Goal: Task Accomplishment & Management: Complete application form

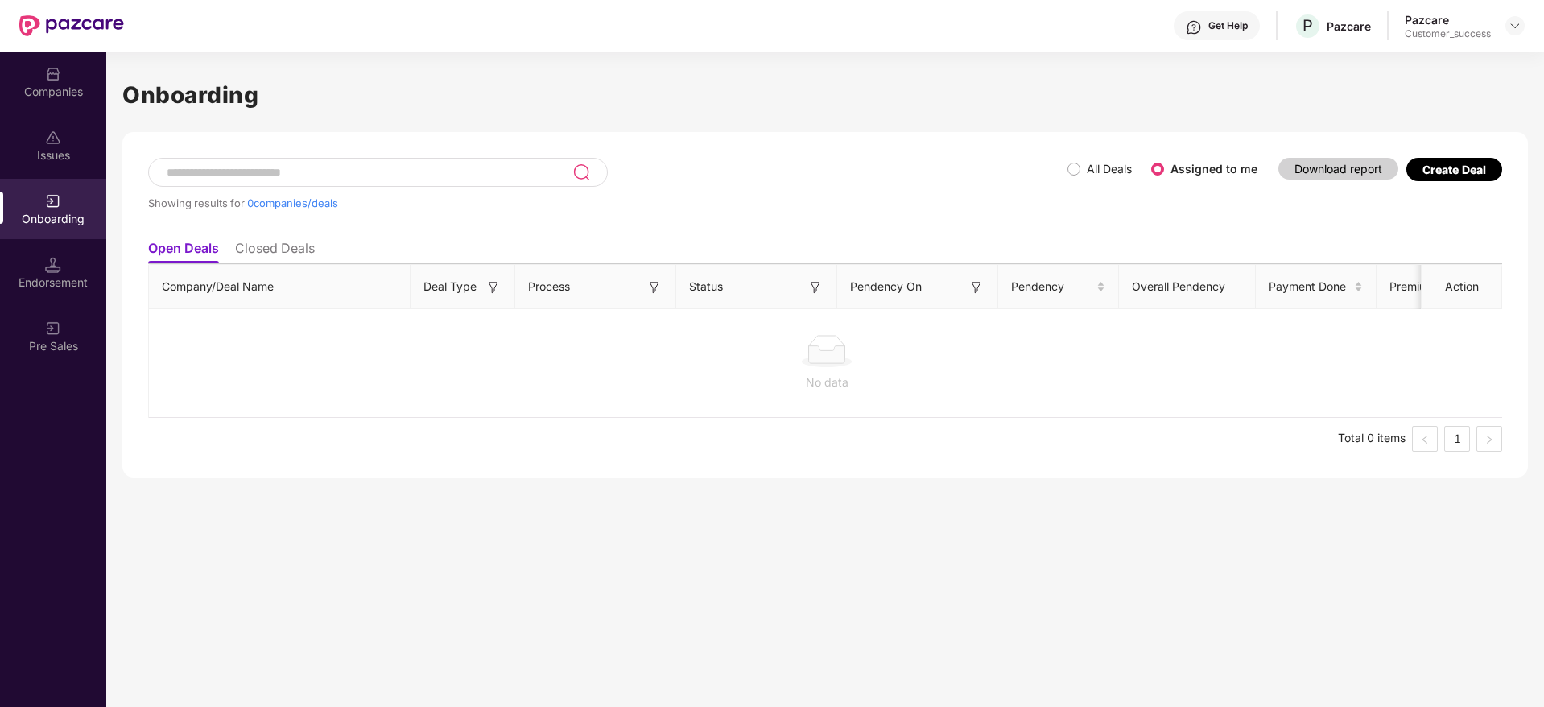
click at [43, 60] on div "Companies" at bounding box center [53, 82] width 106 height 60
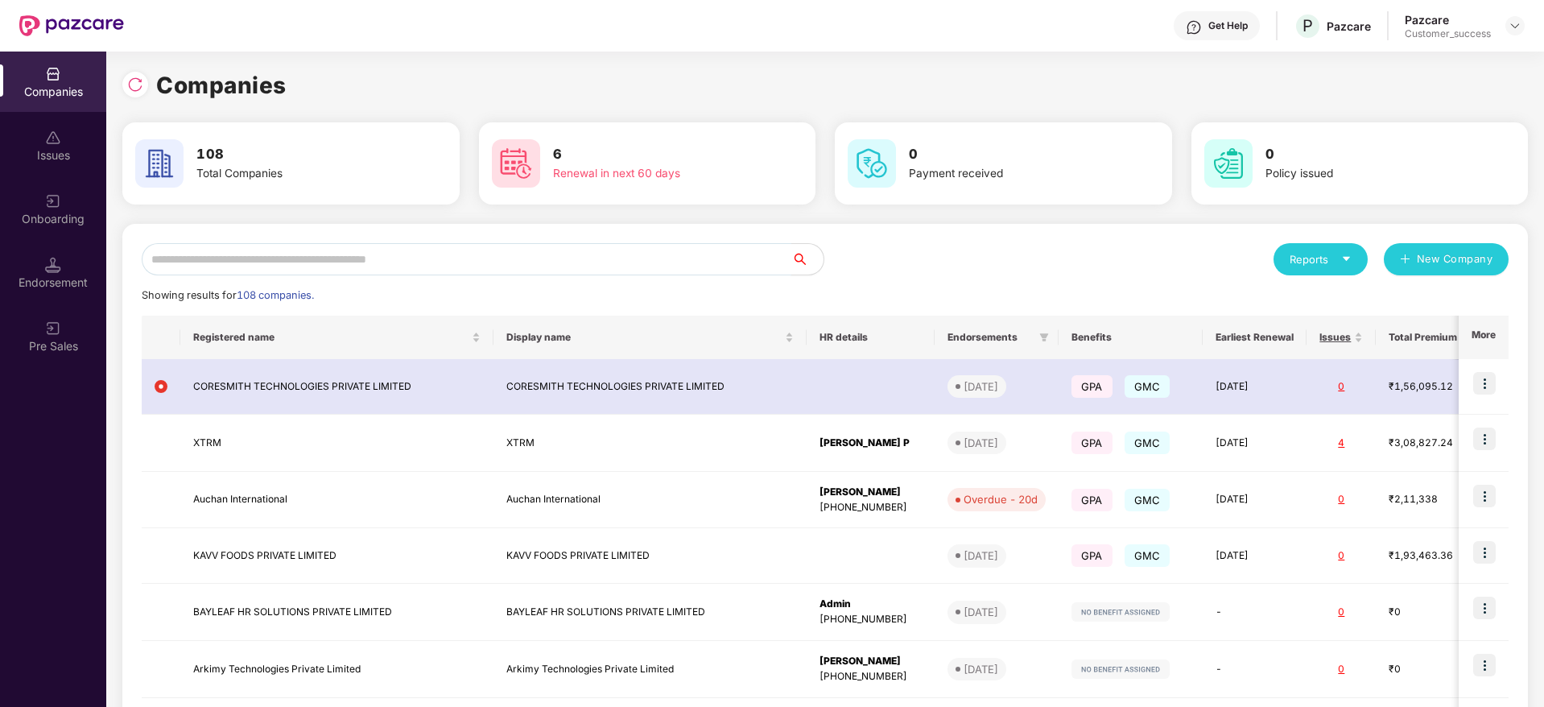
click at [328, 273] on input "text" at bounding box center [467, 259] width 650 height 32
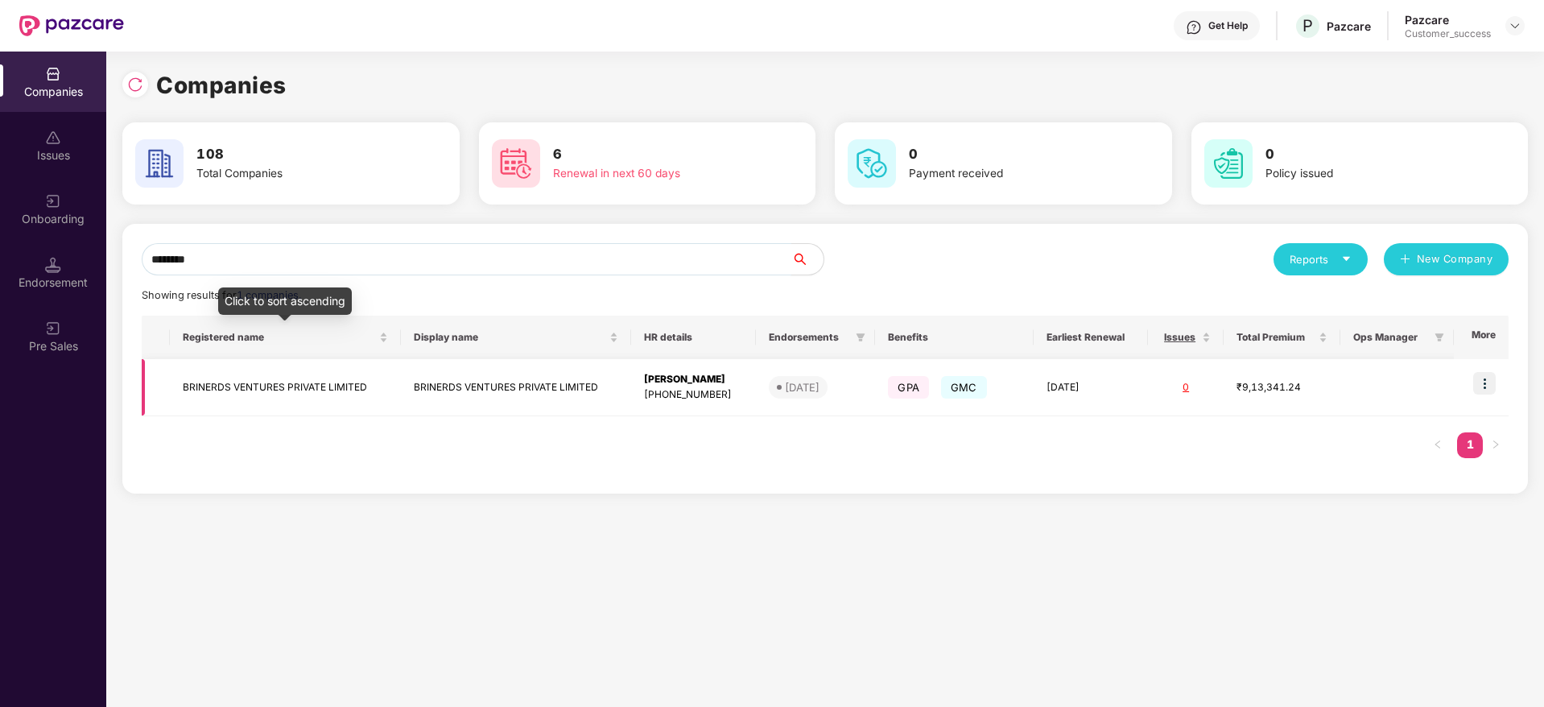
type input "********"
click at [307, 373] on td "BRINERDS VENTURES PRIVATE LIMITED" at bounding box center [285, 387] width 231 height 57
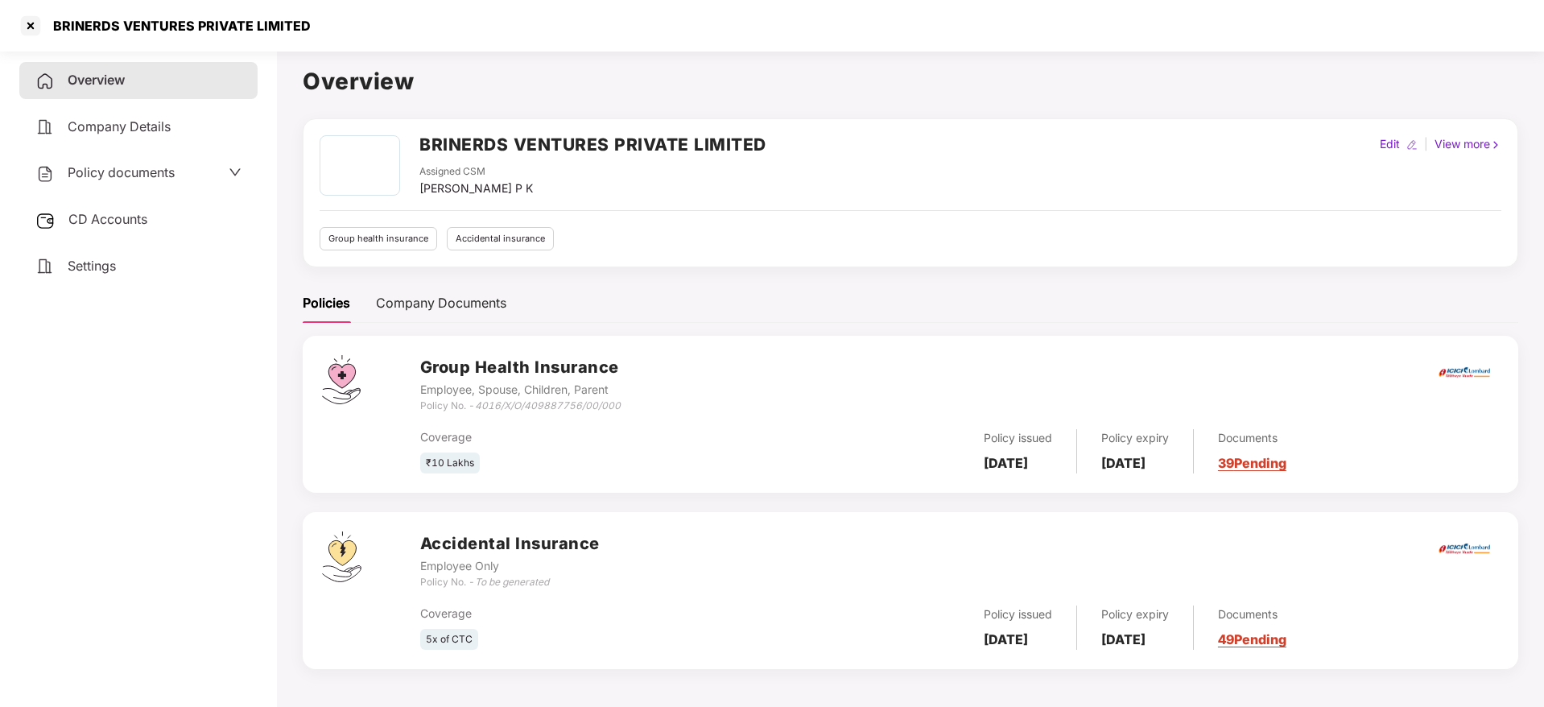
click at [186, 25] on div "BRINERDS VENTURES PRIVATE LIMITED" at bounding box center [176, 26] width 267 height 16
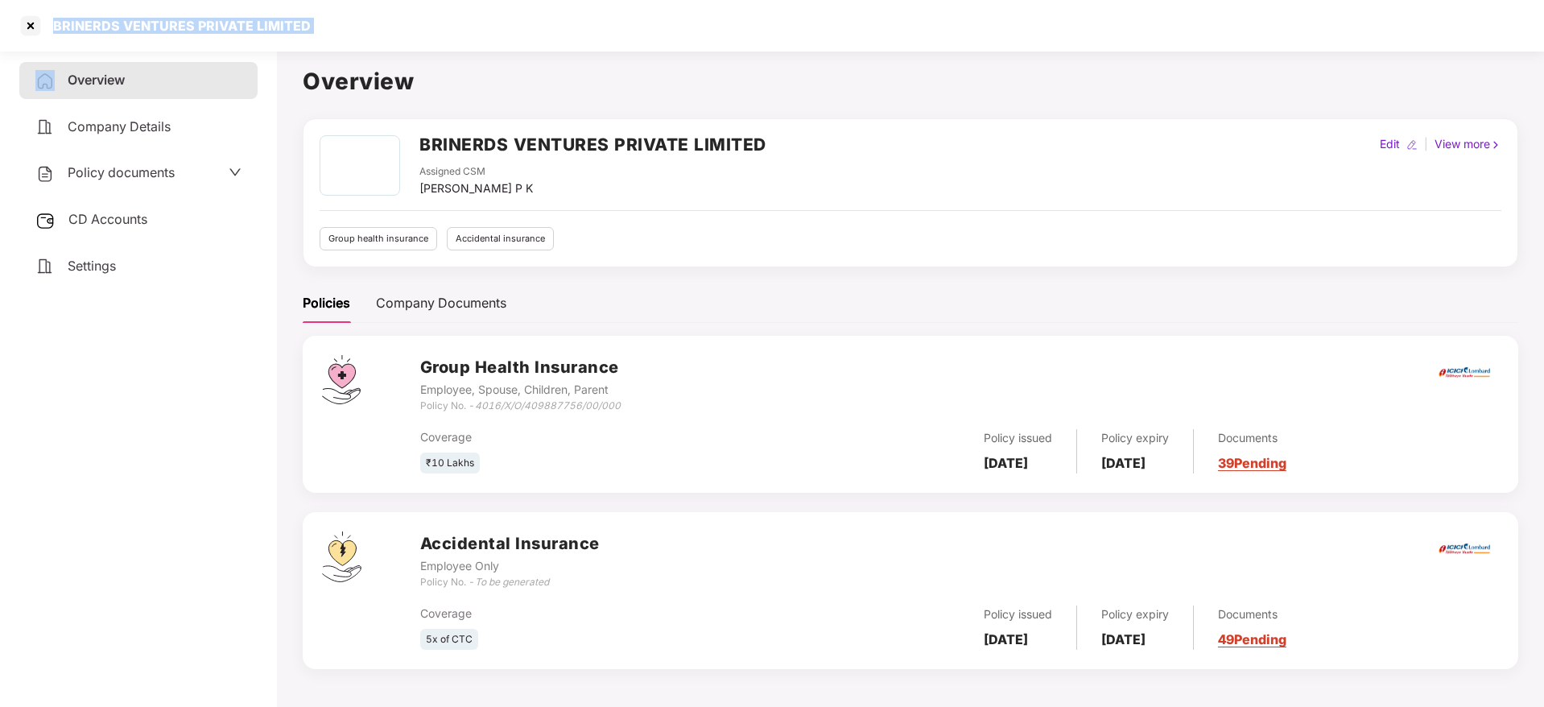
copy div "BRINERDS VENTURES PRIVATE LIMITED"
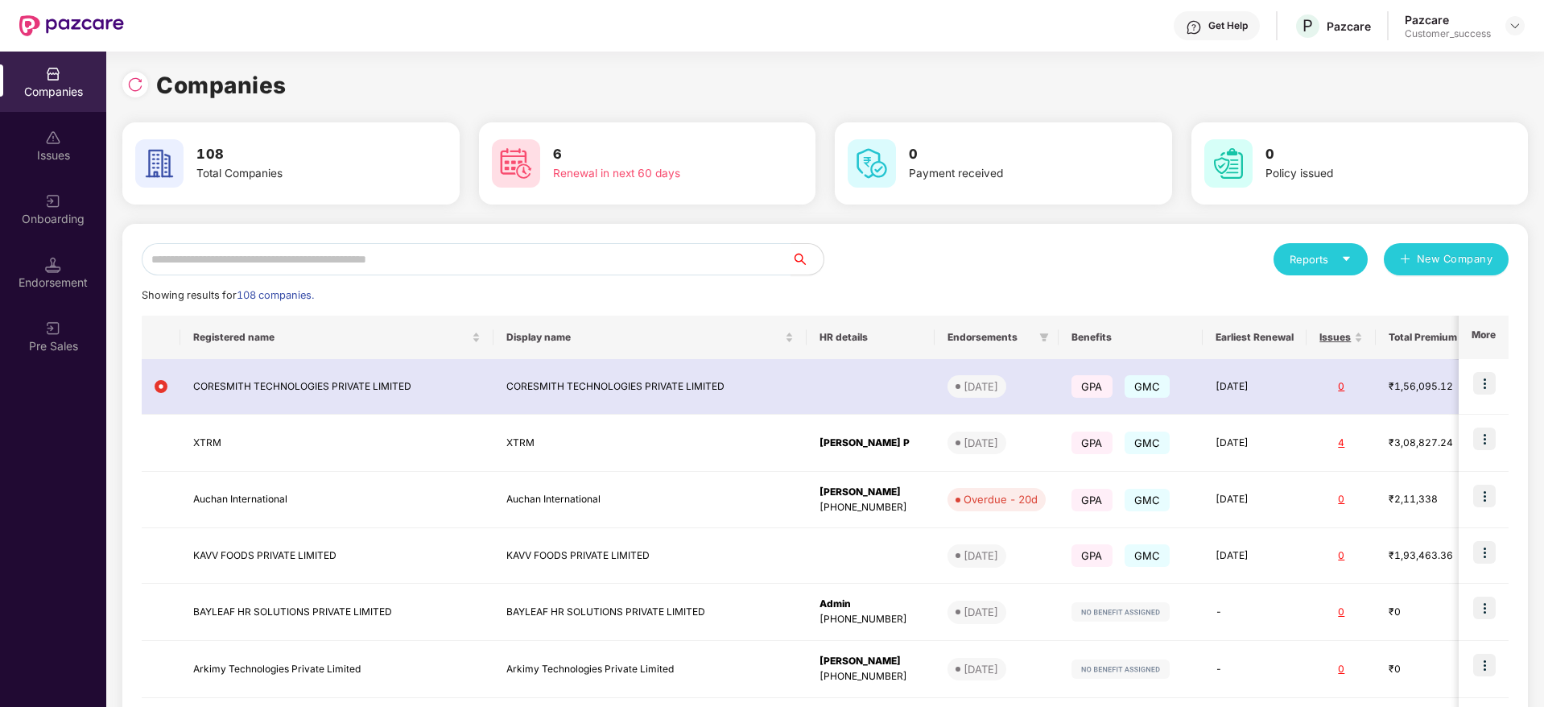
click at [75, 205] on div "Onboarding" at bounding box center [53, 209] width 106 height 60
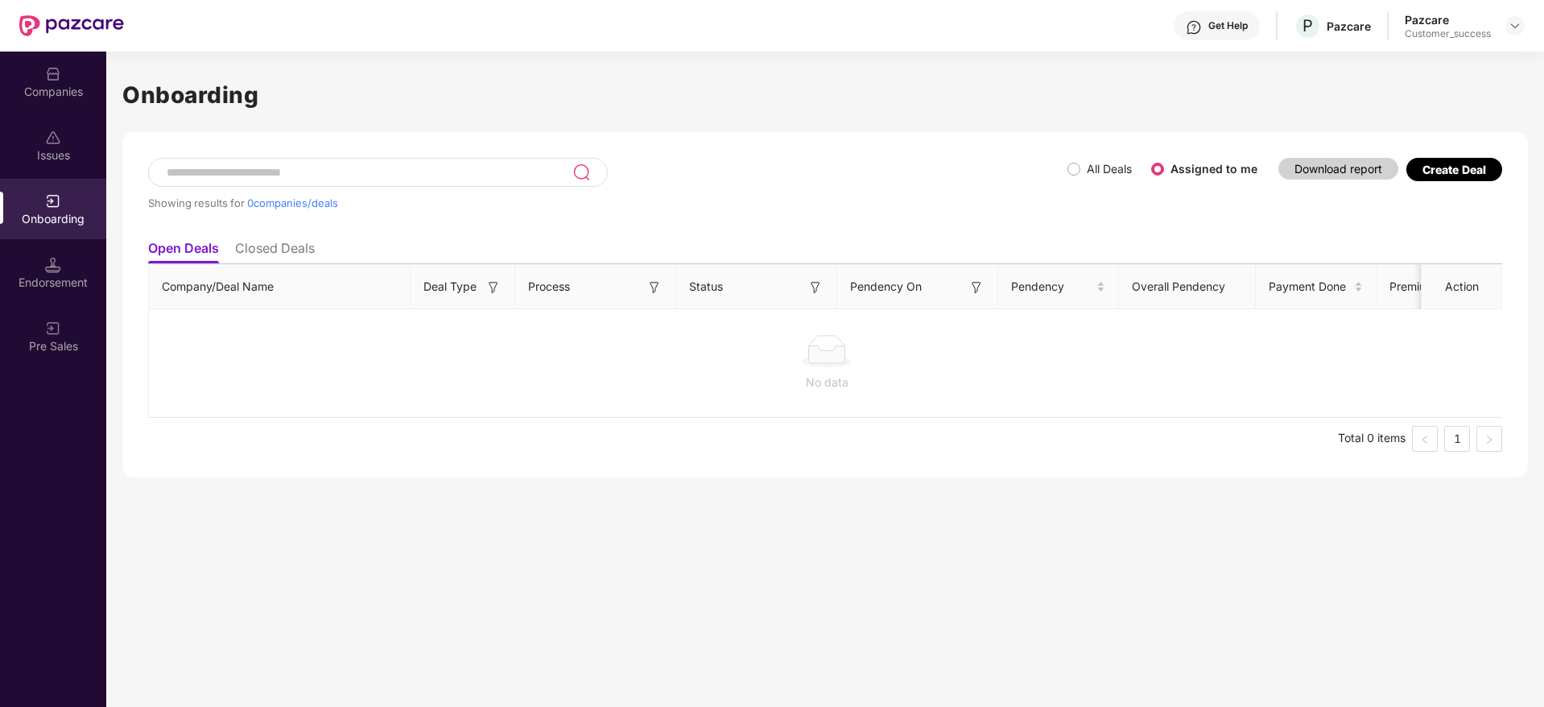
click at [76, 74] on div "Companies" at bounding box center [53, 82] width 106 height 60
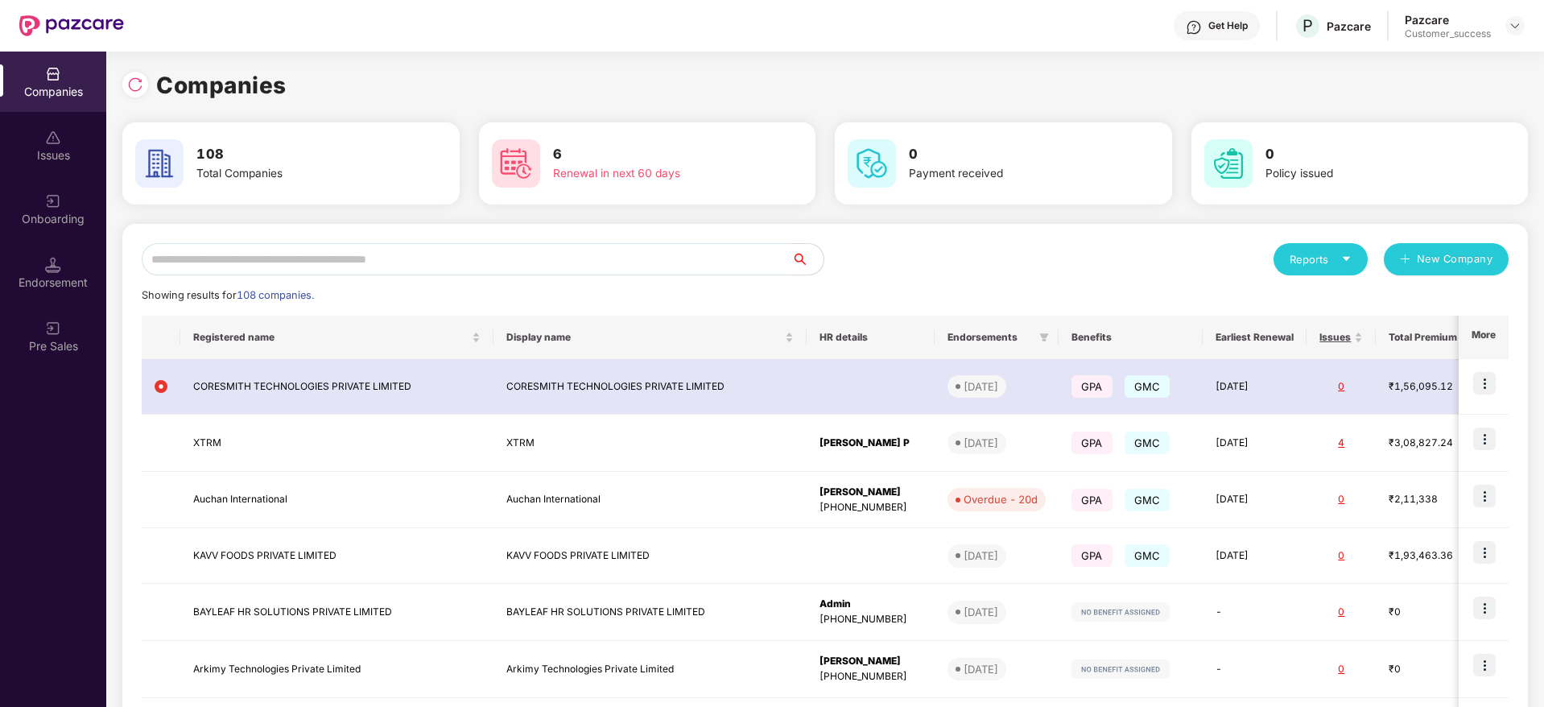
click at [419, 266] on input "text" at bounding box center [467, 259] width 650 height 32
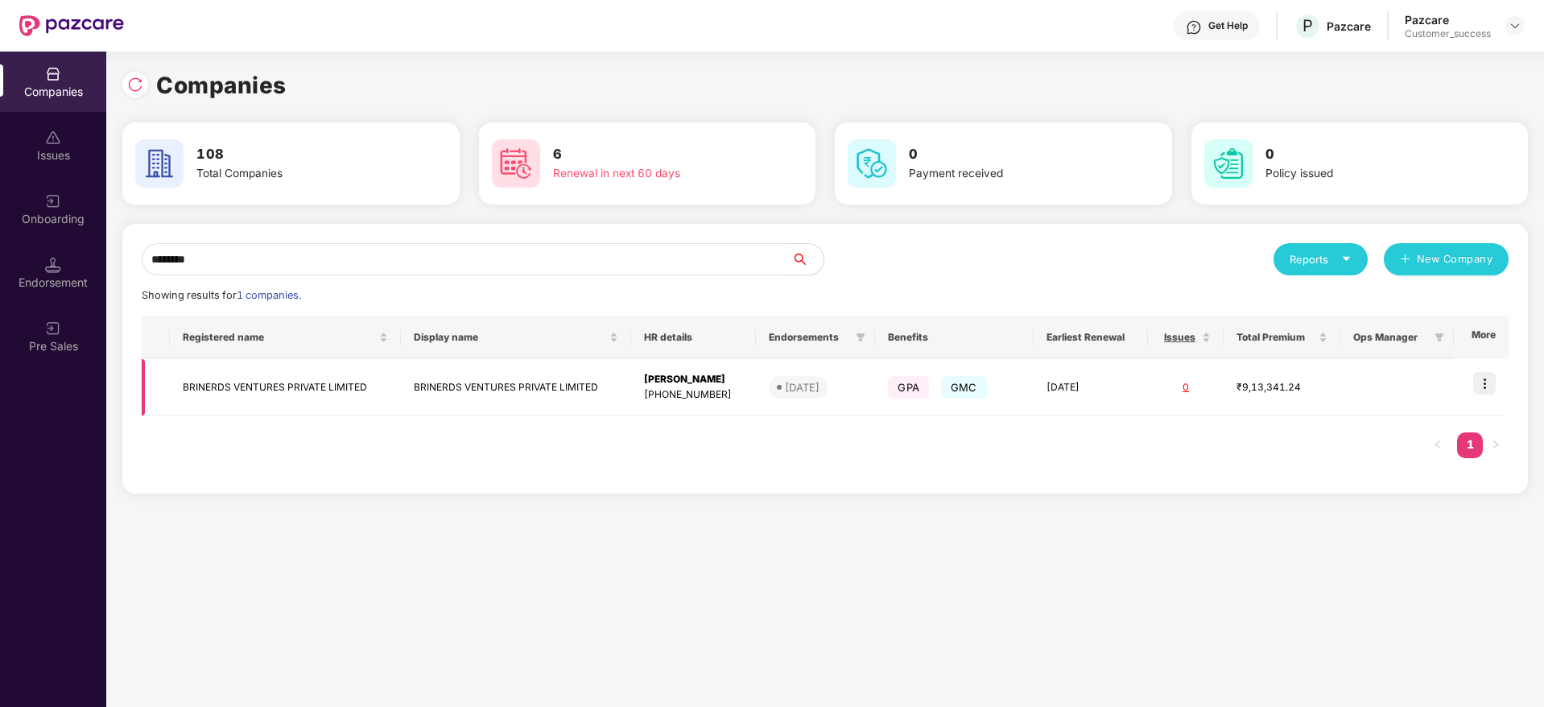
type input "********"
click at [1473, 382] on td at bounding box center [1481, 387] width 55 height 57
click at [1479, 373] on img at bounding box center [1484, 383] width 23 height 23
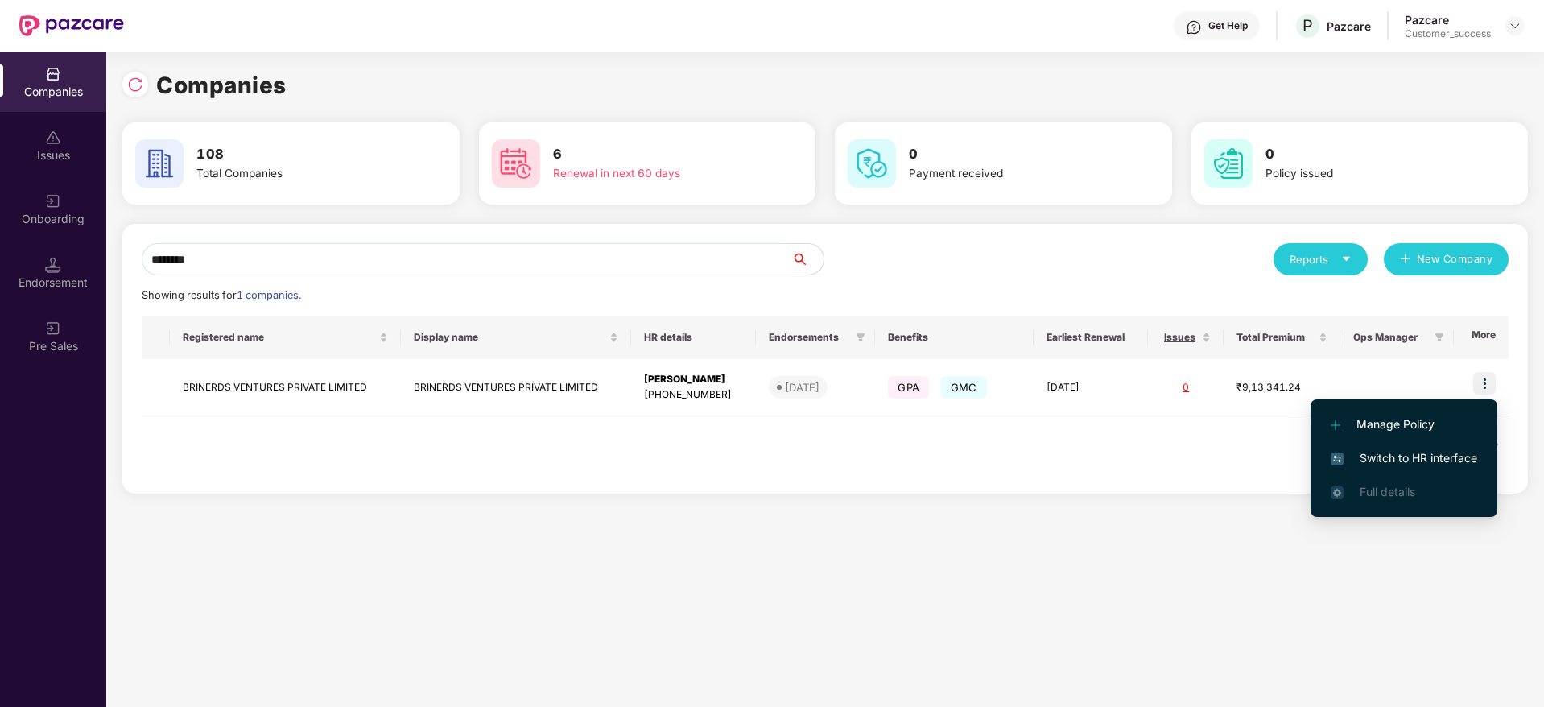
click at [1406, 446] on li "Switch to HR interface" at bounding box center [1403, 458] width 187 height 34
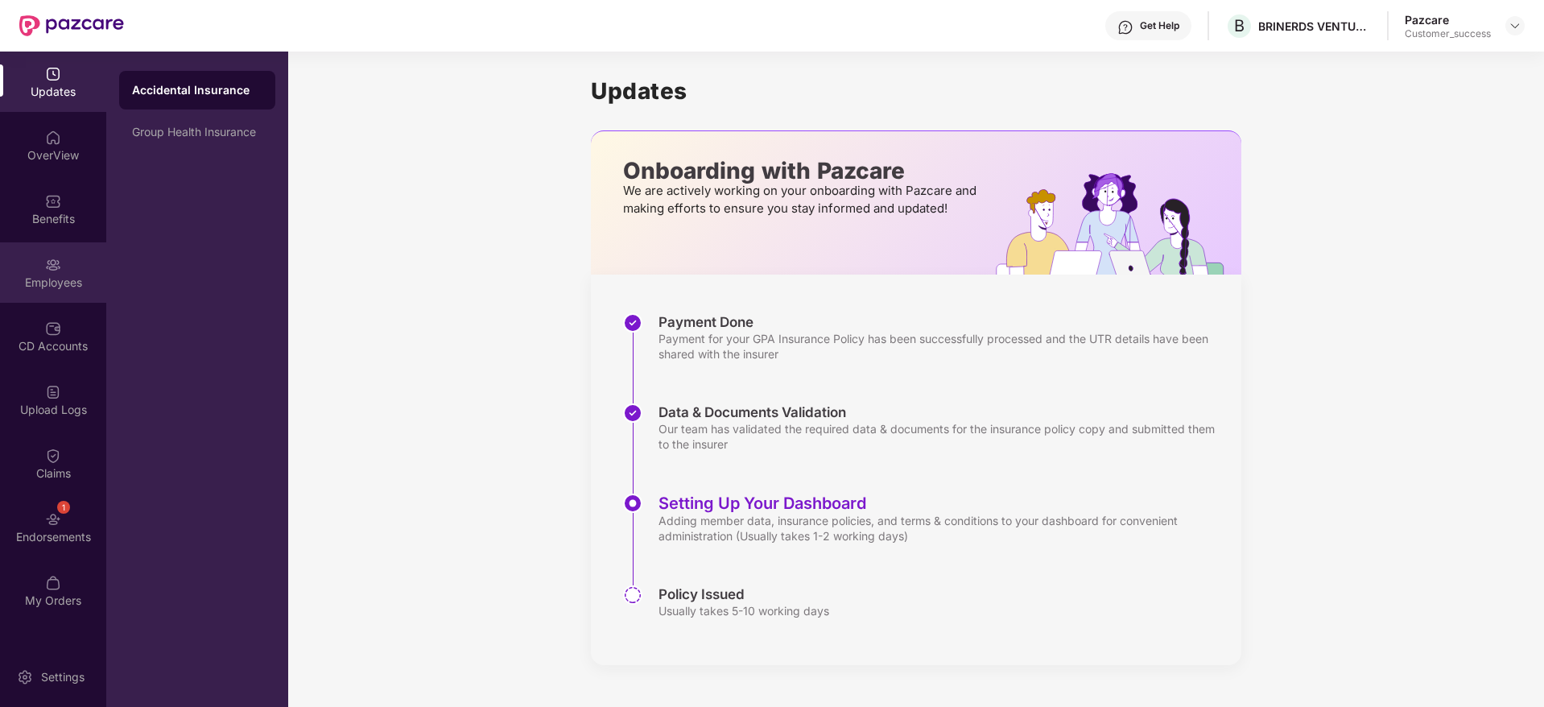
click at [74, 274] on div "Employees" at bounding box center [53, 282] width 106 height 16
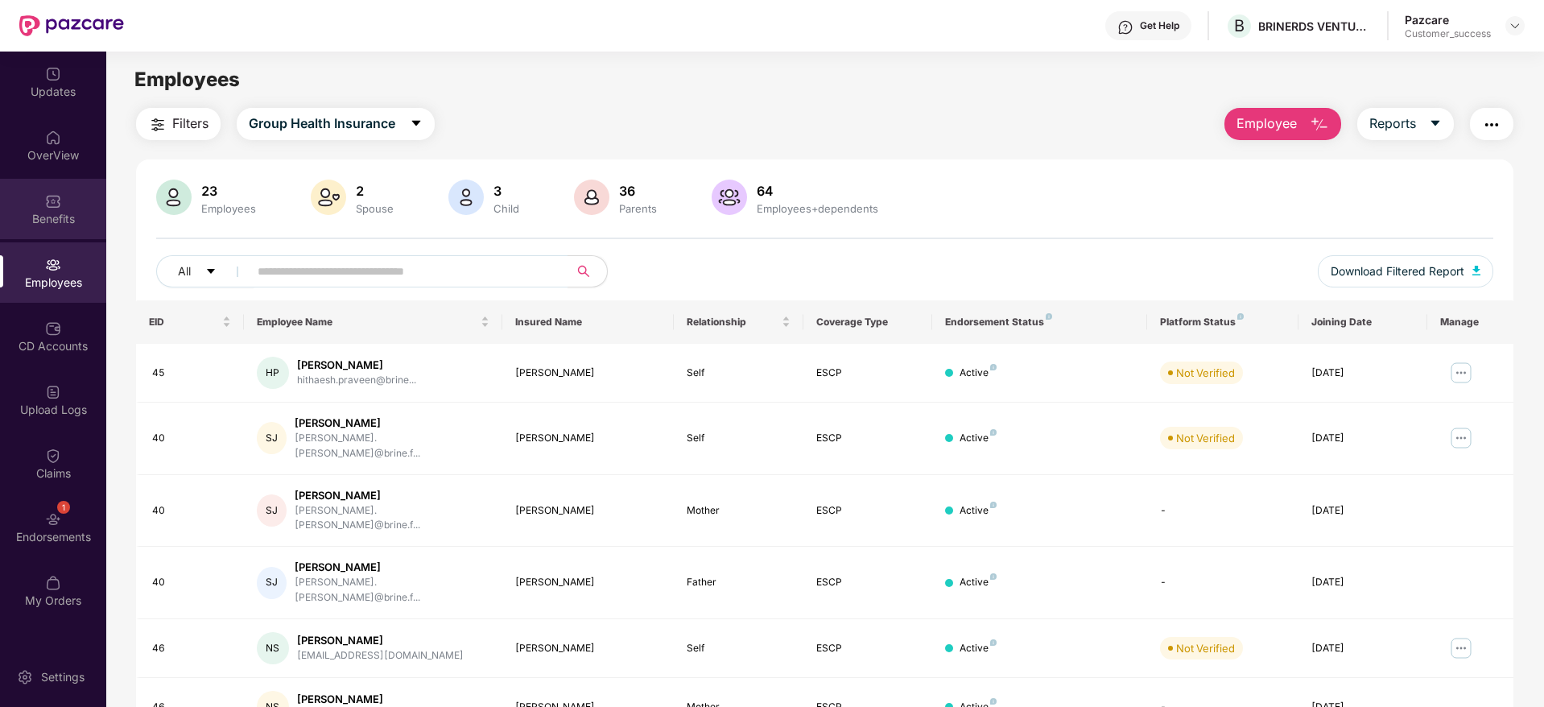
click at [67, 217] on div "Benefits" at bounding box center [53, 219] width 106 height 16
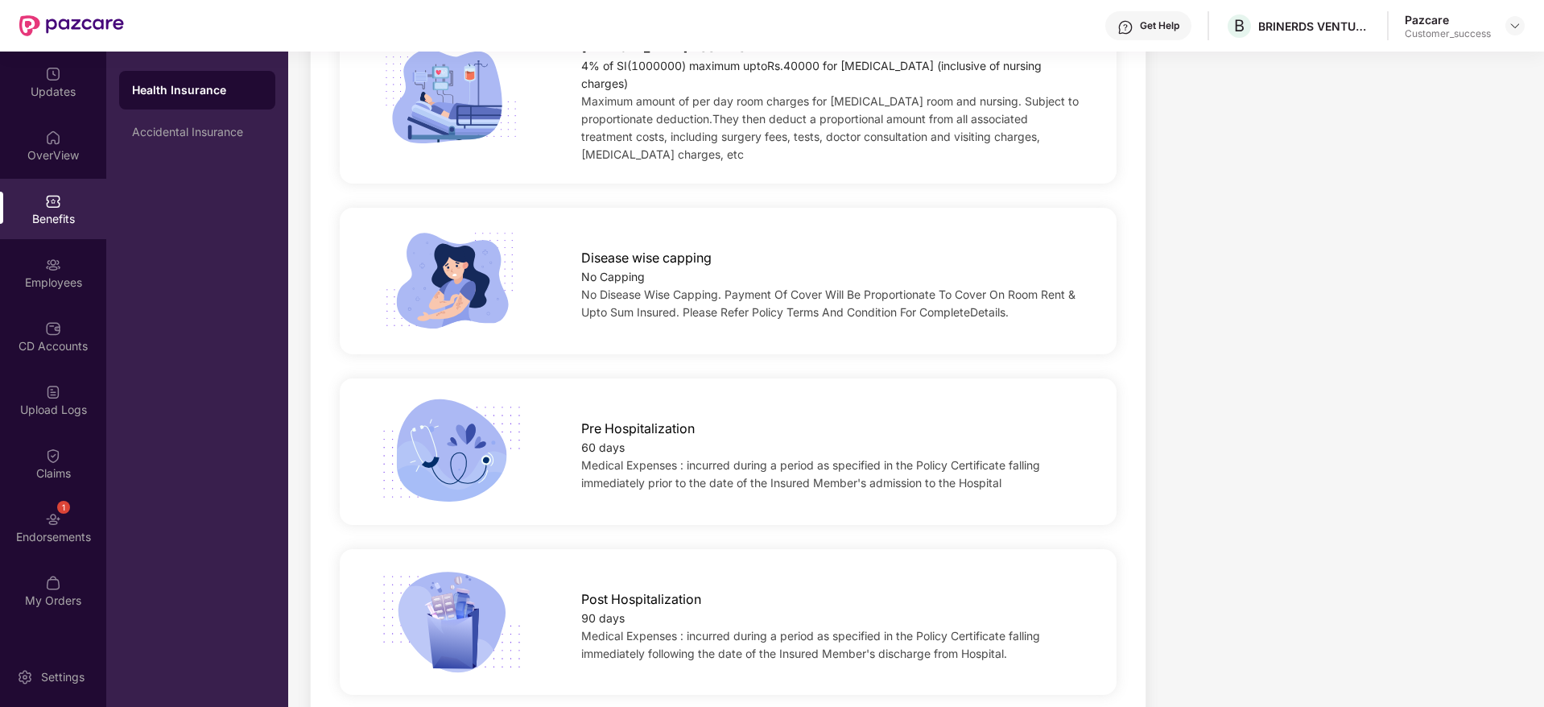
scroll to position [729, 0]
click at [54, 261] on img at bounding box center [53, 265] width 16 height 16
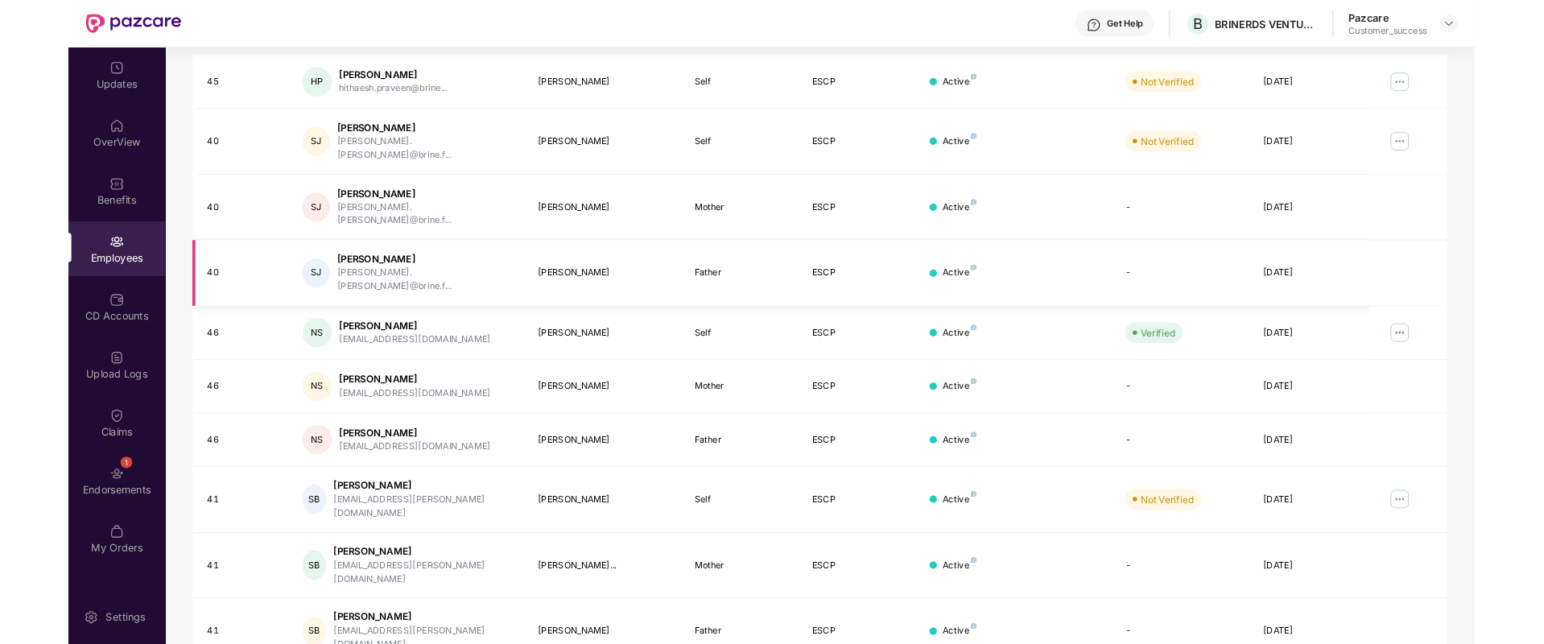
scroll to position [0, 0]
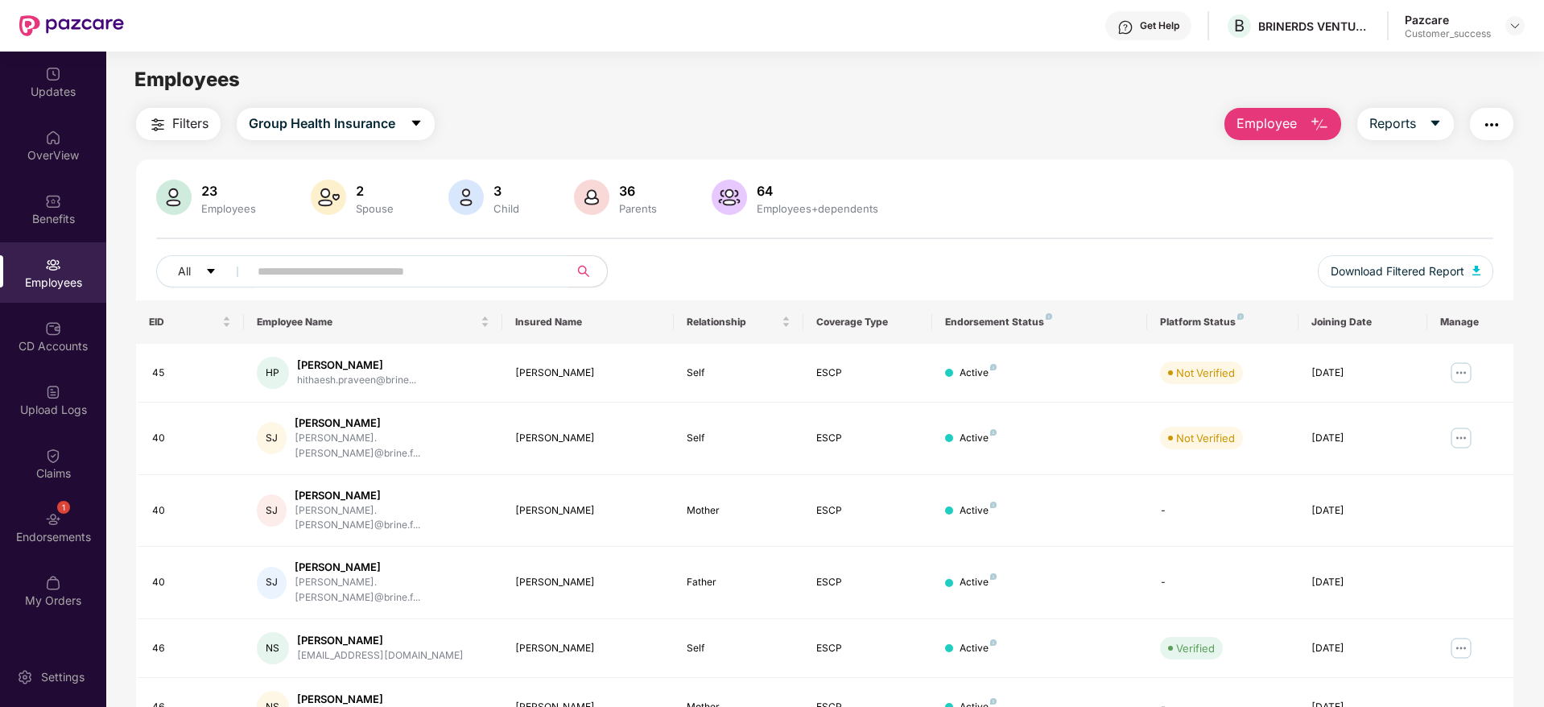
click at [387, 278] on input "text" at bounding box center [402, 271] width 289 height 24
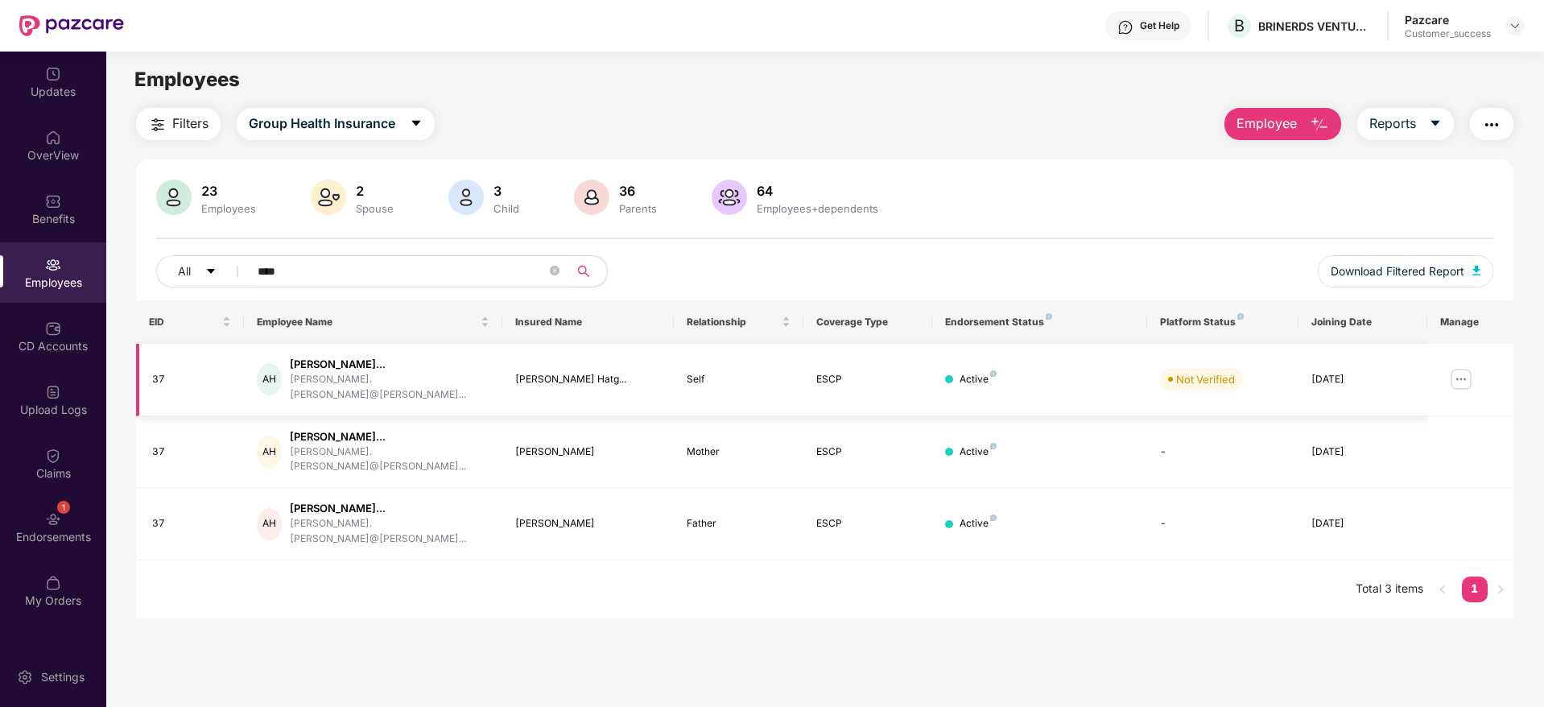
type input "****"
click at [1455, 372] on img at bounding box center [1461, 379] width 26 height 26
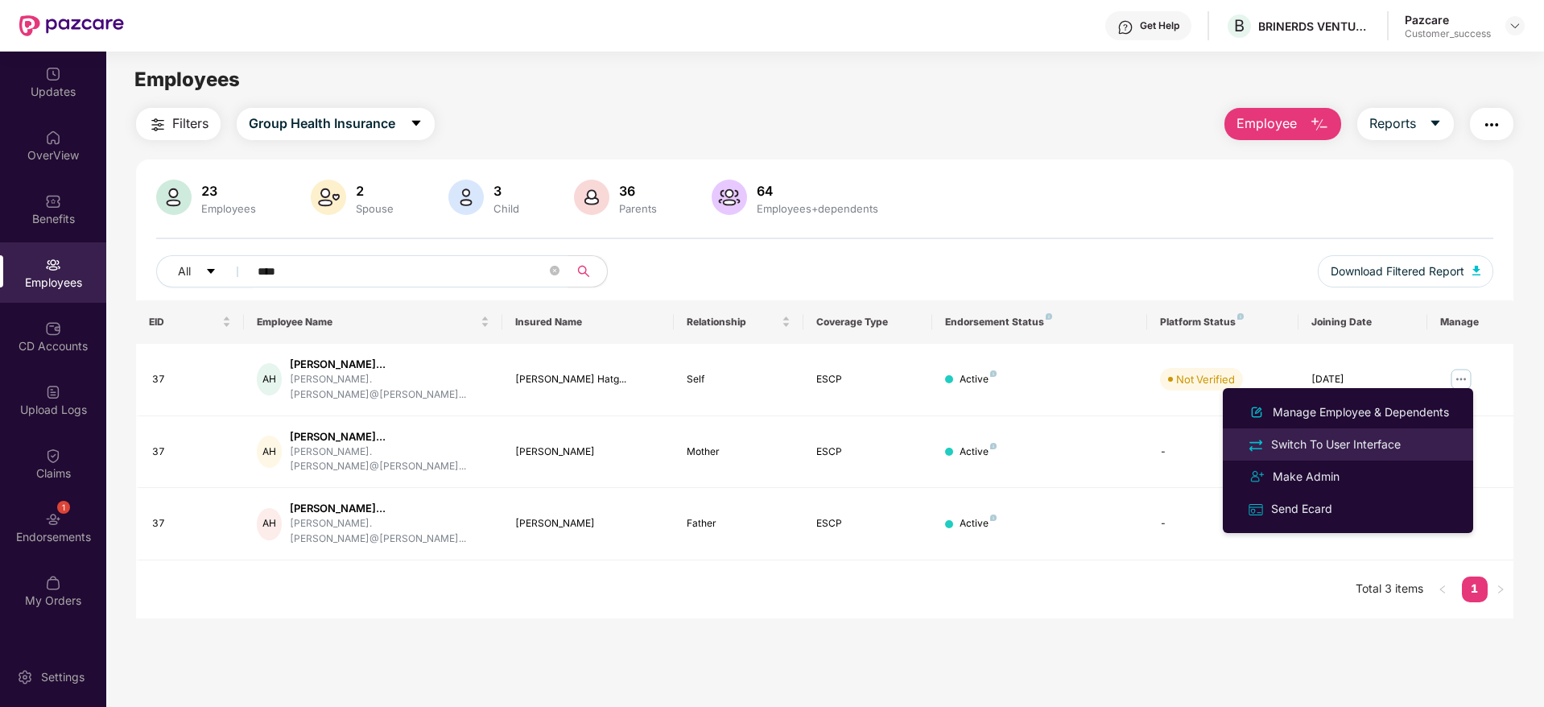
click at [1355, 438] on div "Switch To User Interface" at bounding box center [1336, 444] width 136 height 18
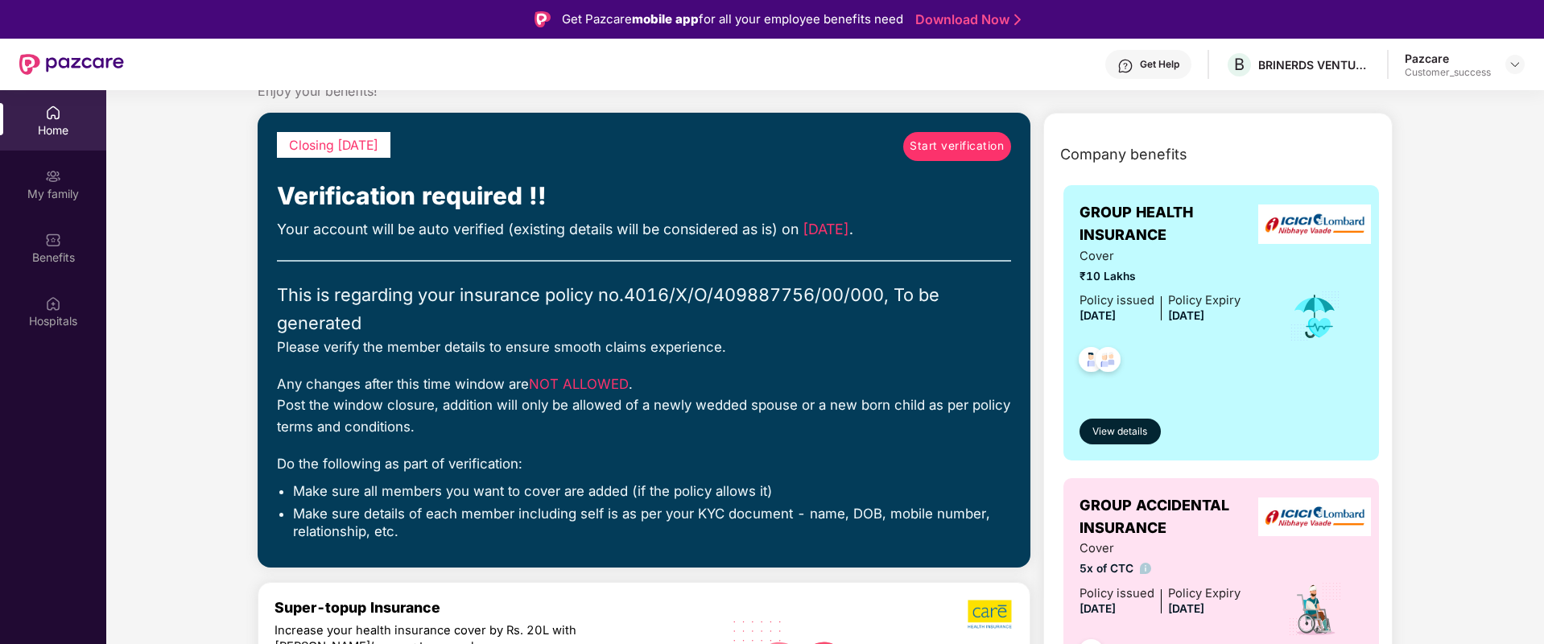
scroll to position [46, 0]
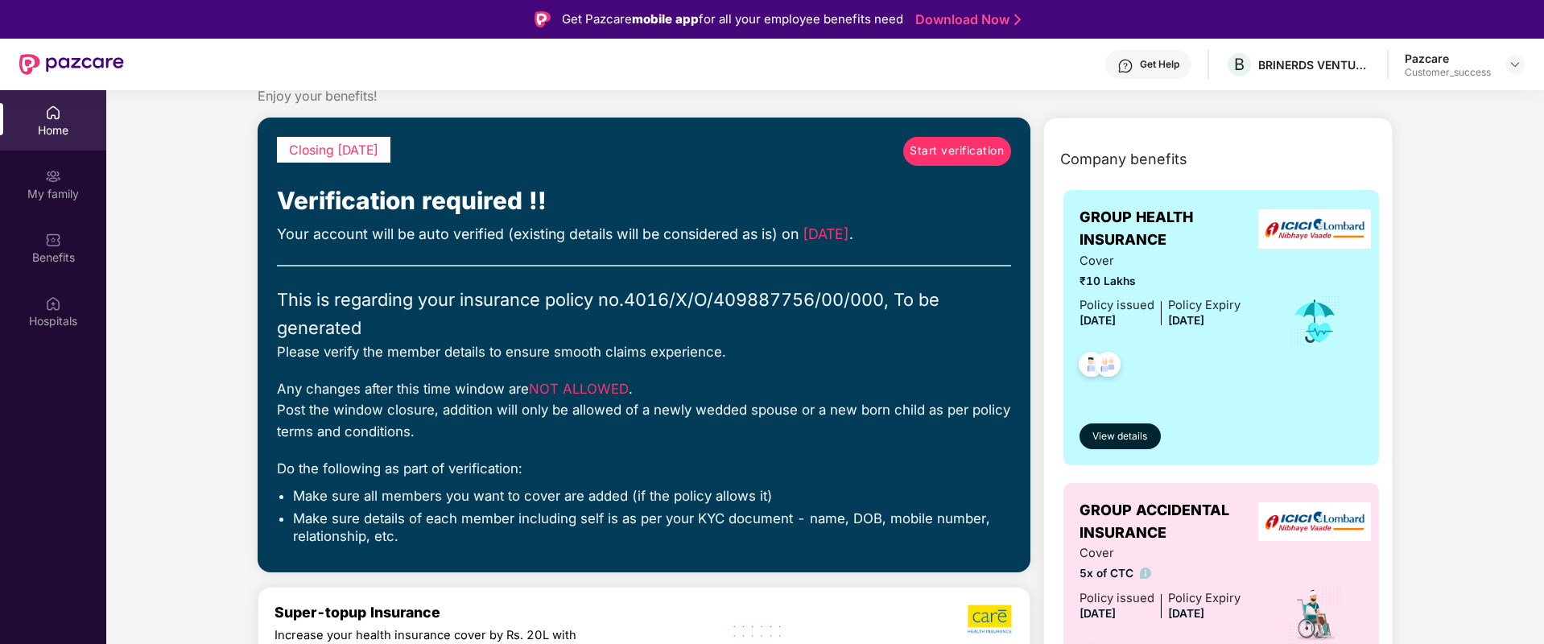
click at [1141, 77] on div "Get Help" at bounding box center [1148, 64] width 86 height 29
click at [34, 178] on div "My family" at bounding box center [53, 184] width 106 height 60
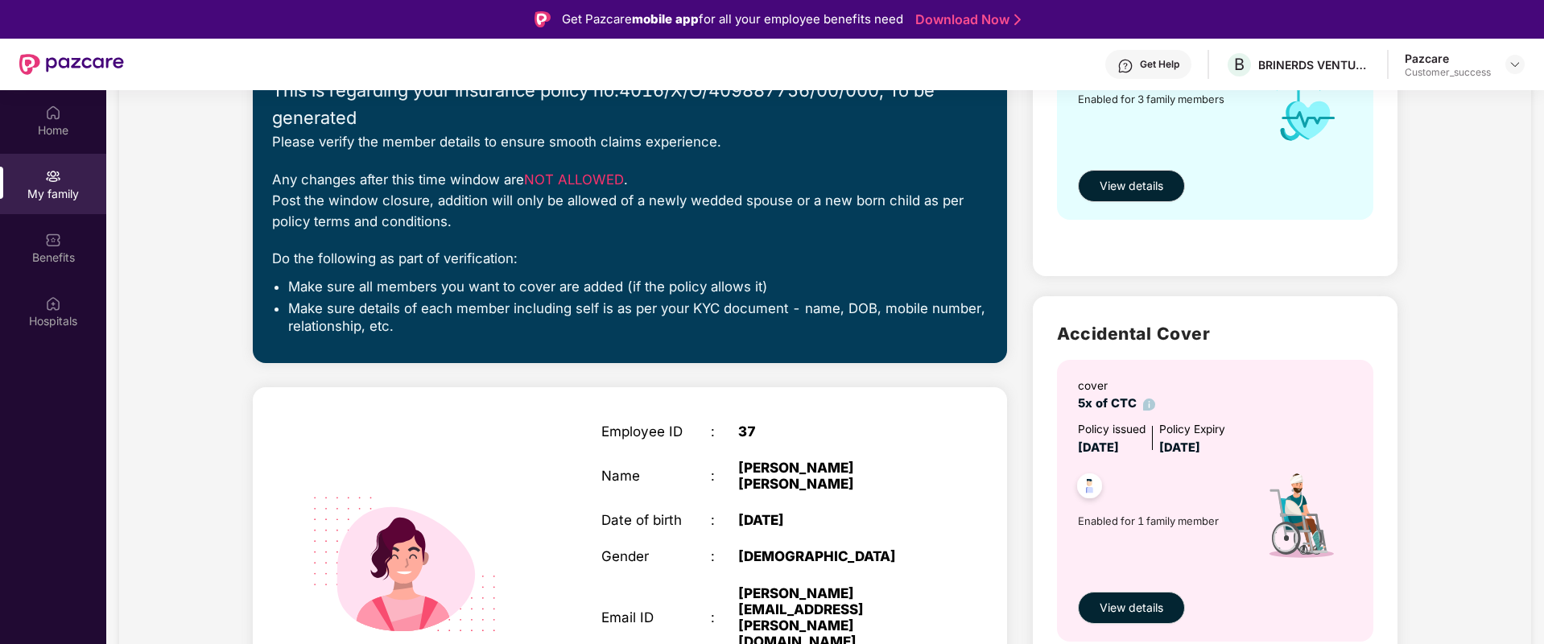
scroll to position [101, 0]
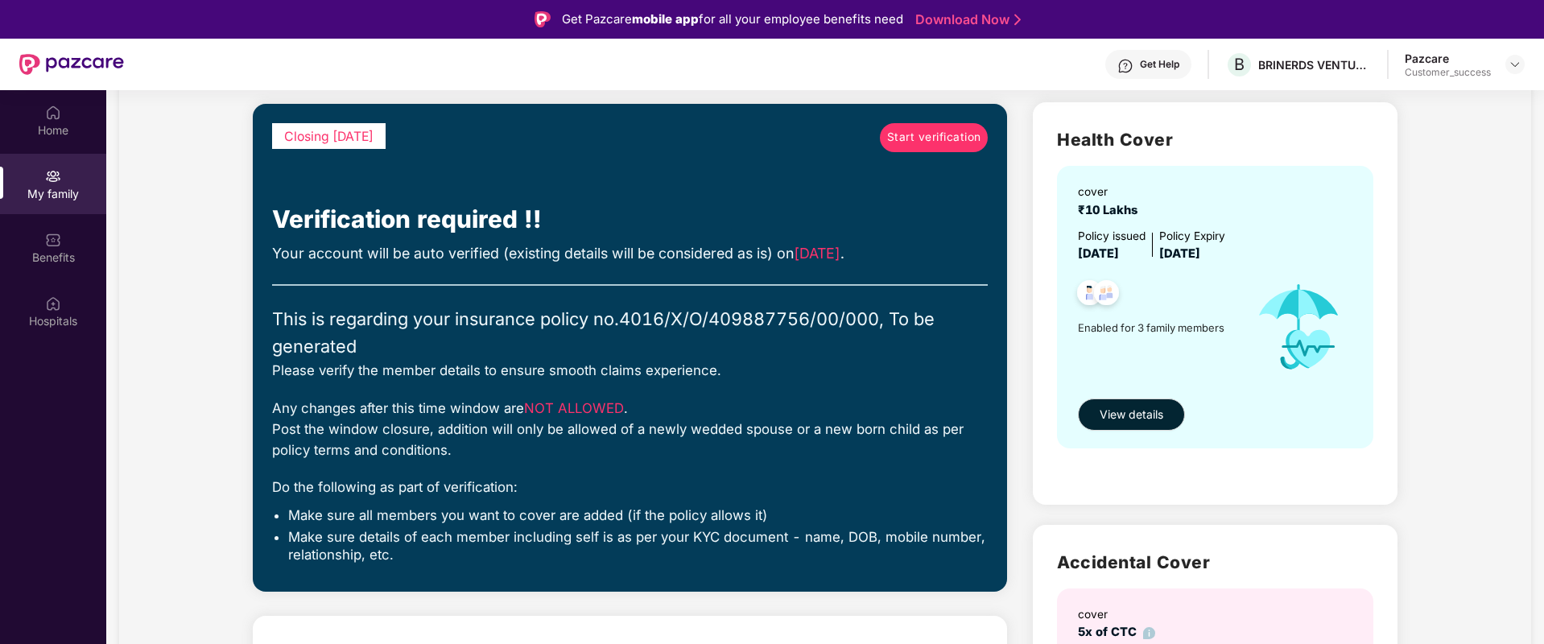
click at [937, 149] on link "Start verification" at bounding box center [934, 137] width 108 height 29
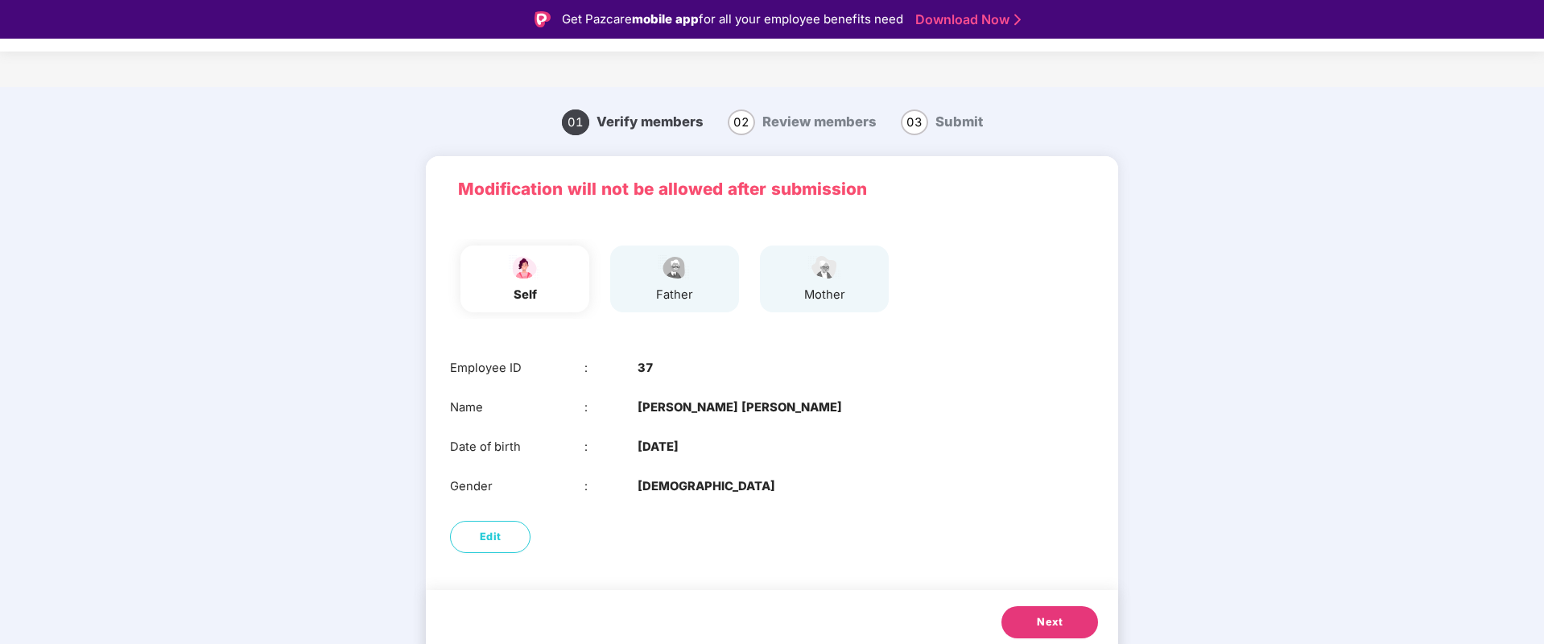
scroll to position [9, 0]
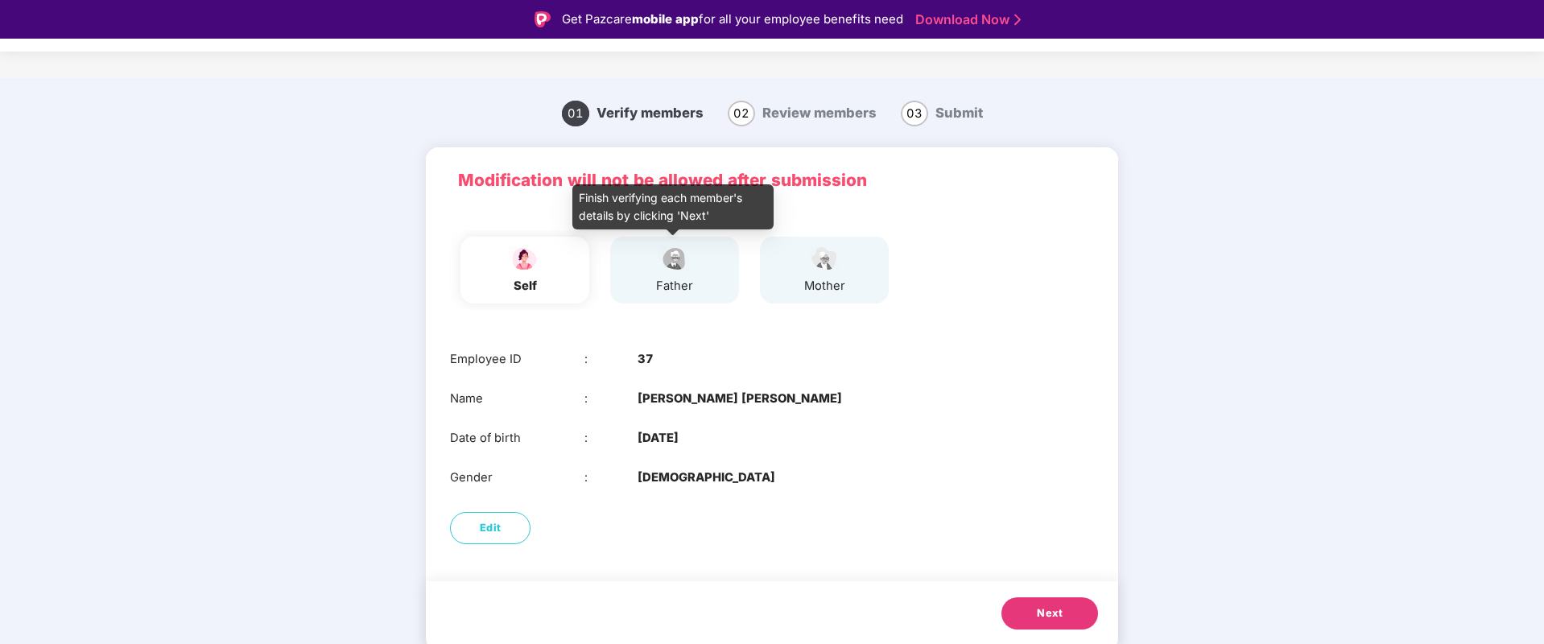
click at [677, 287] on div "father" at bounding box center [674, 286] width 40 height 19
click at [1047, 618] on span "Next" at bounding box center [1050, 613] width 26 height 16
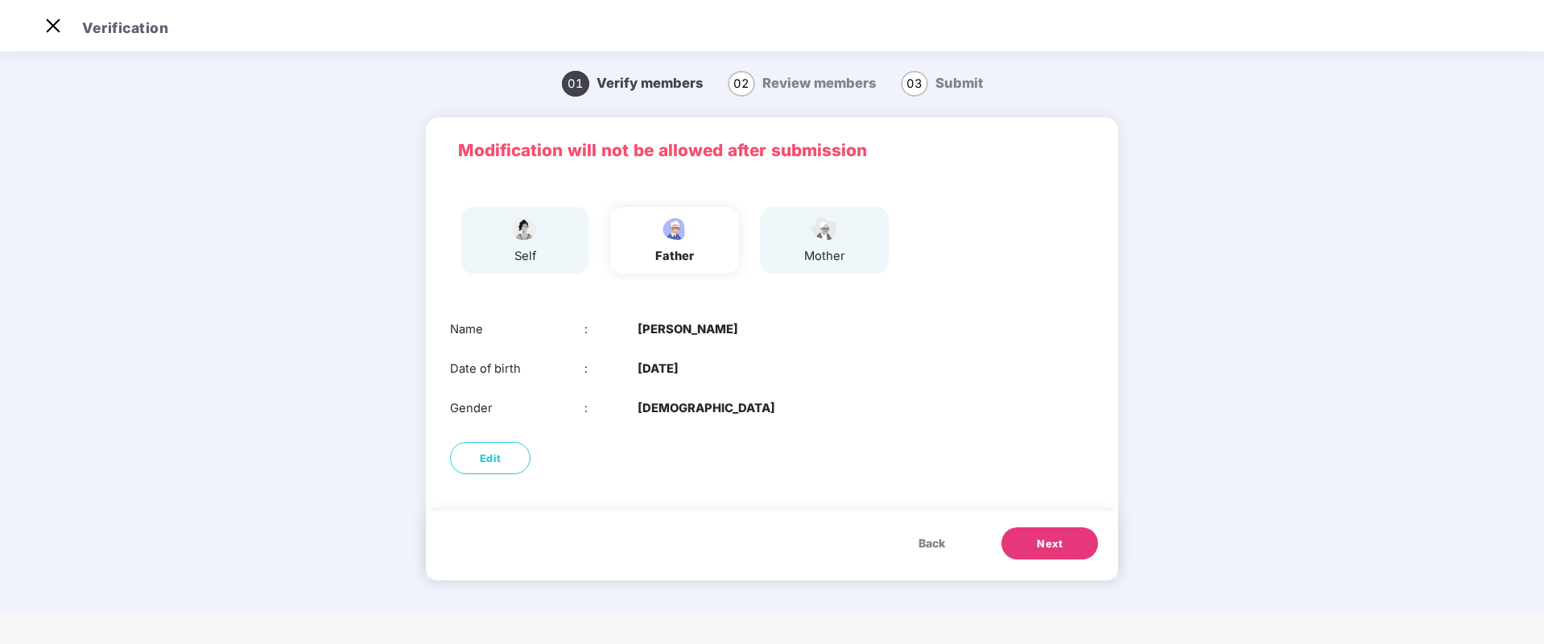
click at [1034, 524] on div "Back Next" at bounding box center [772, 545] width 692 height 69
click at [1025, 543] on button "Next" at bounding box center [1049, 543] width 97 height 32
click at [1050, 541] on span "Next" at bounding box center [1050, 544] width 26 height 16
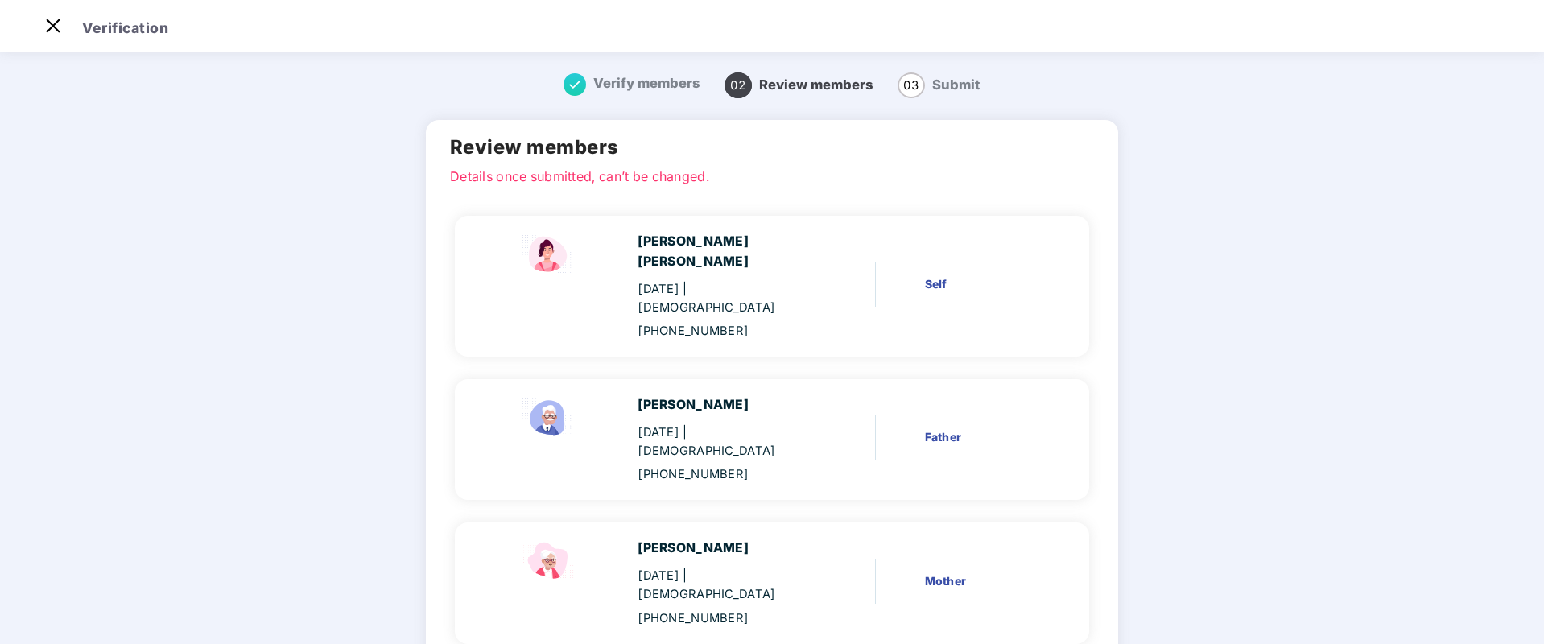
scroll to position [80, 0]
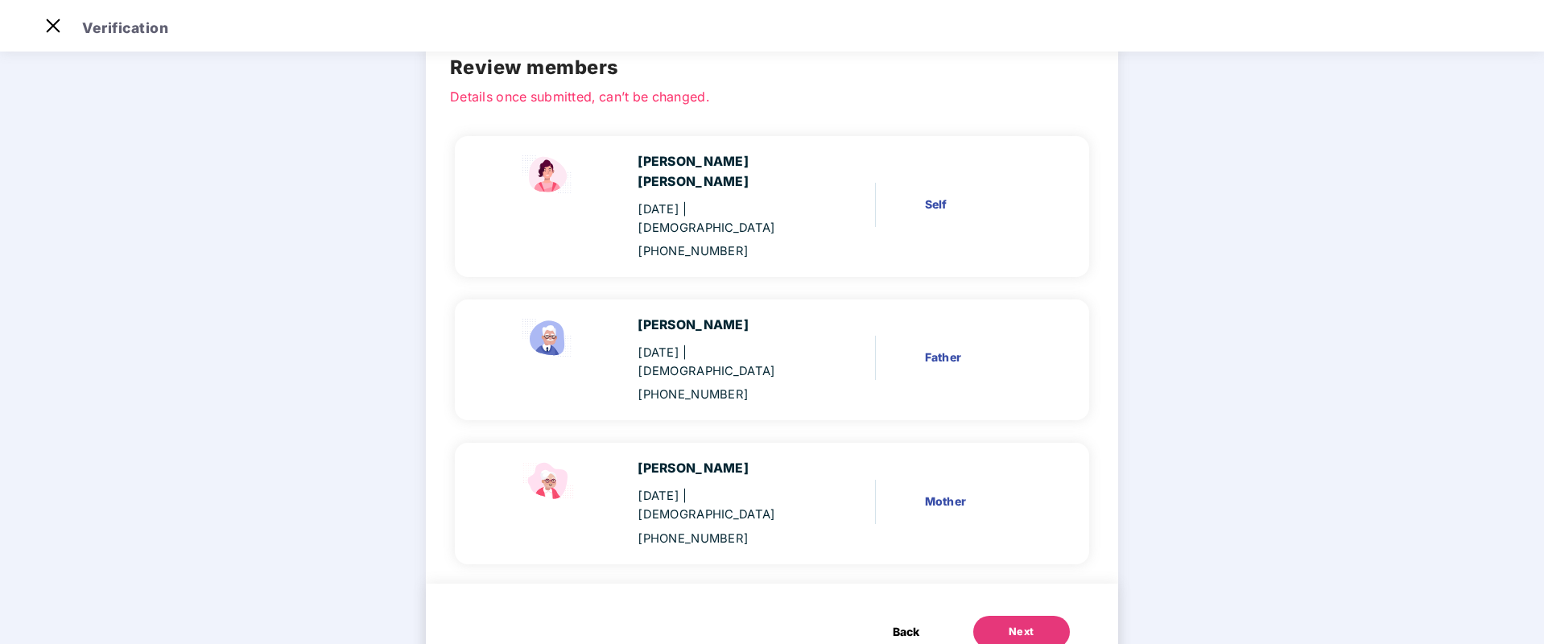
click at [1009, 624] on div "Next" at bounding box center [1022, 632] width 26 height 16
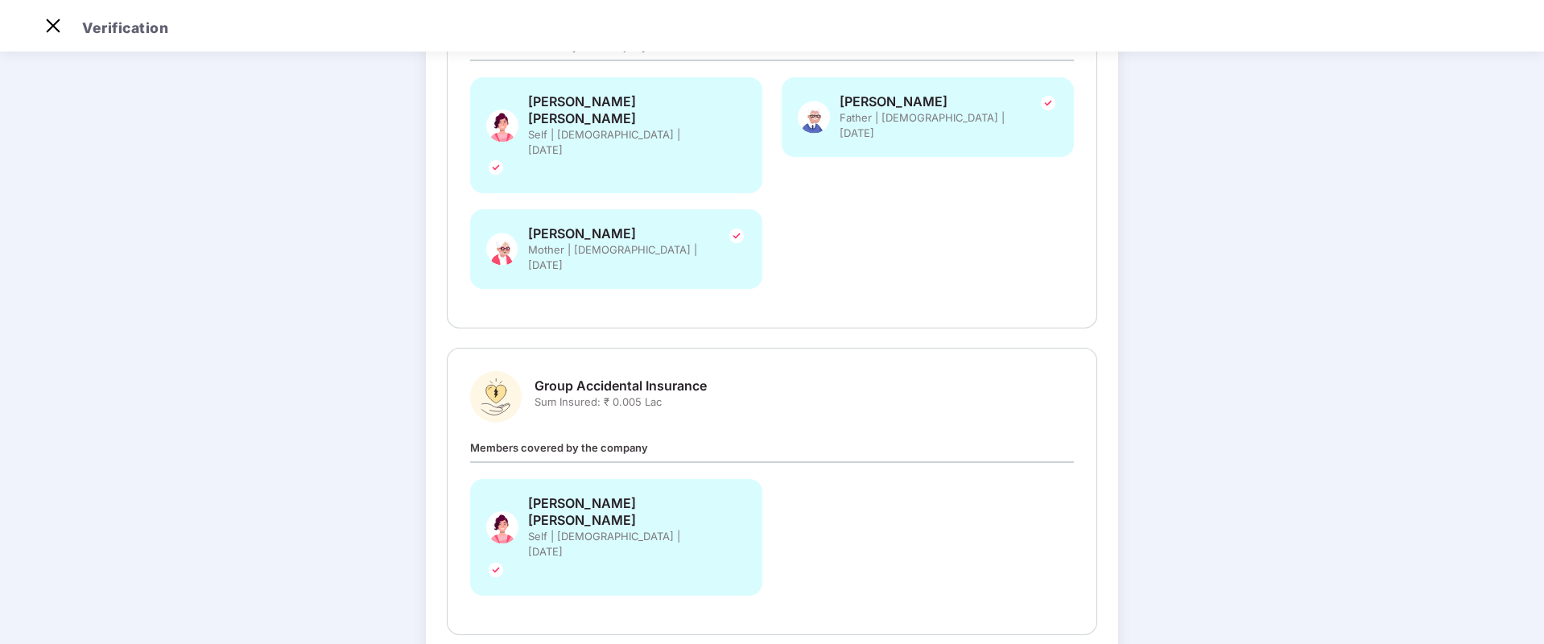
scroll to position [297, 0]
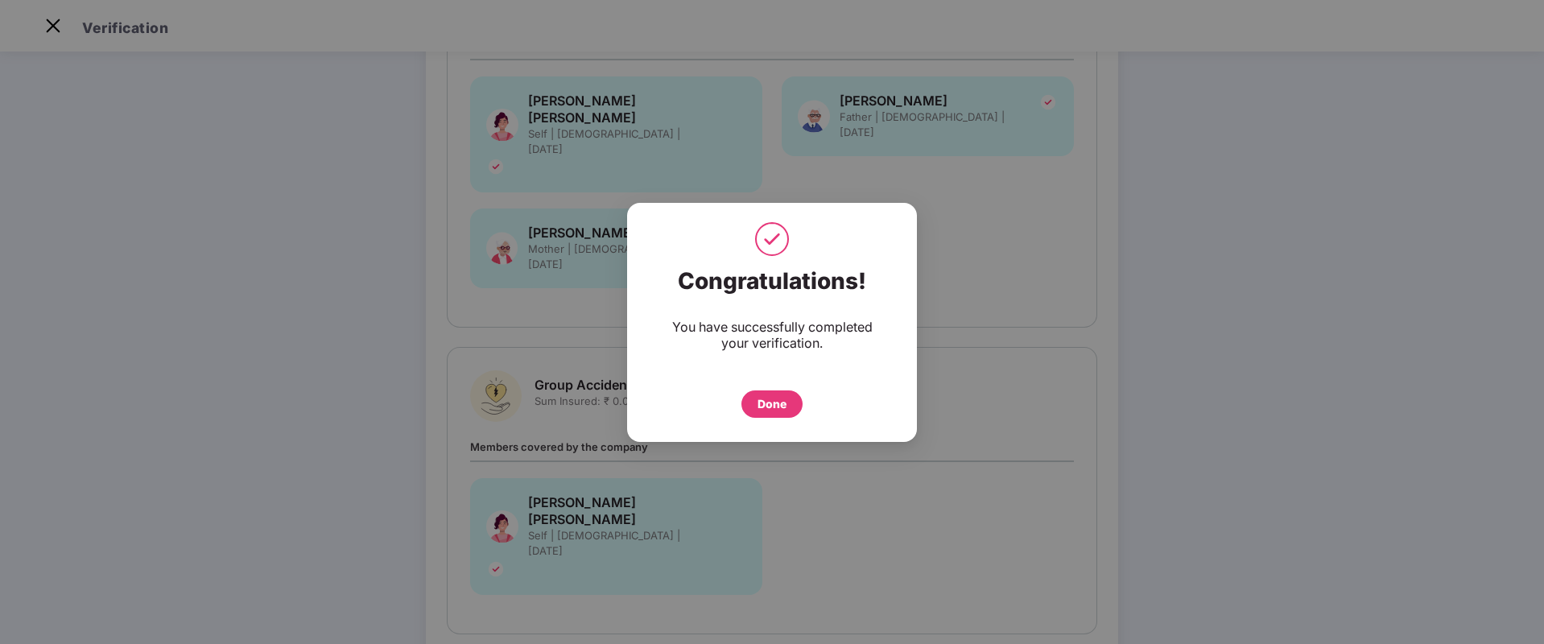
click at [788, 405] on div "Done" at bounding box center [771, 403] width 61 height 27
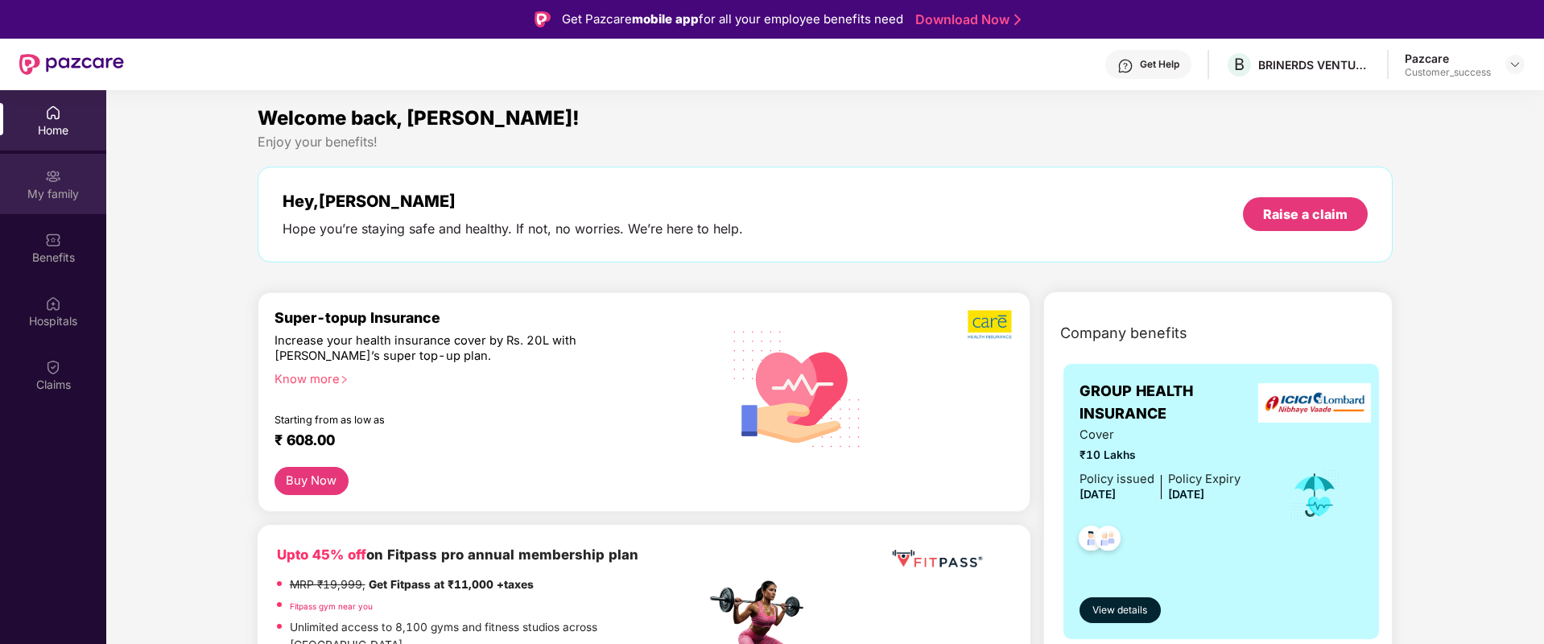
click at [48, 175] on img at bounding box center [53, 176] width 16 height 16
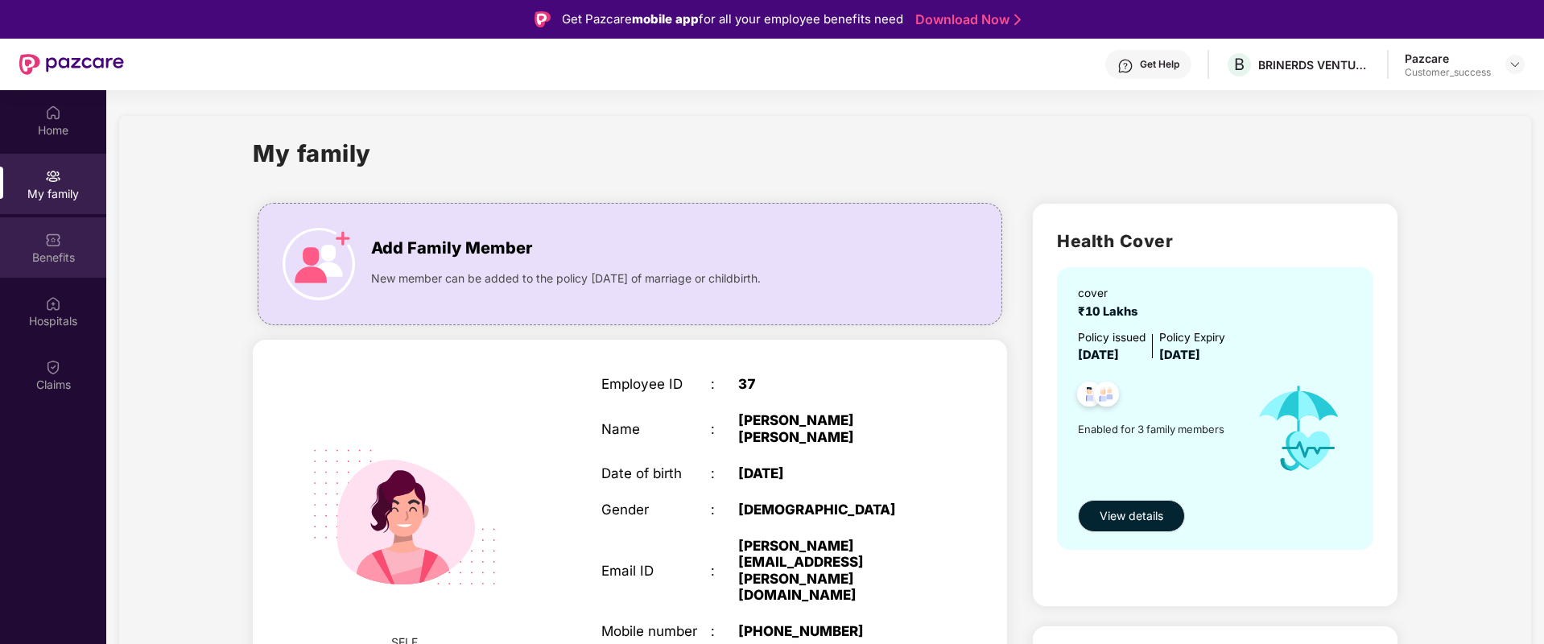
click at [39, 263] on div "Benefits" at bounding box center [53, 258] width 106 height 16
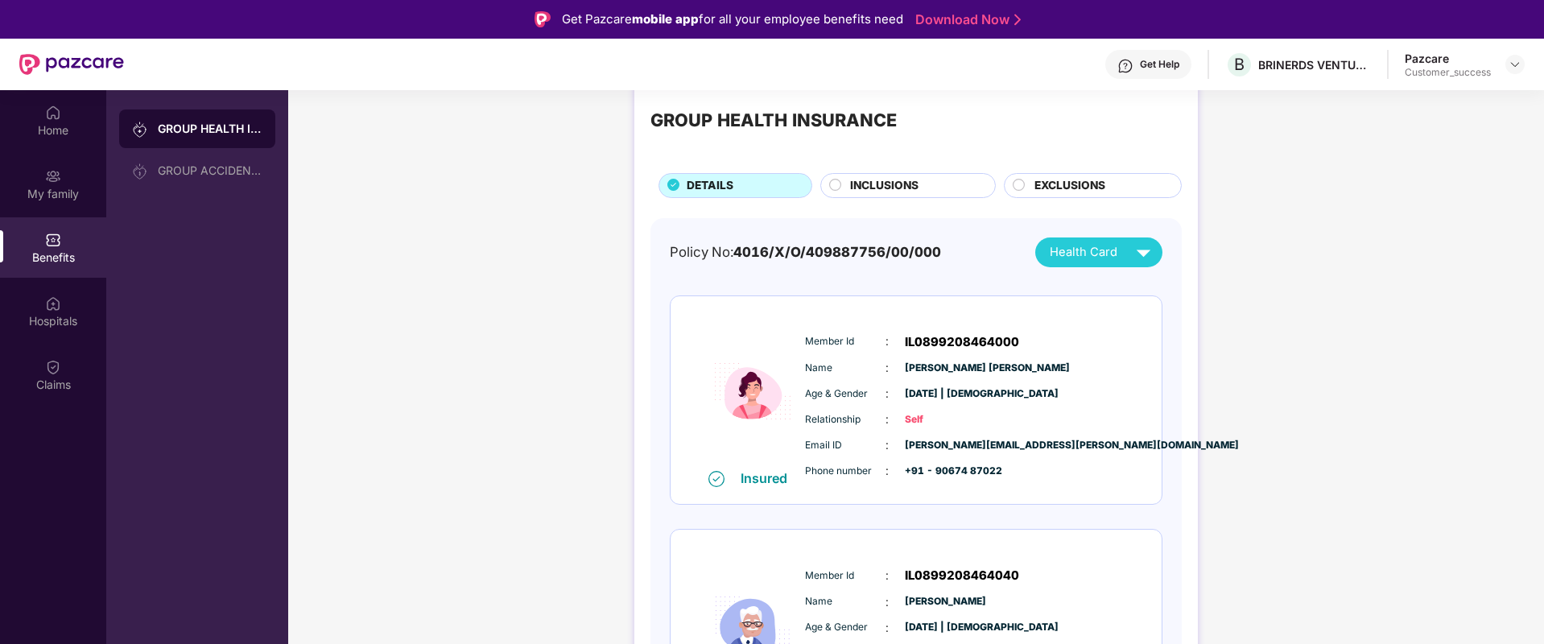
scroll to position [7, 0]
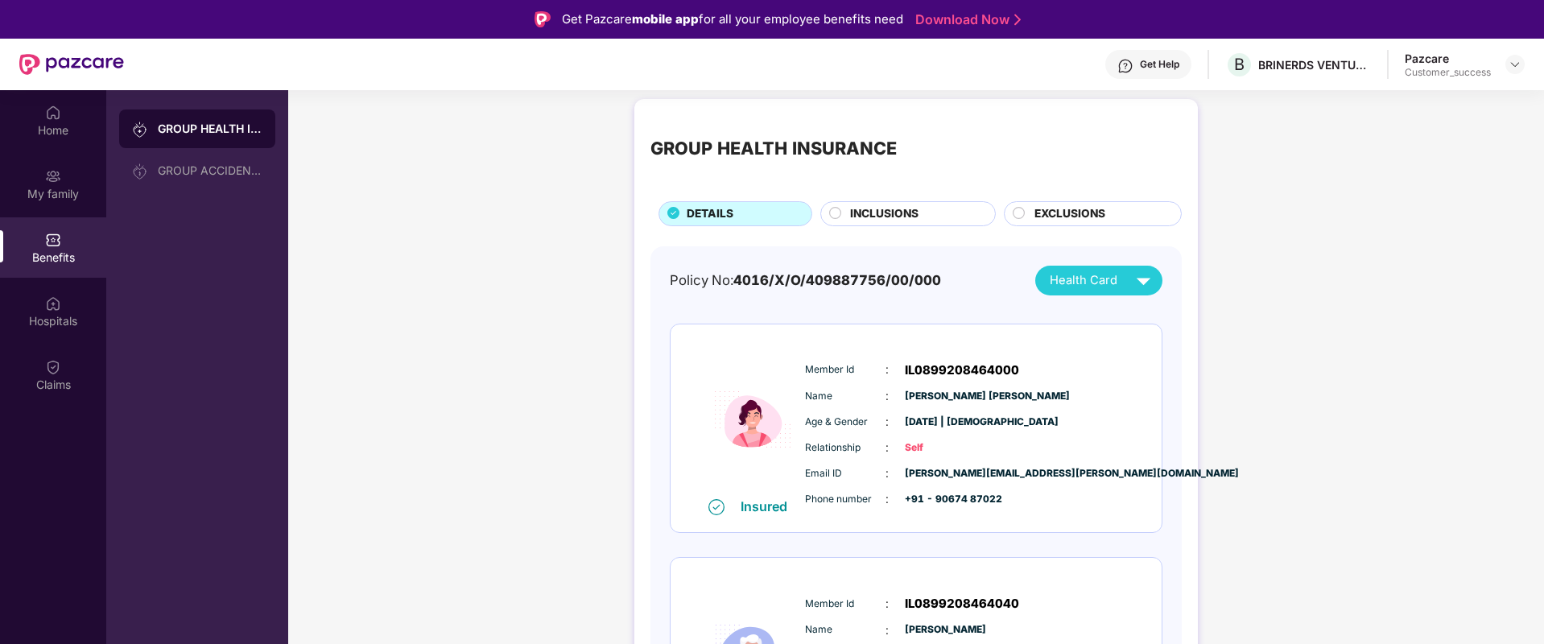
click at [899, 210] on span "INCLUSIONS" at bounding box center [884, 214] width 68 height 18
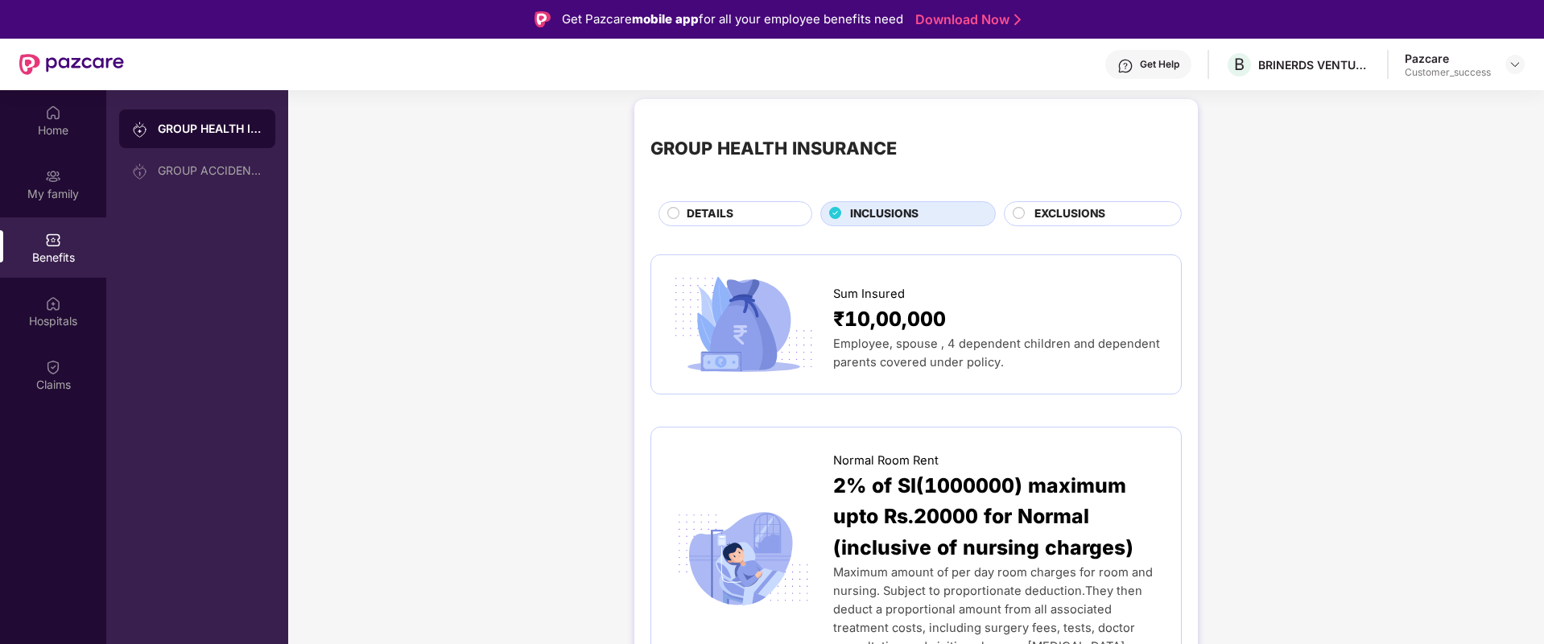
click at [1058, 213] on span "EXCLUSIONS" at bounding box center [1069, 214] width 71 height 18
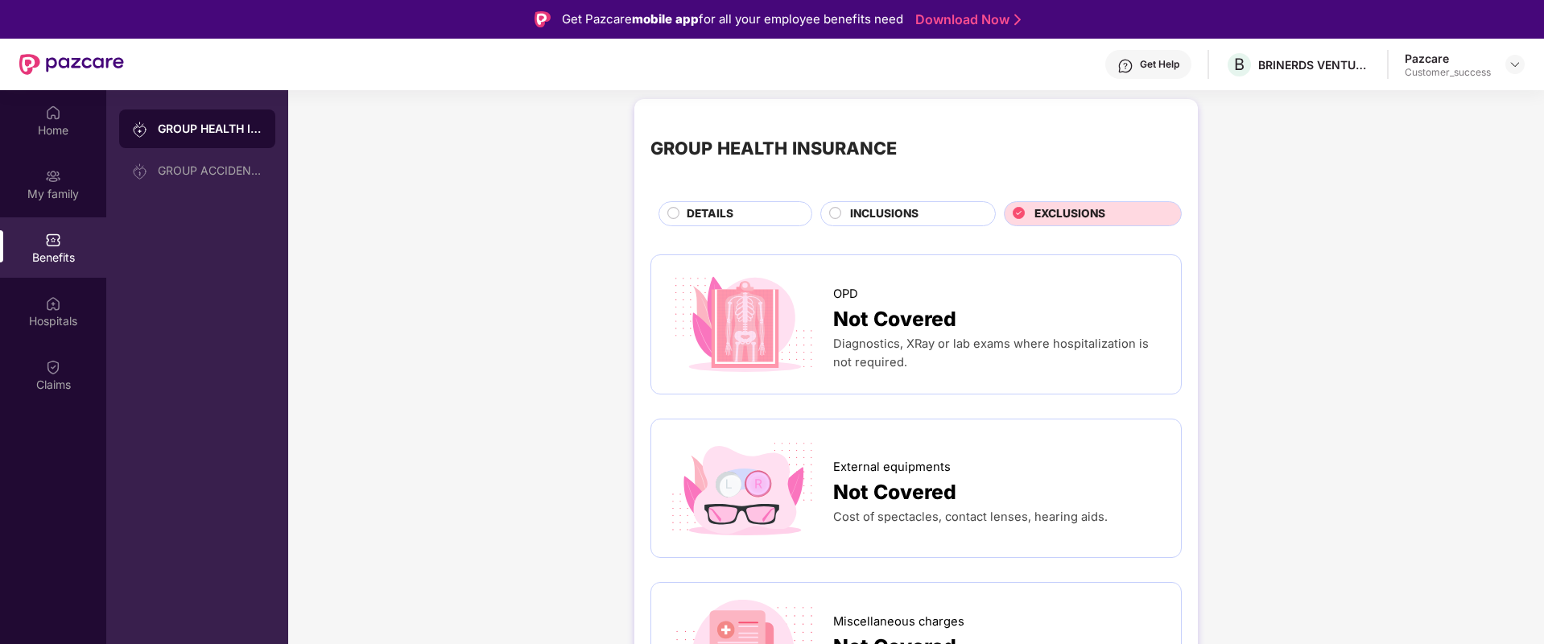
click at [732, 217] on span "DETAILS" at bounding box center [710, 214] width 47 height 18
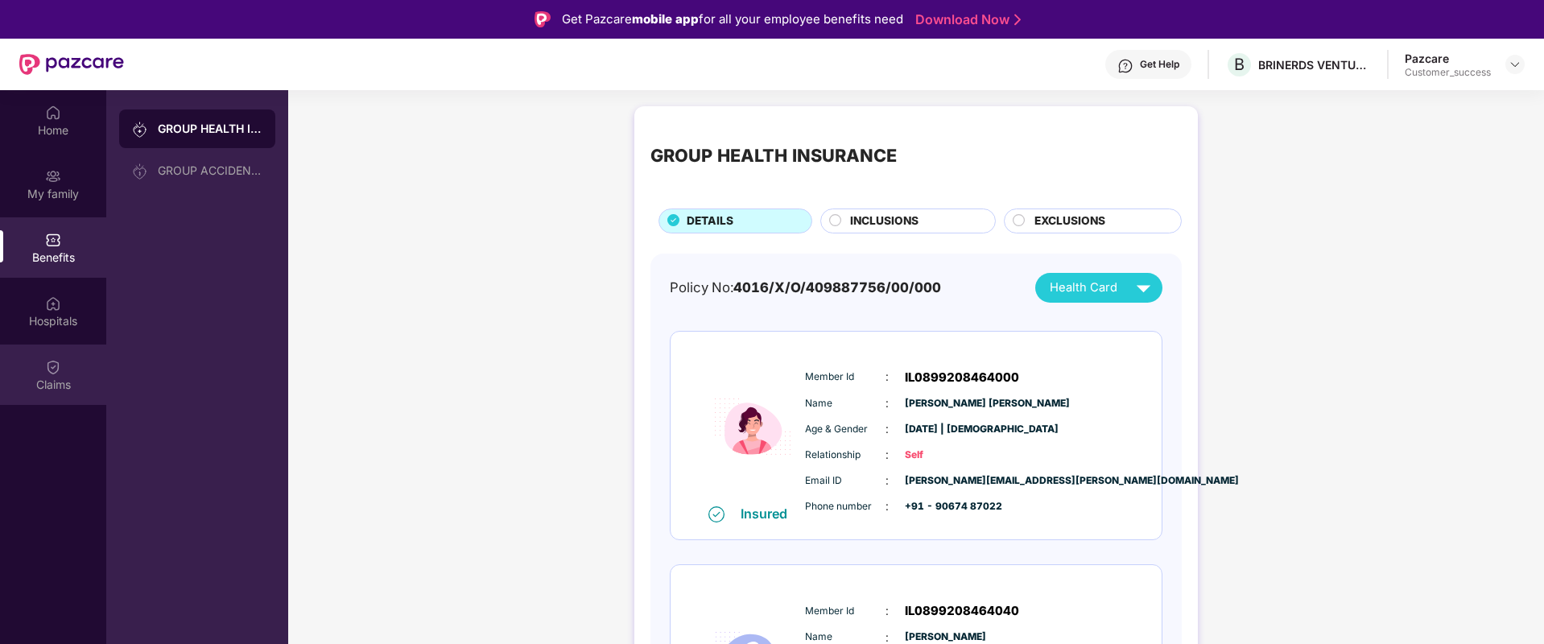
click at [22, 389] on div "Claims" at bounding box center [53, 385] width 106 height 16
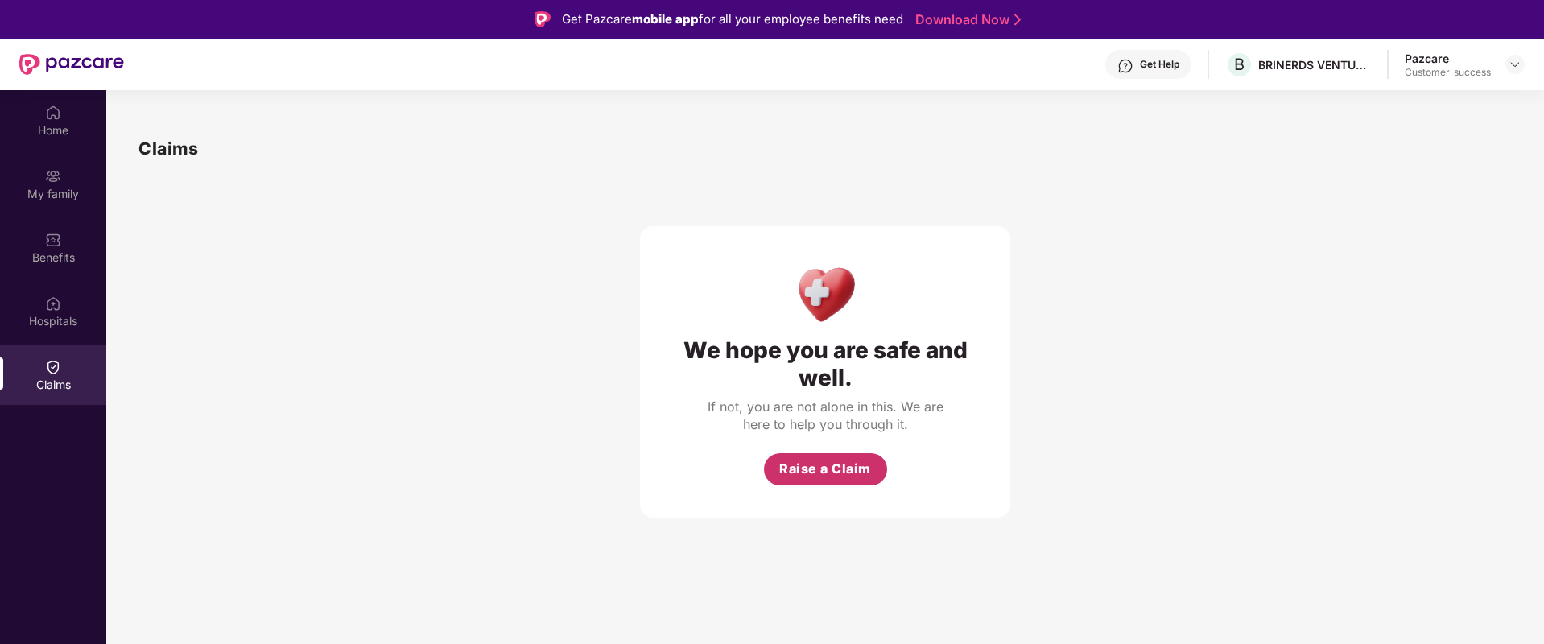
click at [831, 477] on span "Raise a Claim" at bounding box center [825, 469] width 92 height 20
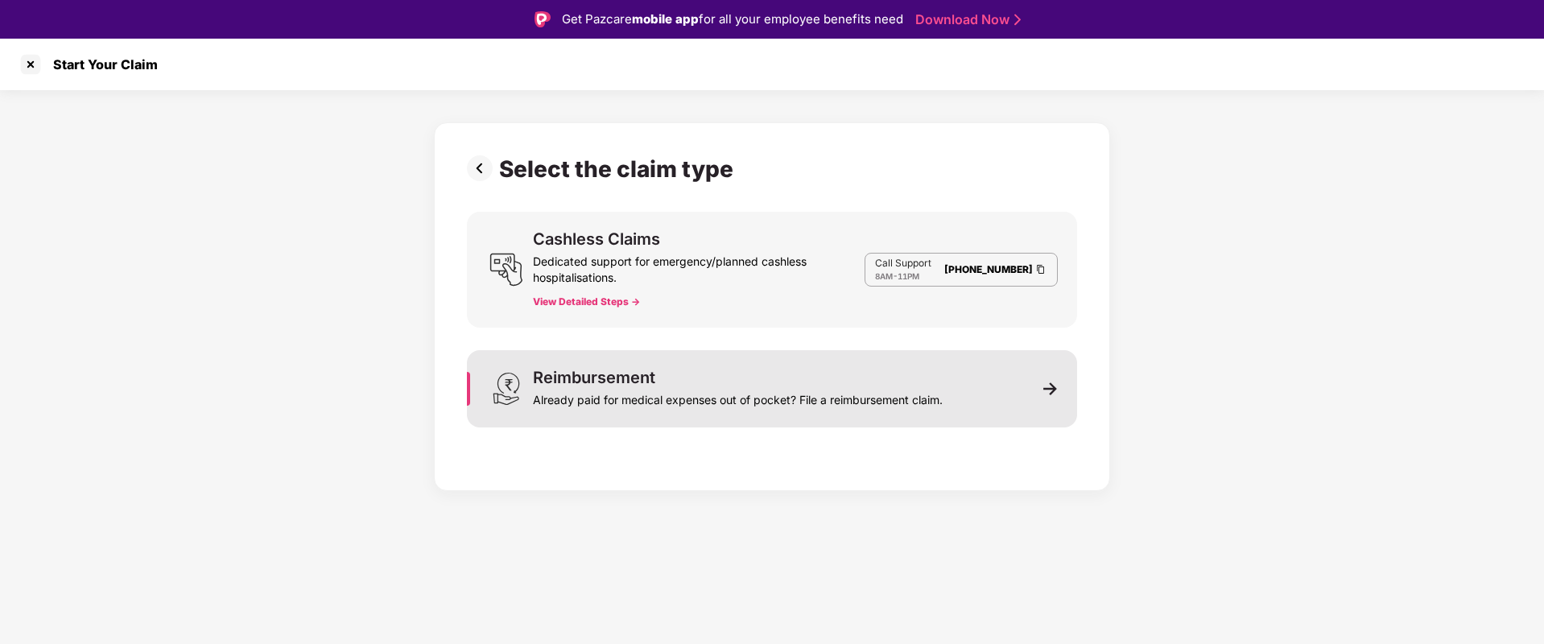
click at [702, 416] on div "Reimbursement Already paid for medical expenses out of pocket? File a reimburse…" at bounding box center [772, 388] width 610 height 77
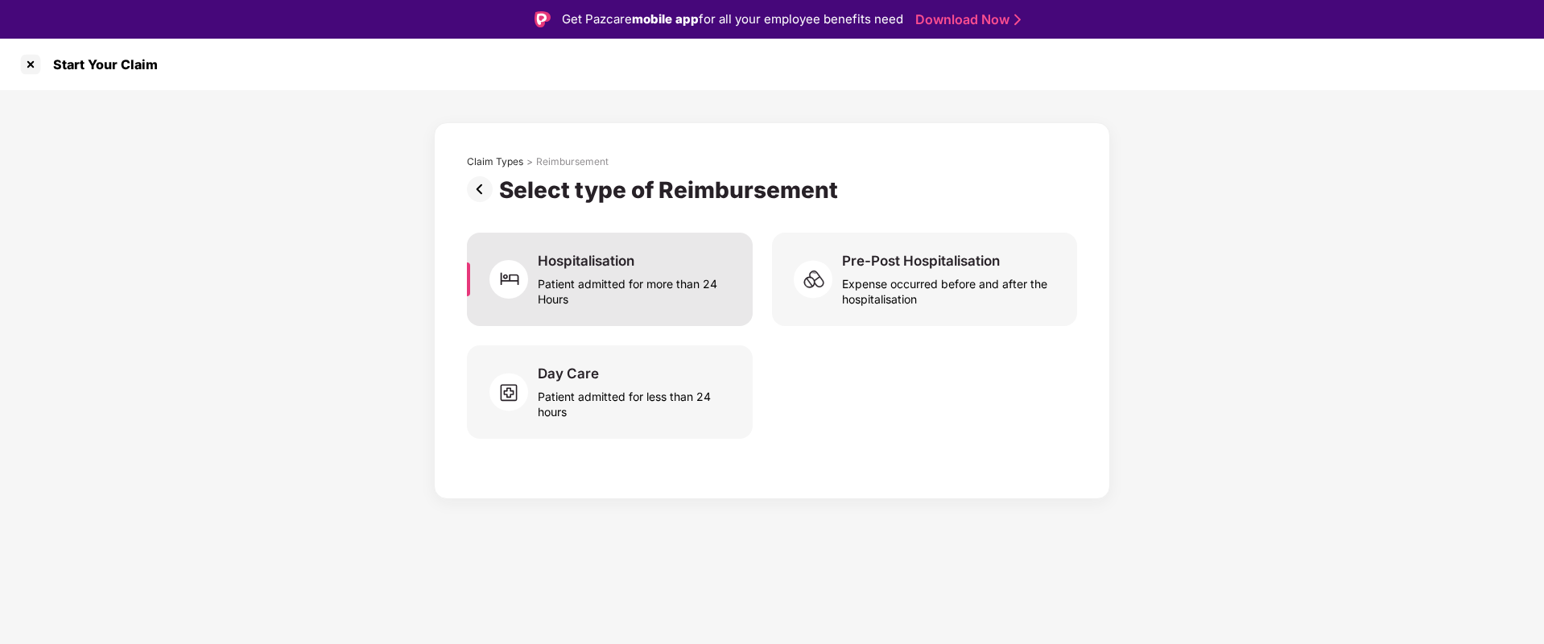
click at [691, 307] on div "Hospitalisation Patient admitted for more than 24 Hours" at bounding box center [610, 279] width 286 height 93
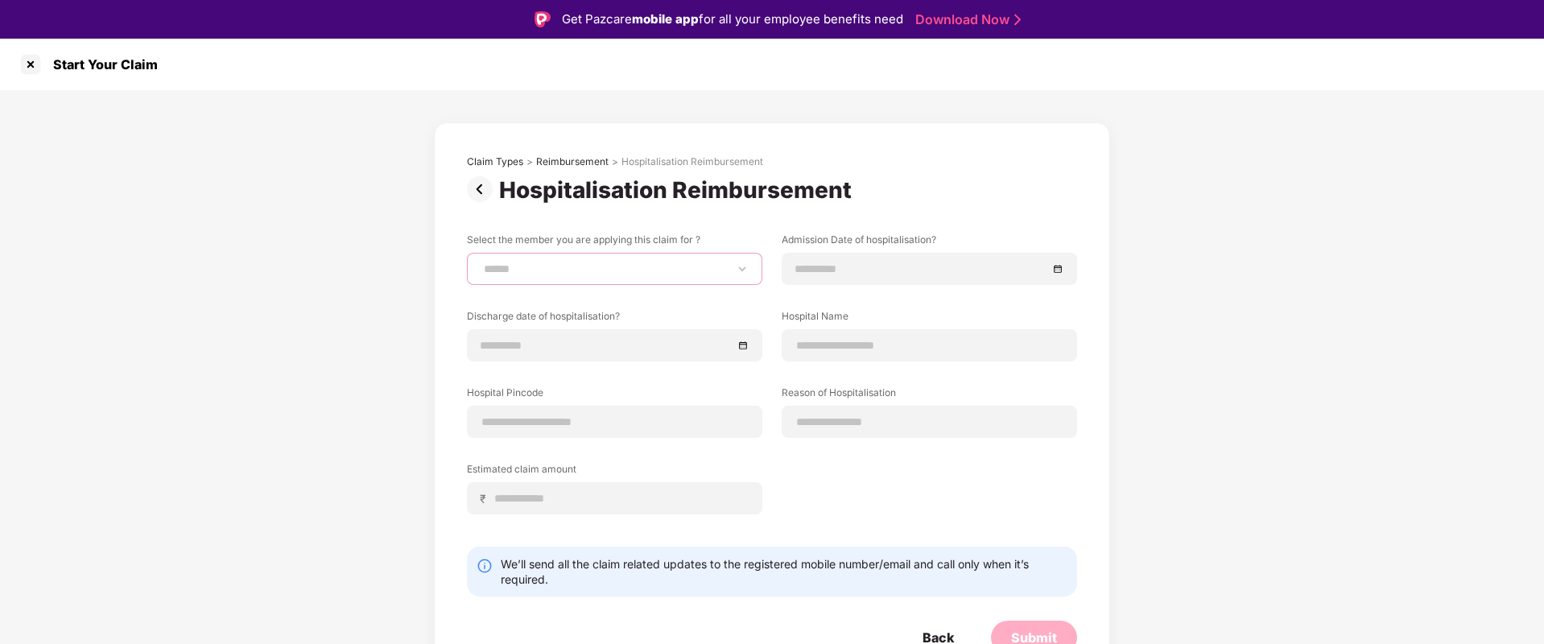
click at [607, 271] on select "**********" at bounding box center [615, 268] width 268 height 13
click at [849, 268] on input at bounding box center [921, 269] width 252 height 18
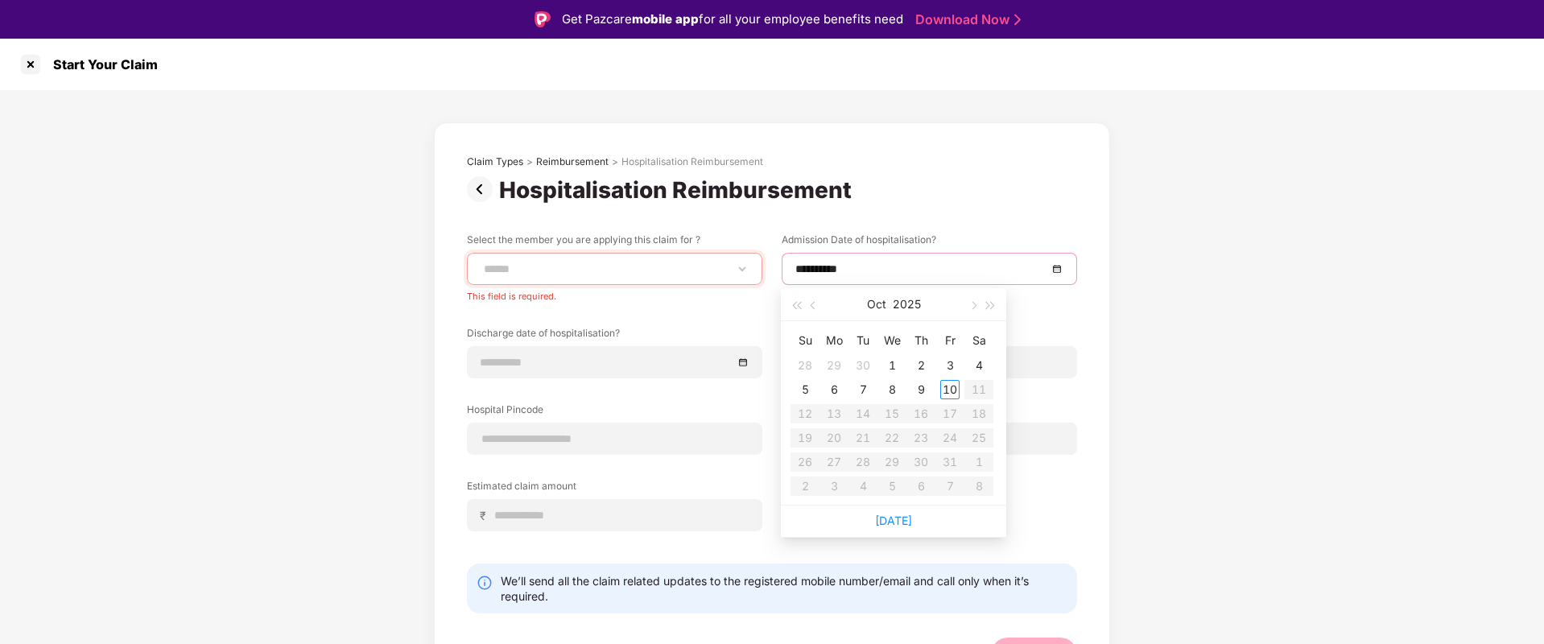
type input "**********"
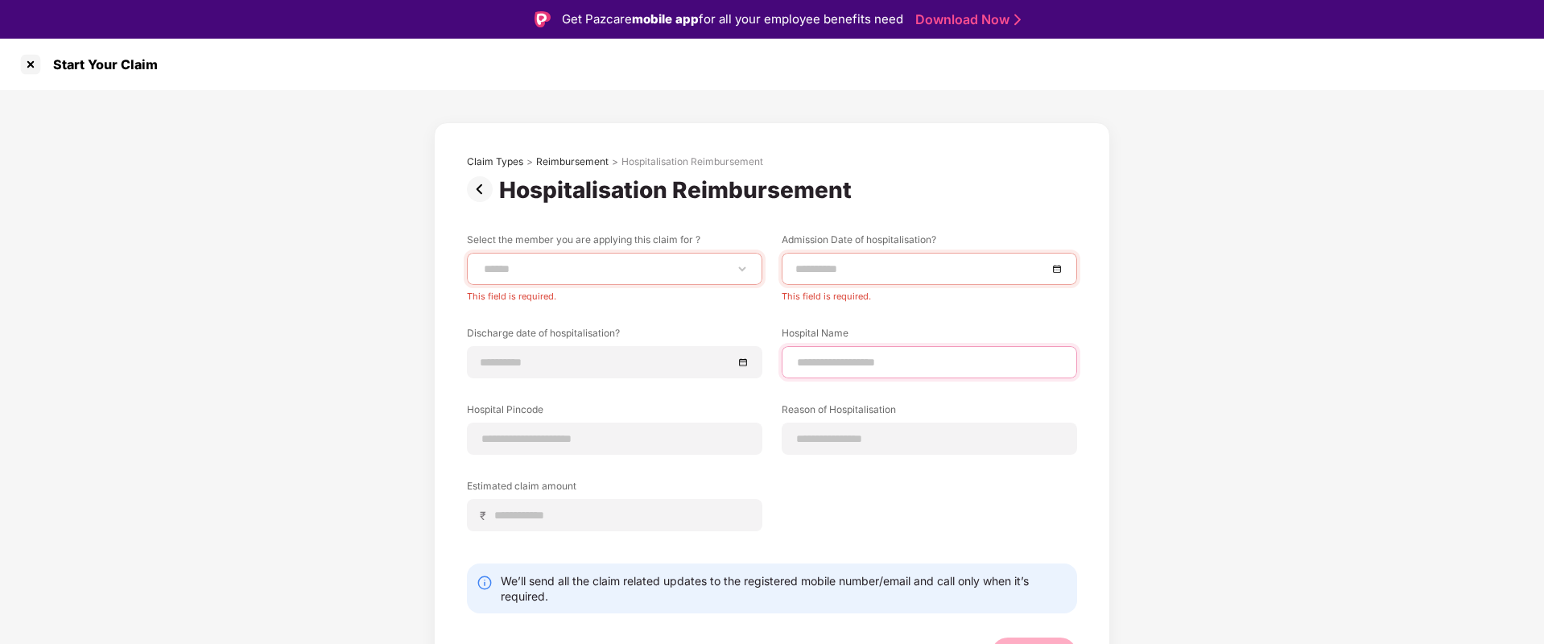
click at [1012, 365] on input at bounding box center [929, 362] width 268 height 17
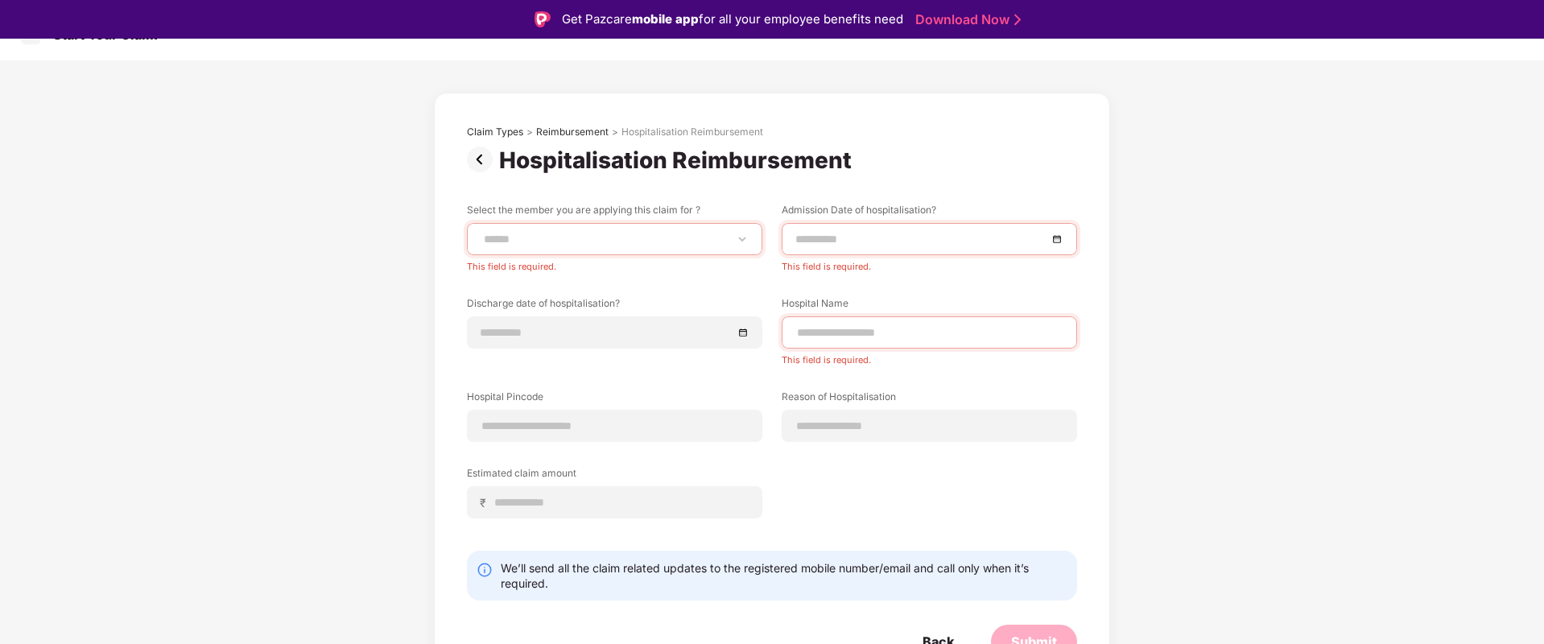
click at [1116, 563] on div "**********" at bounding box center [772, 379] width 1544 height 639
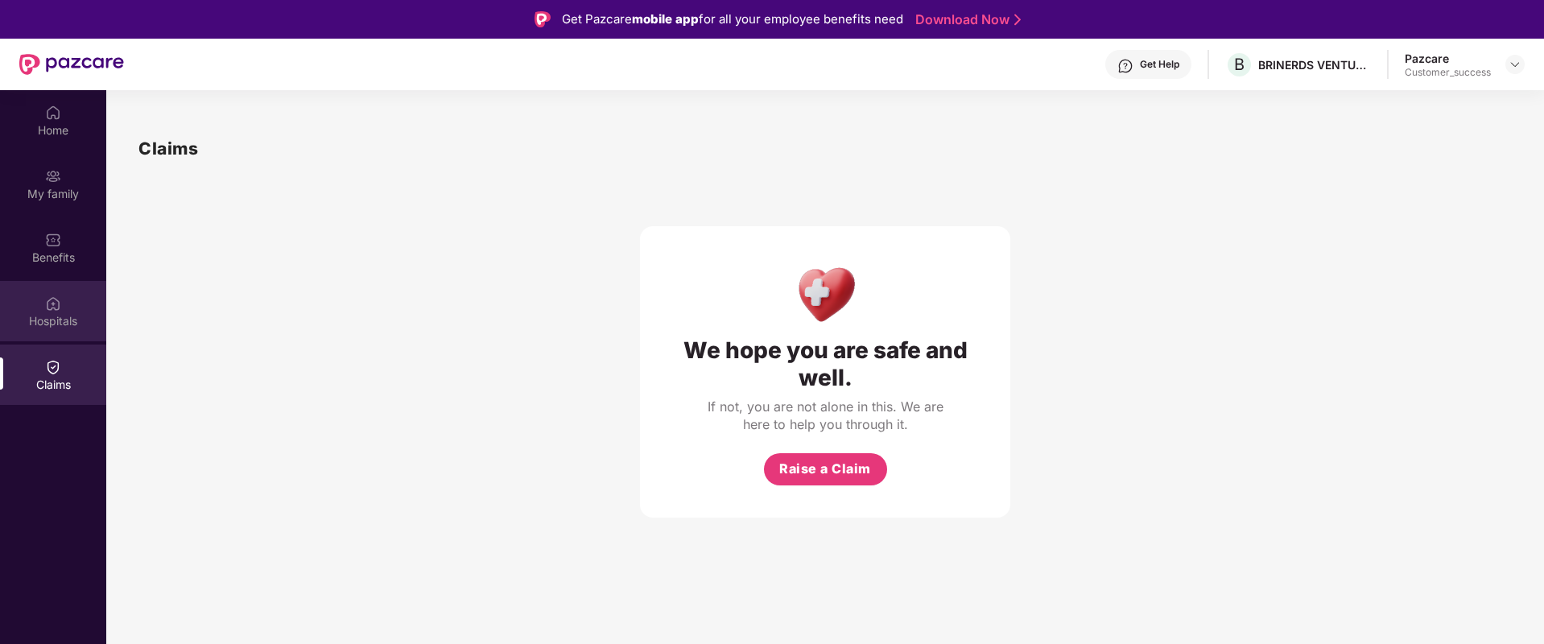
click at [72, 319] on div "Hospitals" at bounding box center [53, 321] width 106 height 16
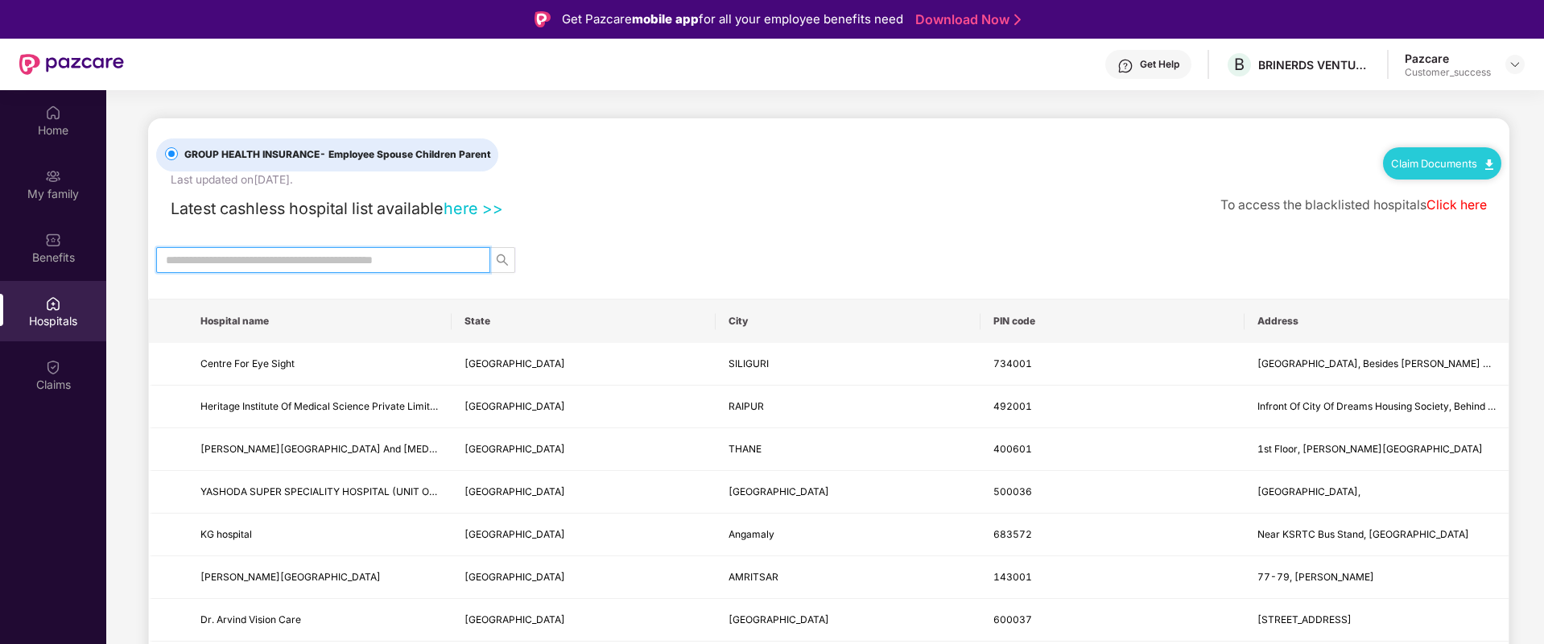
click at [229, 254] on input "text" at bounding box center [317, 260] width 302 height 18
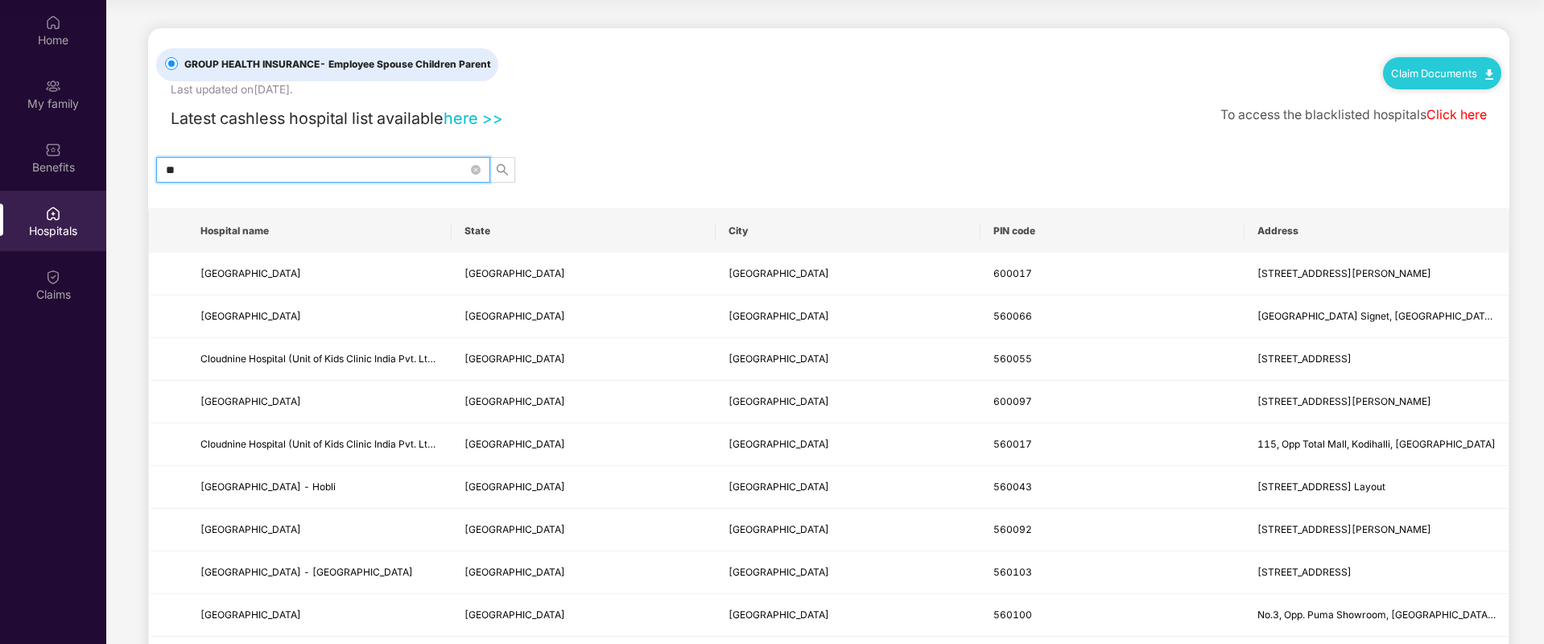
type input "*"
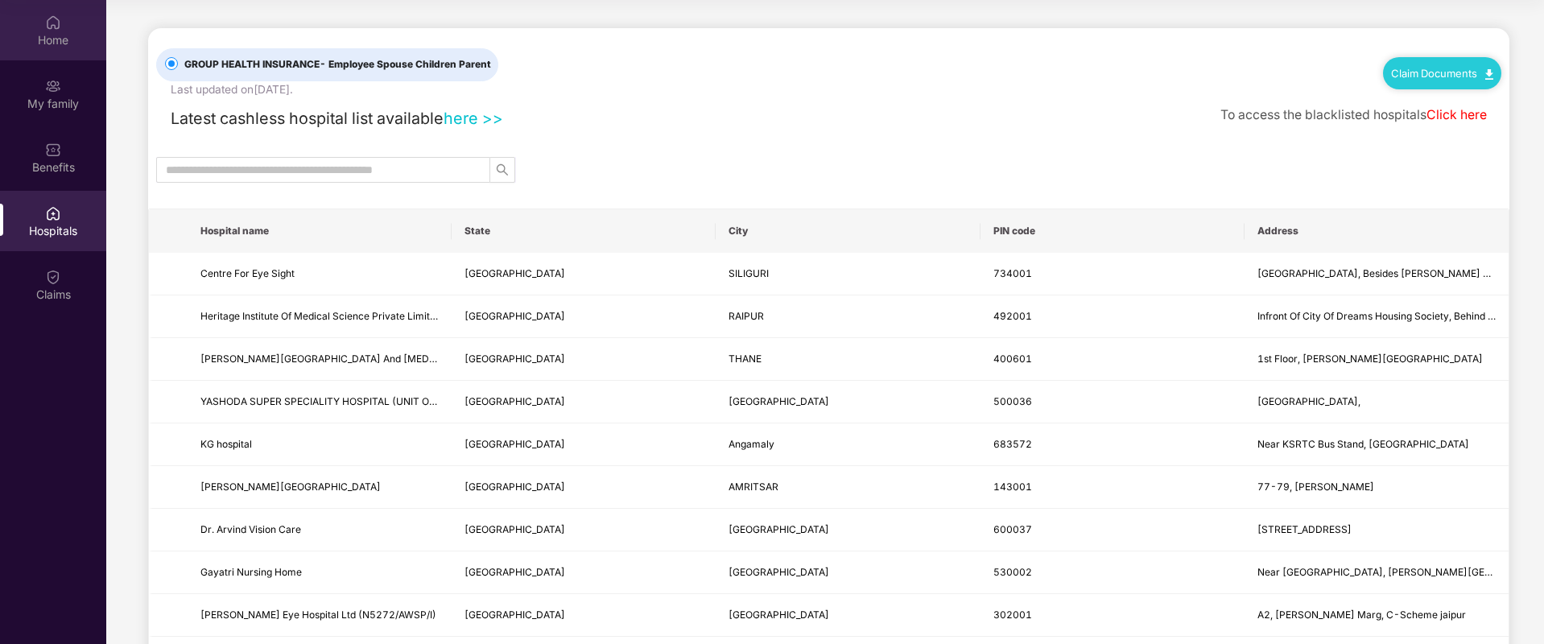
click at [44, 14] on div "Home" at bounding box center [53, 30] width 106 height 60
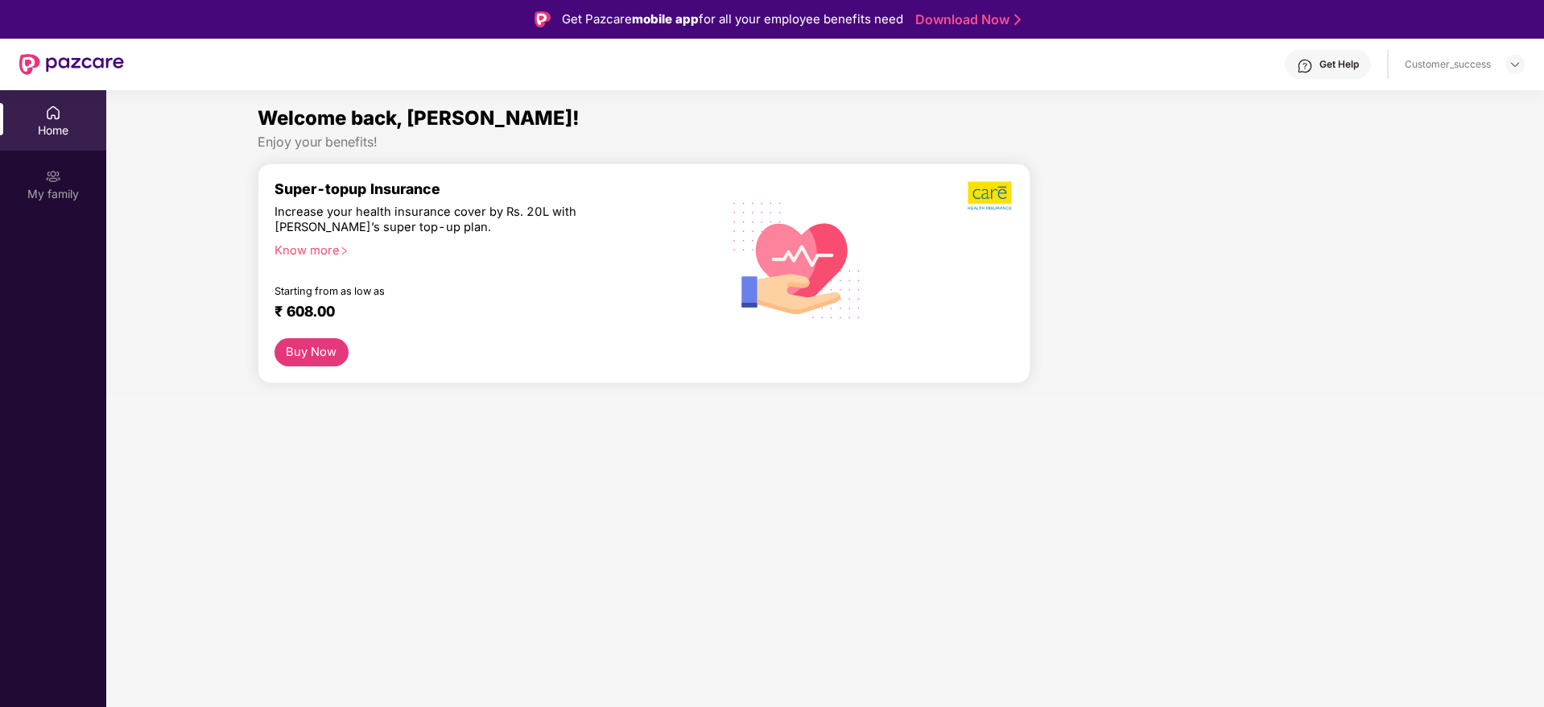
scroll to position [90, 0]
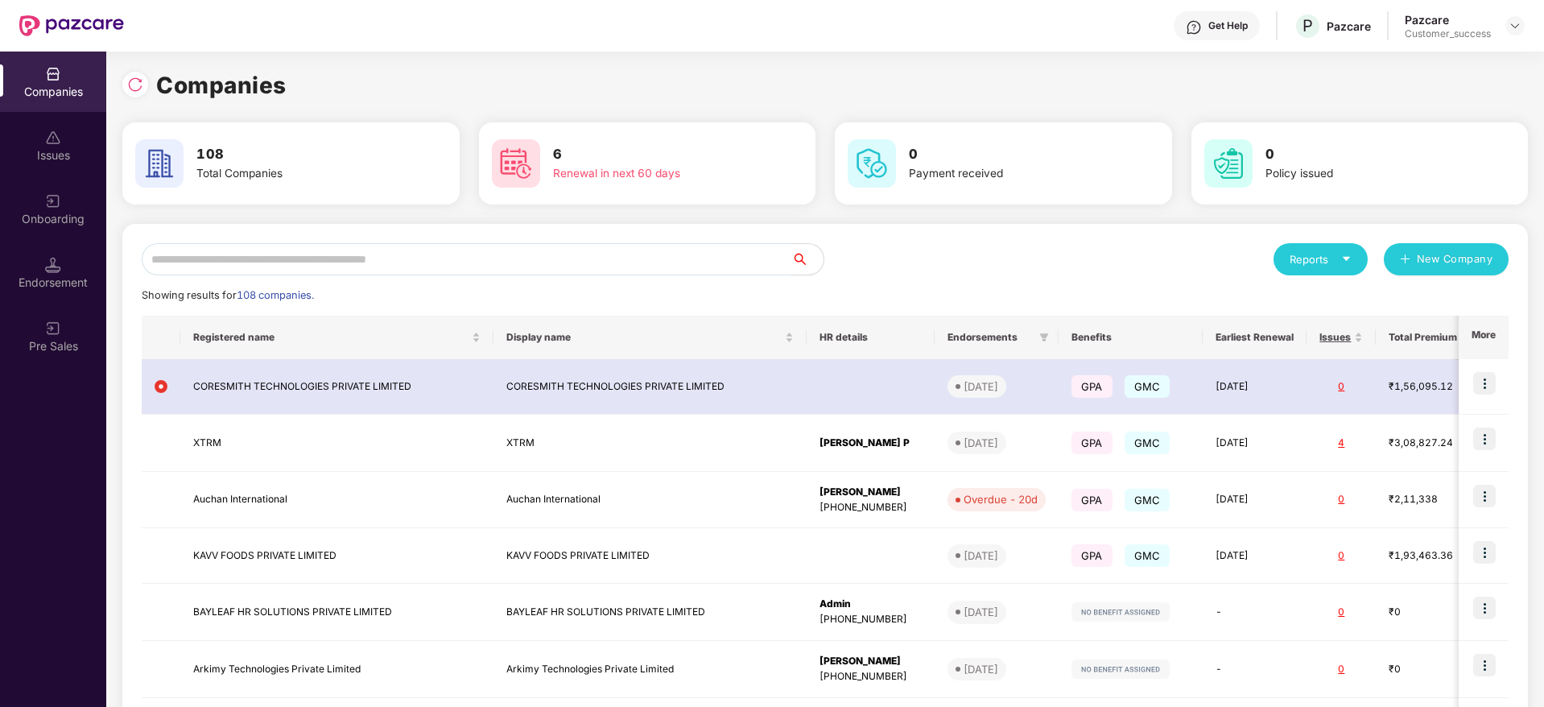
click at [196, 259] on input "text" at bounding box center [467, 259] width 650 height 32
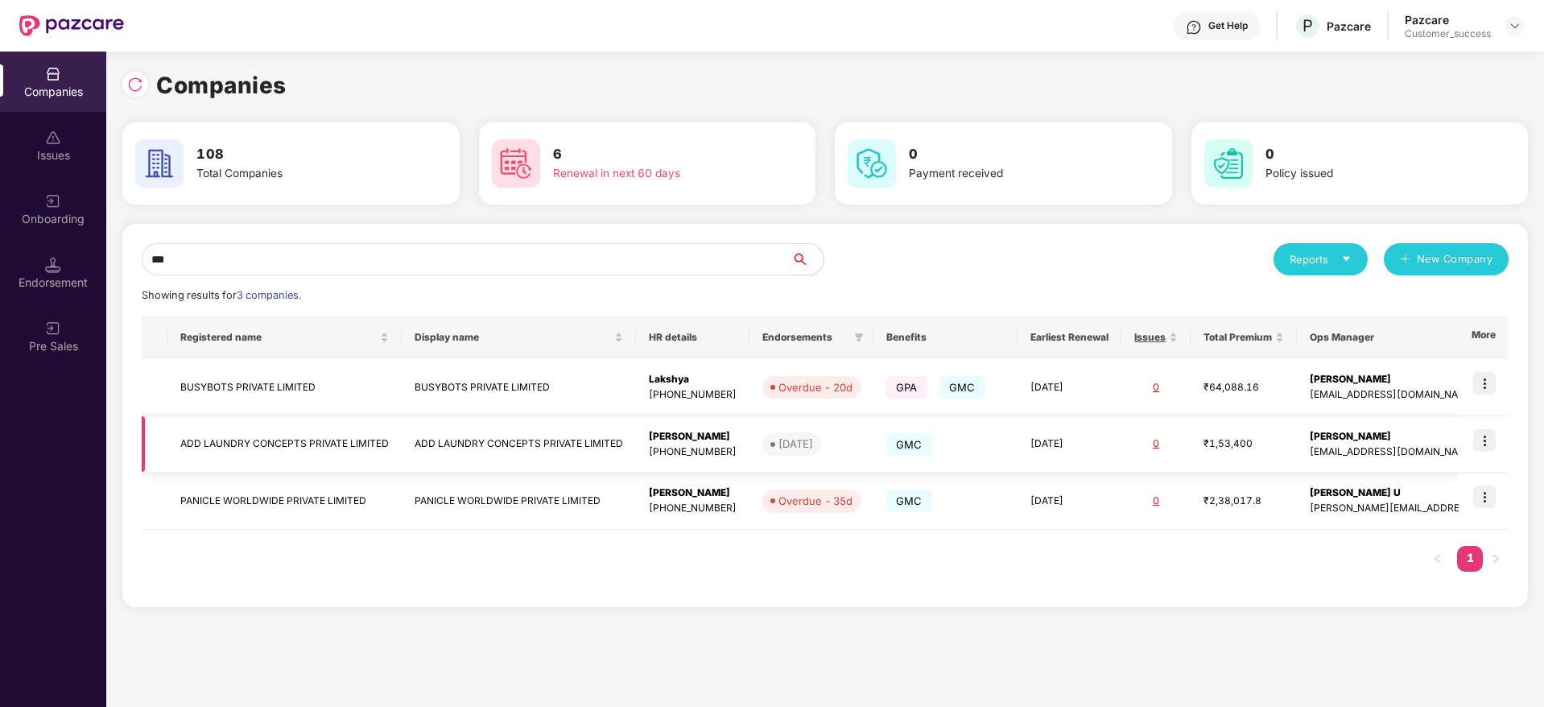
type input "***"
click at [273, 435] on td "ADD LAUNDRY CONCEPTS PRIVATE LIMITED" at bounding box center [284, 444] width 234 height 57
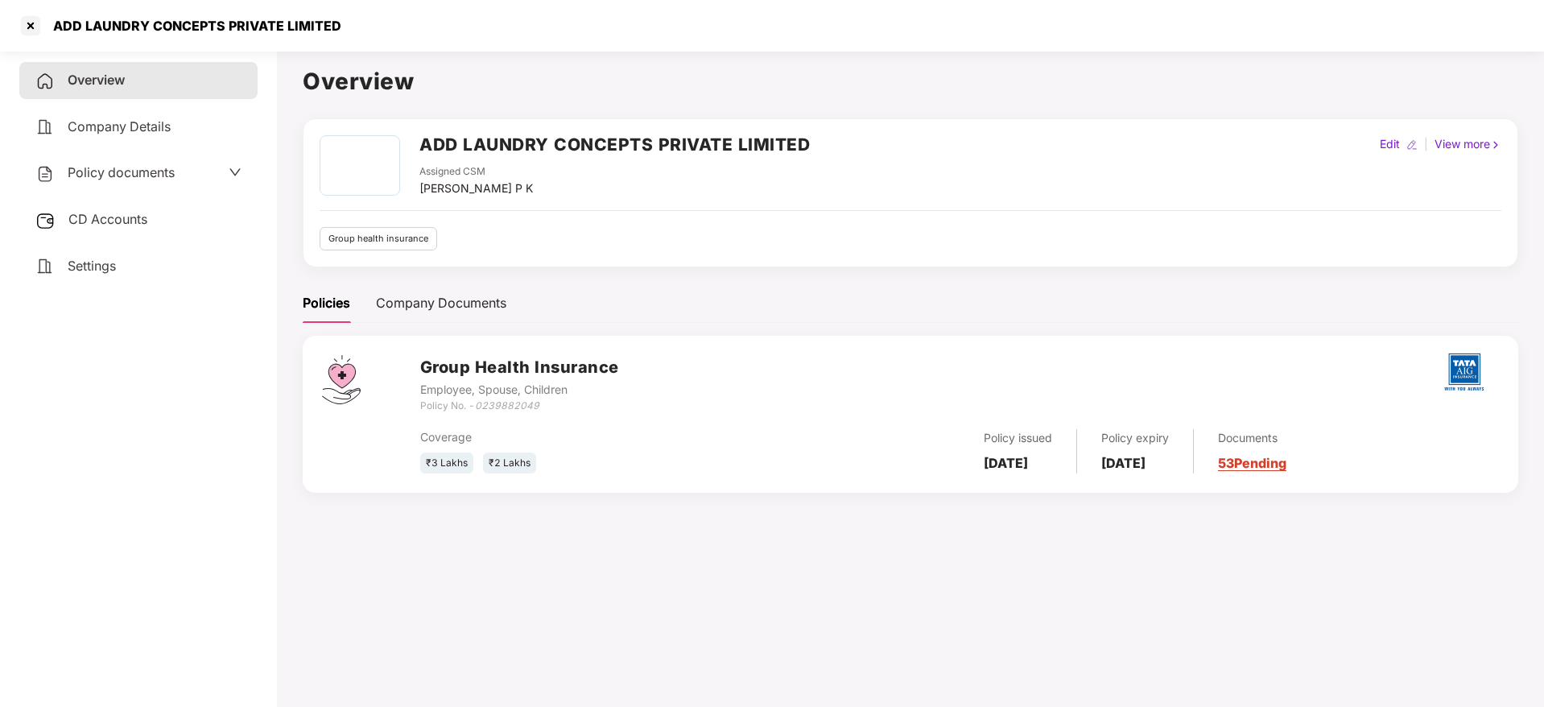
click at [195, 171] on div "Policy documents" at bounding box center [138, 173] width 206 height 21
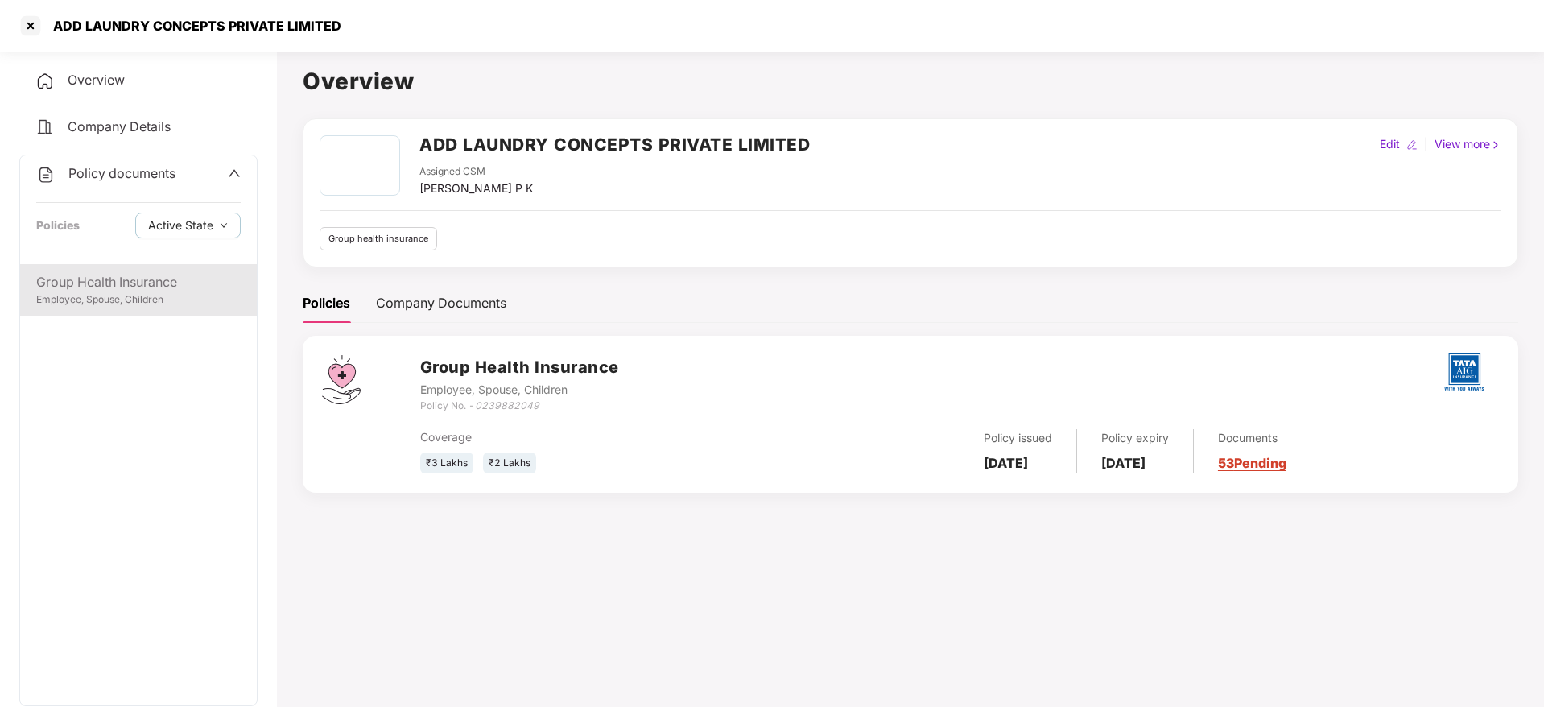
click at [152, 296] on div "Employee, Spouse, Children" at bounding box center [138, 299] width 204 height 15
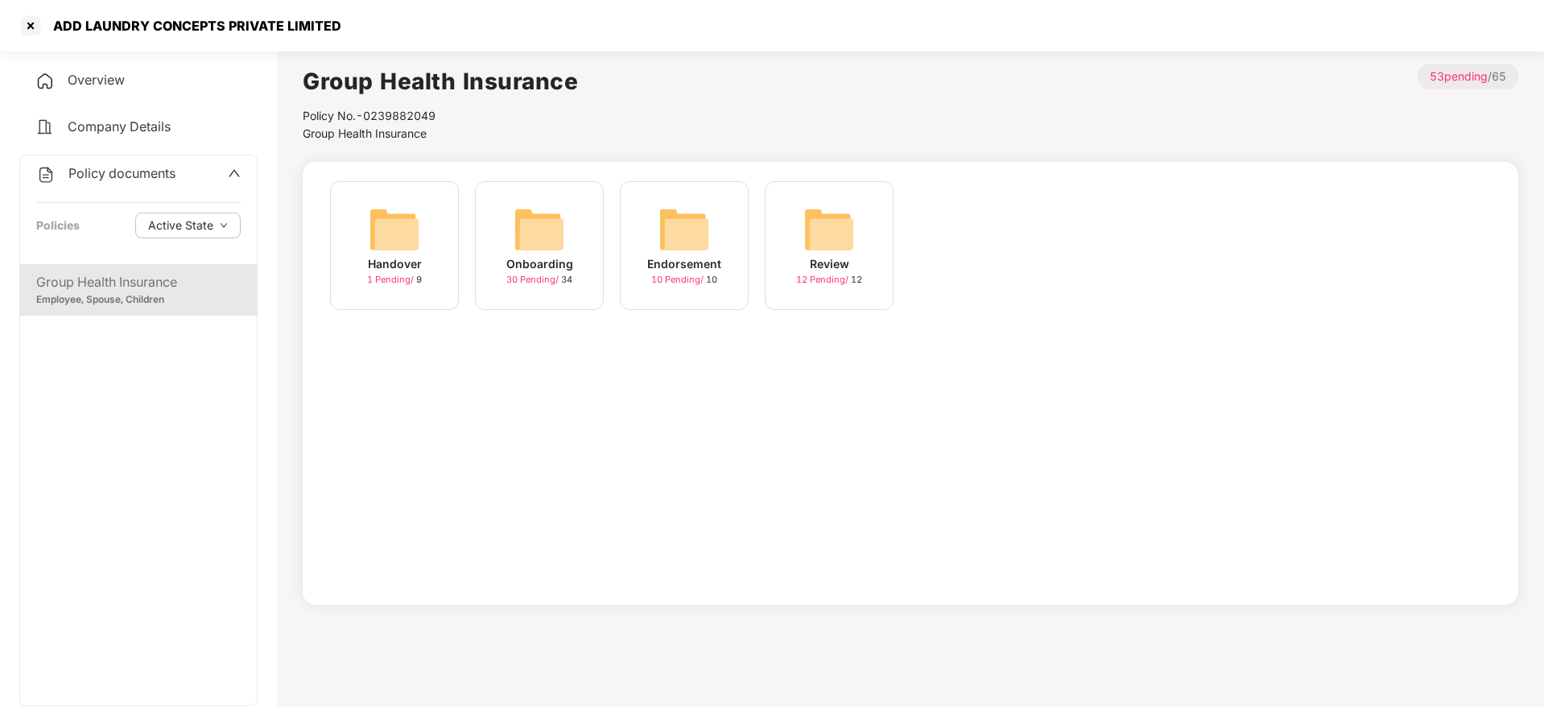
click at [492, 270] on div "Onboarding 30 Pending / 34" at bounding box center [539, 245] width 129 height 129
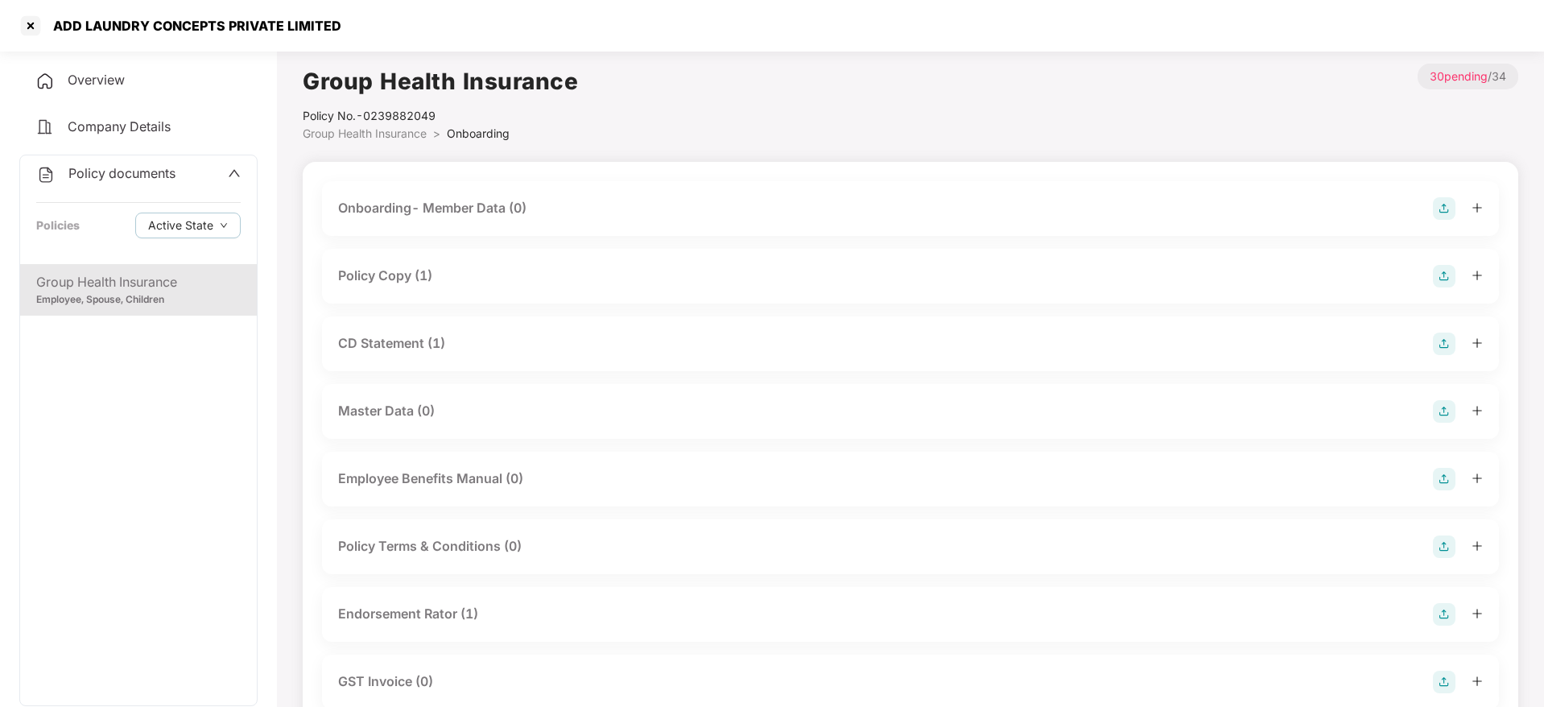
click at [396, 287] on div "Policy Copy (1)" at bounding box center [910, 276] width 1177 height 55
click at [394, 271] on div "Policy Copy (1)" at bounding box center [385, 276] width 94 height 20
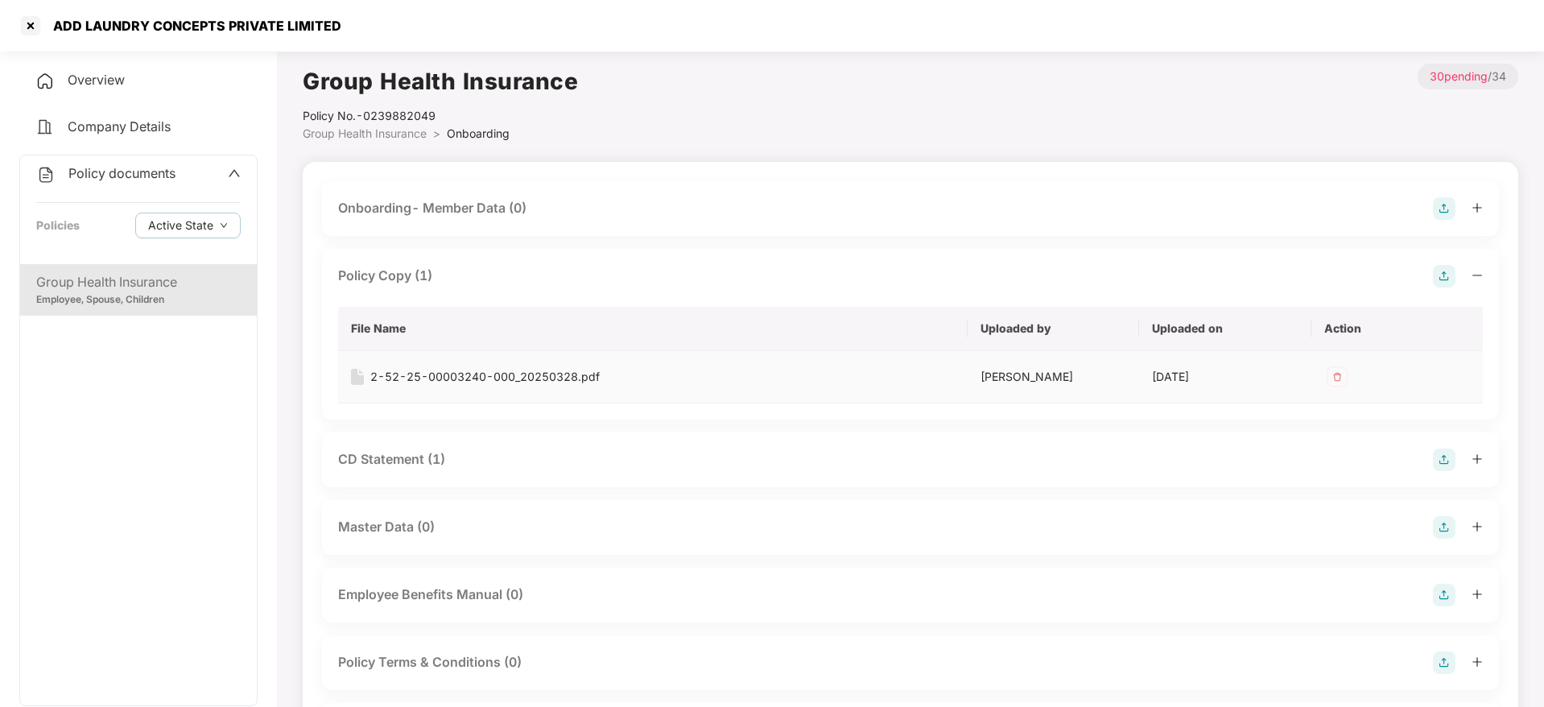
click at [477, 375] on div "2-52-25-00003240-000_20250328.pdf" at bounding box center [484, 377] width 229 height 18
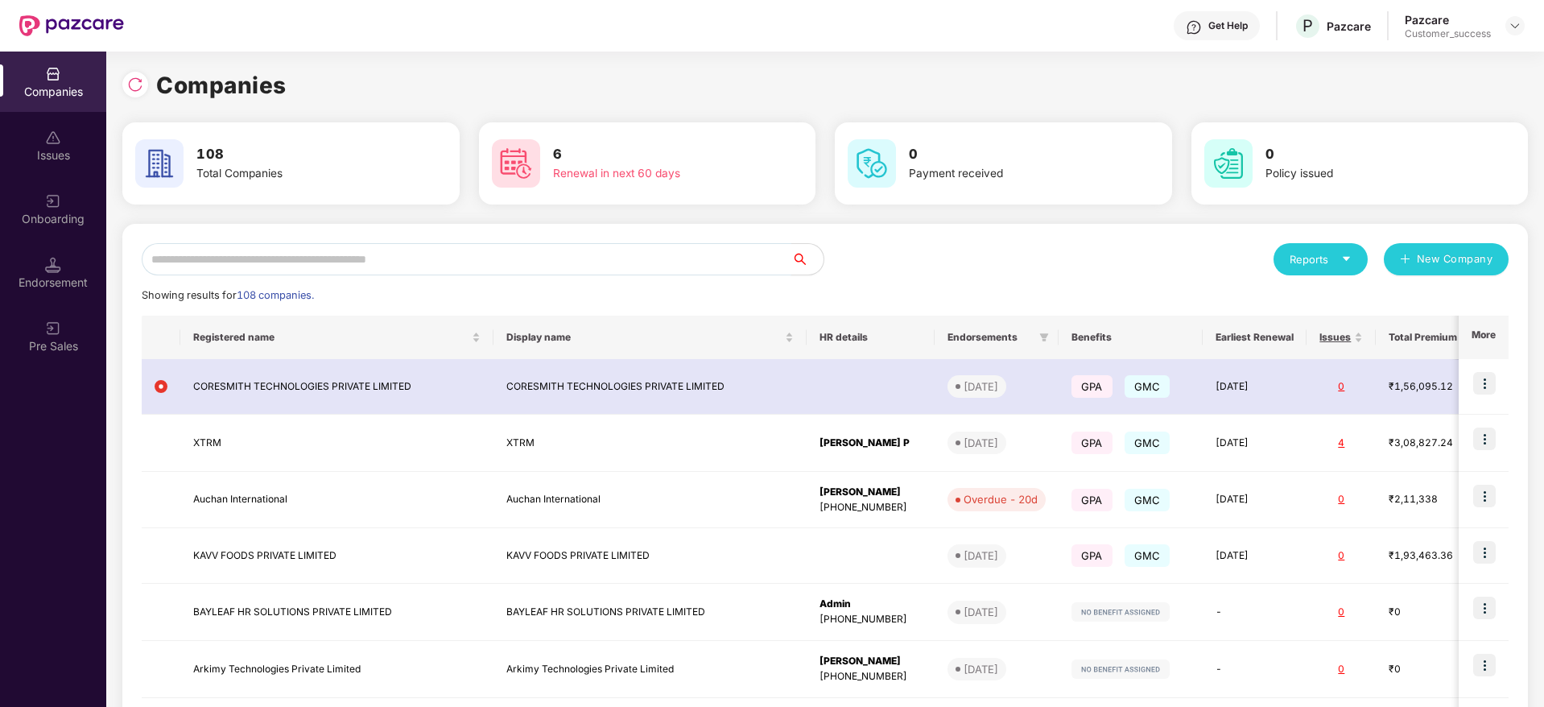
click at [329, 250] on input "text" at bounding box center [467, 259] width 650 height 32
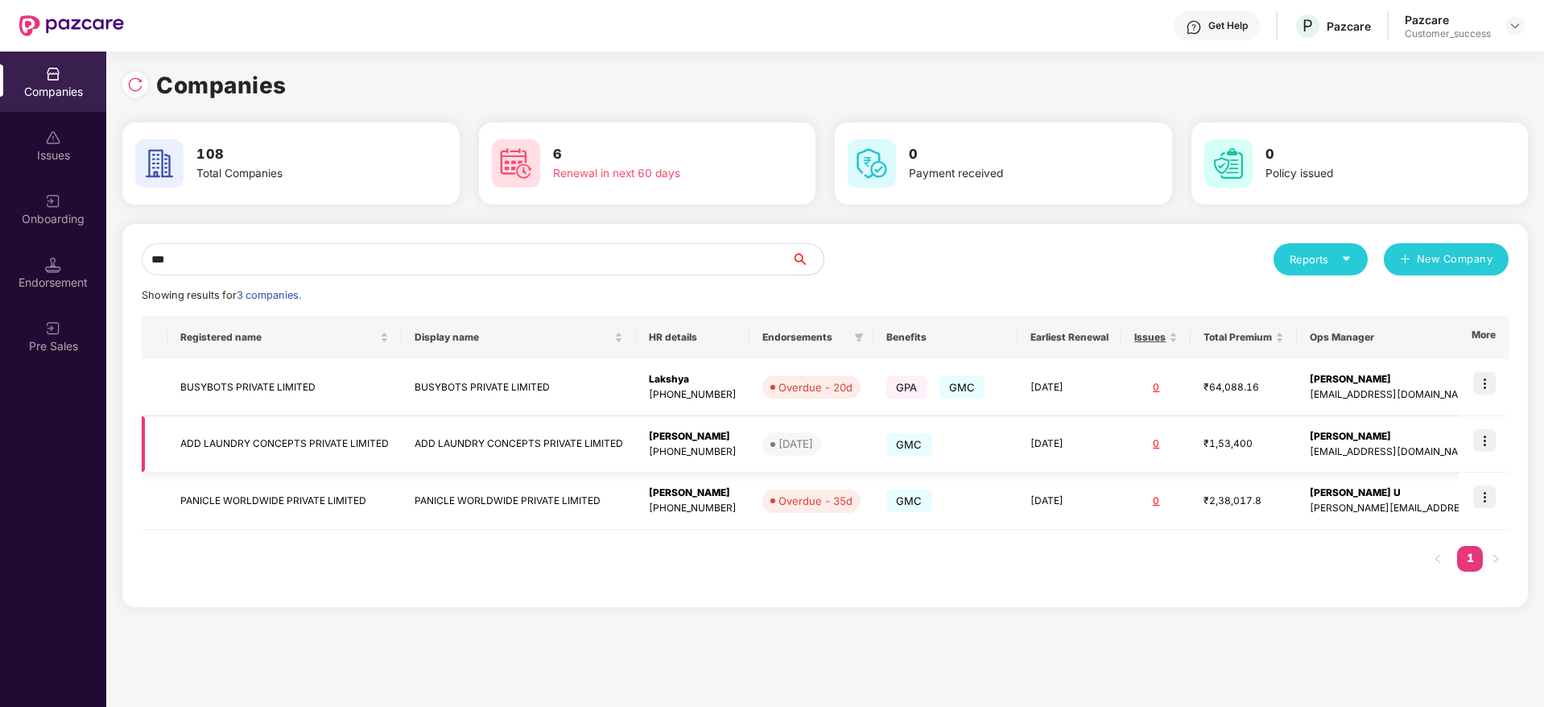
type input "***"
click at [1466, 439] on td at bounding box center [1484, 444] width 50 height 57
click at [1488, 437] on img at bounding box center [1484, 440] width 23 height 23
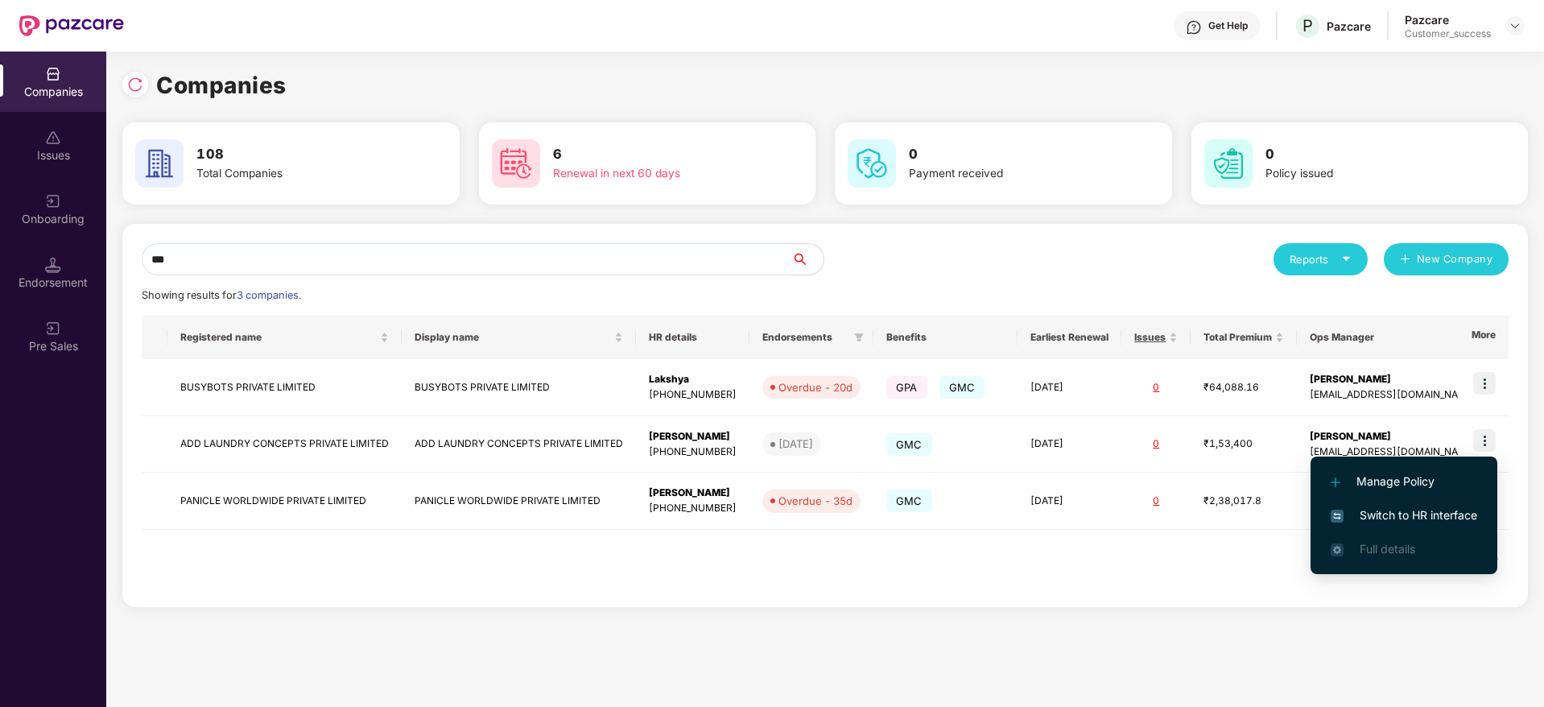
click at [1444, 510] on span "Switch to HR interface" at bounding box center [1404, 515] width 146 height 18
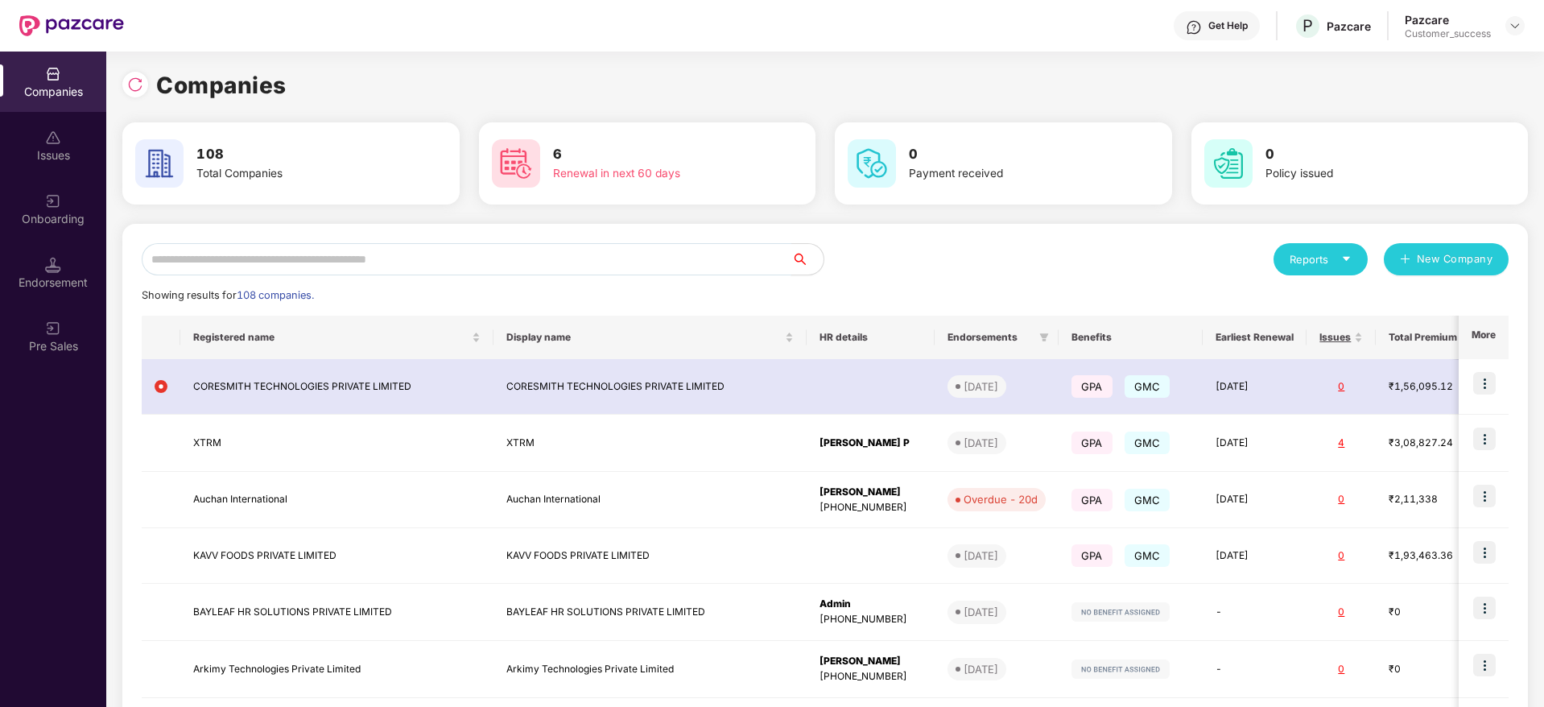
click at [270, 259] on input "text" at bounding box center [467, 259] width 650 height 32
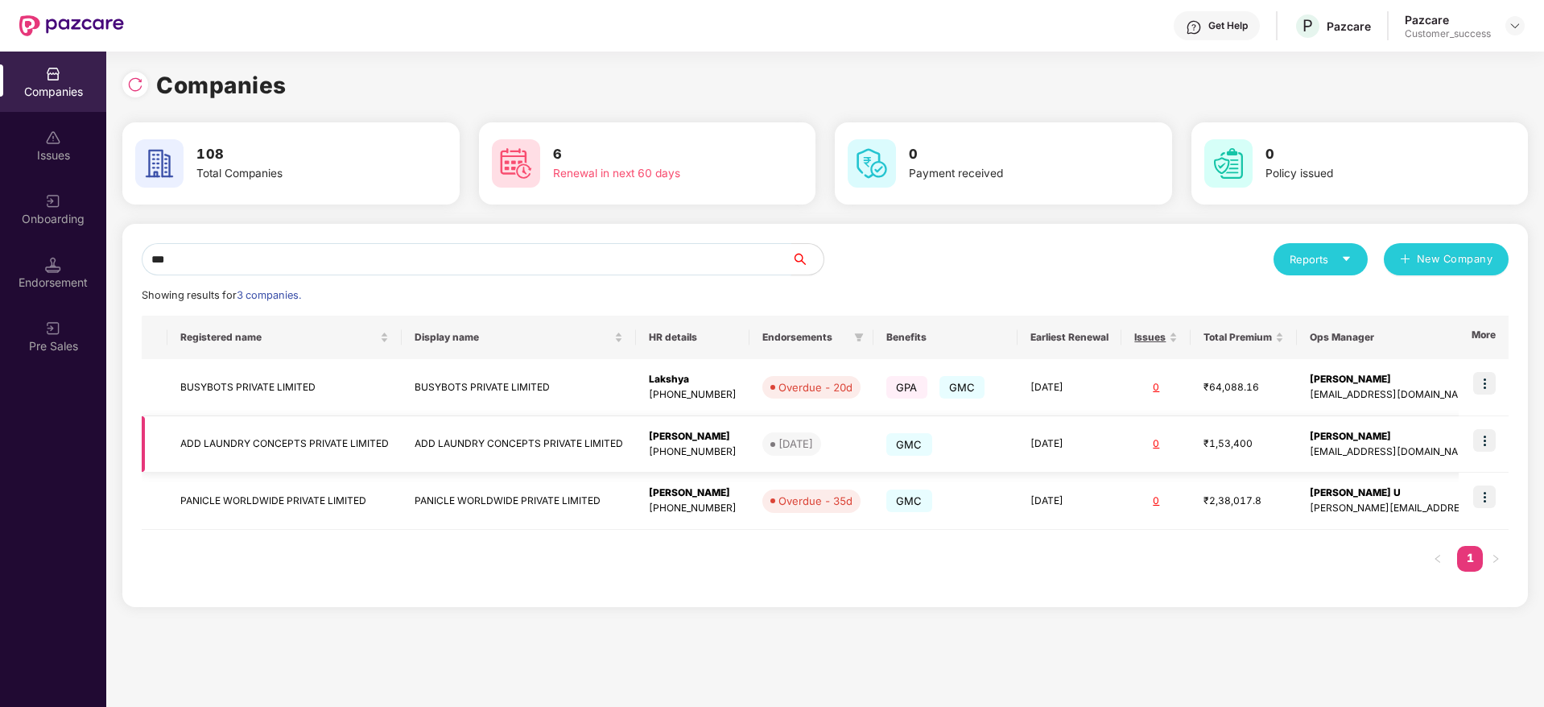
type input "***"
click at [334, 434] on td "ADD LAUNDRY CONCEPTS PRIVATE LIMITED" at bounding box center [284, 444] width 234 height 57
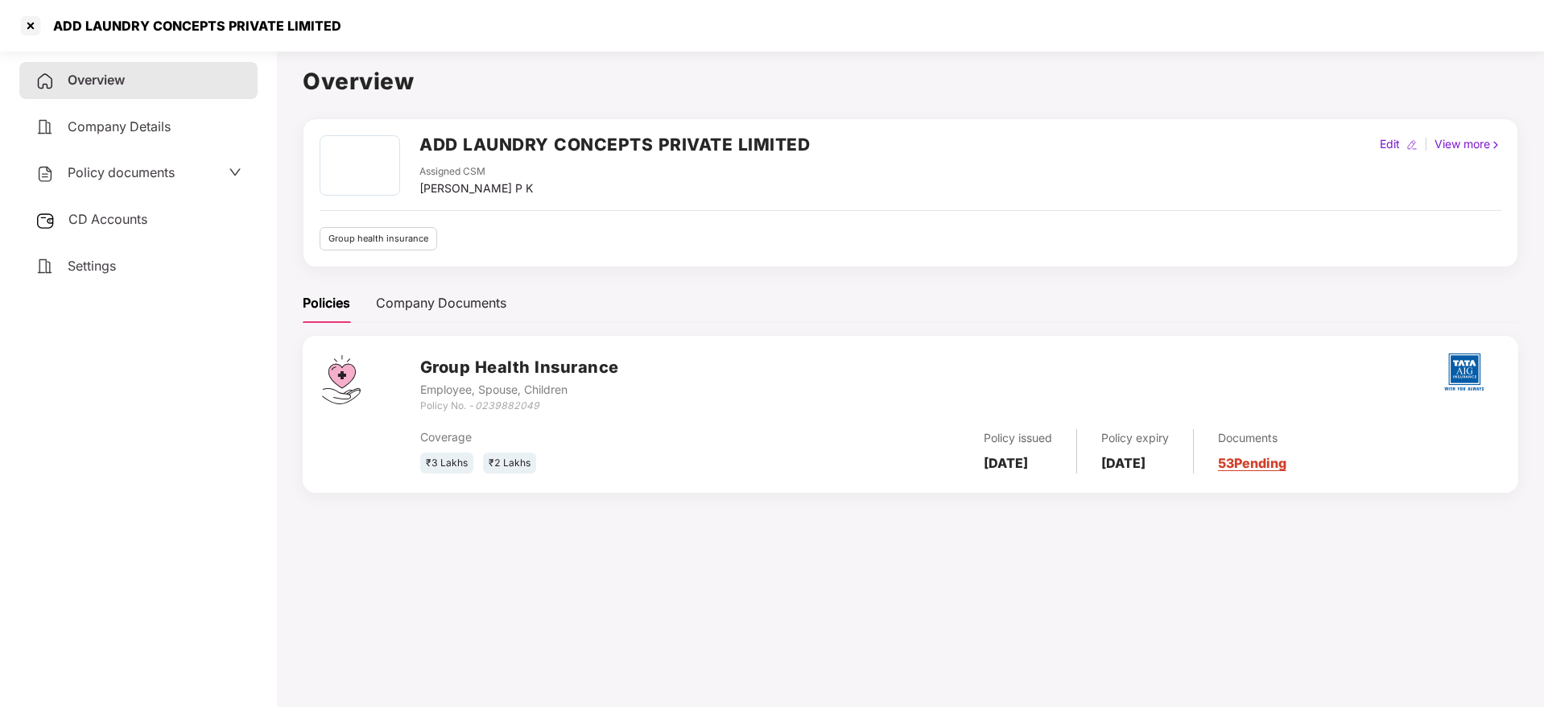
click at [99, 172] on span "Policy documents" at bounding box center [121, 172] width 107 height 16
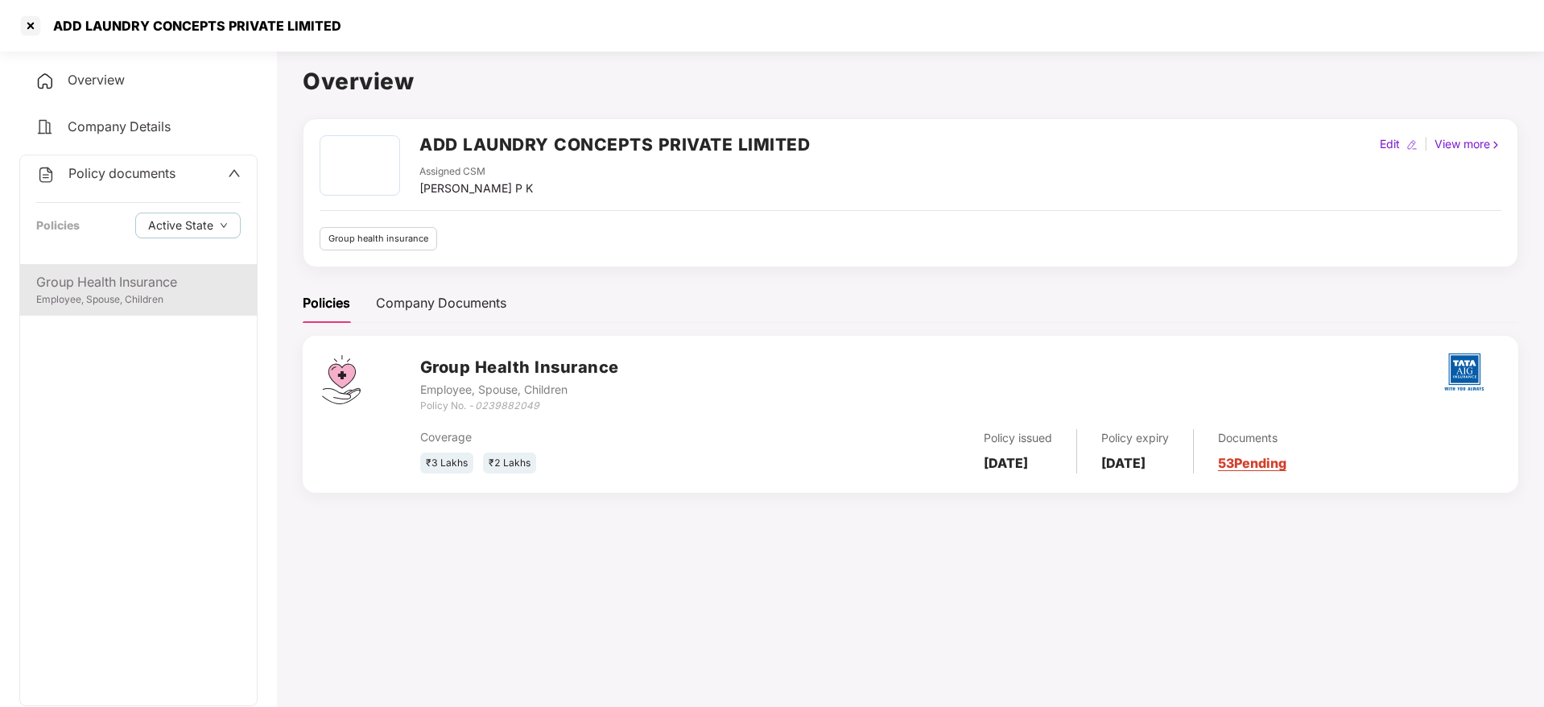
click at [101, 283] on div "Group Health Insurance" at bounding box center [138, 282] width 204 height 20
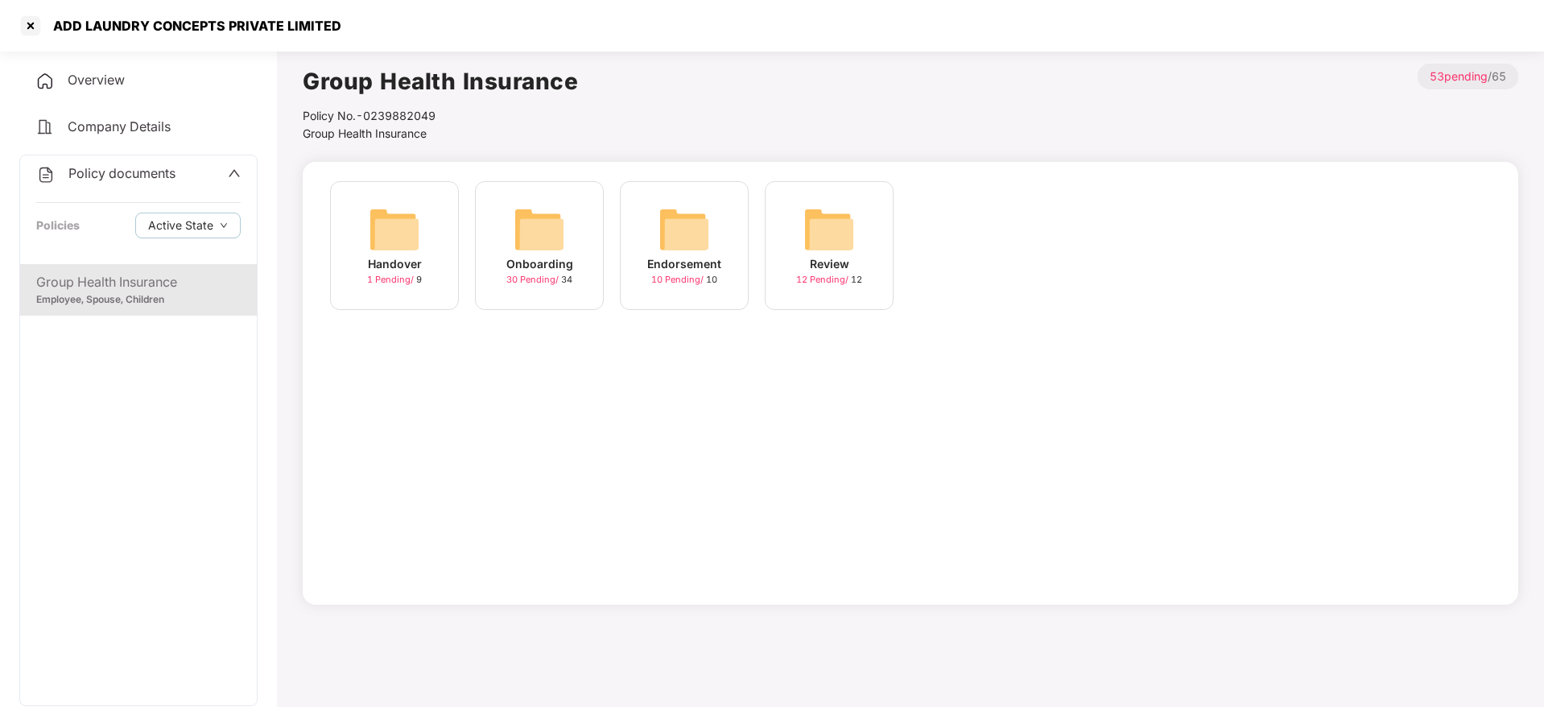
click at [555, 232] on img at bounding box center [540, 230] width 52 height 52
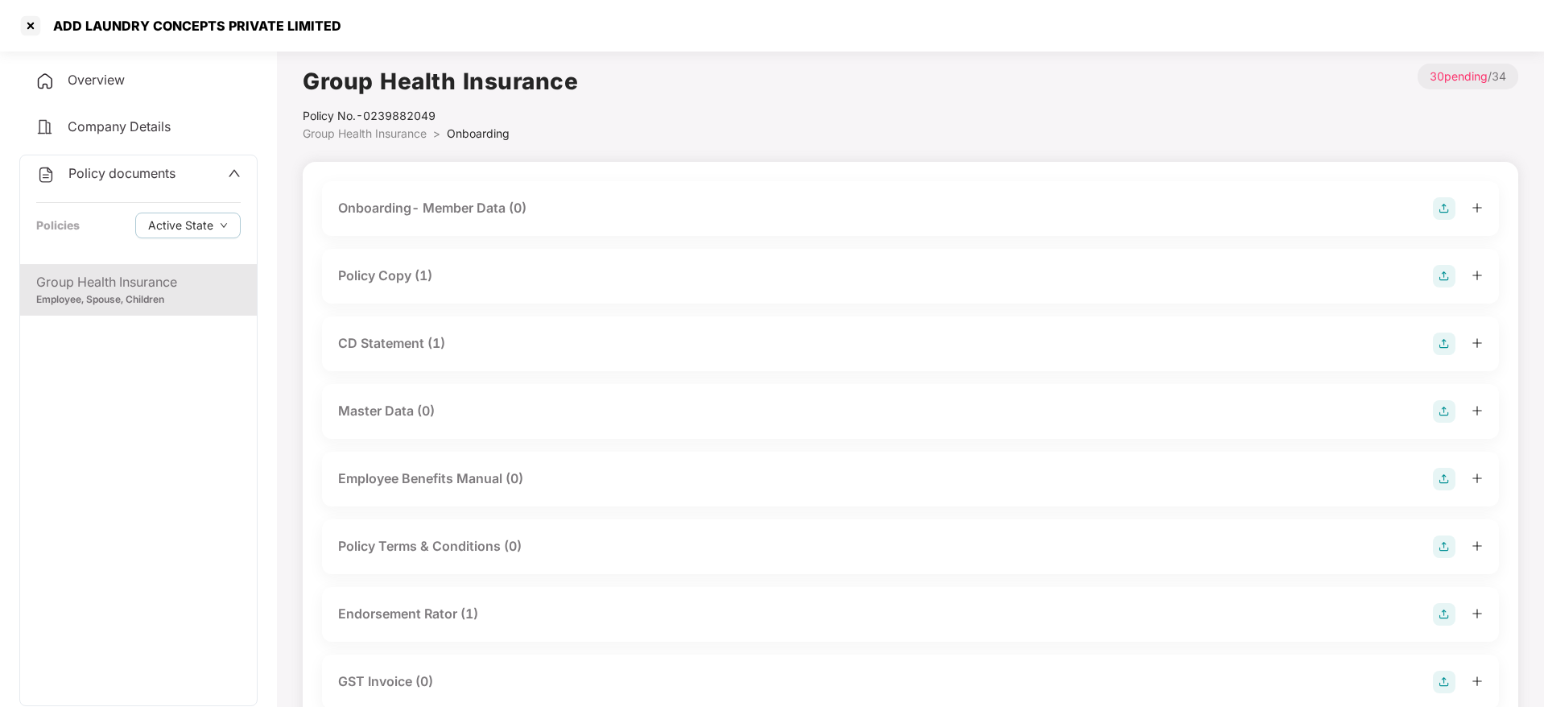
click at [1224, 299] on div "Policy Copy (1)" at bounding box center [910, 276] width 1177 height 55
click at [1441, 271] on img at bounding box center [1444, 276] width 23 height 23
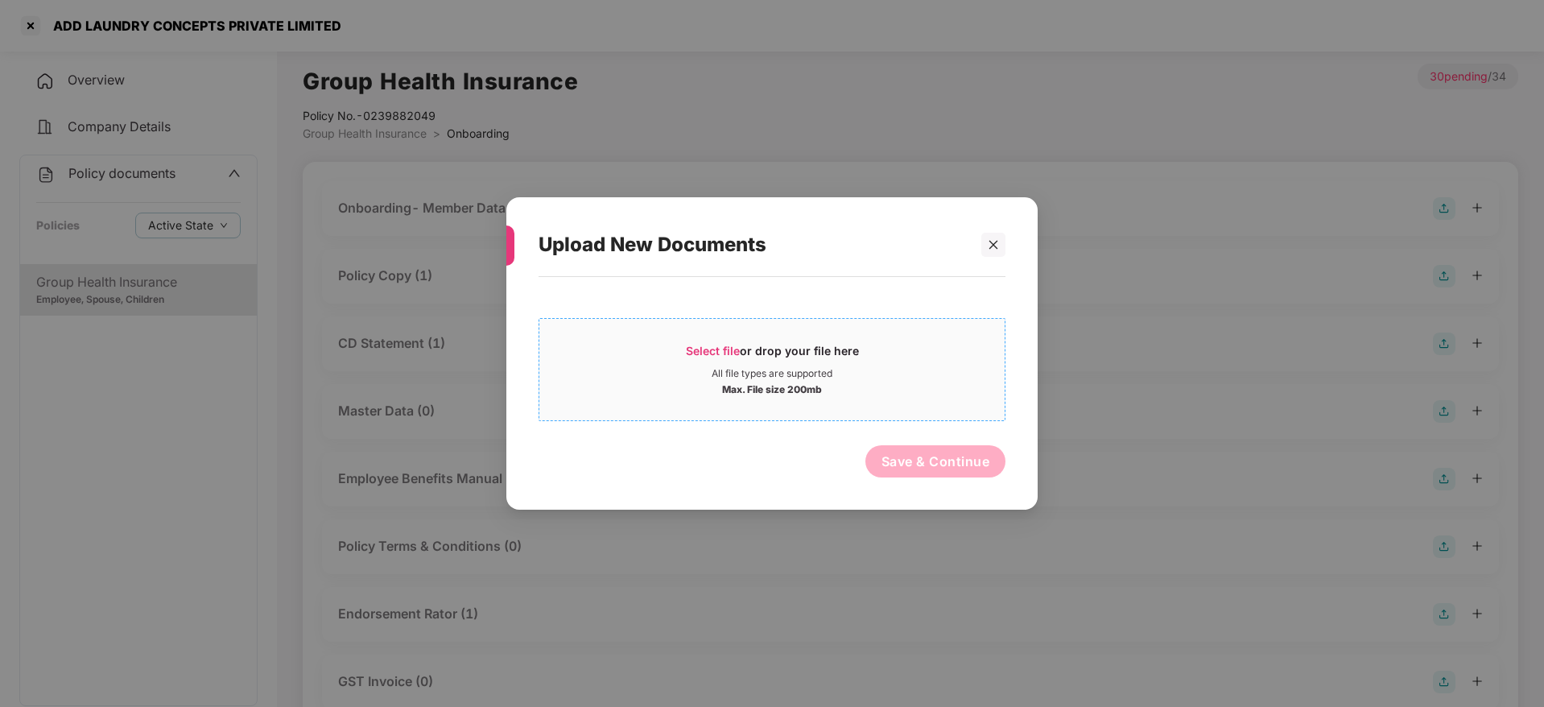
click at [728, 352] on span "Select file" at bounding box center [713, 351] width 54 height 14
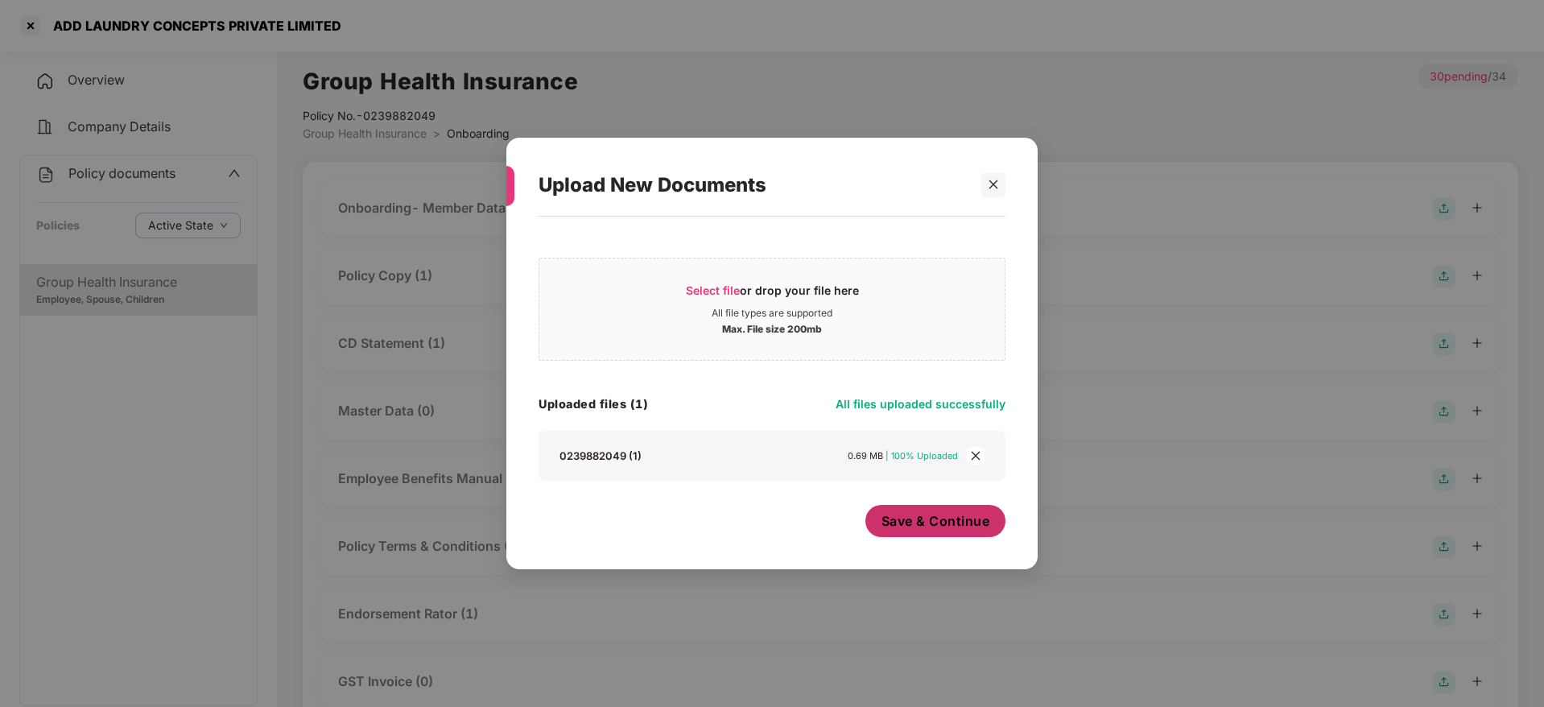
click at [898, 520] on span "Save & Continue" at bounding box center [935, 521] width 109 height 18
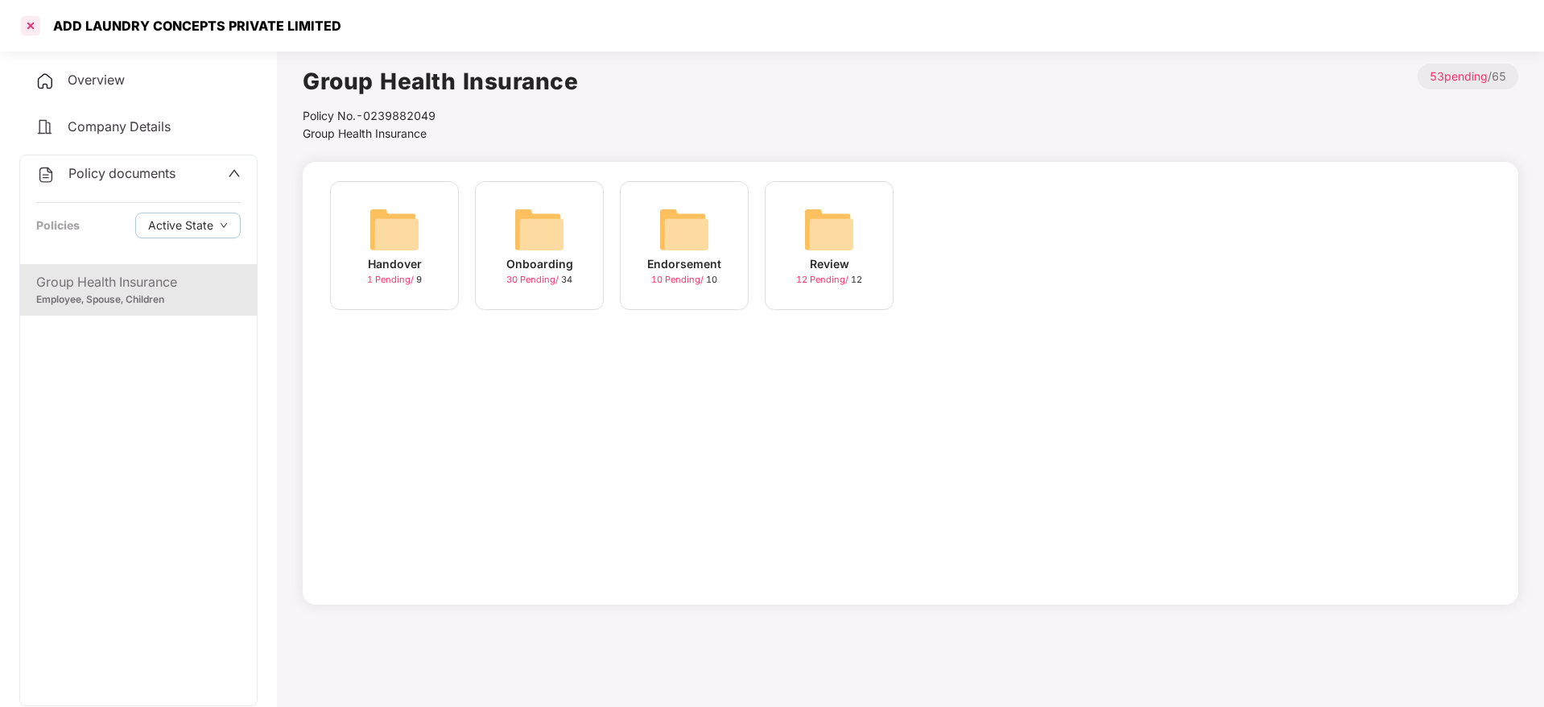
click at [31, 29] on div at bounding box center [31, 26] width 26 height 26
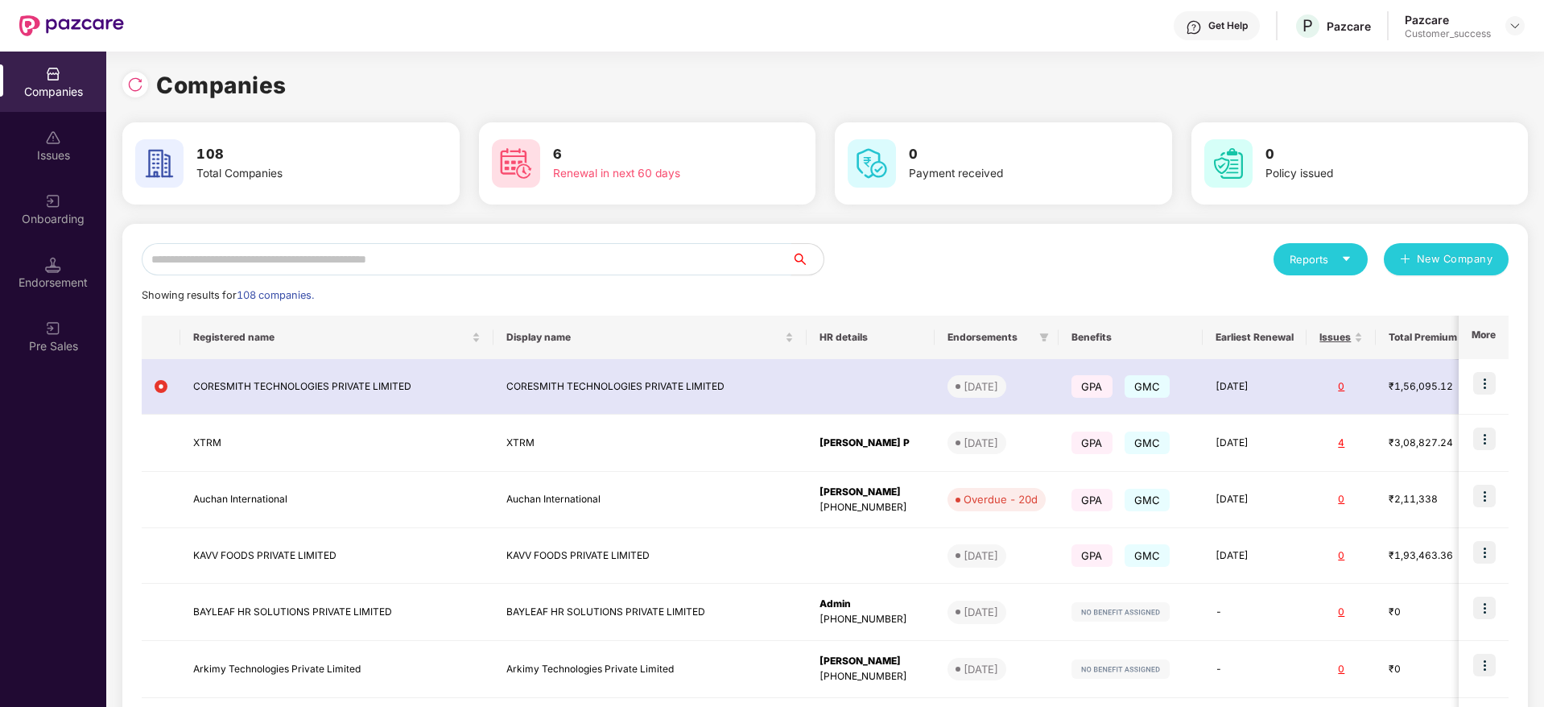
click at [285, 259] on input "text" at bounding box center [467, 259] width 650 height 32
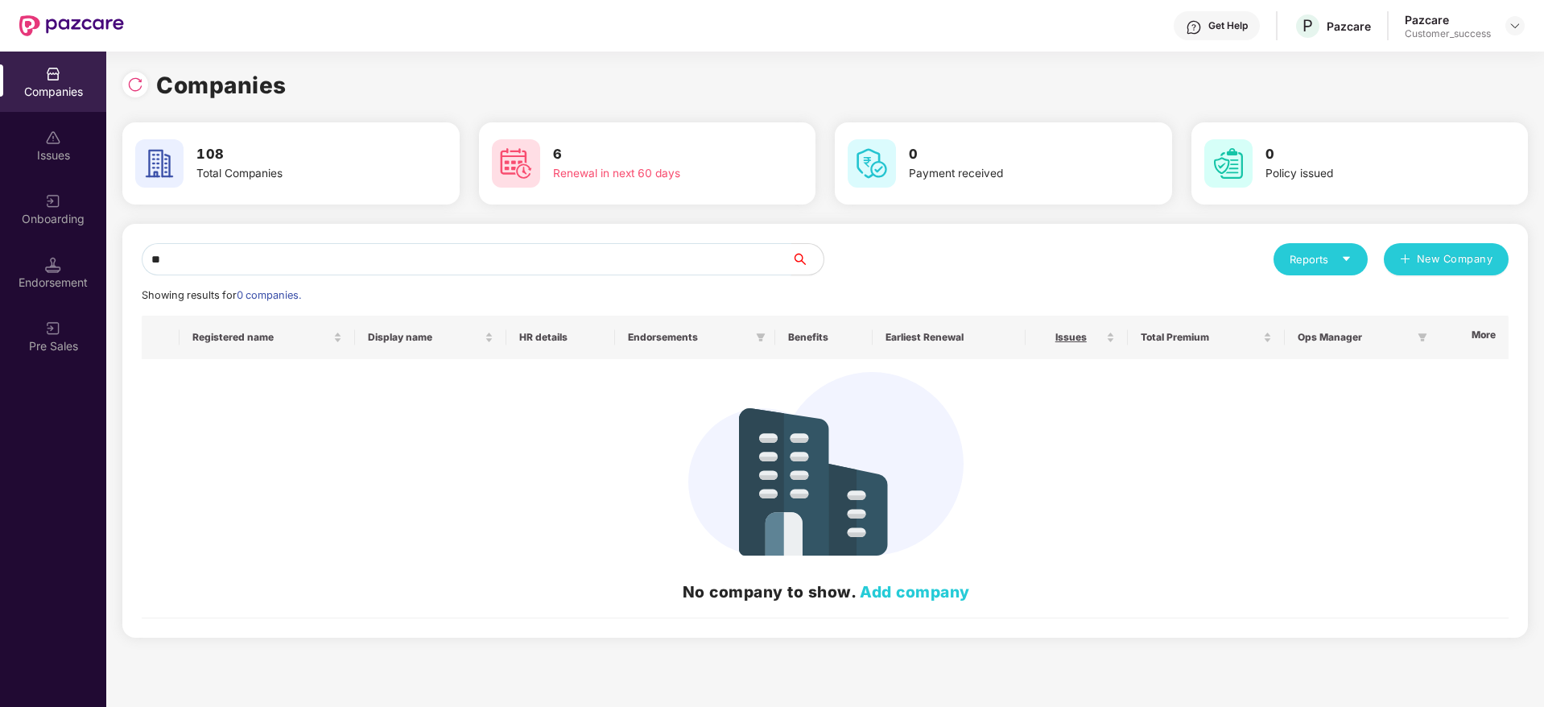
type input "*"
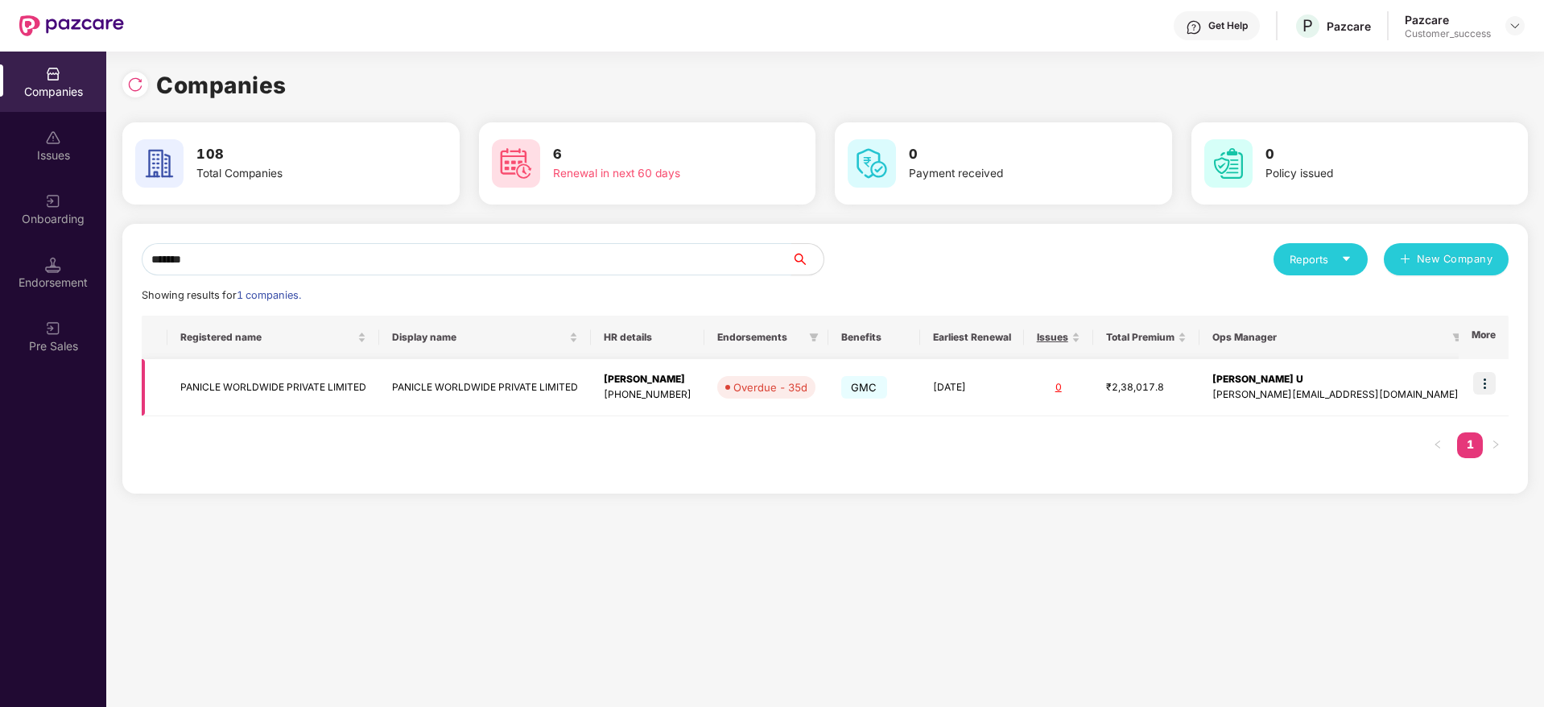
type input "*******"
click at [1474, 379] on td at bounding box center [1484, 387] width 50 height 57
click at [1479, 383] on img at bounding box center [1484, 383] width 23 height 23
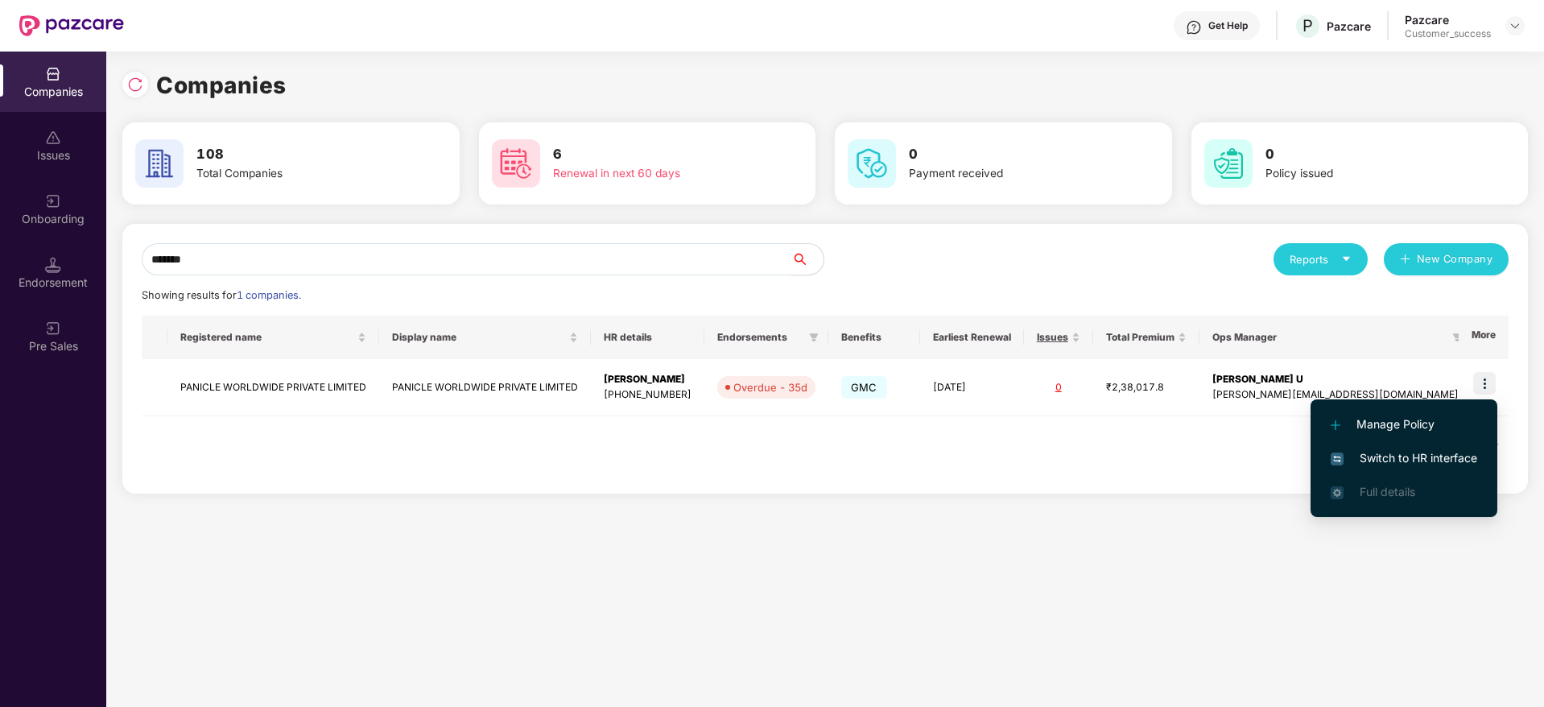
click at [1408, 458] on span "Switch to HR interface" at bounding box center [1404, 458] width 146 height 18
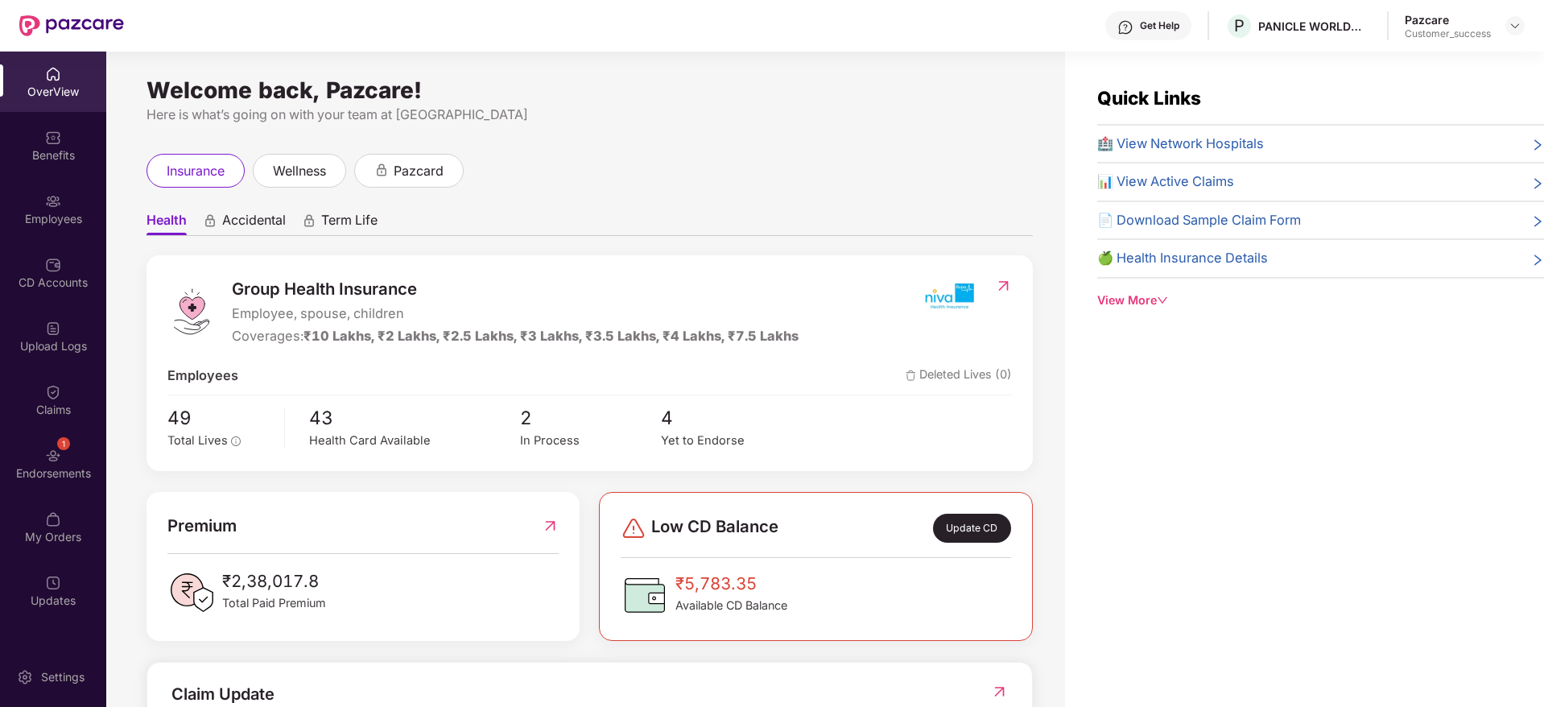
click at [81, 296] on div "CD Accounts" at bounding box center [53, 272] width 106 height 60
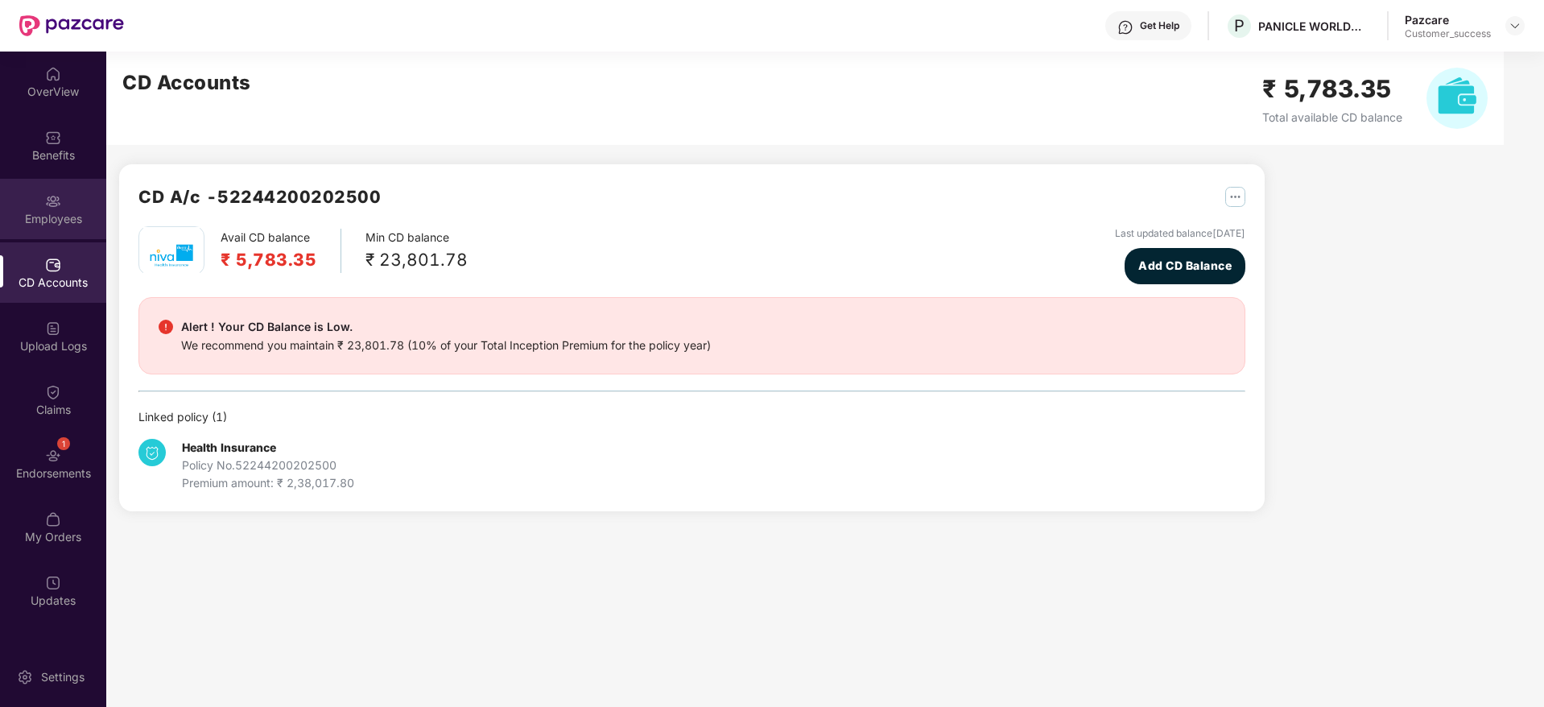
click at [78, 222] on div "Employees" at bounding box center [53, 219] width 106 height 16
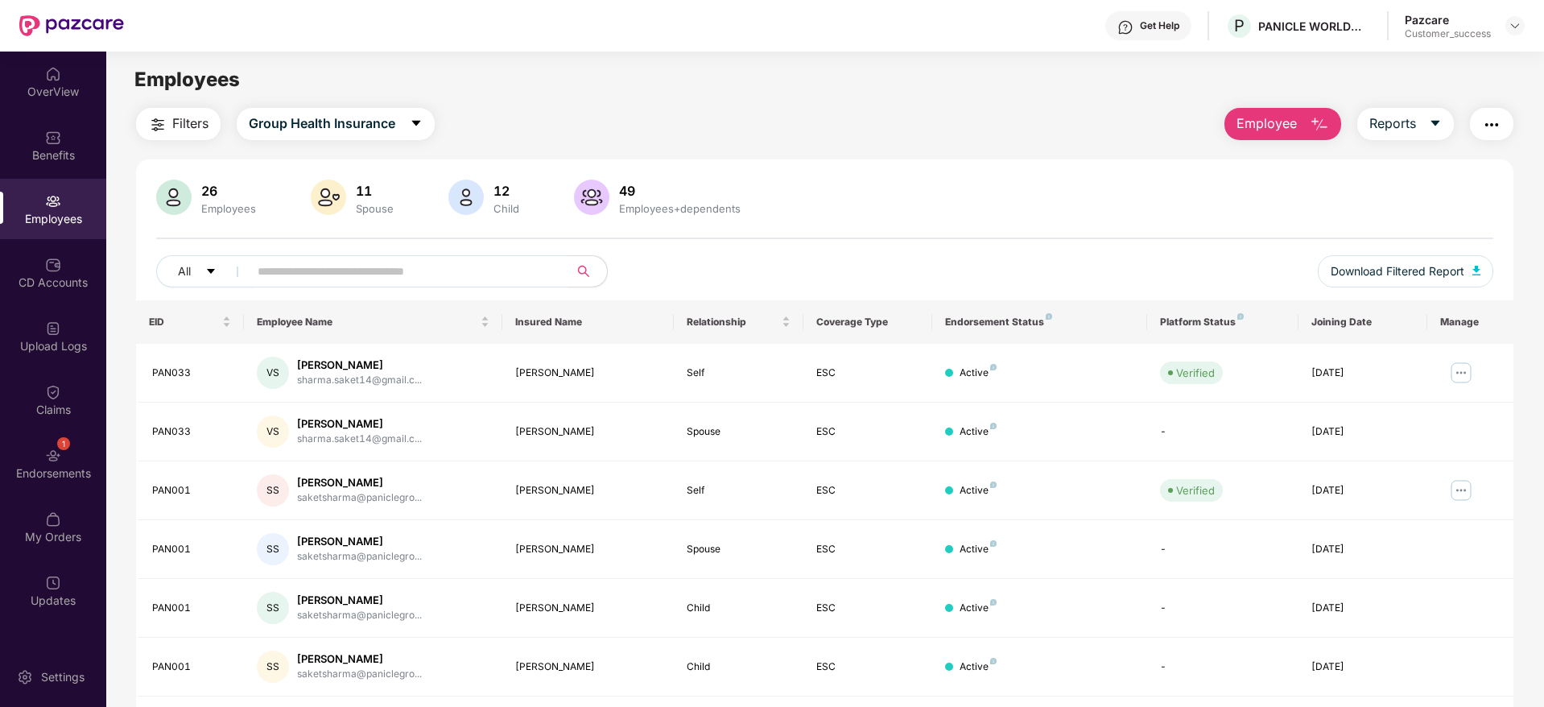
click at [382, 280] on input "text" at bounding box center [402, 271] width 289 height 24
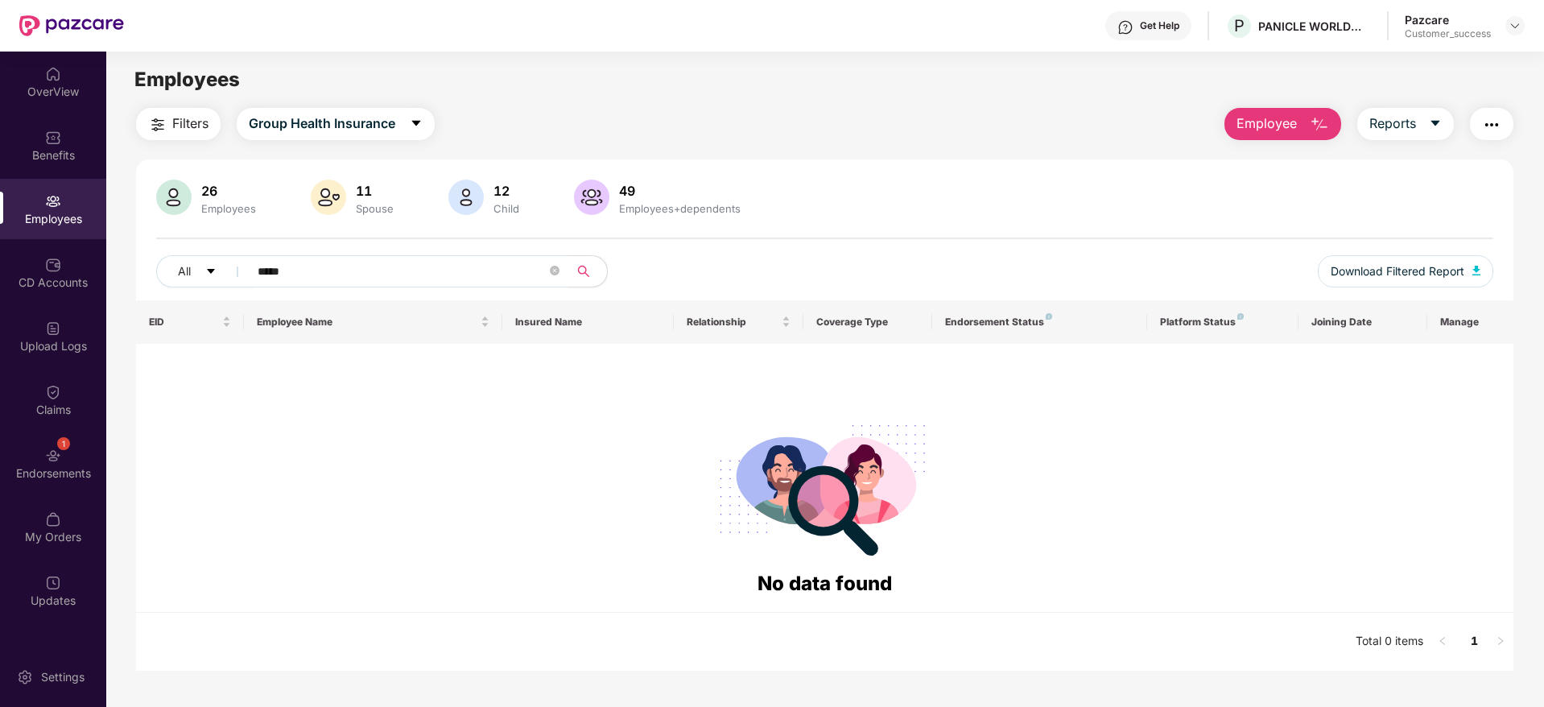
type input "*****"
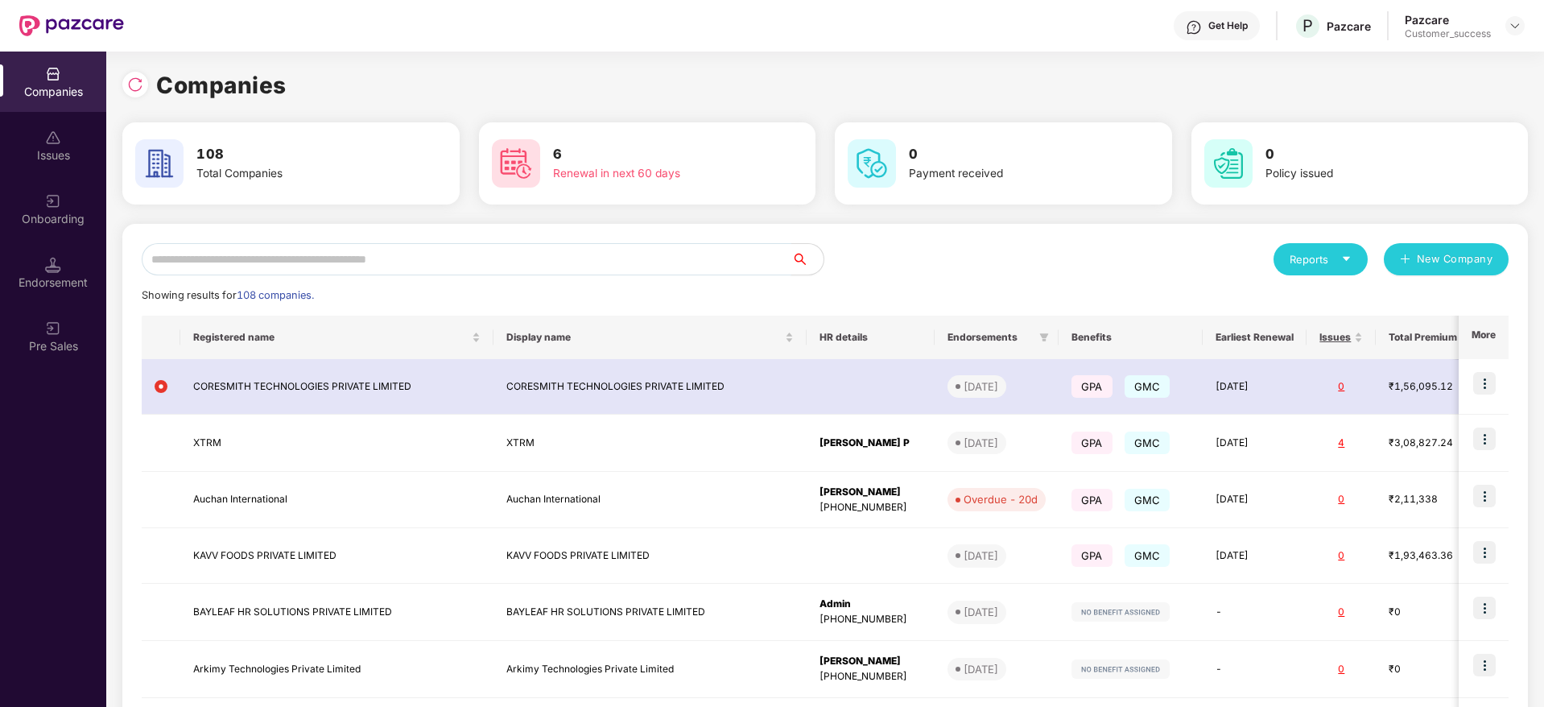
click at [275, 253] on input "text" at bounding box center [467, 259] width 650 height 32
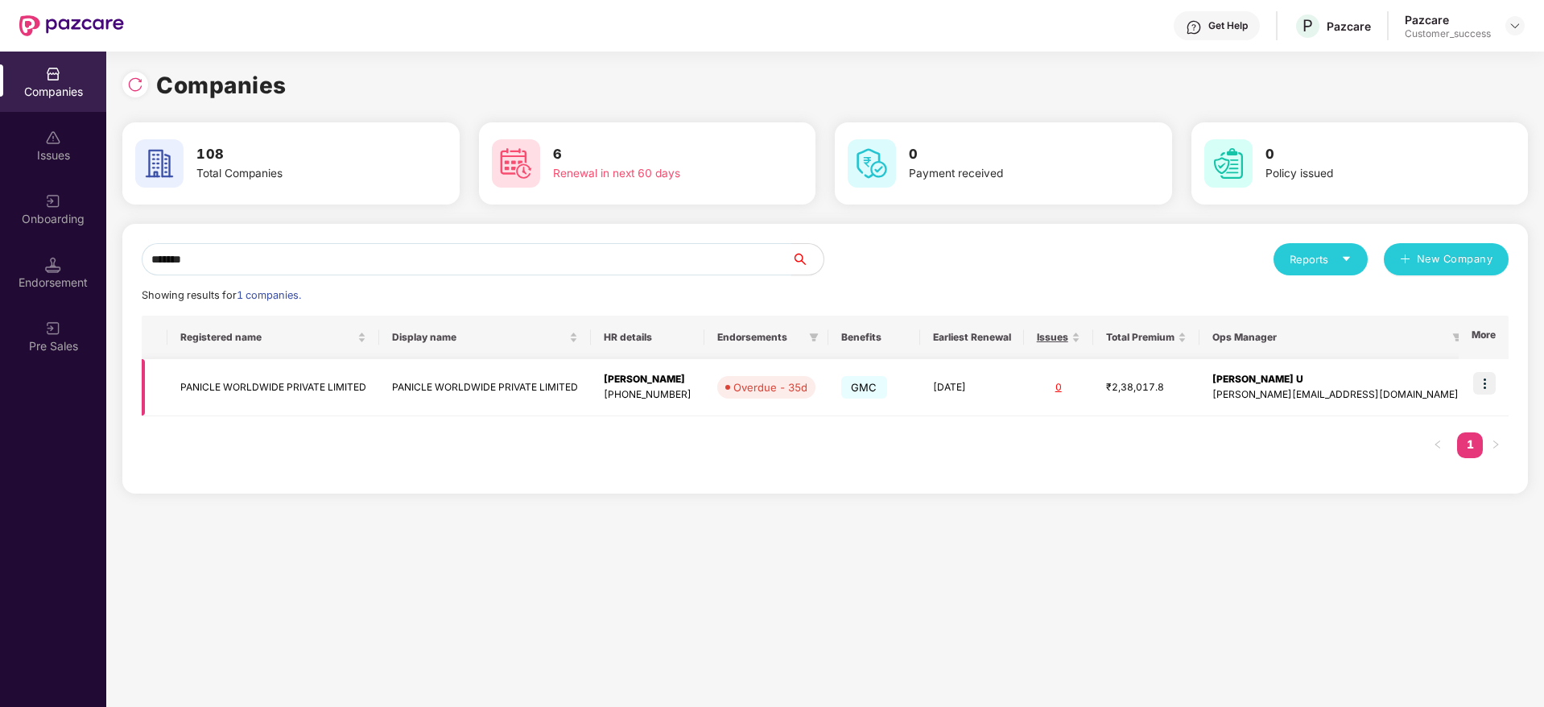
type input "*******"
click at [248, 384] on td "PANICLE WORLDWIDE PRIVATE LIMITED" at bounding box center [273, 387] width 212 height 57
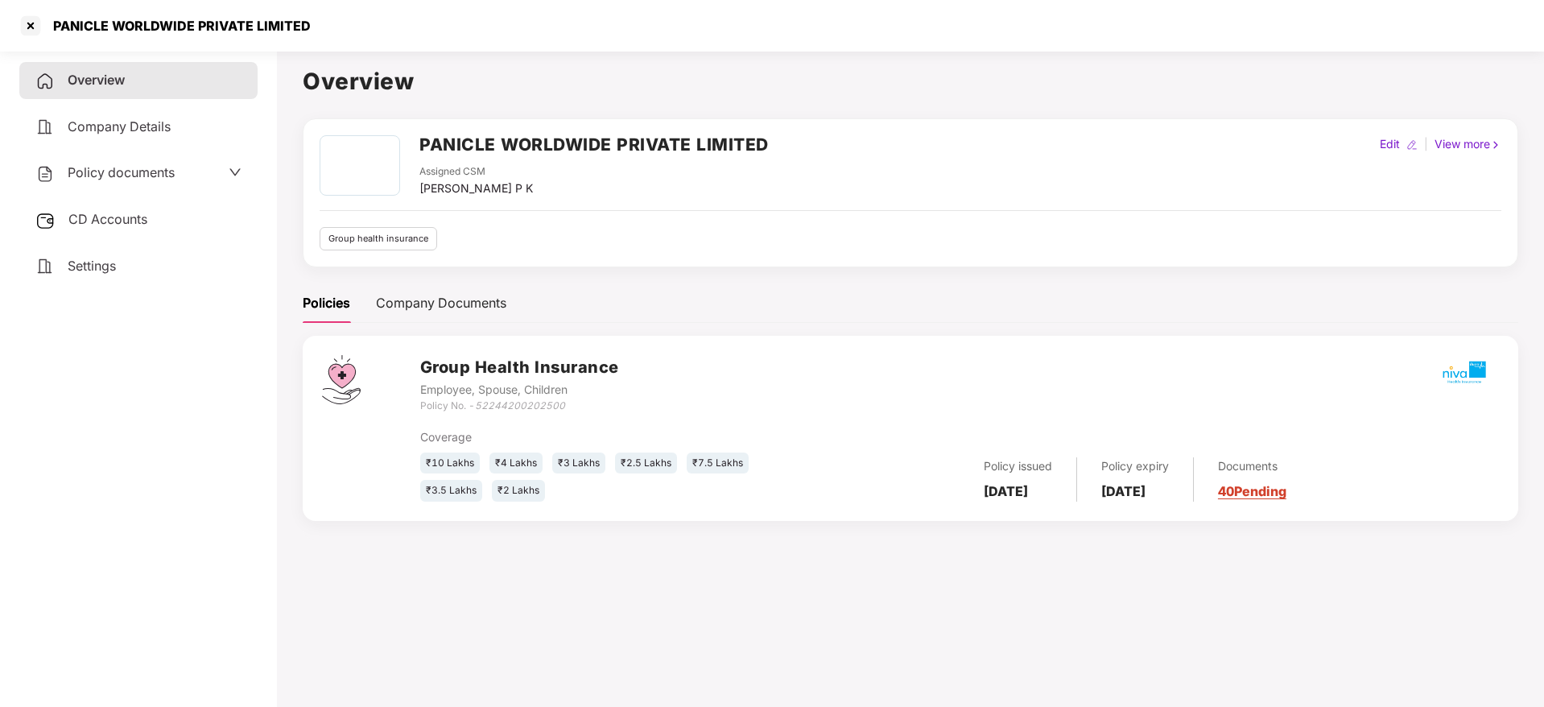
click at [145, 164] on span "Policy documents" at bounding box center [121, 172] width 107 height 16
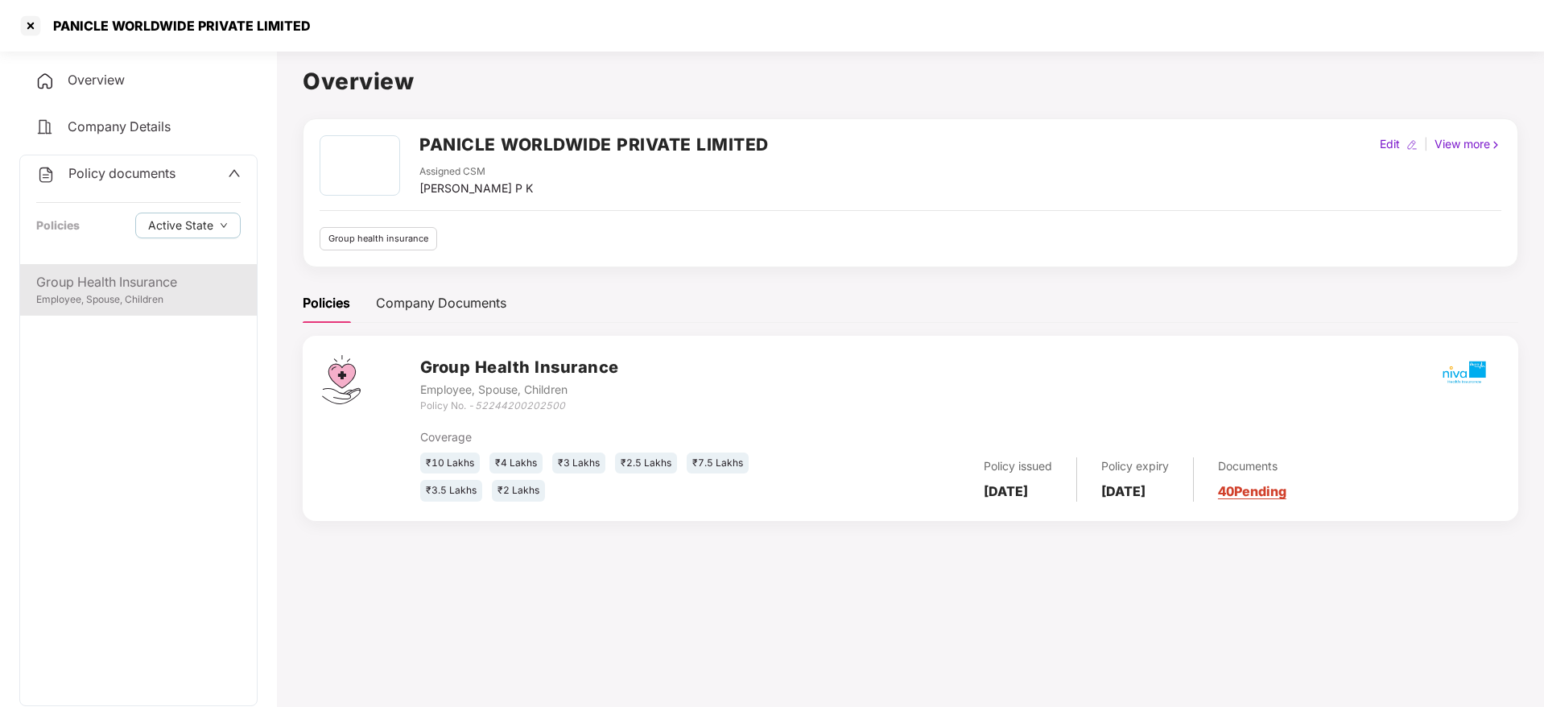
click at [118, 289] on div "Group Health Insurance" at bounding box center [138, 282] width 204 height 20
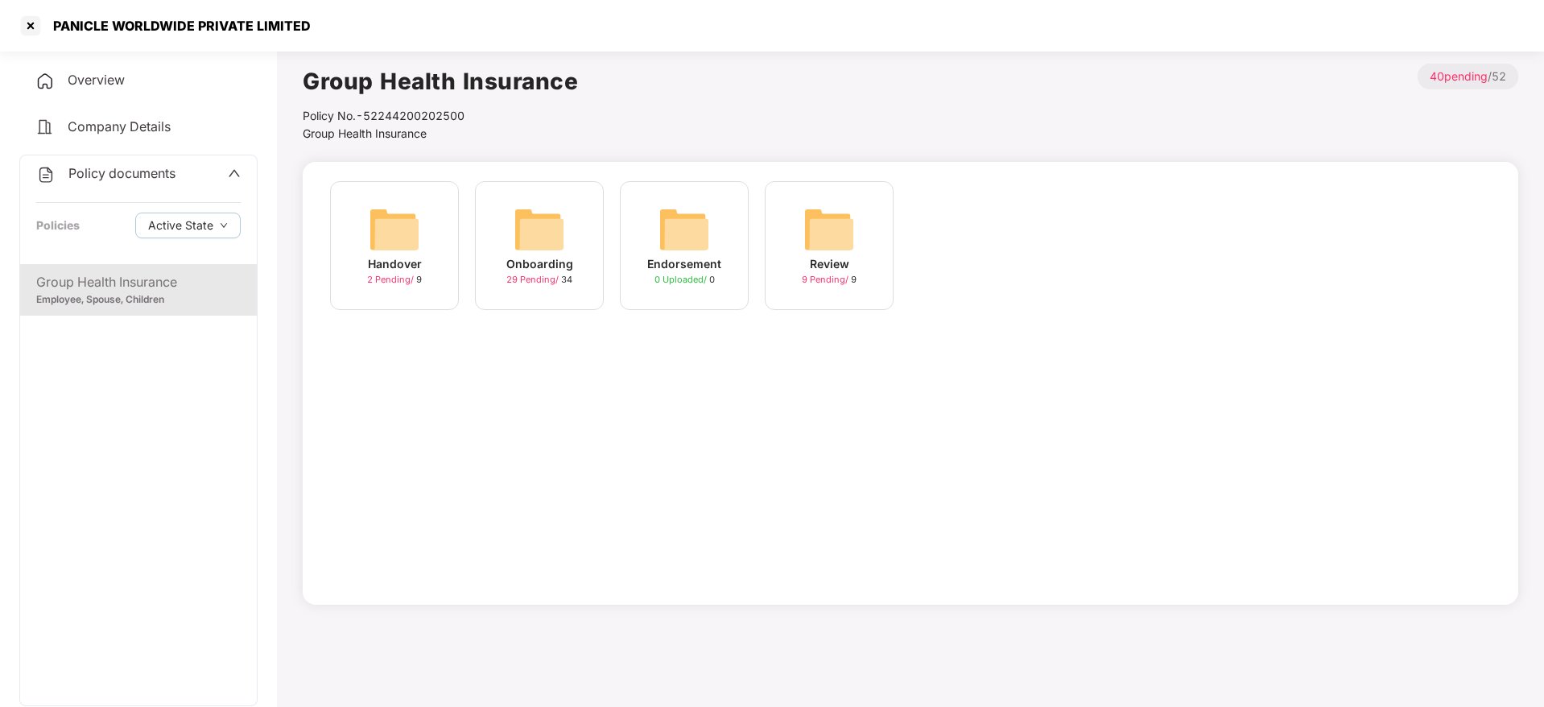
click at [436, 221] on div "Handover 2 Pending / 9" at bounding box center [394, 245] width 129 height 129
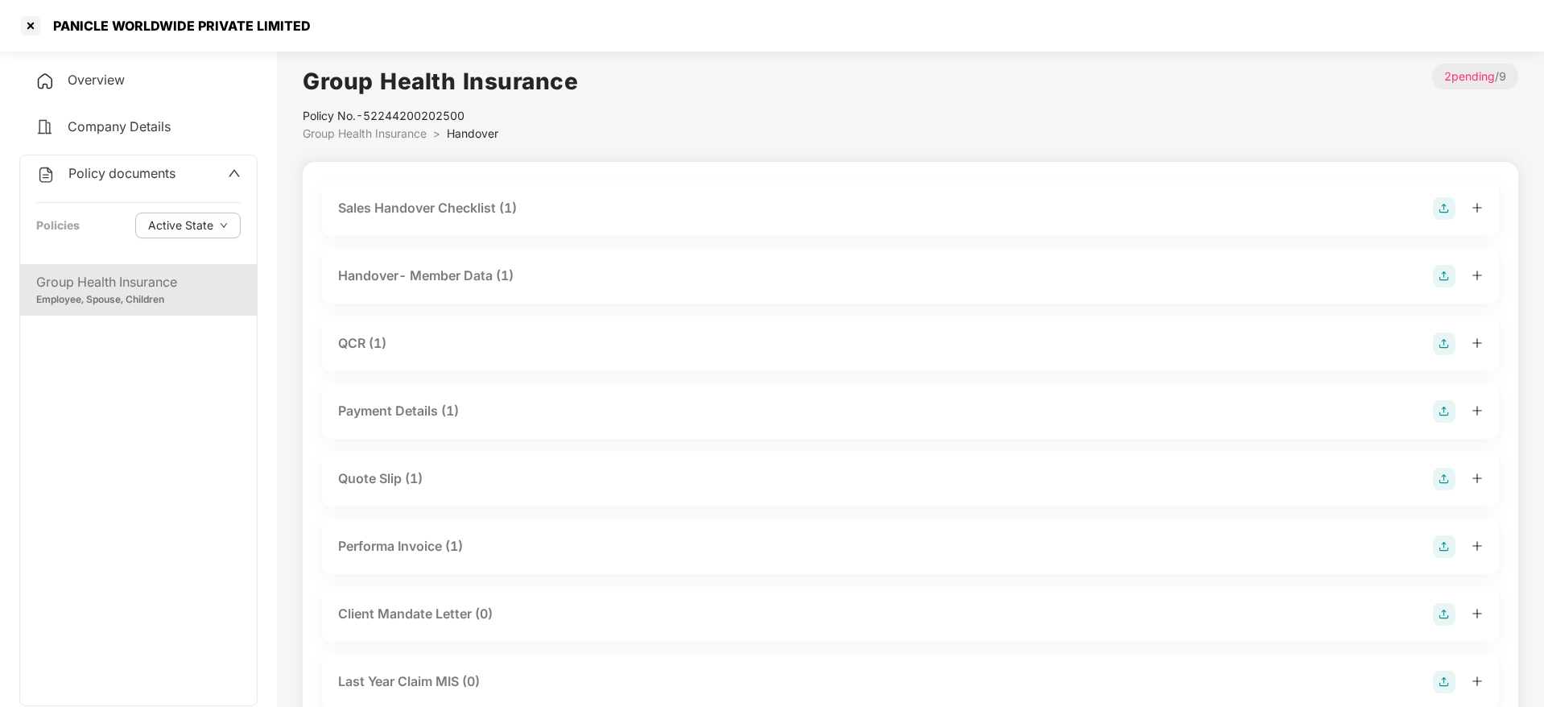
click at [461, 279] on div "Handover- Member Data (1)" at bounding box center [425, 276] width 175 height 20
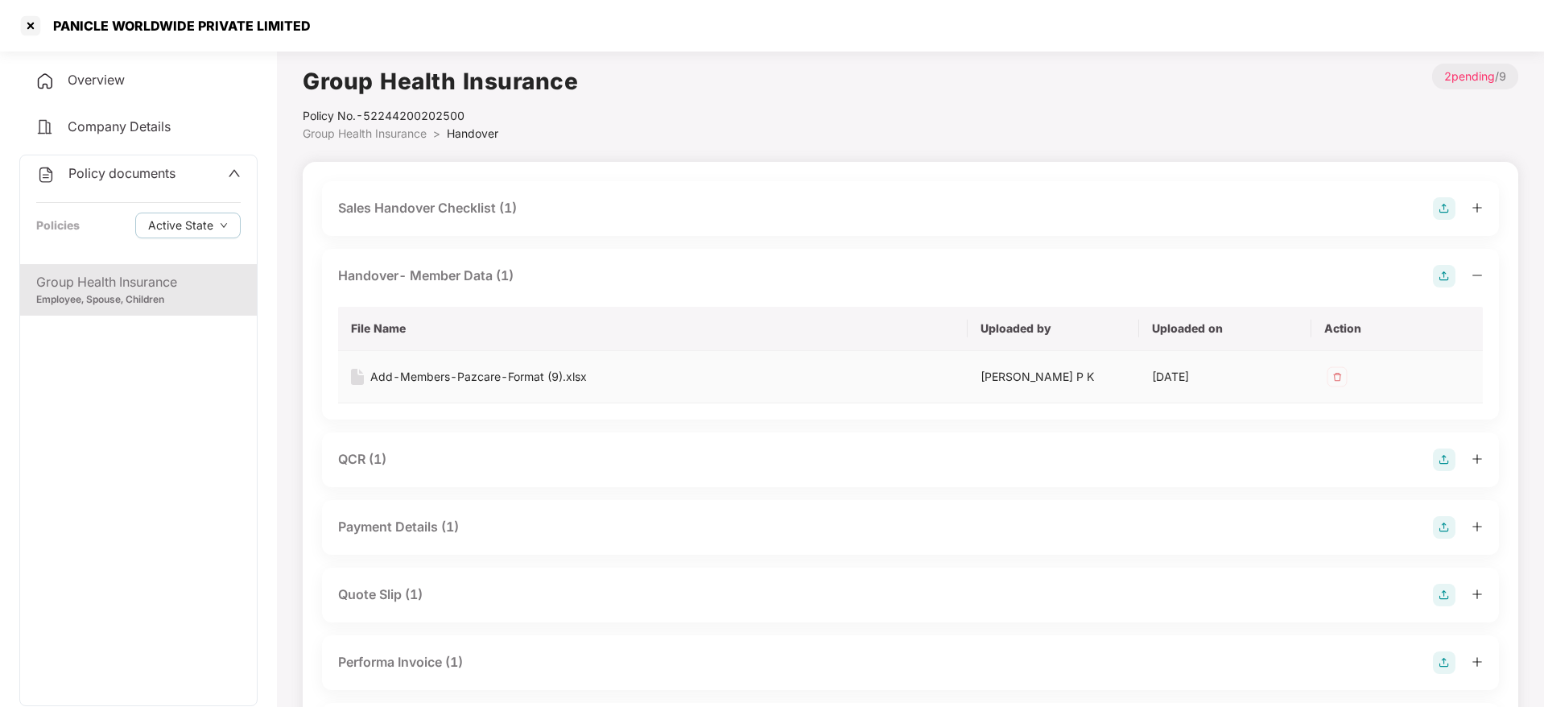
click at [464, 379] on div "Add-Members-Pazcare-Format (9).xlsx" at bounding box center [478, 377] width 217 height 18
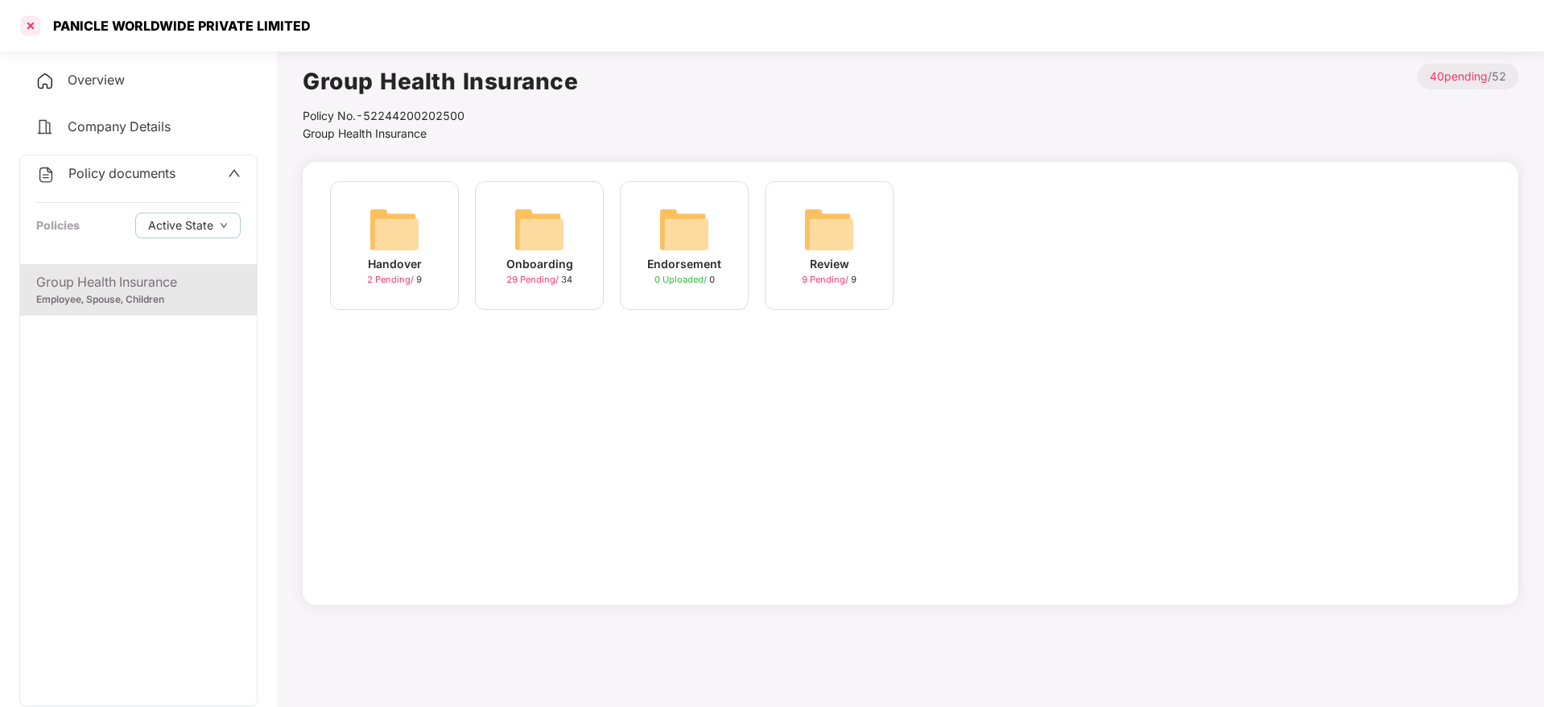
click at [35, 23] on div at bounding box center [31, 26] width 26 height 26
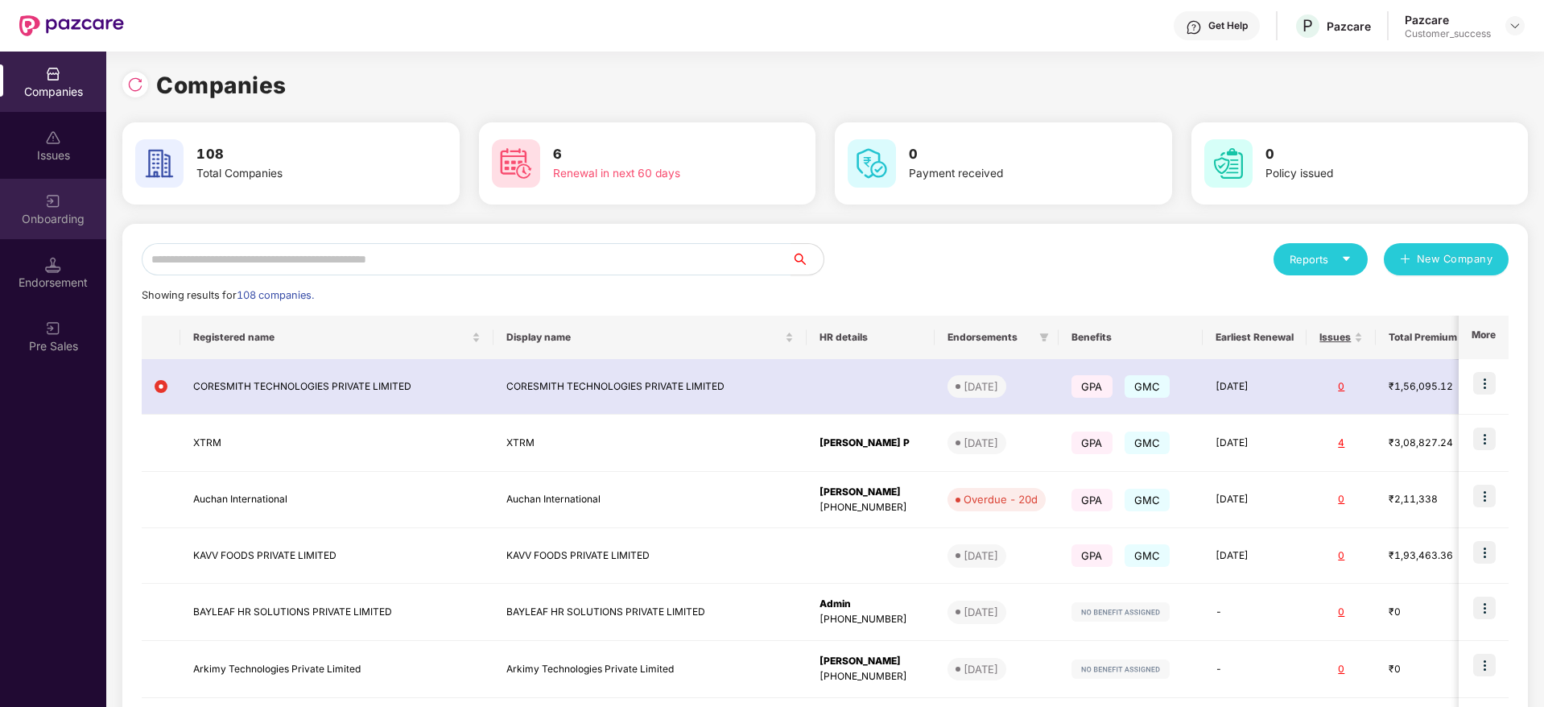
click at [74, 193] on div "Onboarding" at bounding box center [53, 209] width 106 height 60
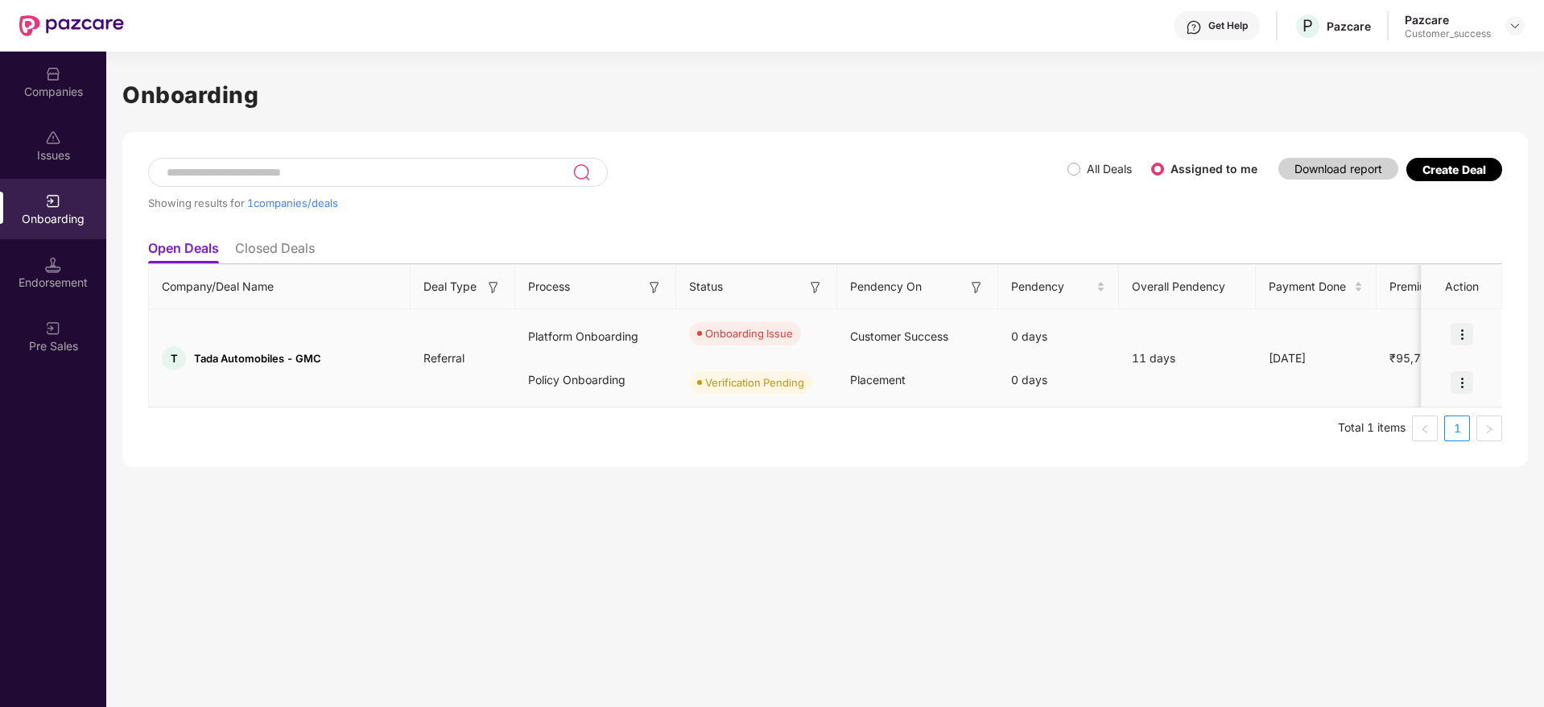
drag, startPoint x: 1483, startPoint y: 326, endPoint x: 1457, endPoint y: 335, distance: 28.0
click at [1457, 335] on div at bounding box center [1461, 334] width 80 height 48
click at [1457, 335] on img at bounding box center [1461, 334] width 23 height 23
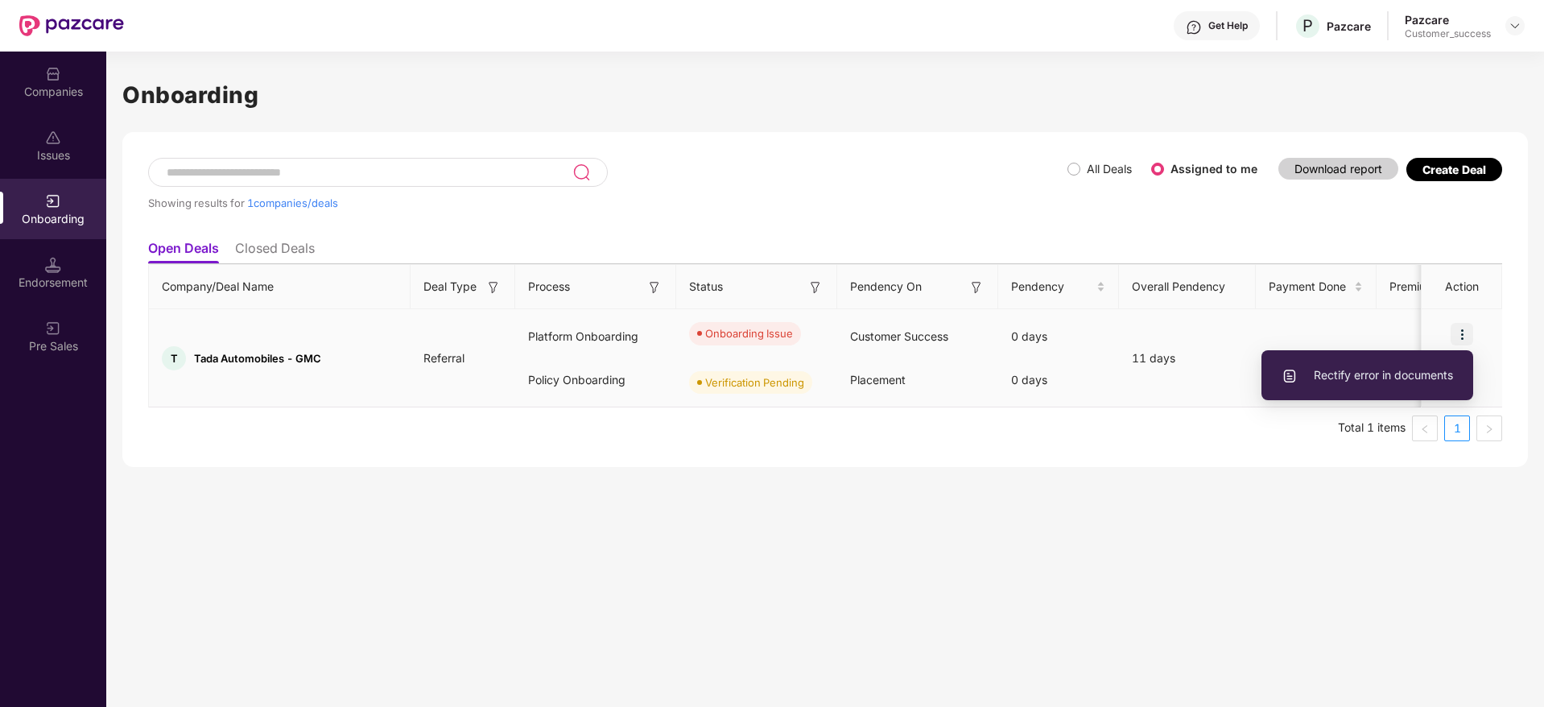
click at [1389, 369] on span "Rectify error in documents" at bounding box center [1366, 375] width 171 height 18
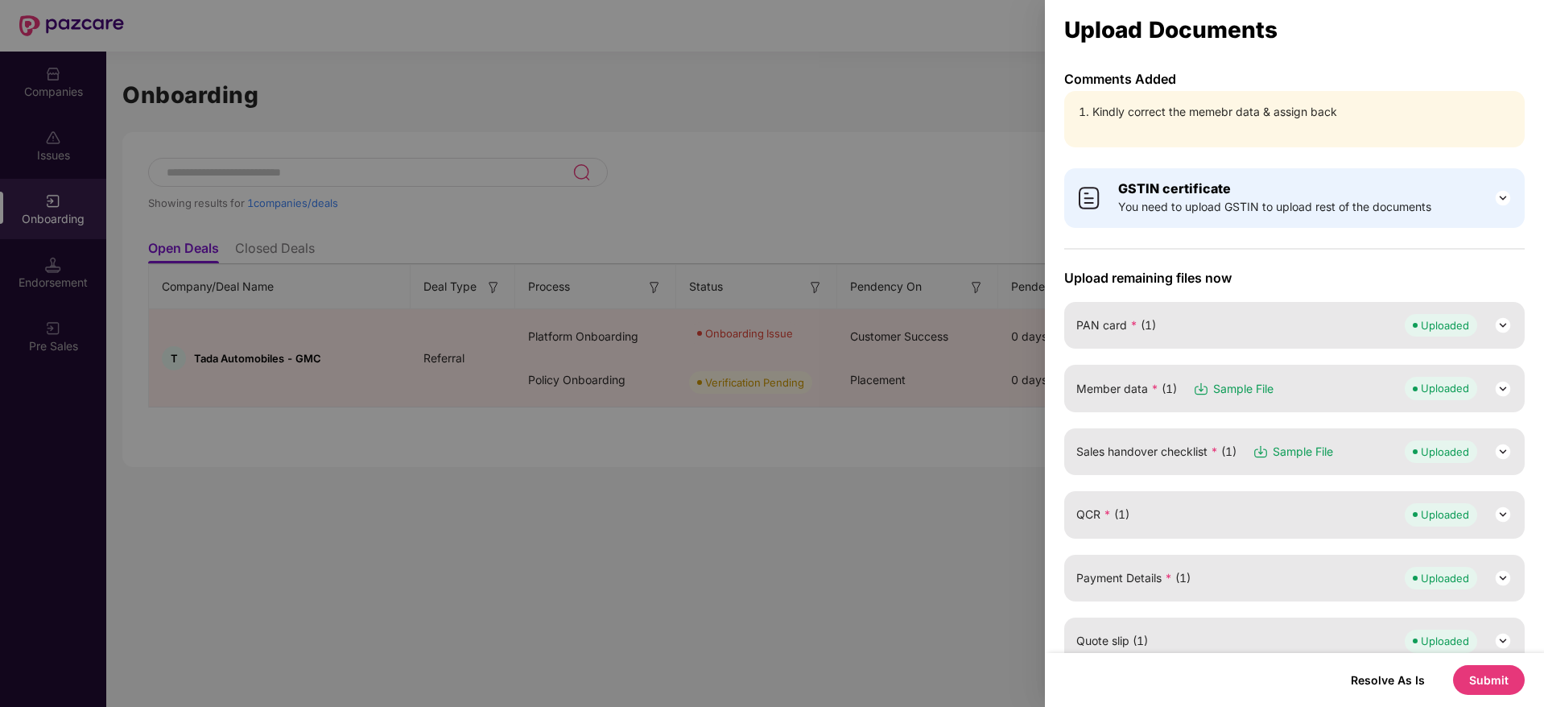
click at [1246, 388] on span "Sample File" at bounding box center [1243, 389] width 60 height 18
click at [1498, 389] on img at bounding box center [1502, 388] width 19 height 19
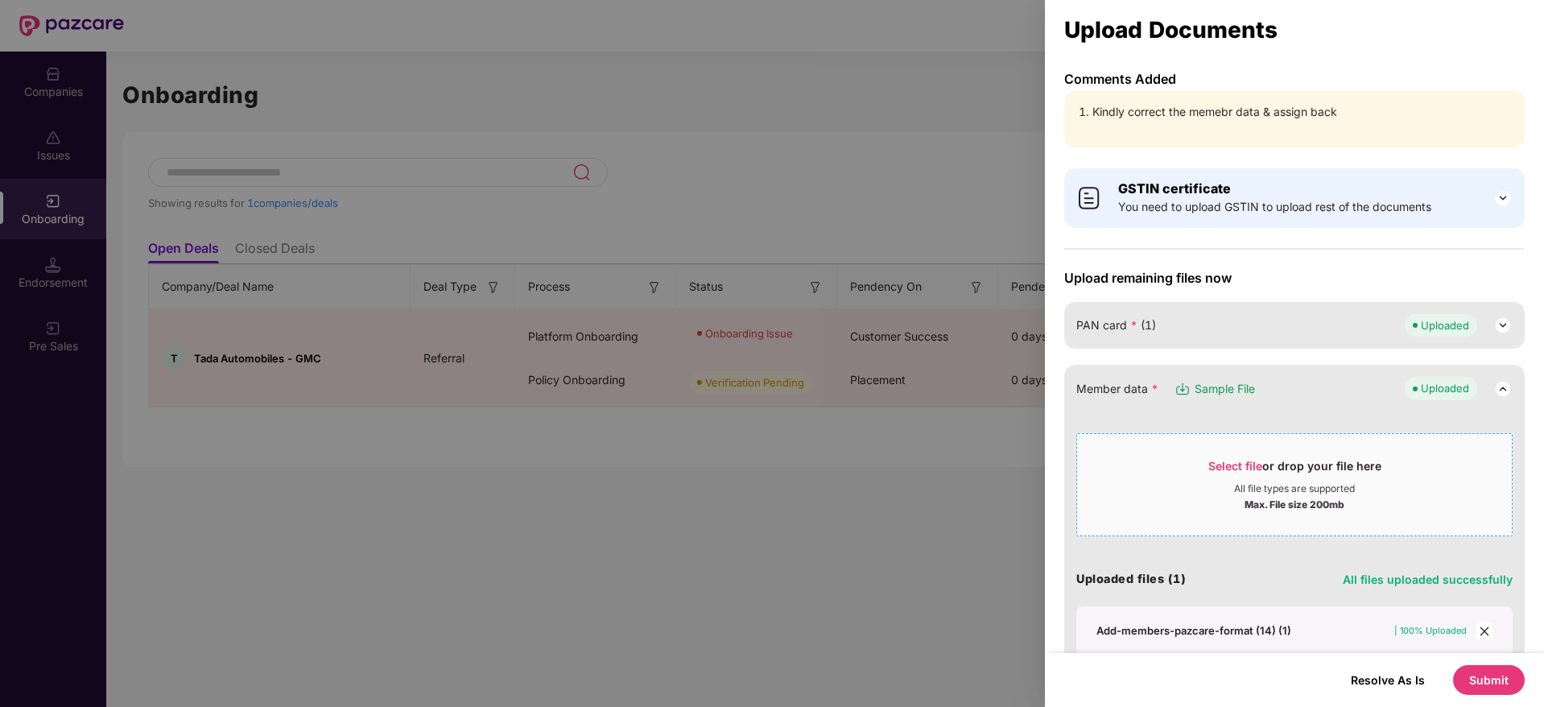
click at [1242, 468] on span "Select file" at bounding box center [1235, 466] width 54 height 14
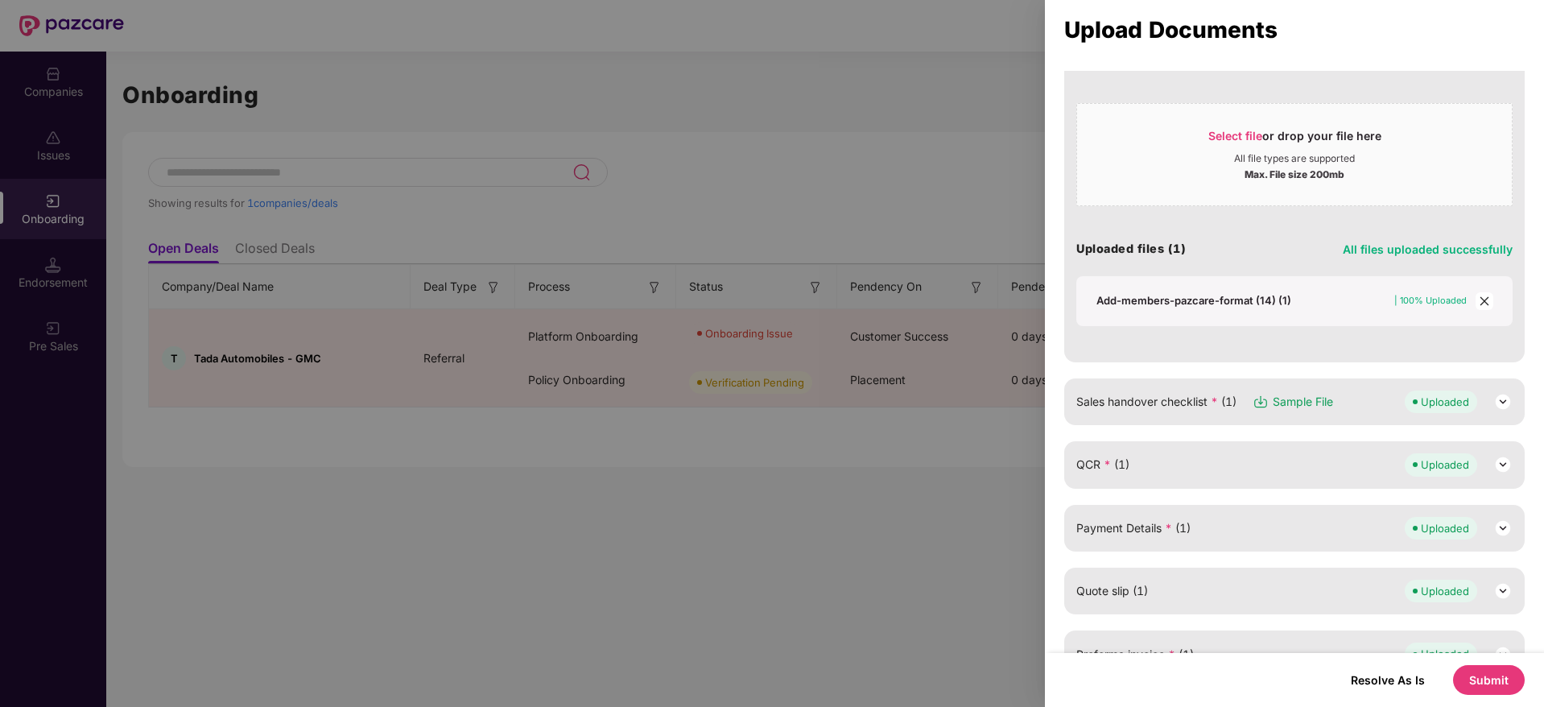
scroll to position [353, 0]
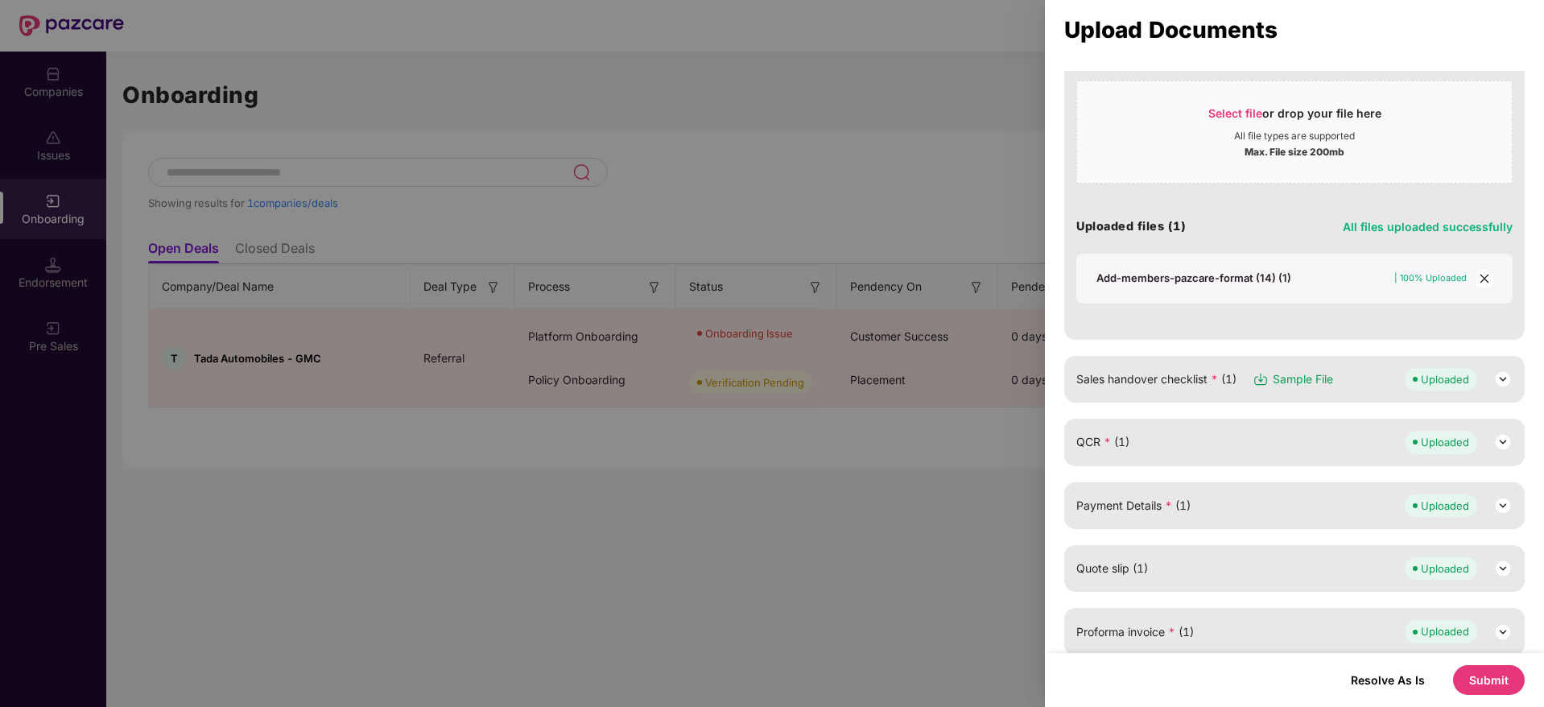
click at [1188, 286] on div "Add-members-pazcare-format (14) (1) | 100% Uploaded" at bounding box center [1294, 279] width 404 height 18
click at [1248, 274] on div "Add-members-pazcare-format (14) (1)" at bounding box center [1193, 277] width 195 height 14
click at [1486, 278] on icon "close" at bounding box center [1484, 278] width 11 height 11
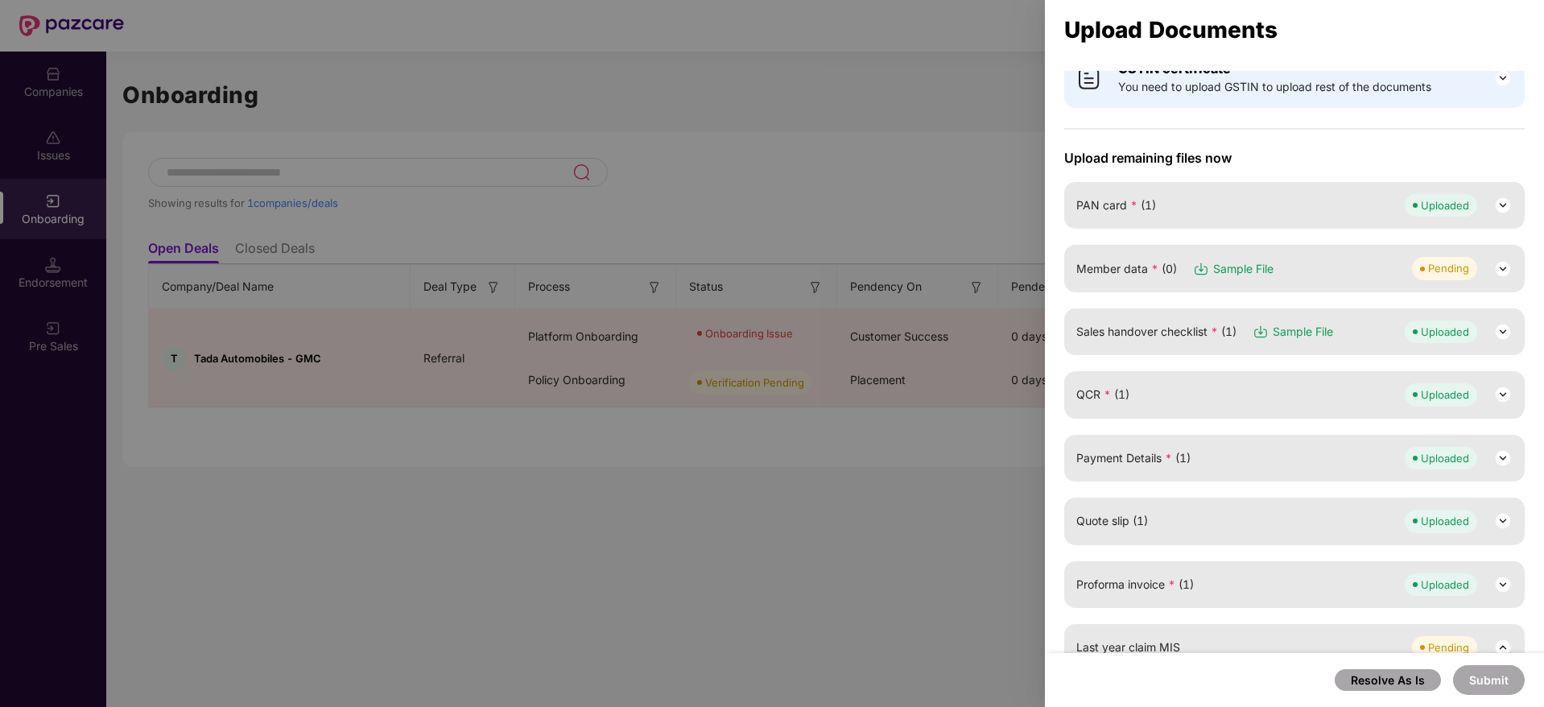
scroll to position [118, 0]
click at [1441, 275] on div "Pending" at bounding box center [1448, 270] width 41 height 16
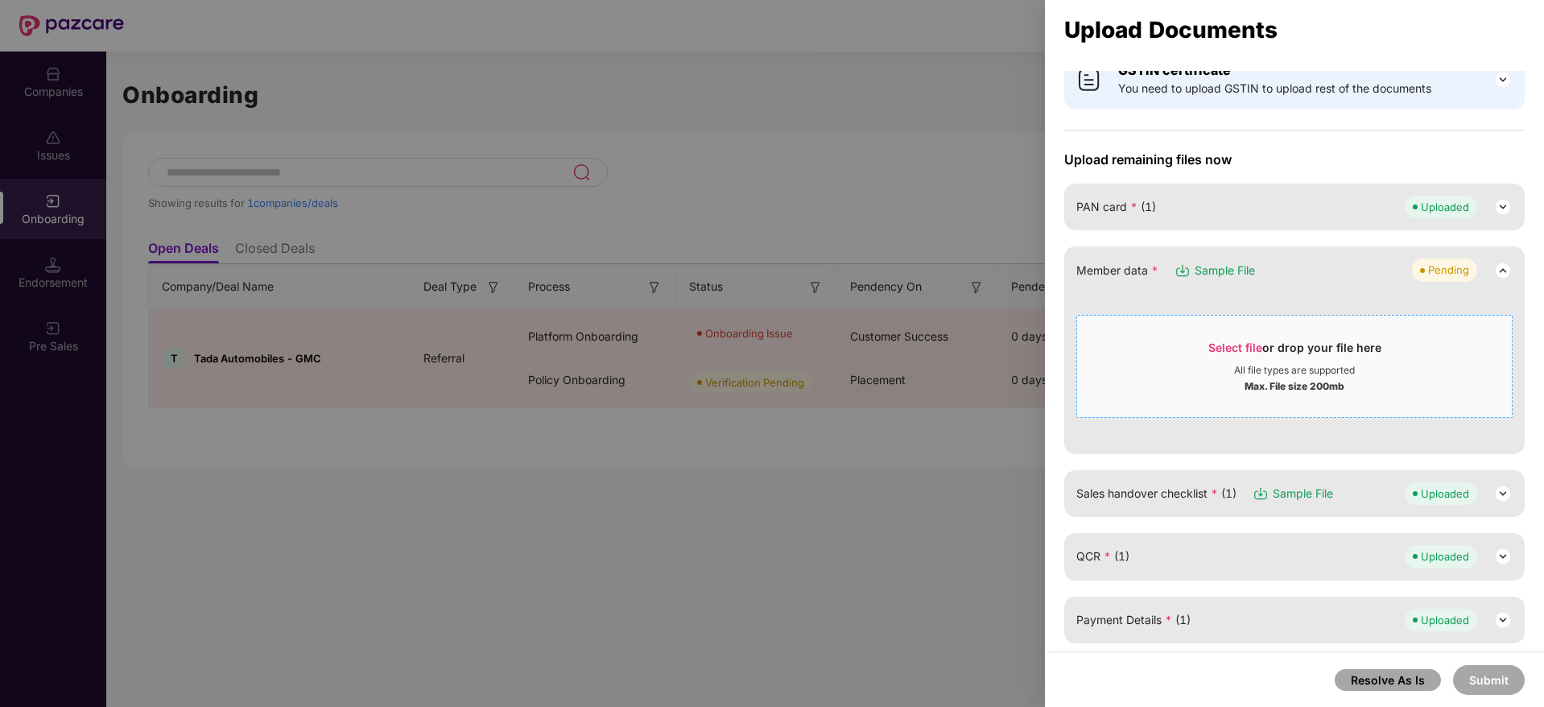
click at [1227, 349] on span "Select file" at bounding box center [1235, 347] width 54 height 14
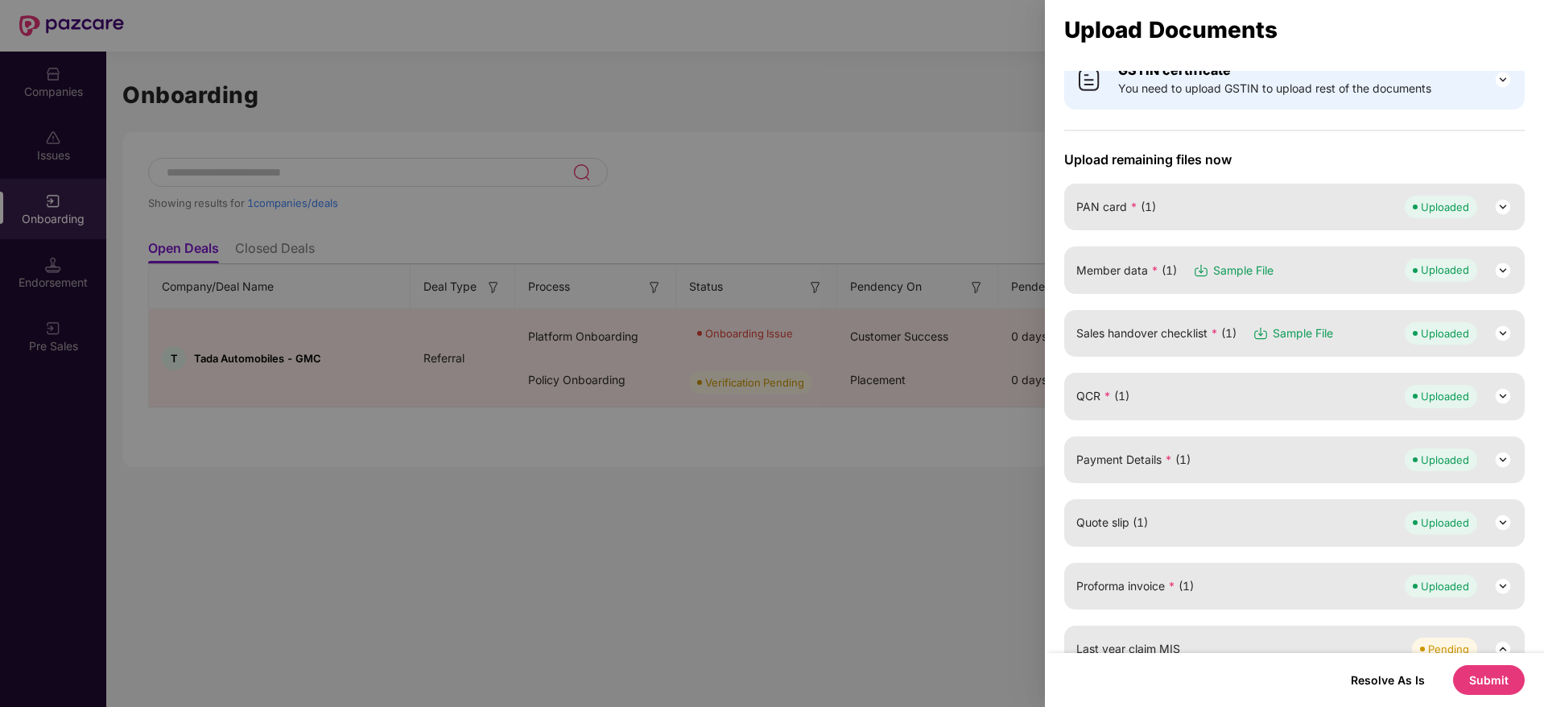
scroll to position [531, 0]
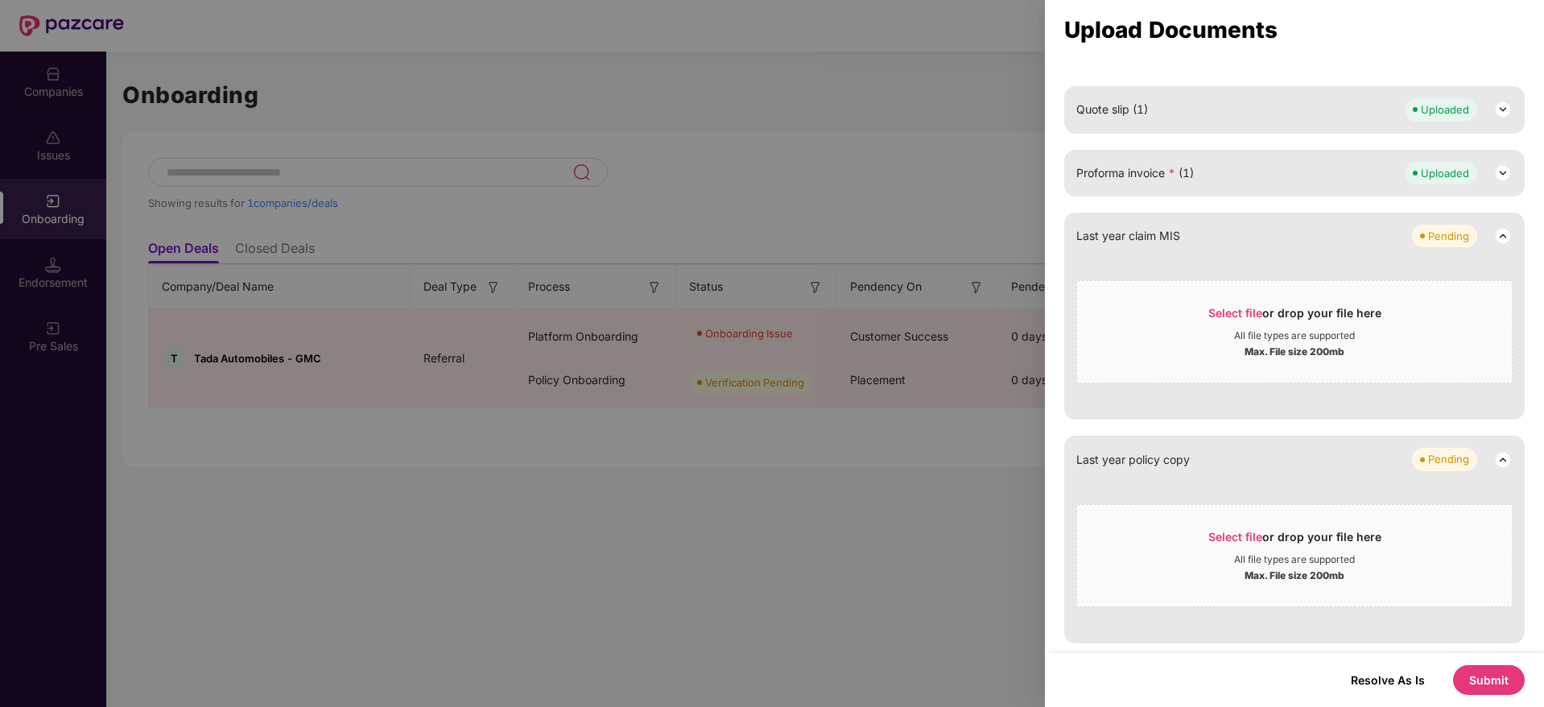
click at [1478, 678] on button "Submit" at bounding box center [1489, 680] width 72 height 30
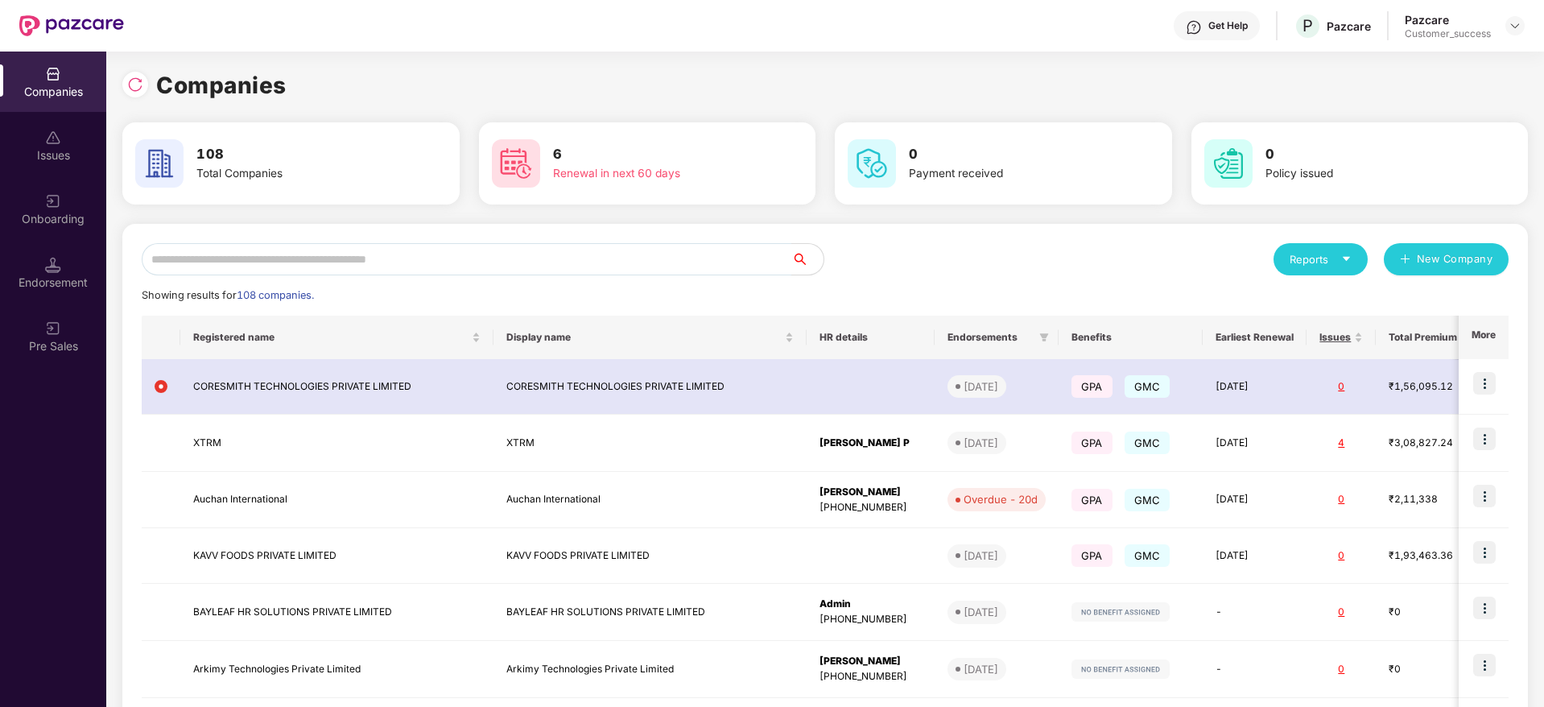
click at [328, 250] on input "text" at bounding box center [467, 259] width 650 height 32
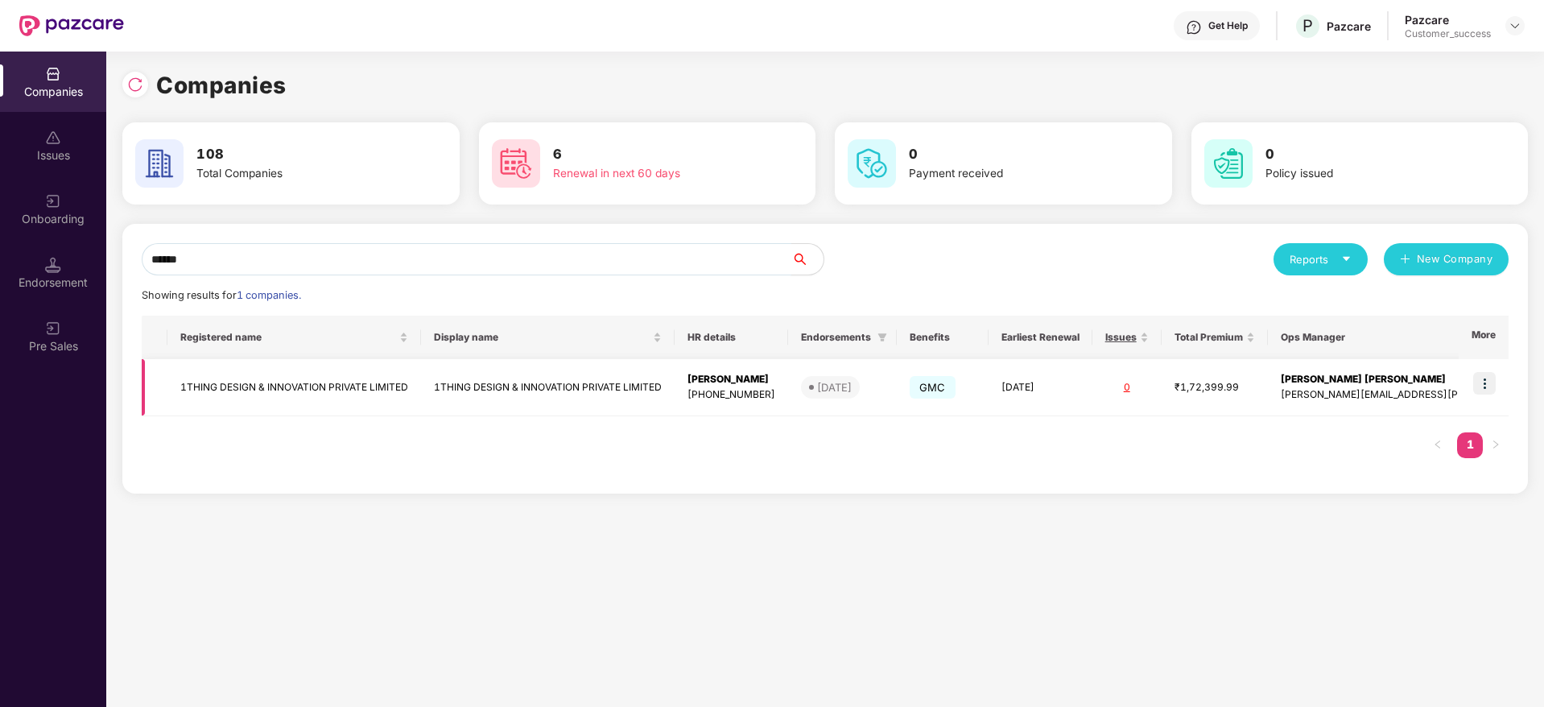
type input "******"
click at [373, 394] on td "1THING DESIGN & INNOVATION PRIVATE LIMITED" at bounding box center [294, 387] width 254 height 57
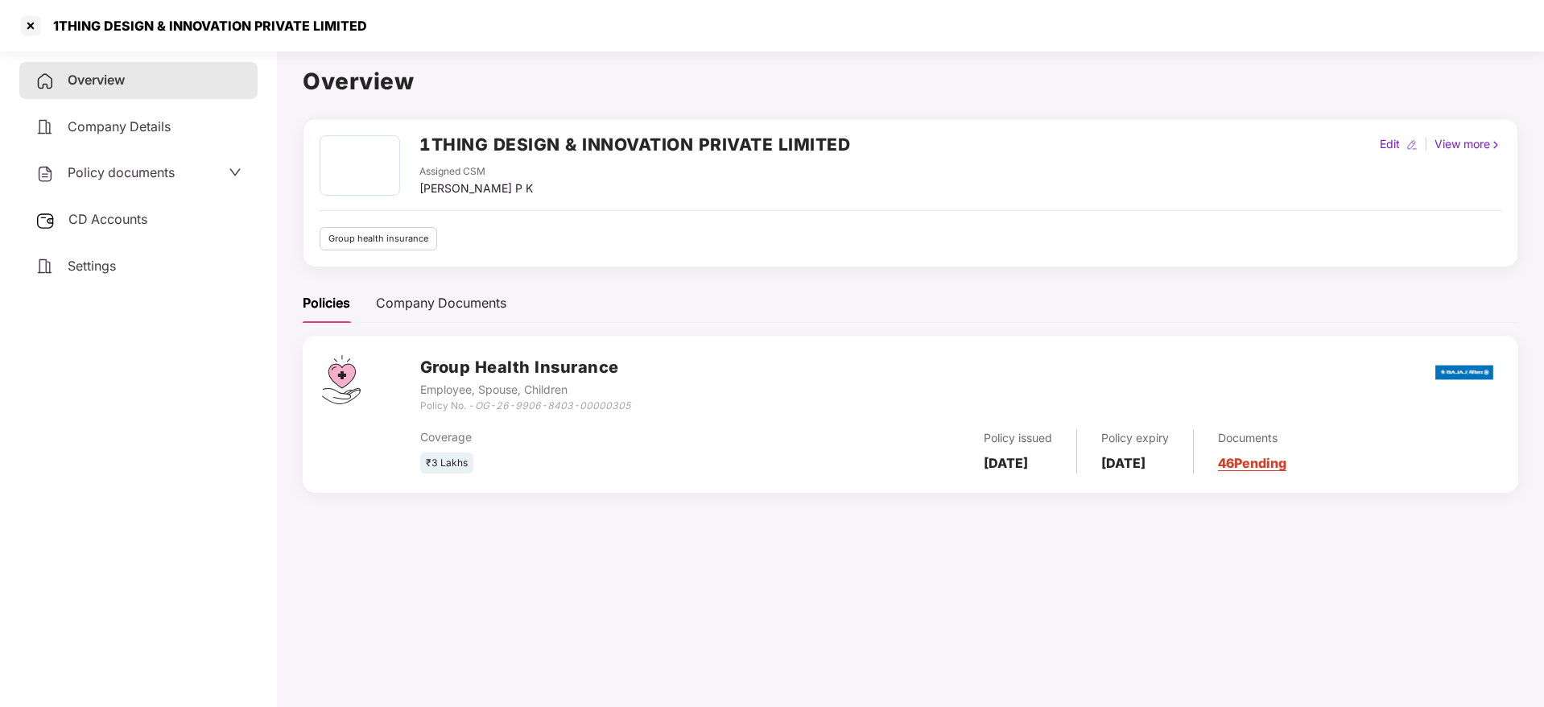
click at [318, 29] on div "1THING DESIGN & INNOVATION PRIVATE LIMITED" at bounding box center [205, 26] width 324 height 16
copy div "1THING DESIGN & INNOVATION PRIVATE LIMITED"
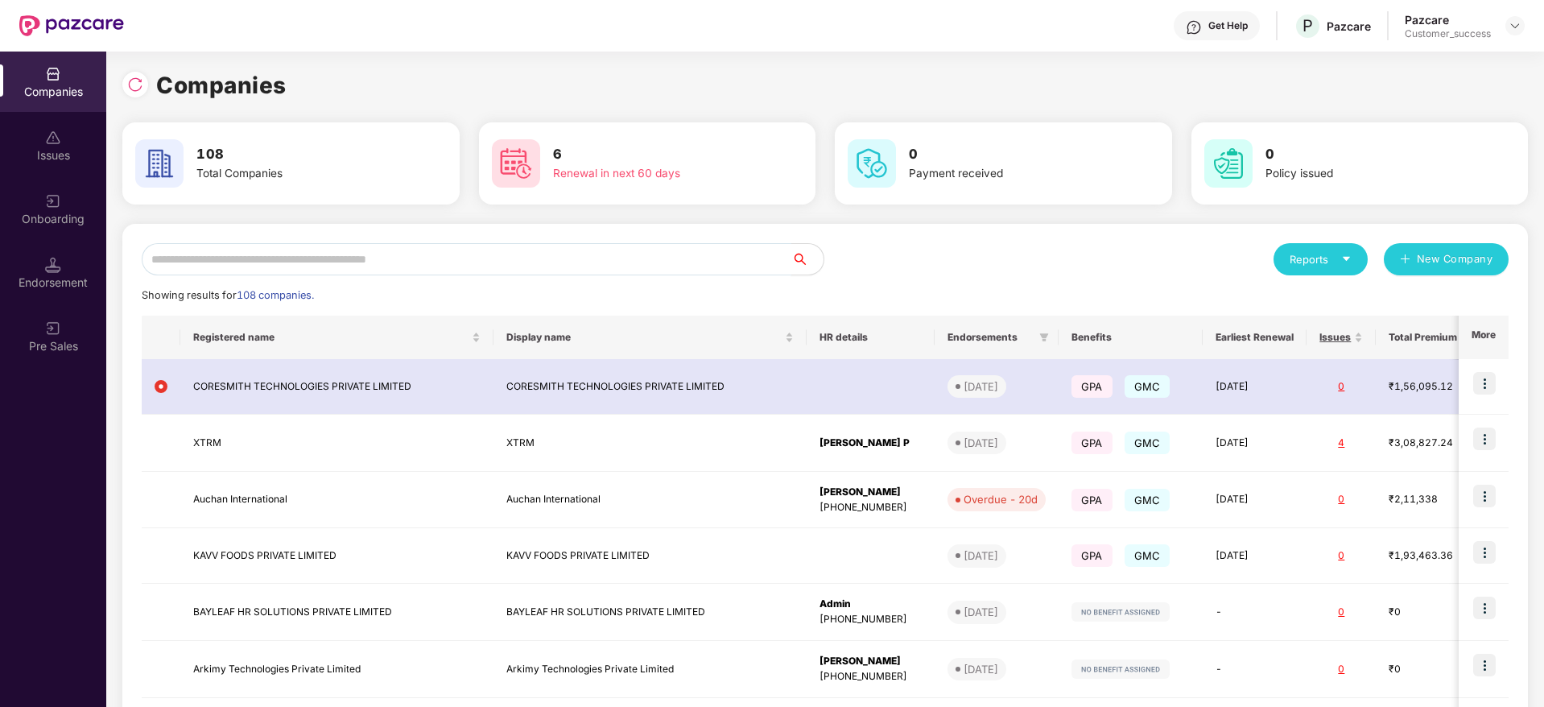
click at [336, 258] on input "text" at bounding box center [467, 259] width 650 height 32
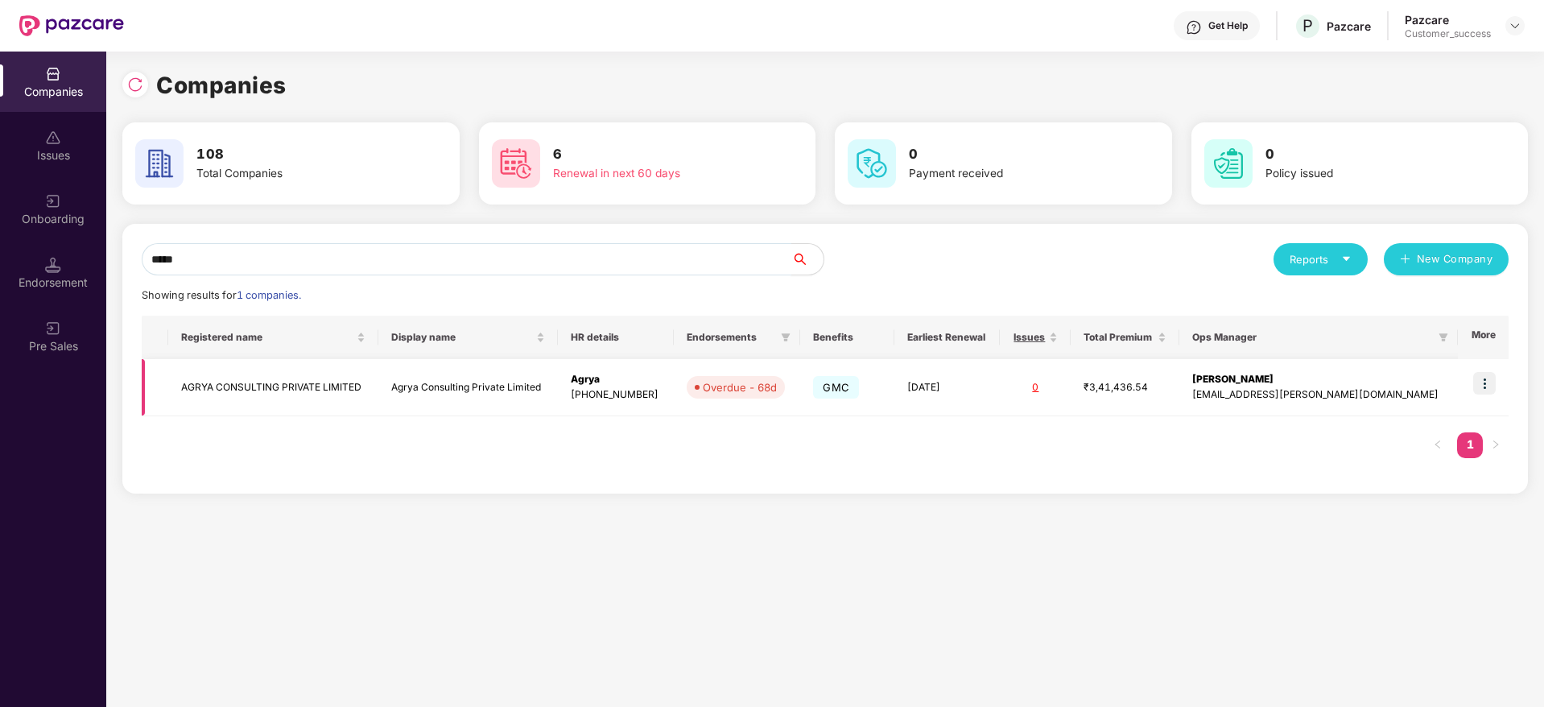
type input "*****"
click at [1496, 376] on img at bounding box center [1484, 383] width 23 height 23
click at [449, 395] on td "Agrya Consulting Private Limited" at bounding box center [467, 387] width 179 height 57
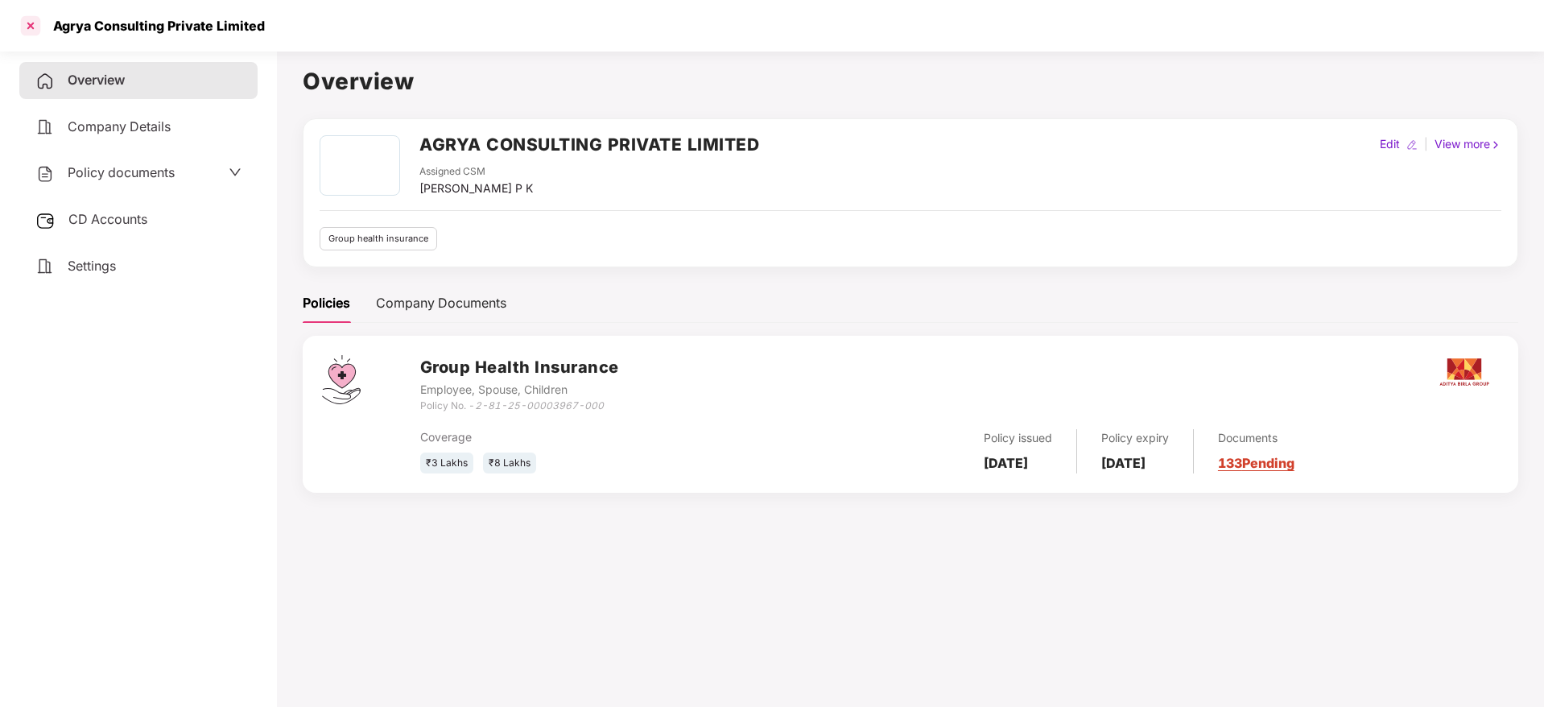
click at [29, 36] on div at bounding box center [31, 26] width 26 height 26
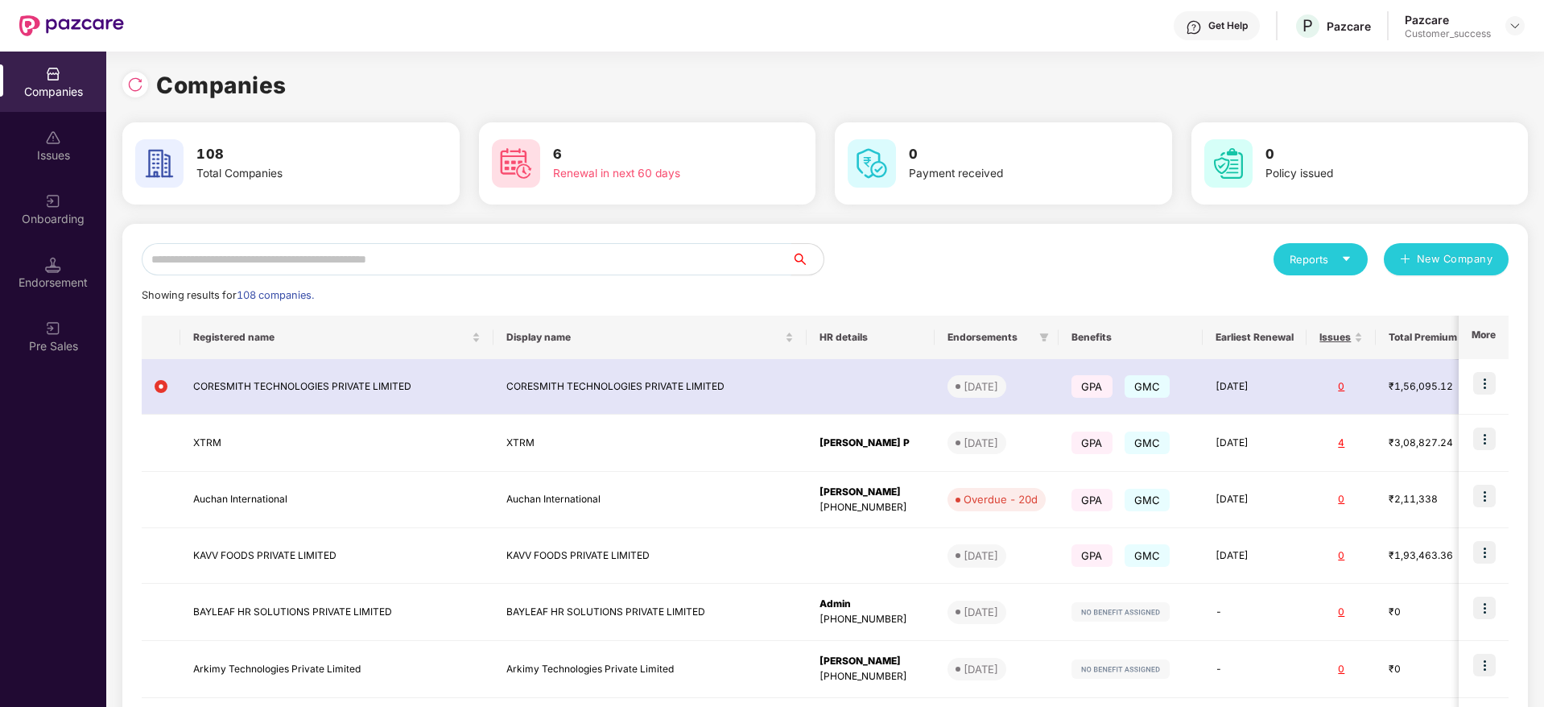
click at [378, 262] on input "text" at bounding box center [467, 259] width 650 height 32
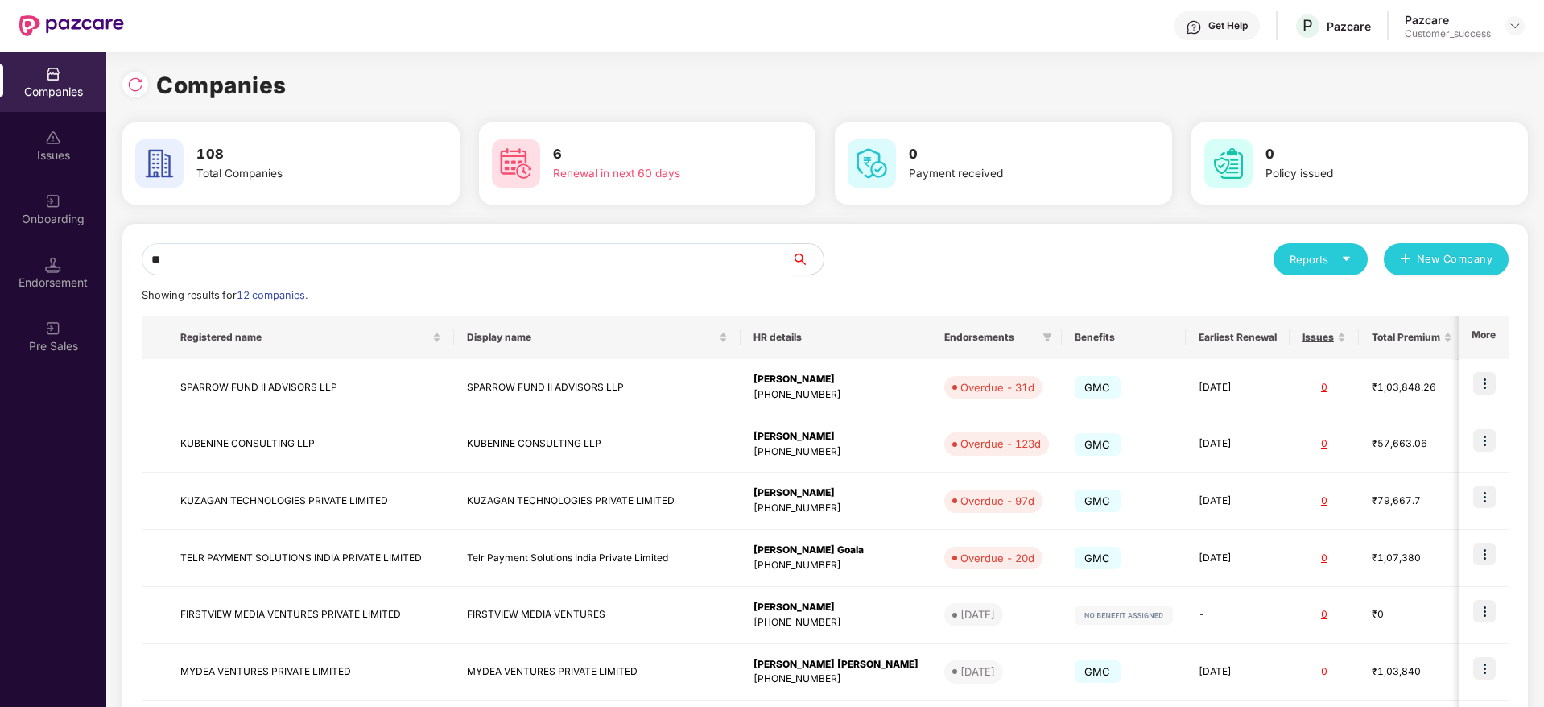
type input "*"
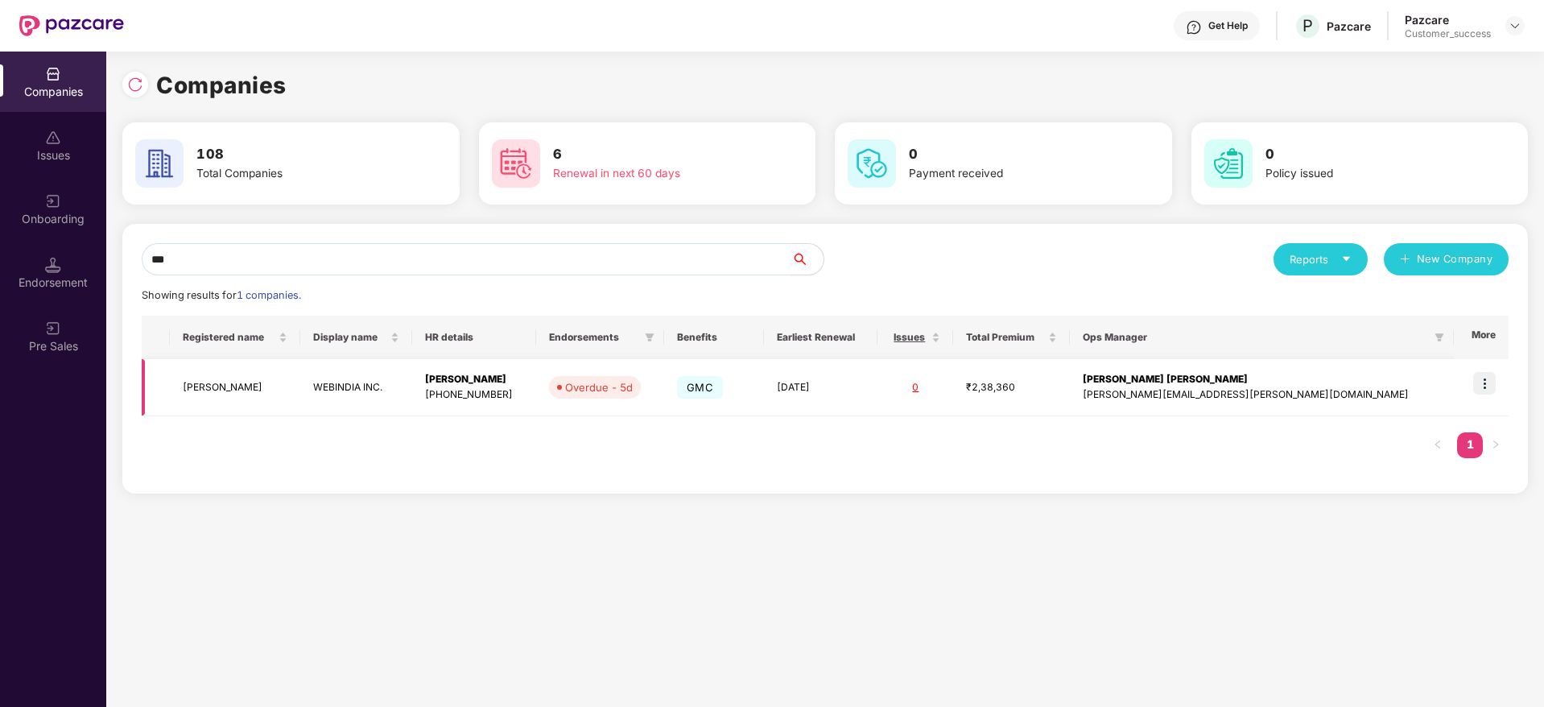
type input "***"
click at [269, 389] on td "JAIKISHAN MOHANLAL BAJAJ" at bounding box center [235, 387] width 130 height 57
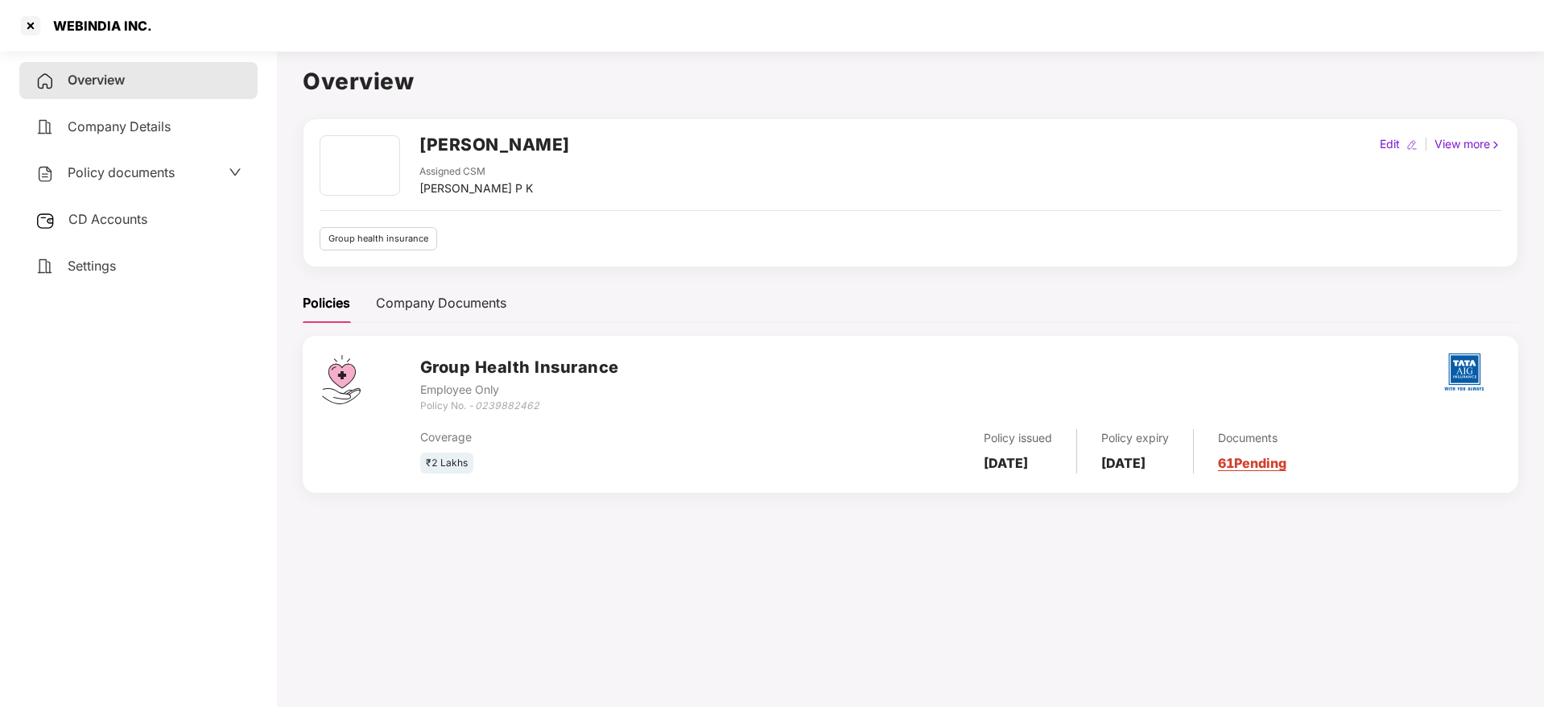
click at [530, 138] on h2 "JAIKISHAN MOHANLAL BAJAJ" at bounding box center [494, 144] width 151 height 27
copy h2 "JAIKISHAN MOHANLAL BAJAJ"
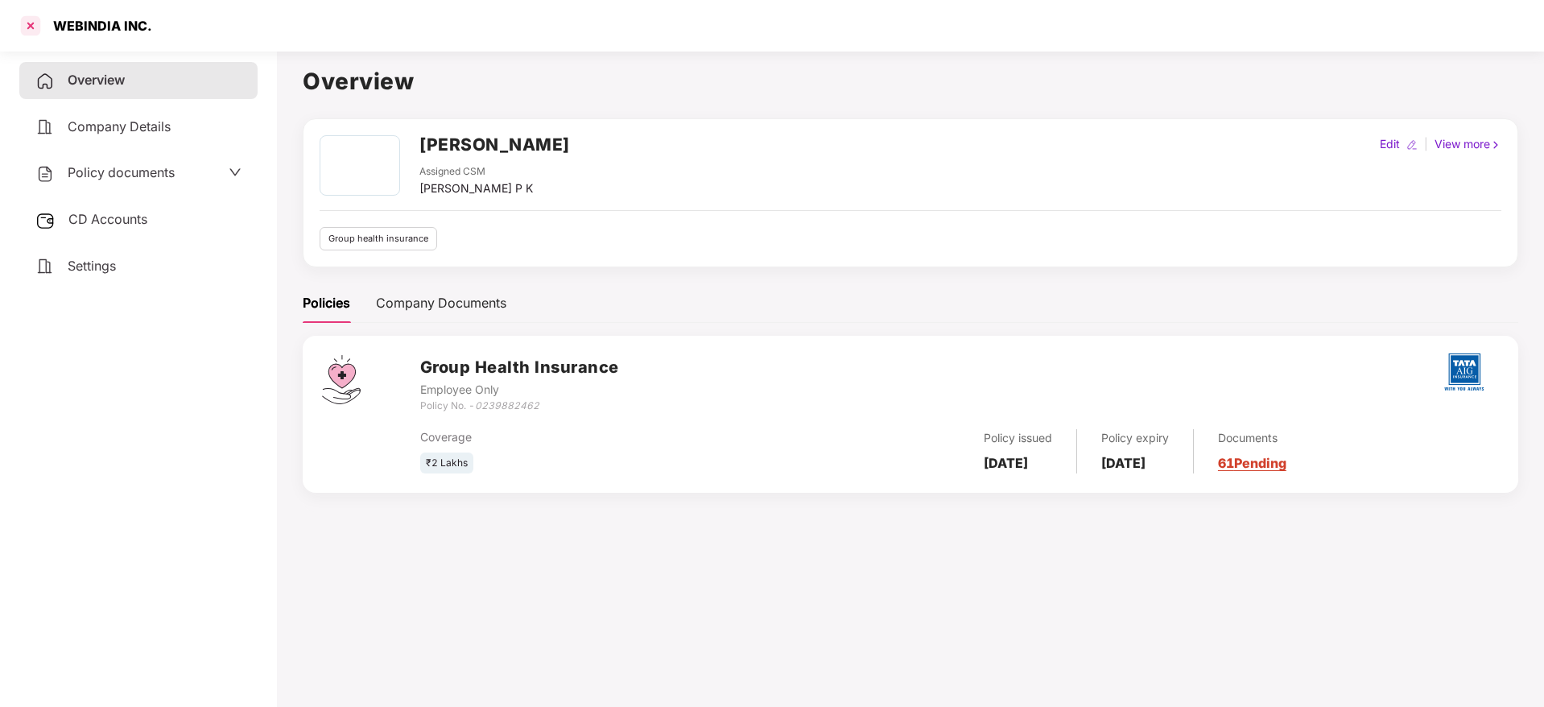
click at [21, 17] on div at bounding box center [31, 26] width 26 height 26
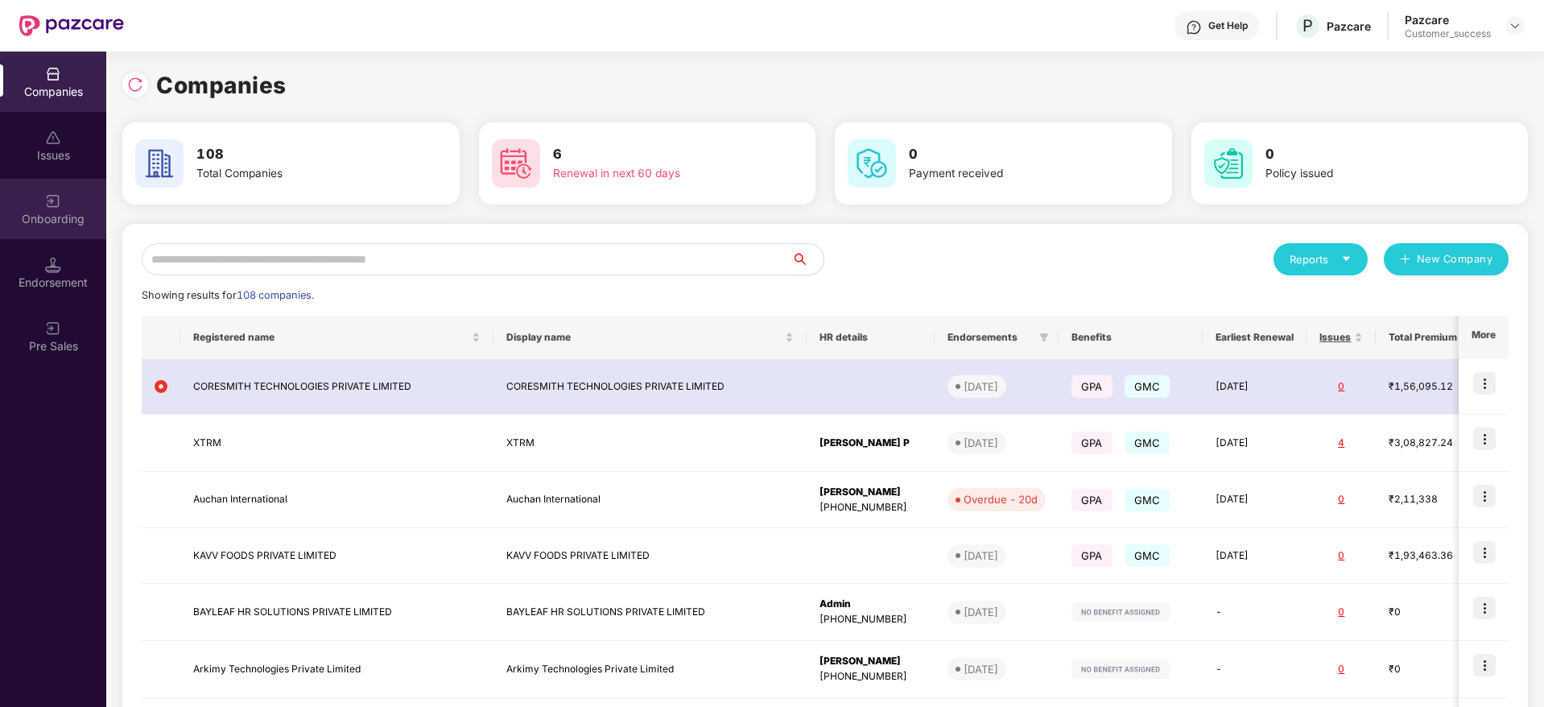
click at [52, 206] on img at bounding box center [53, 201] width 16 height 16
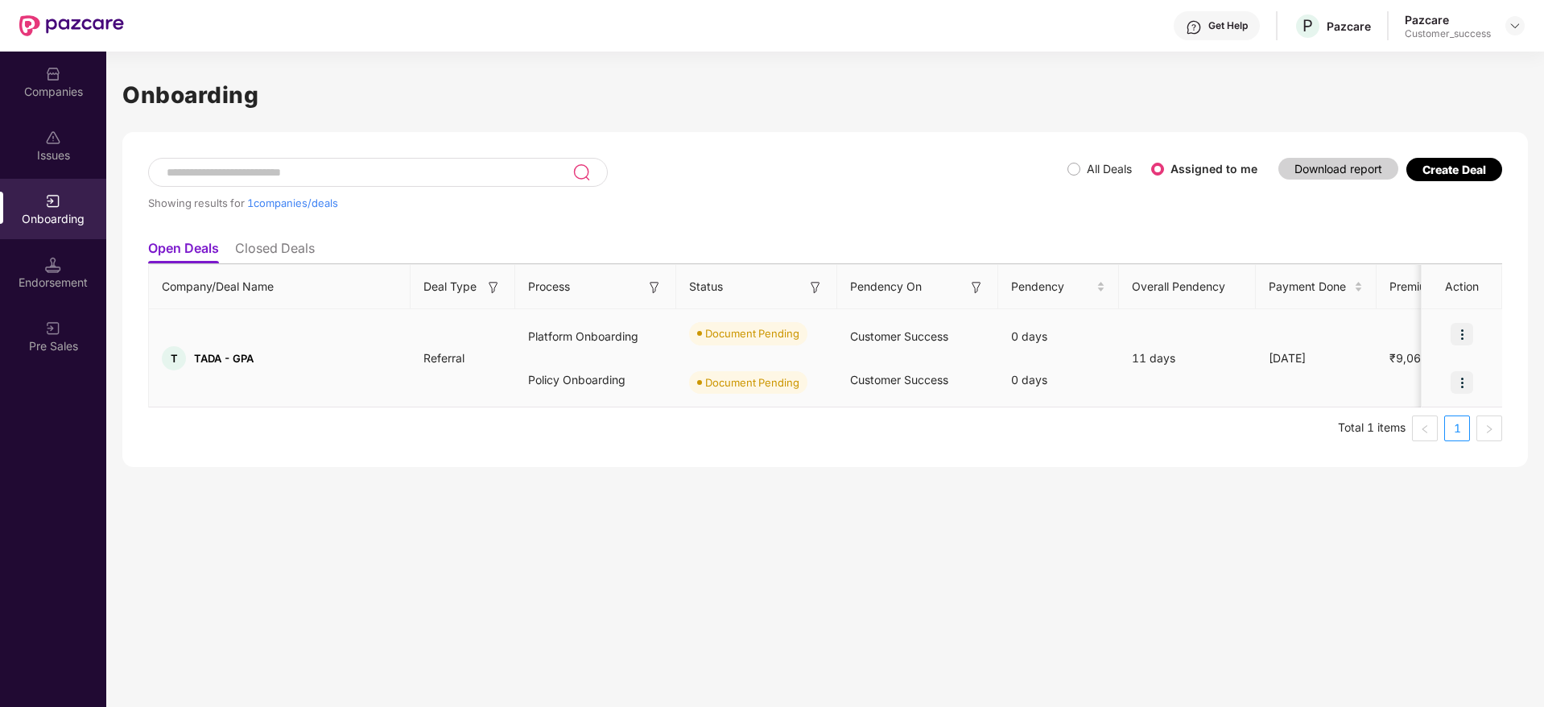
click at [1464, 323] on img at bounding box center [1461, 334] width 23 height 23
click at [1413, 385] on li "Upload Documents" at bounding box center [1387, 375] width 173 height 34
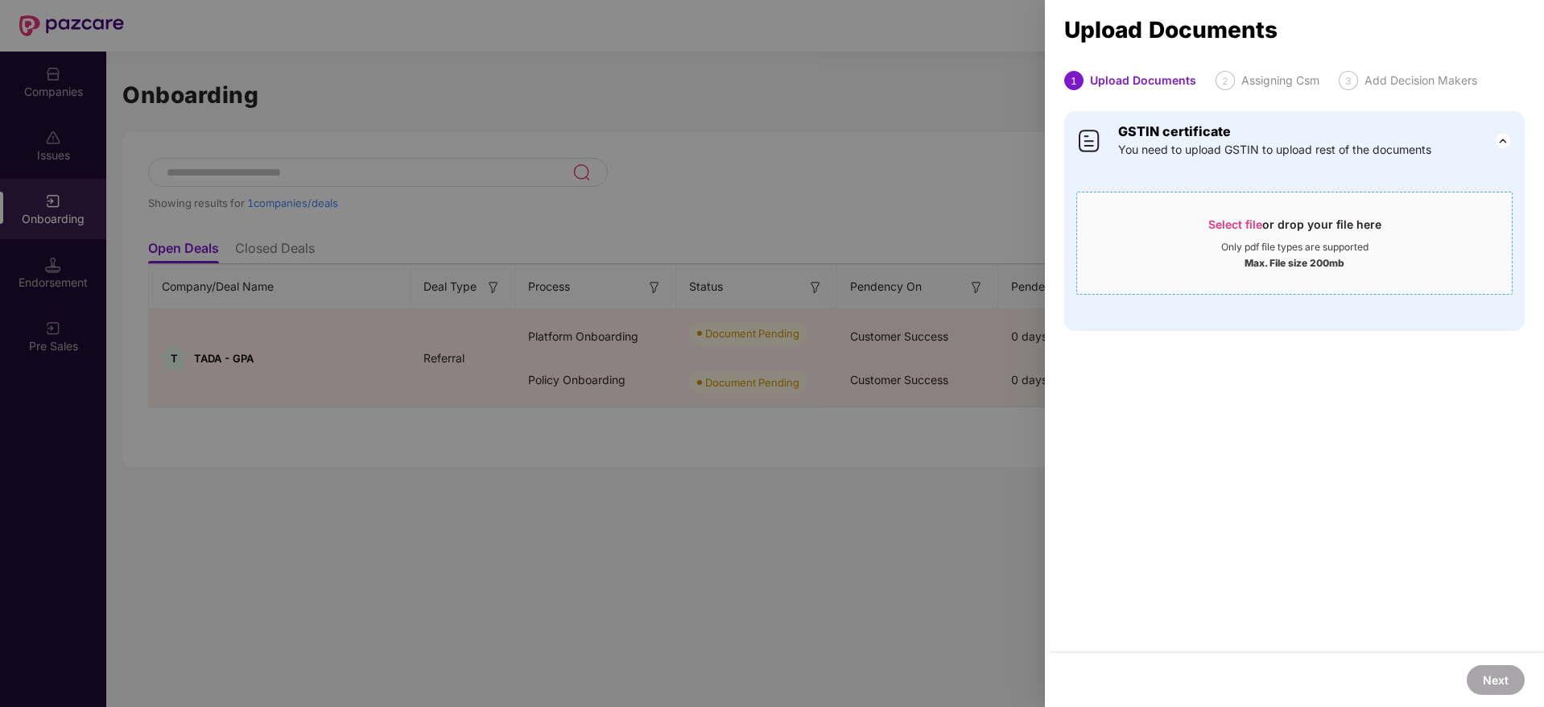
click at [1242, 228] on span "Select file" at bounding box center [1235, 224] width 54 height 14
click at [1244, 212] on span "Select file or drop your file here Only pdf file types are supported Max. File …" at bounding box center [1294, 242] width 435 height 77
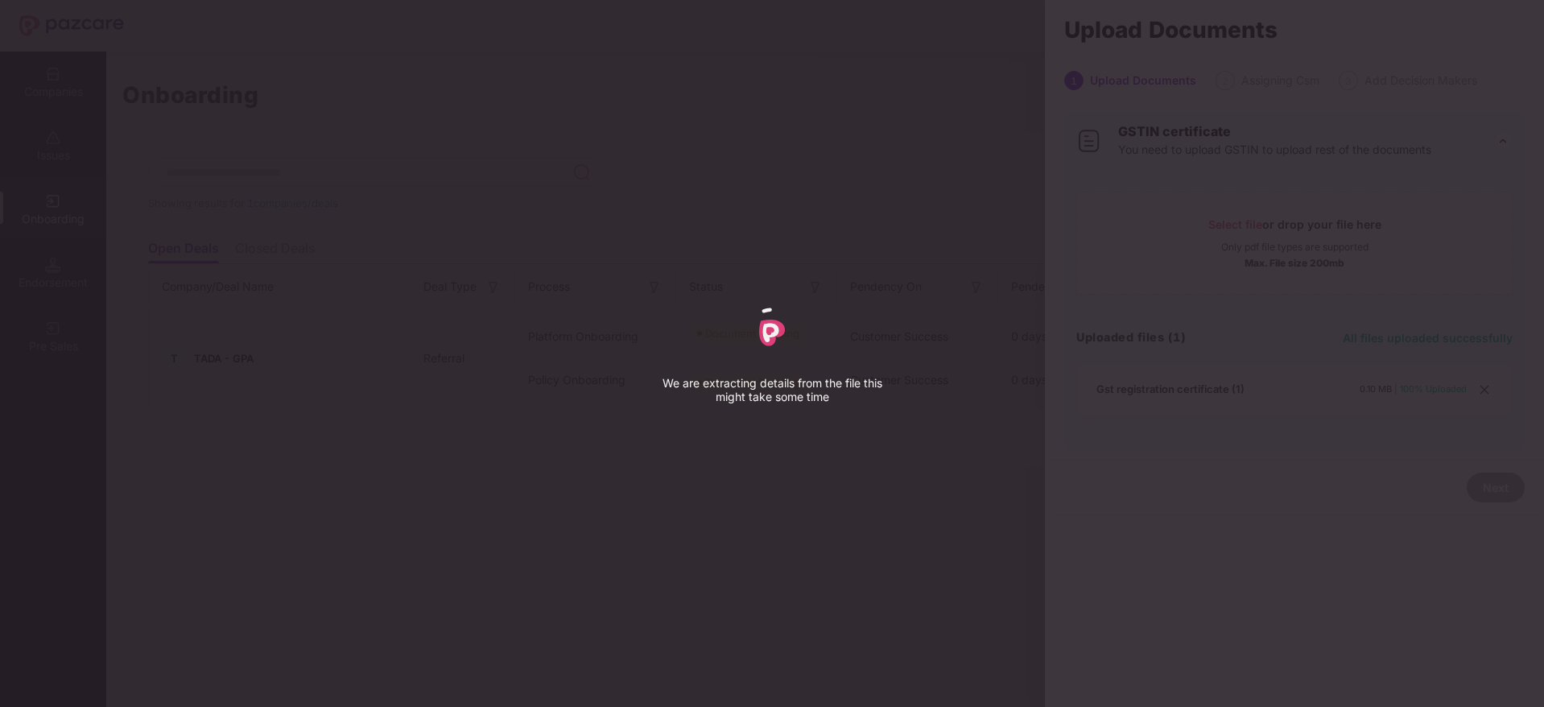
select select "*****"
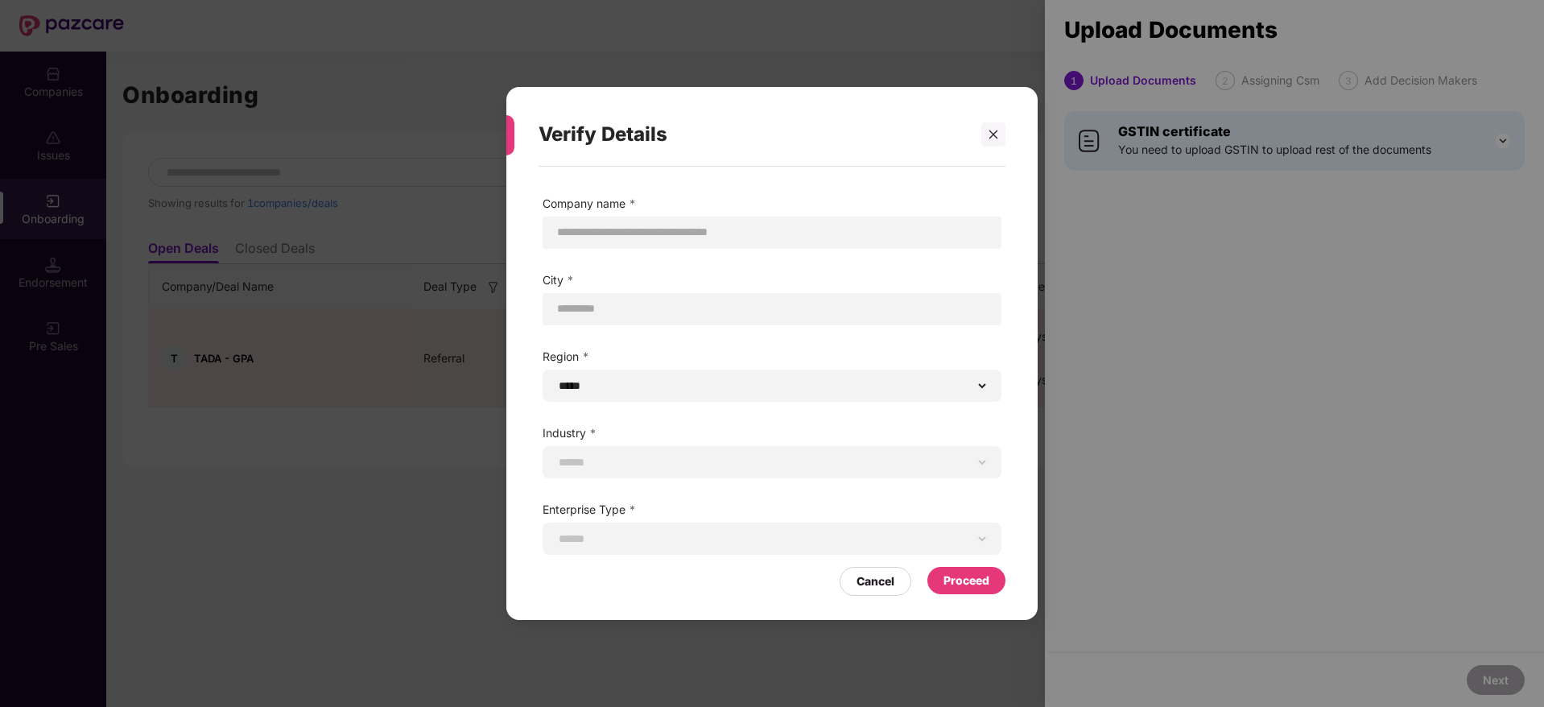
click at [998, 586] on div "Proceed" at bounding box center [966, 580] width 78 height 27
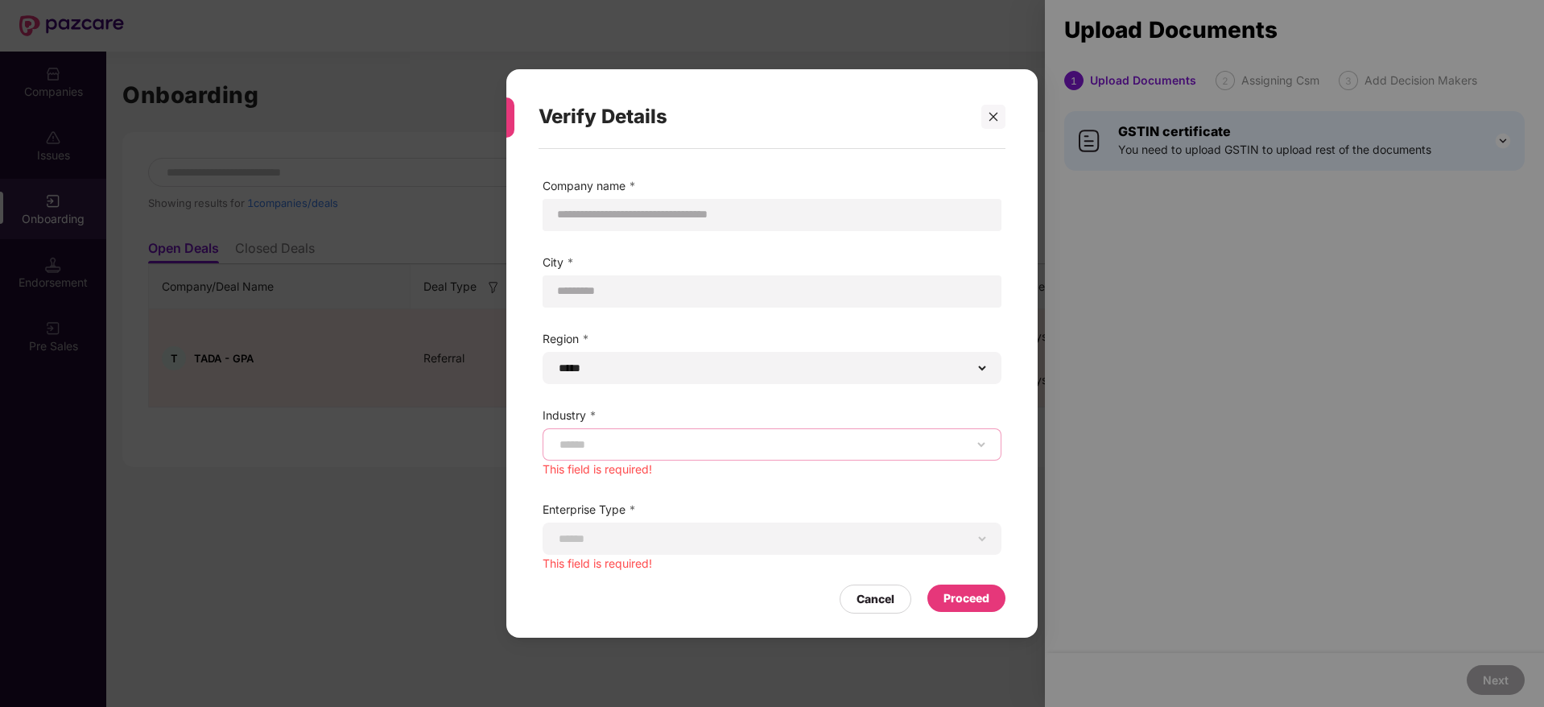
click at [829, 441] on select "**********" at bounding box center [771, 444] width 431 height 13
click at [556, 445] on select "**********" at bounding box center [771, 444] width 431 height 13
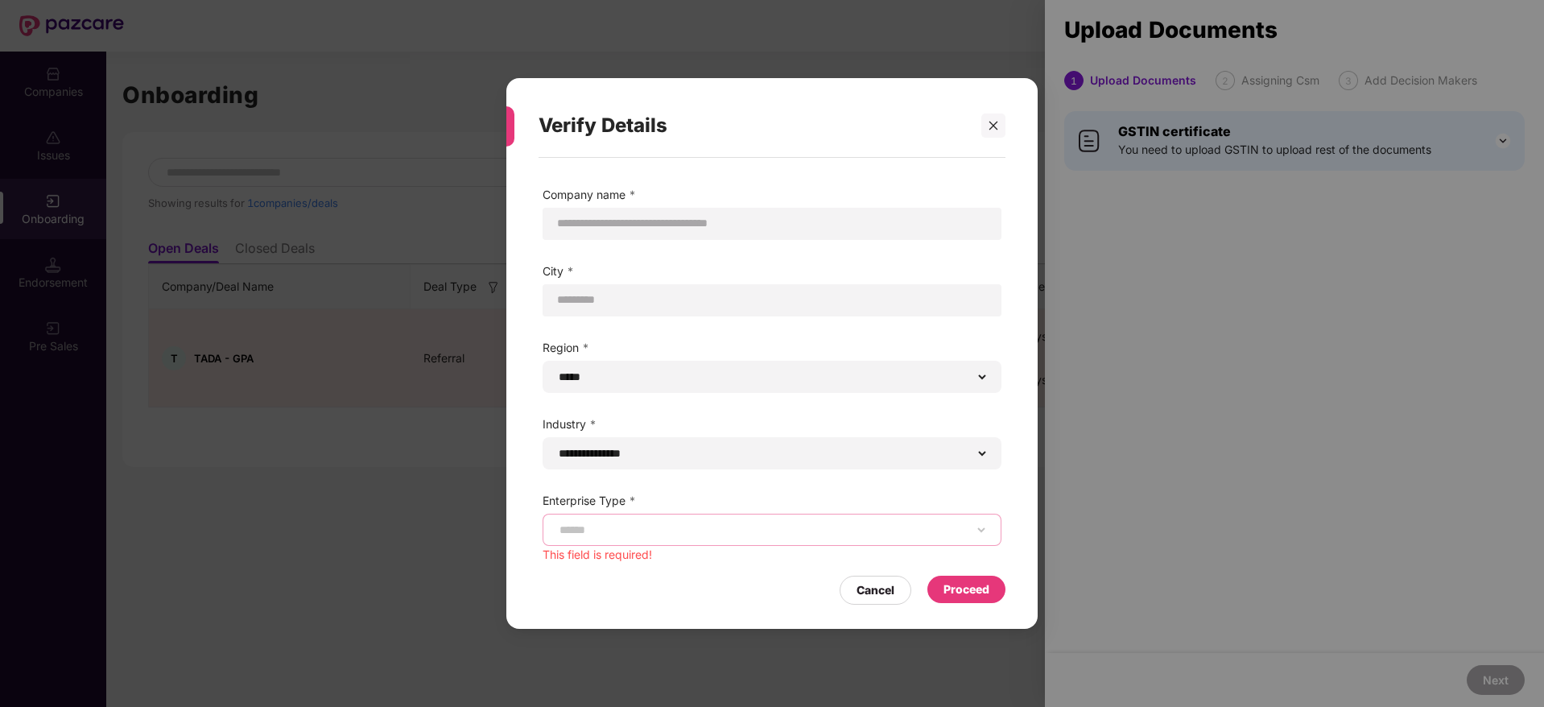
click at [633, 525] on select "**********" at bounding box center [771, 529] width 431 height 13
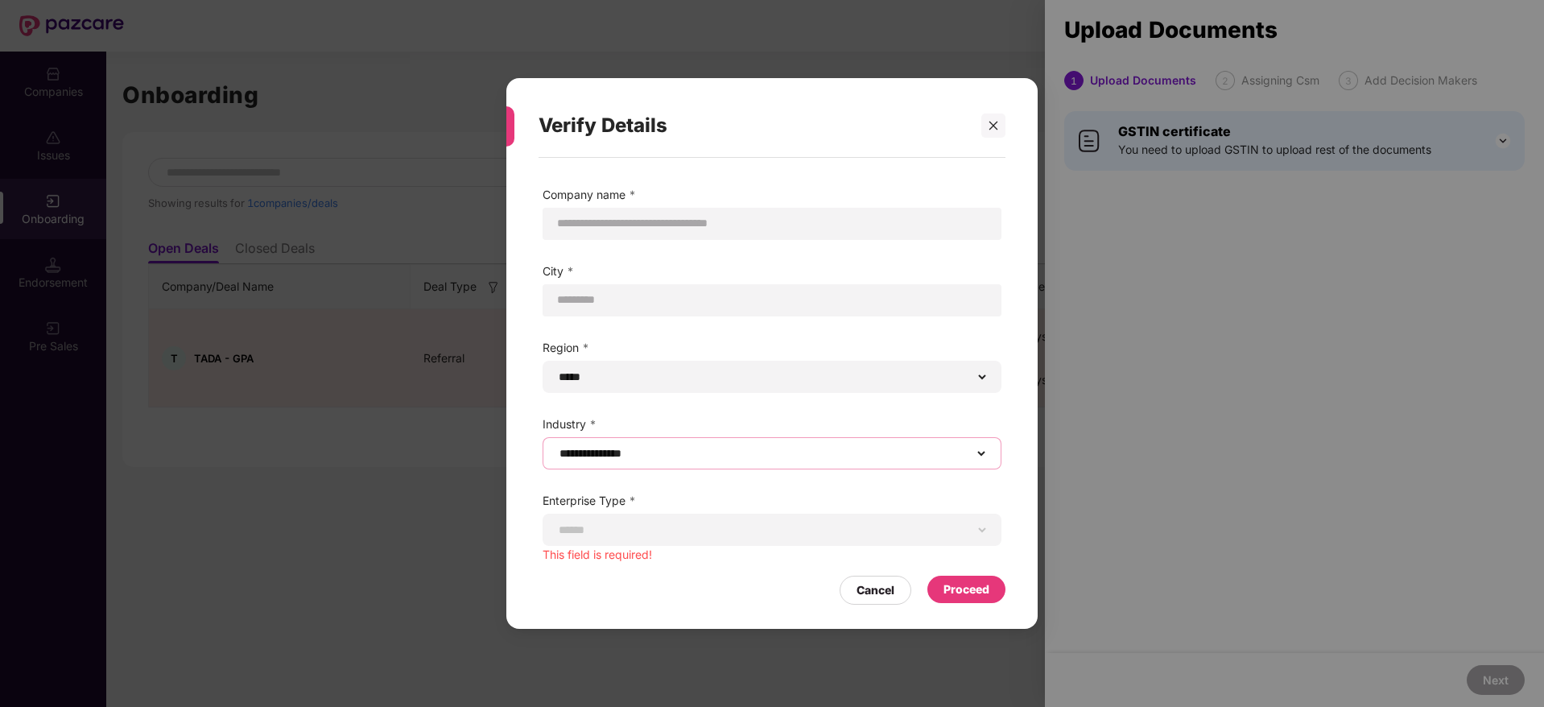
click at [716, 452] on select "**********" at bounding box center [771, 453] width 431 height 13
select select "**********"
click at [556, 447] on select "**********" at bounding box center [771, 453] width 431 height 13
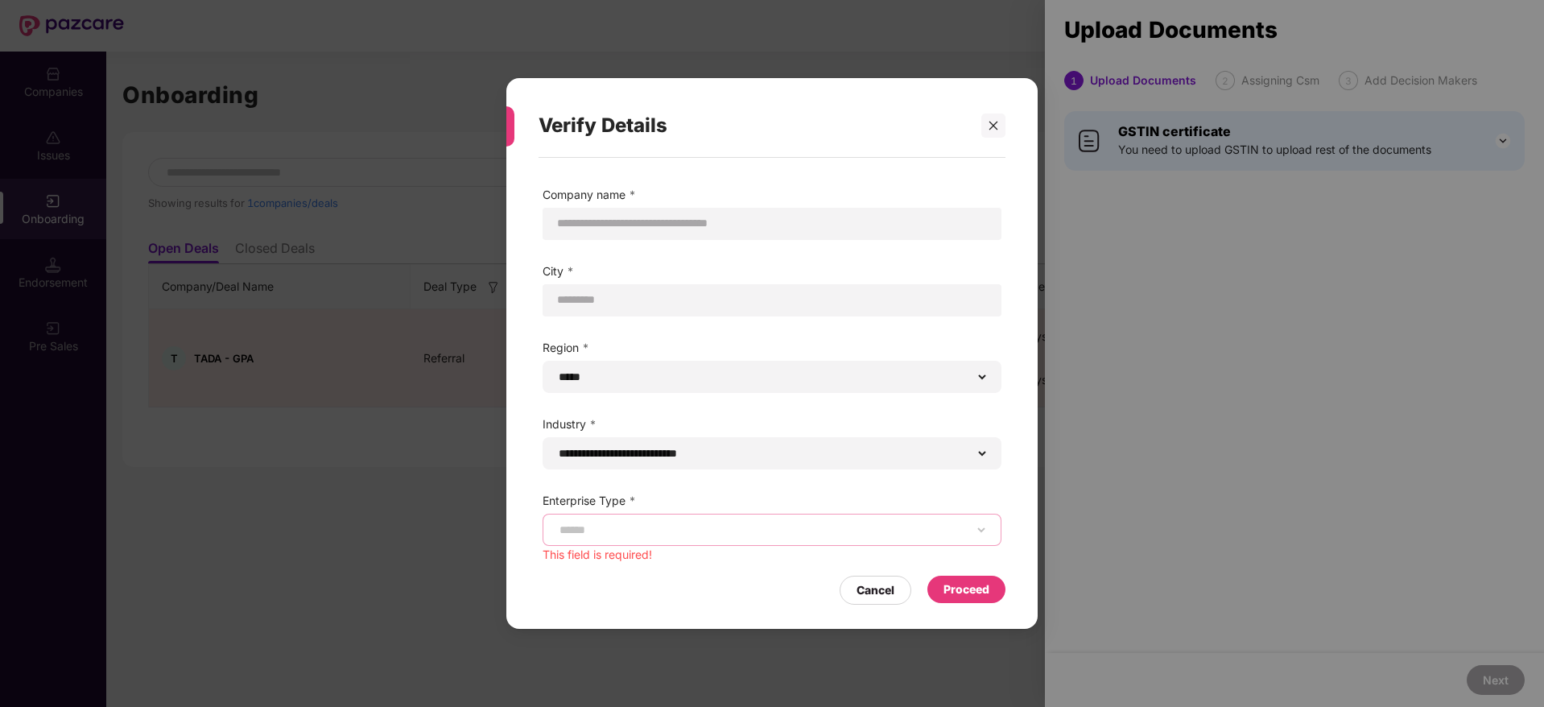
click at [621, 526] on select "**********" at bounding box center [771, 529] width 431 height 13
select select "**********"
click at [556, 530] on select "**********" at bounding box center [771, 529] width 431 height 13
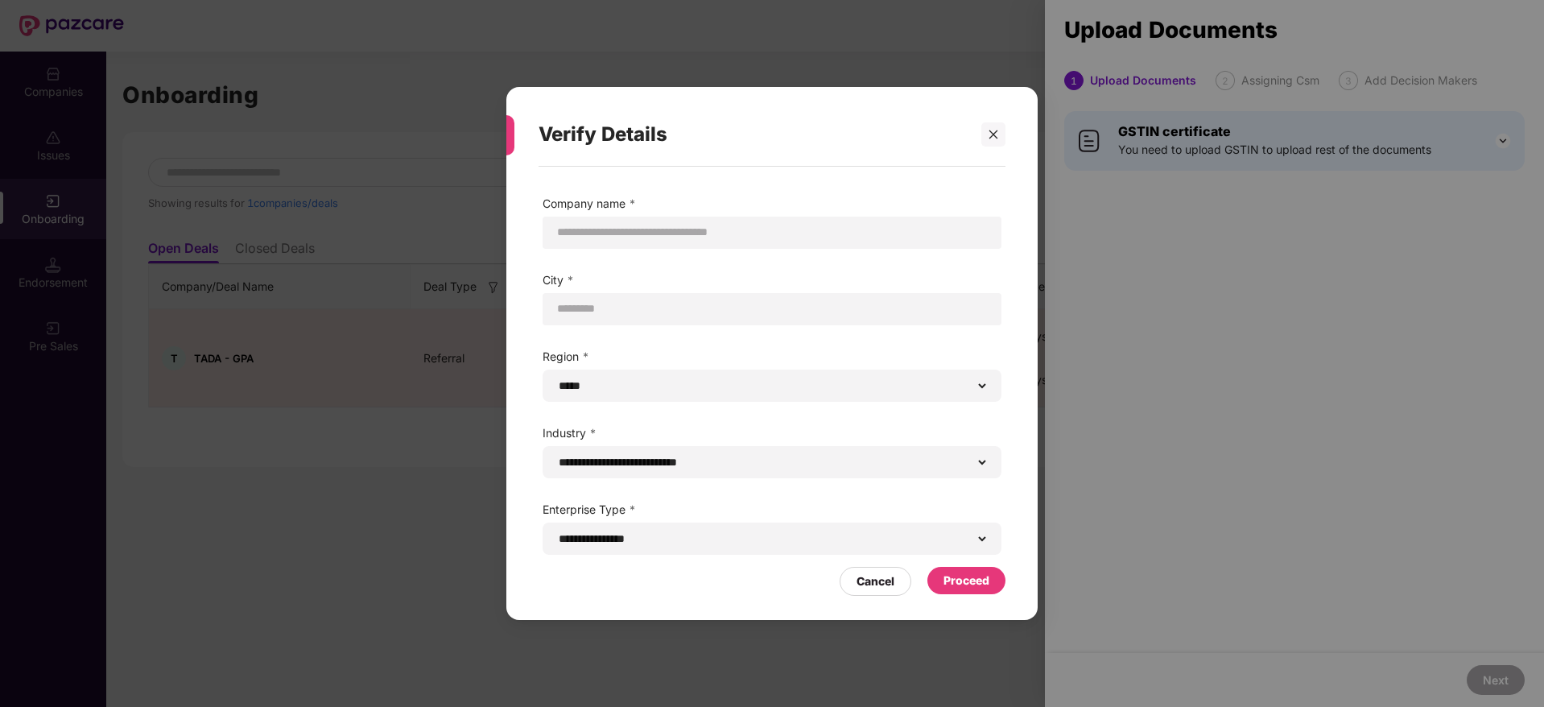
click at [952, 590] on div "Proceed" at bounding box center [966, 580] width 78 height 27
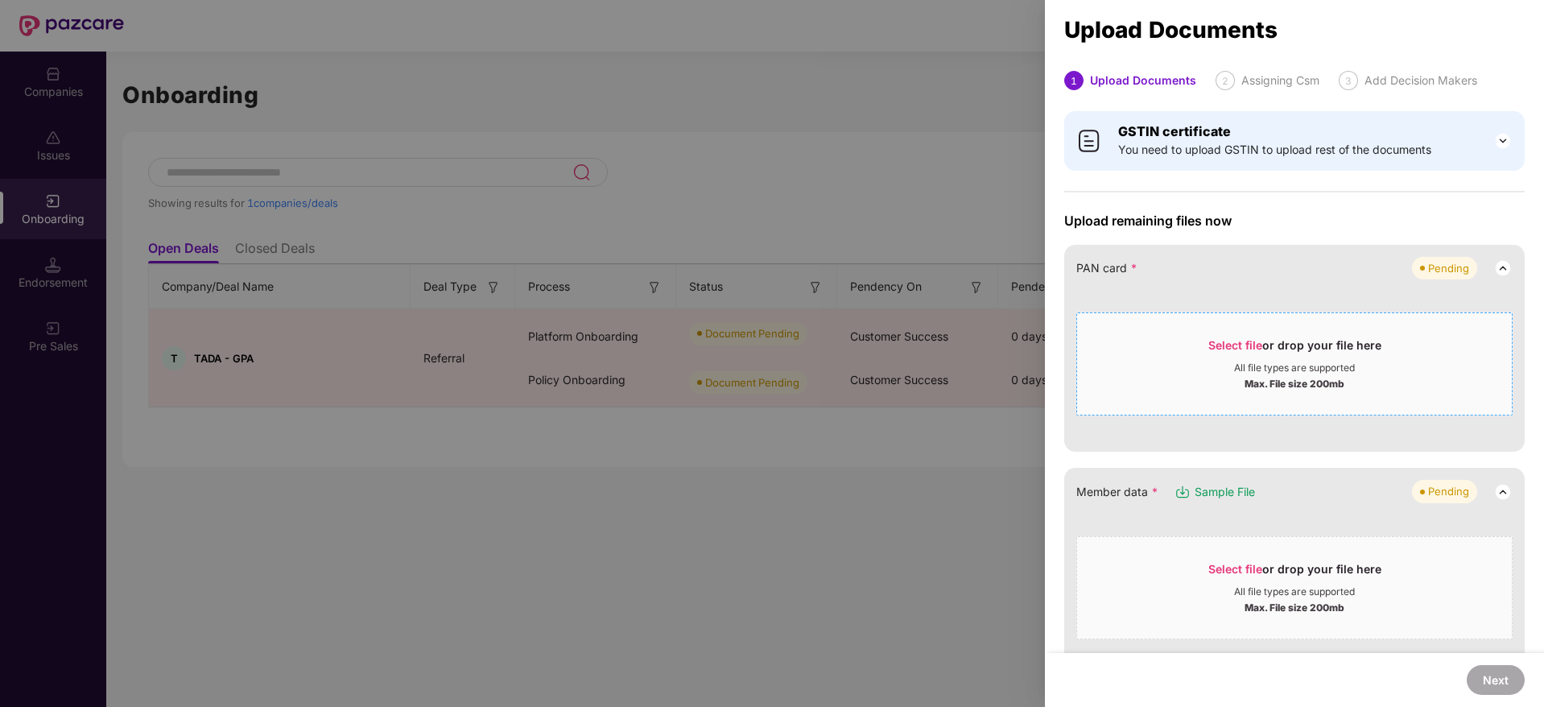
click at [1244, 337] on div "Select file or drop your file here" at bounding box center [1294, 349] width 173 height 24
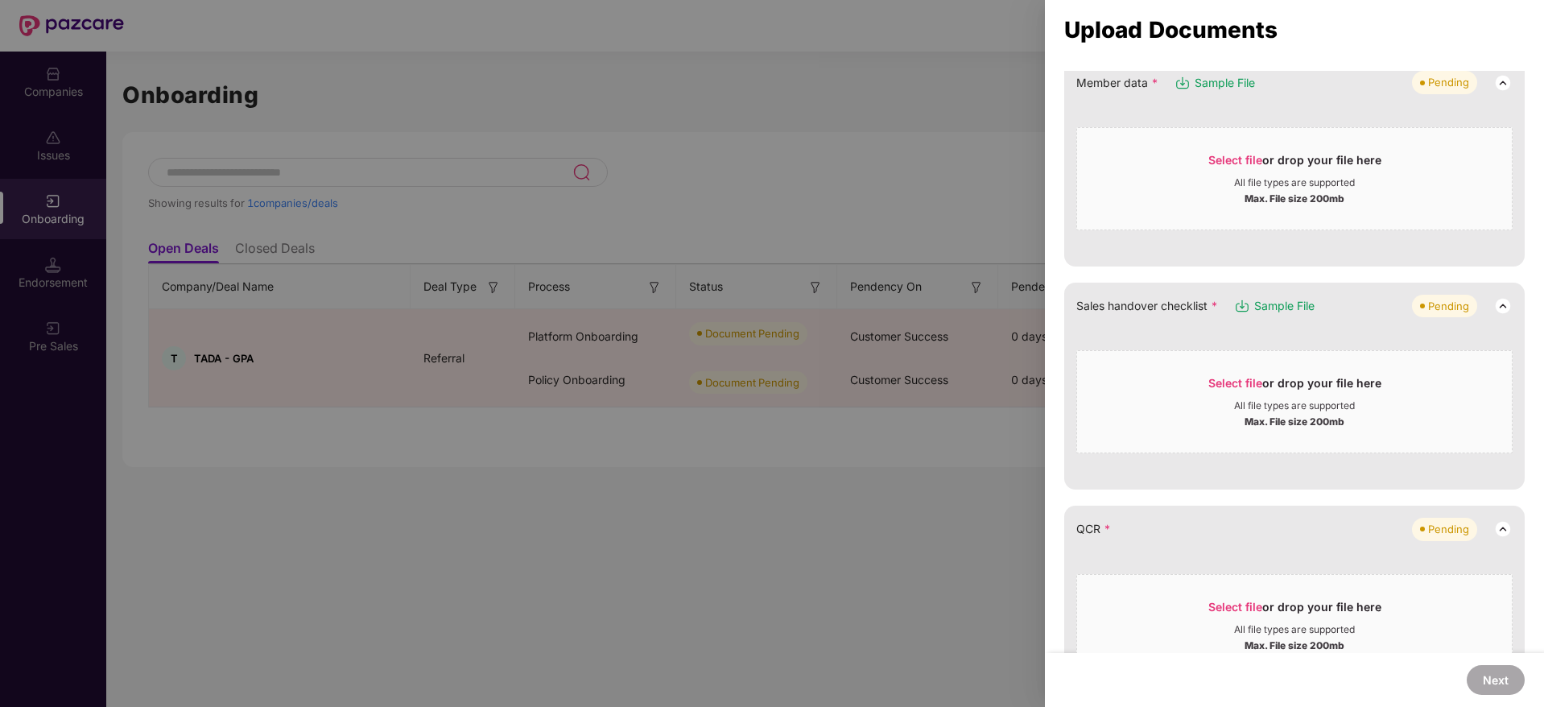
scroll to position [251, 0]
click at [1224, 163] on span "Select file" at bounding box center [1235, 158] width 54 height 14
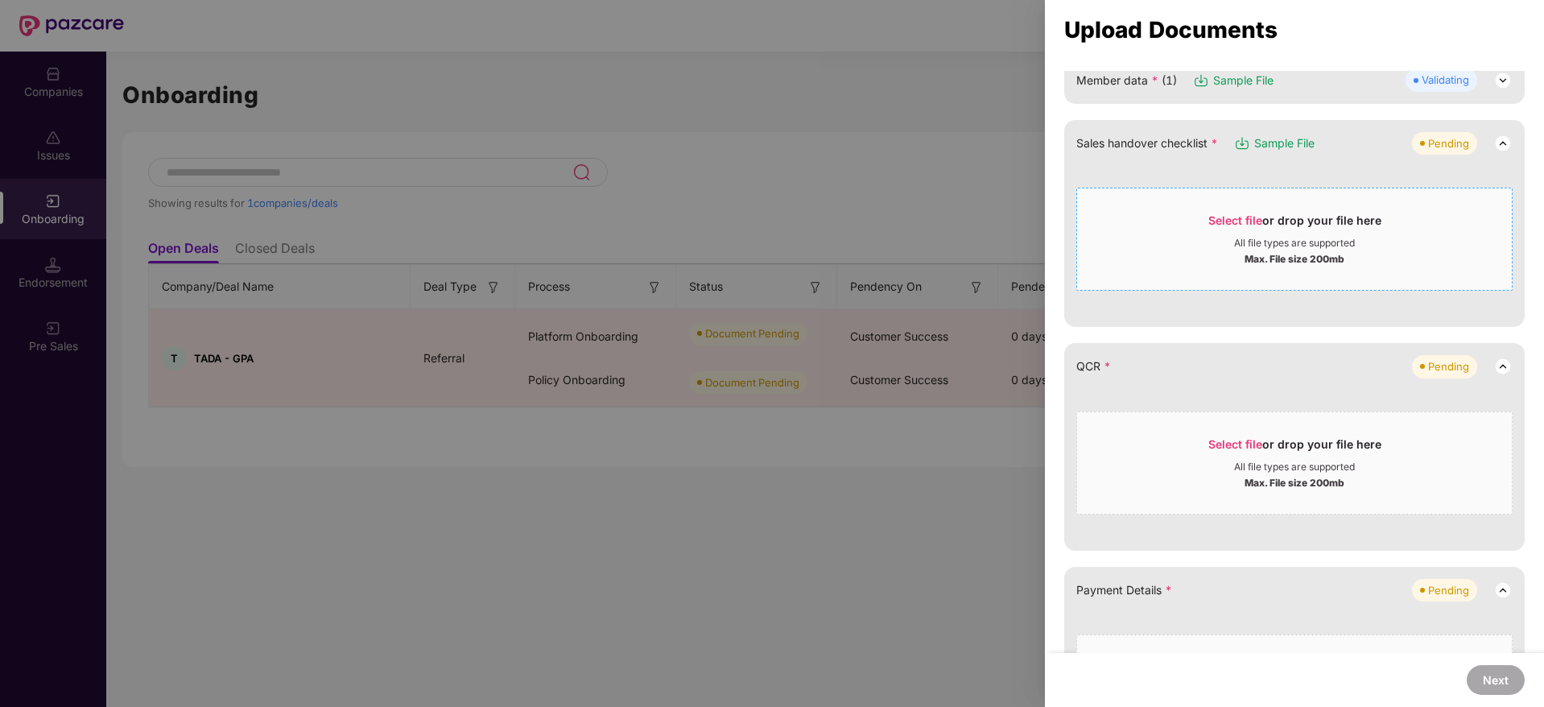
click at [1218, 208] on span "Select file or drop your file here All file types are supported Max. File size …" at bounding box center [1294, 238] width 435 height 77
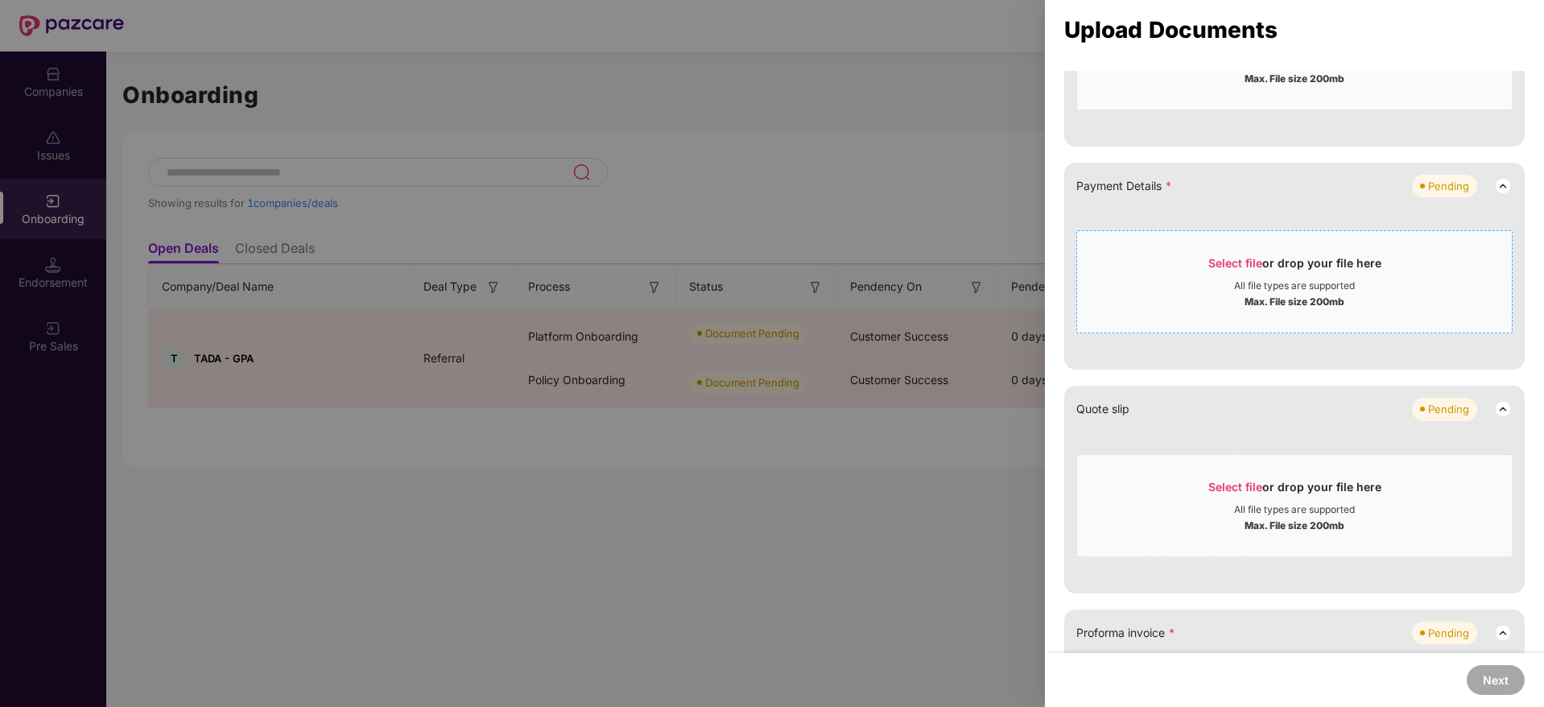
scroll to position [497, 0]
click at [1213, 490] on span "Select file" at bounding box center [1235, 485] width 54 height 14
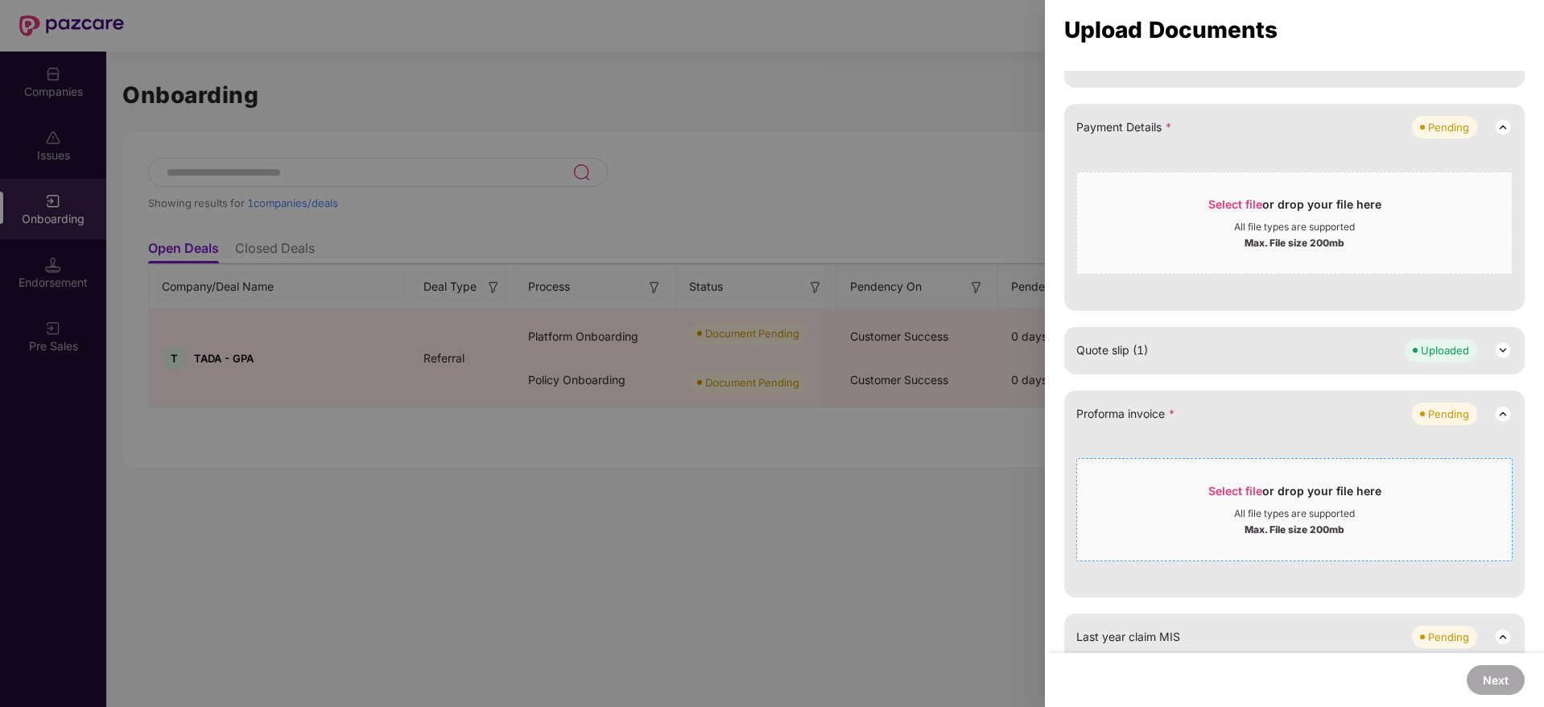
scroll to position [553, 0]
click at [1251, 489] on span "Select file" at bounding box center [1235, 492] width 54 height 14
click at [1213, 203] on span "Select file" at bounding box center [1235, 205] width 54 height 14
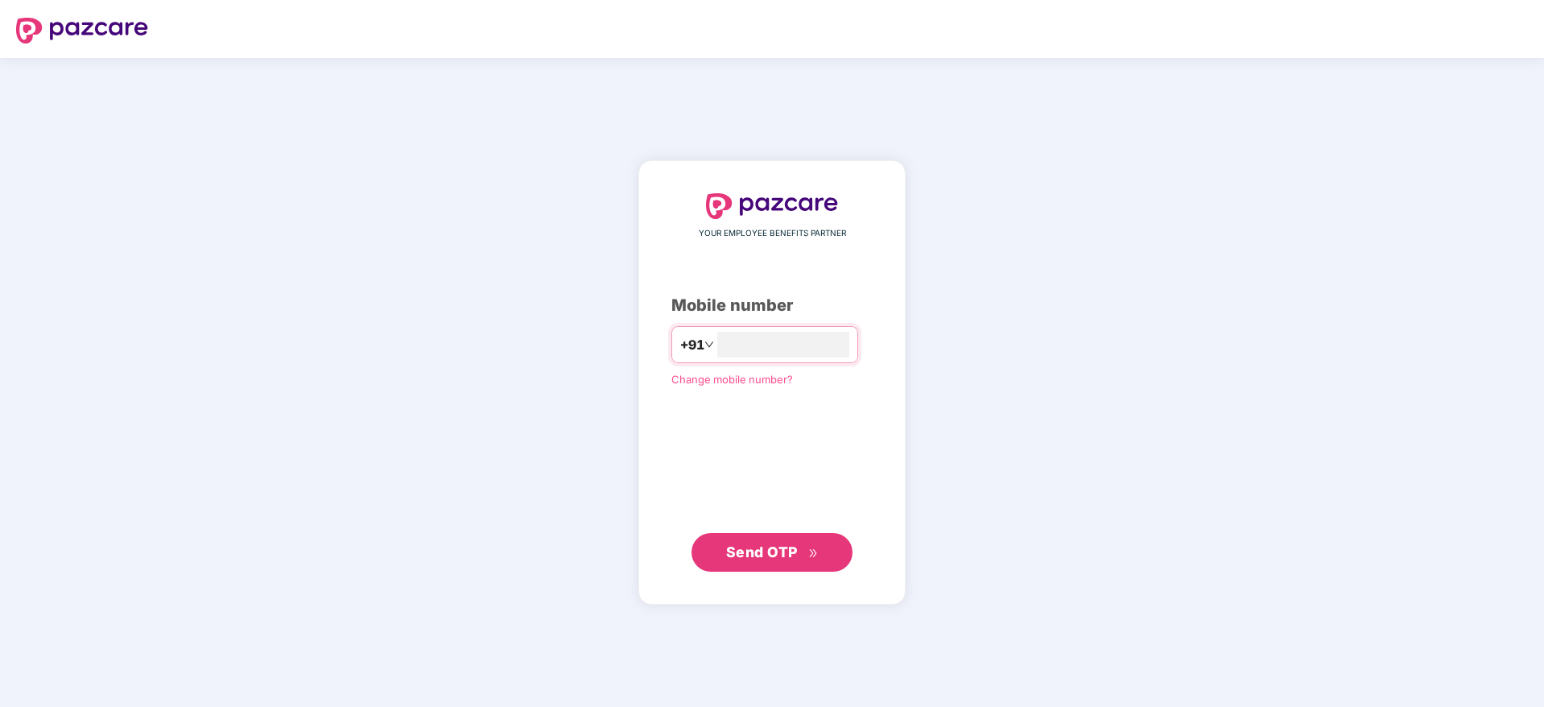
type input "**********"
click at [805, 554] on span "Send OTP" at bounding box center [772, 551] width 93 height 23
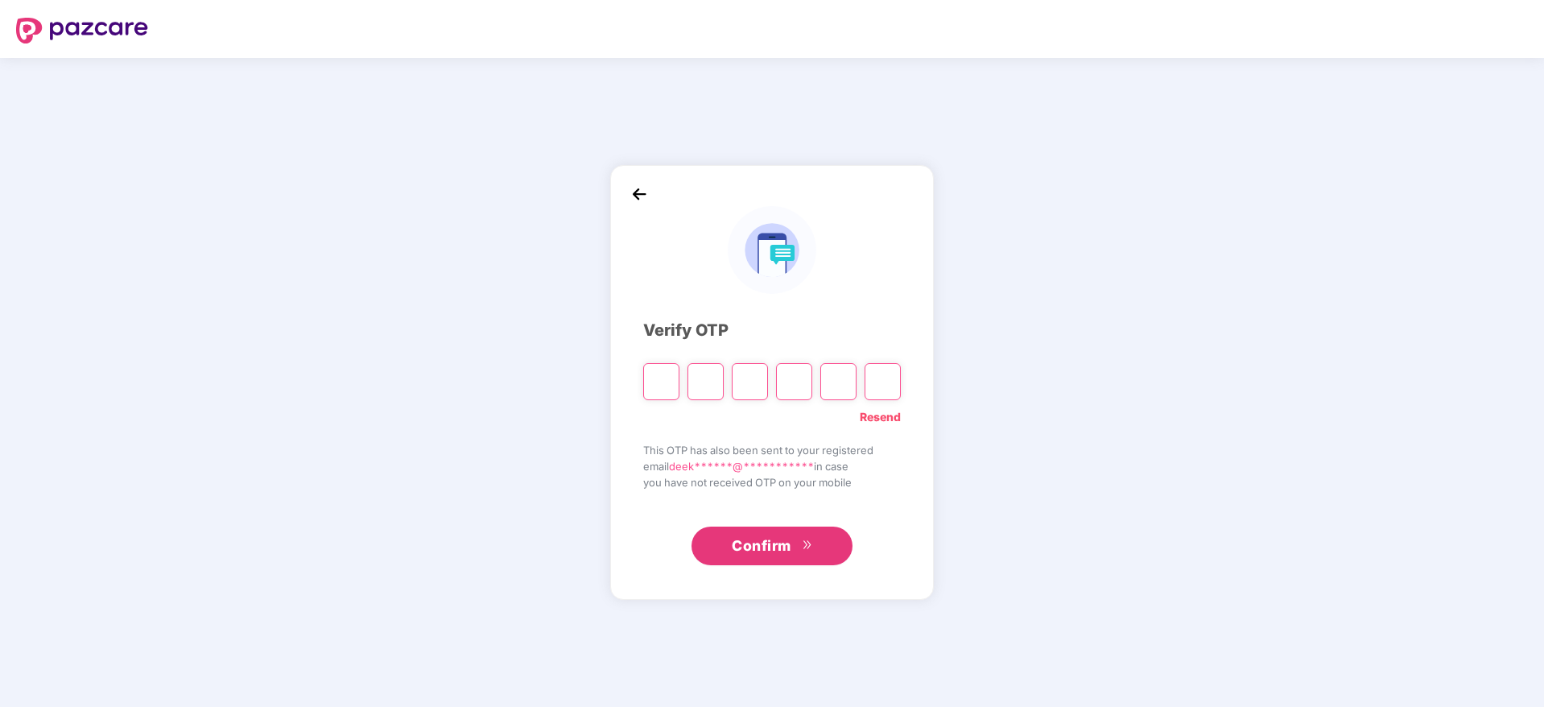
click at [670, 381] on input "Please enter verification code. Digit 1" at bounding box center [661, 381] width 36 height 37
paste input "*"
type input "*"
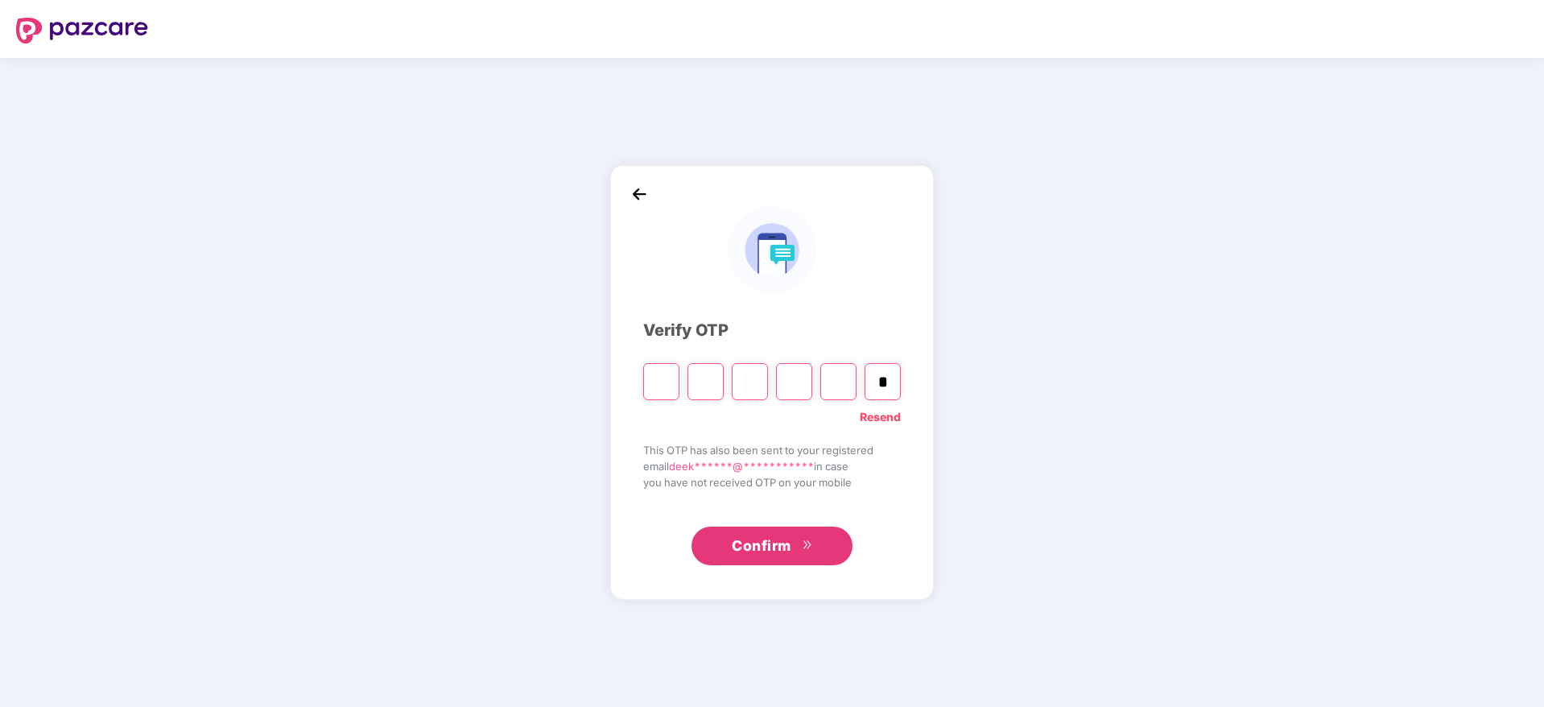
type input "*"
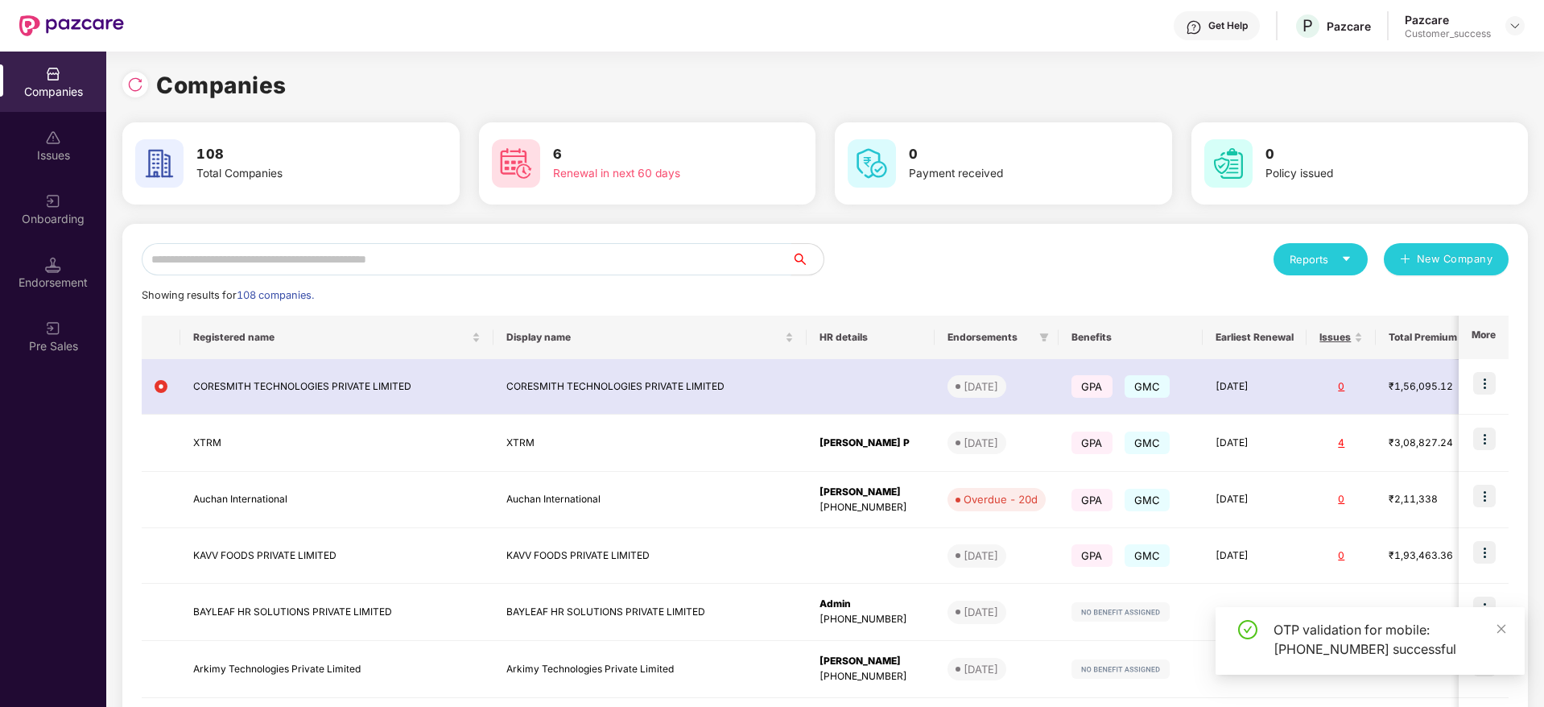
click at [481, 250] on input "text" at bounding box center [467, 259] width 650 height 32
click at [5, 195] on div "Onboarding" at bounding box center [53, 209] width 106 height 60
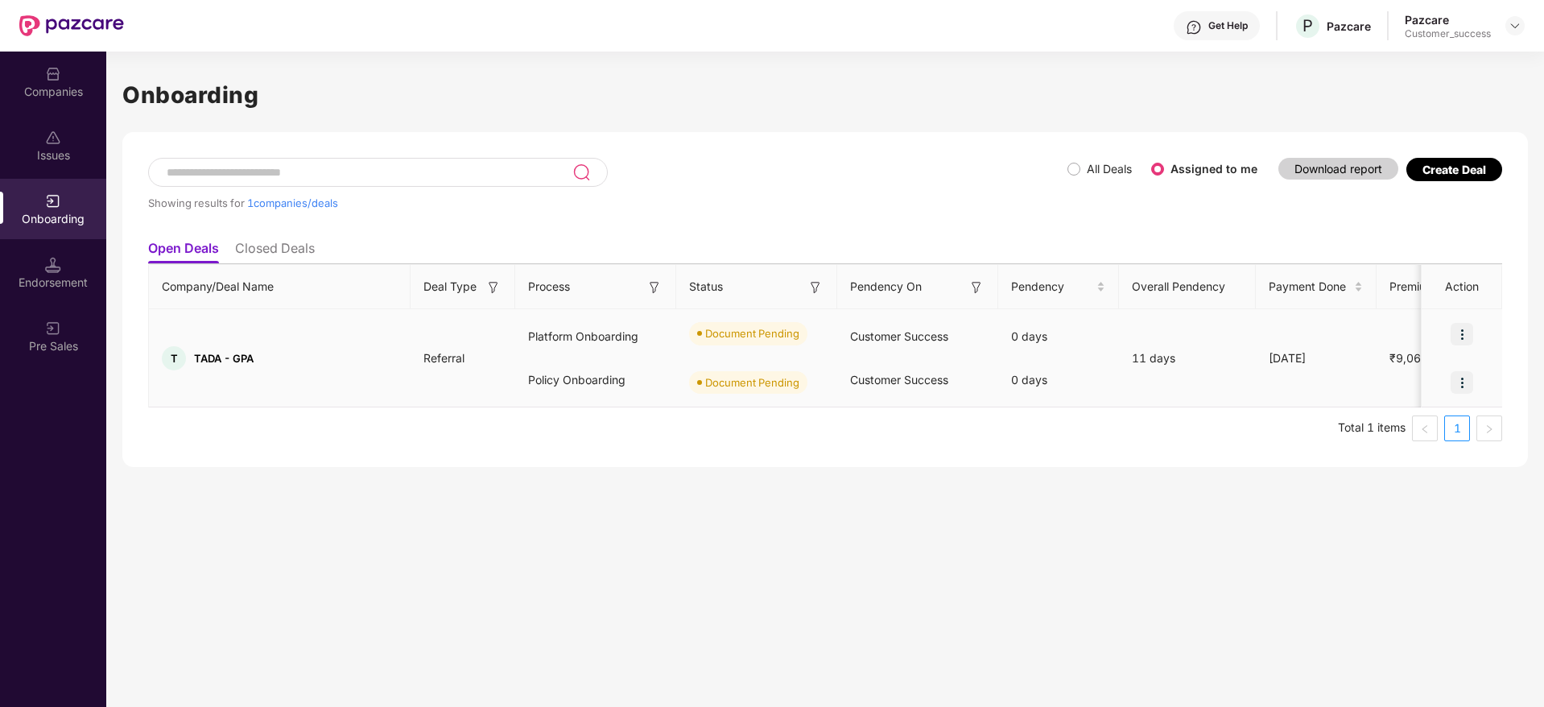
click at [1467, 332] on img at bounding box center [1461, 334] width 23 height 23
click at [1426, 374] on span "Upload Documents" at bounding box center [1387, 375] width 133 height 18
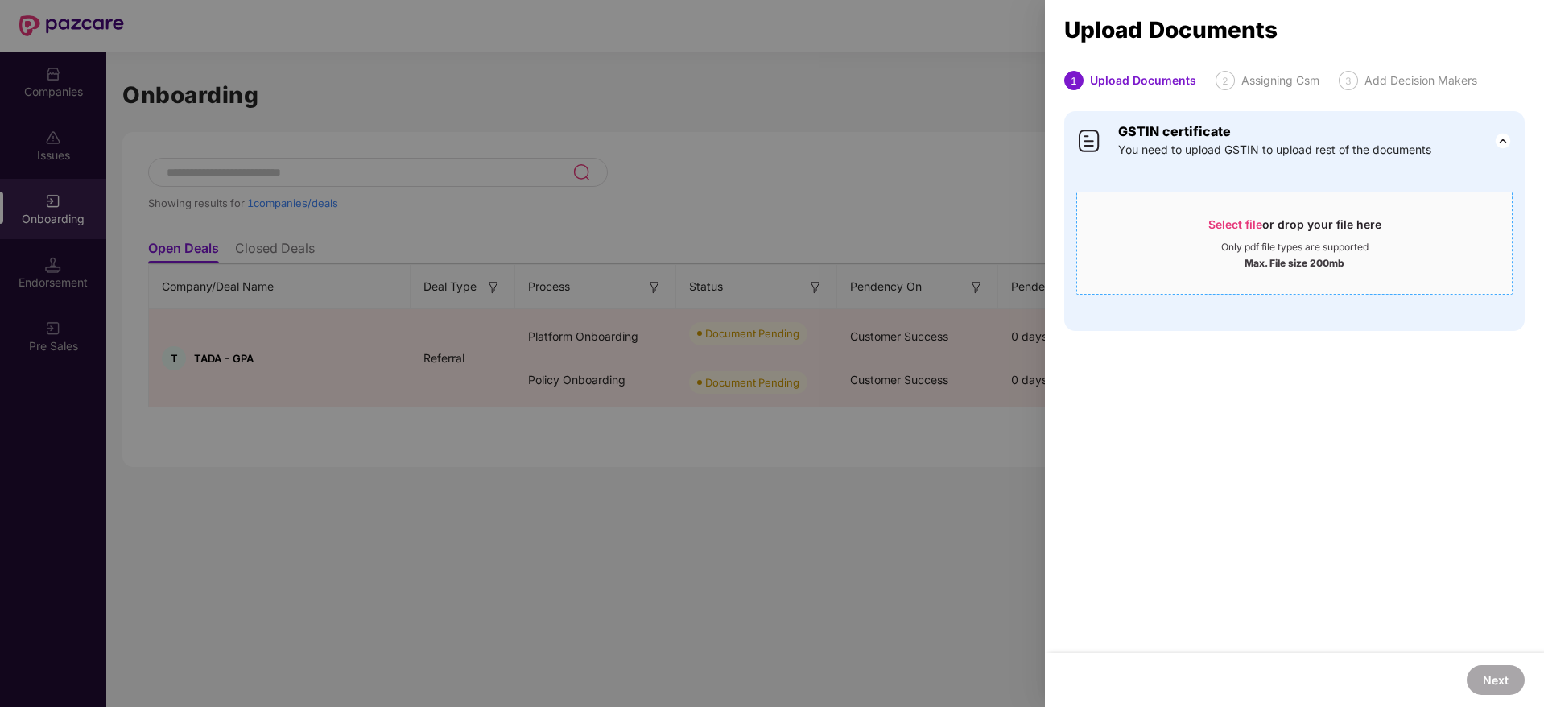
click at [1244, 217] on span "Select file" at bounding box center [1235, 224] width 54 height 14
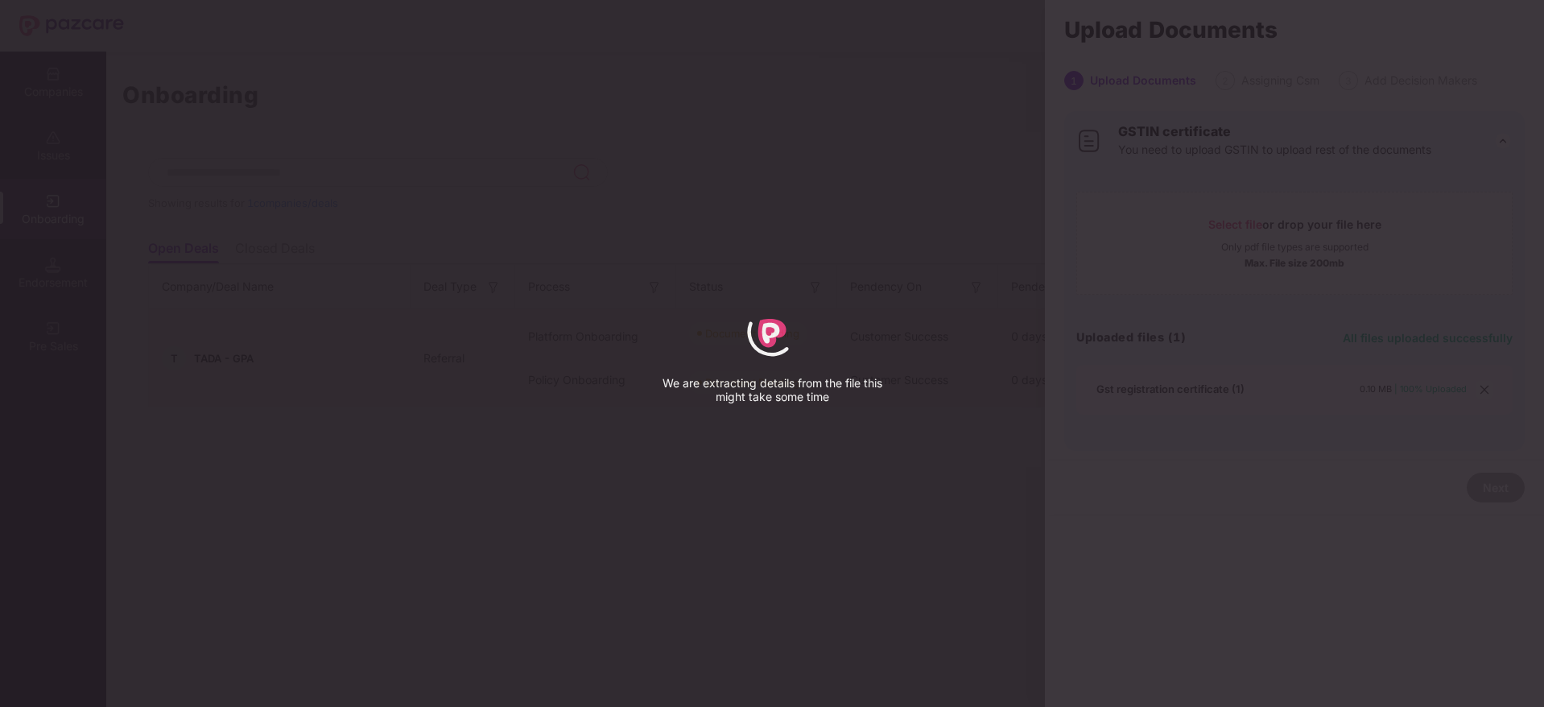
select select "*****"
select select "**********"
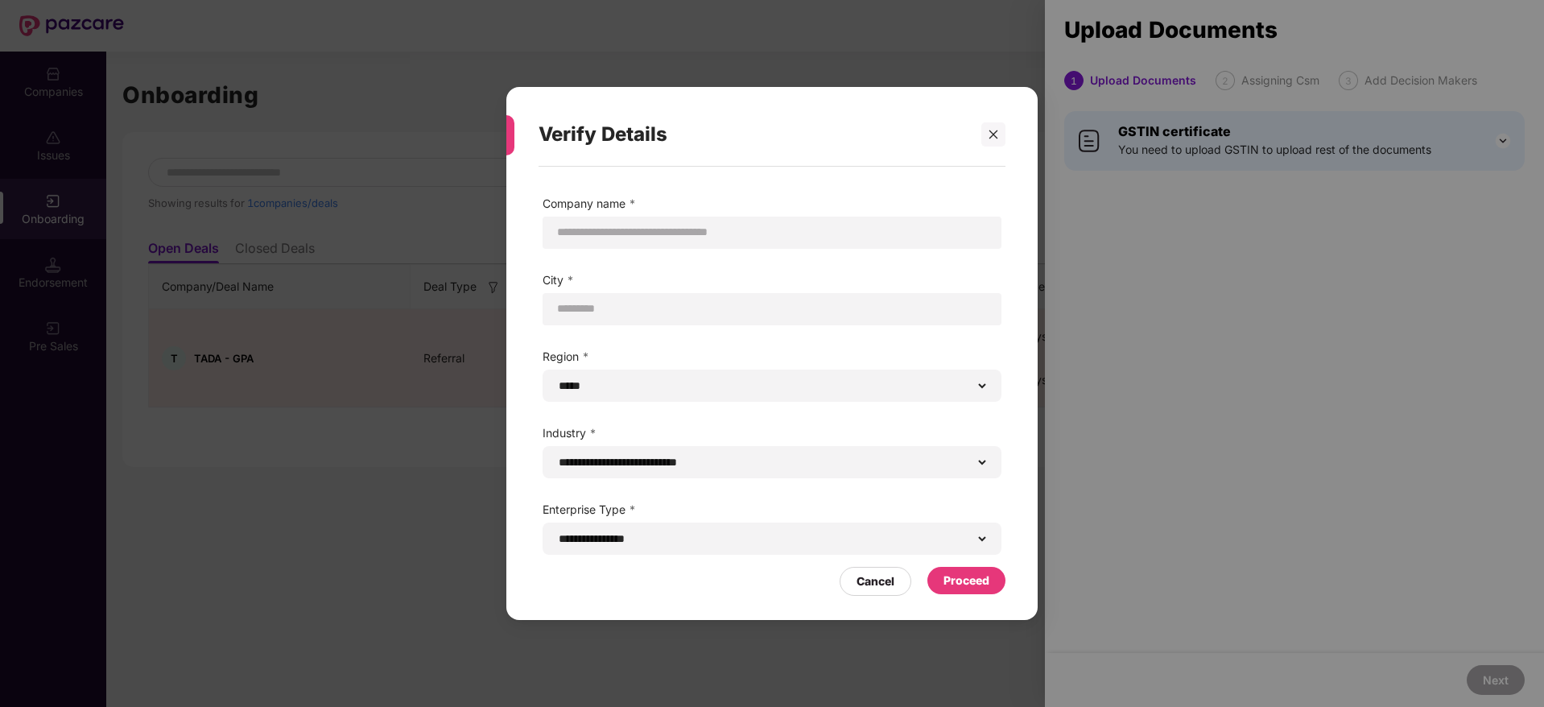
click at [972, 570] on div "Proceed" at bounding box center [966, 580] width 78 height 27
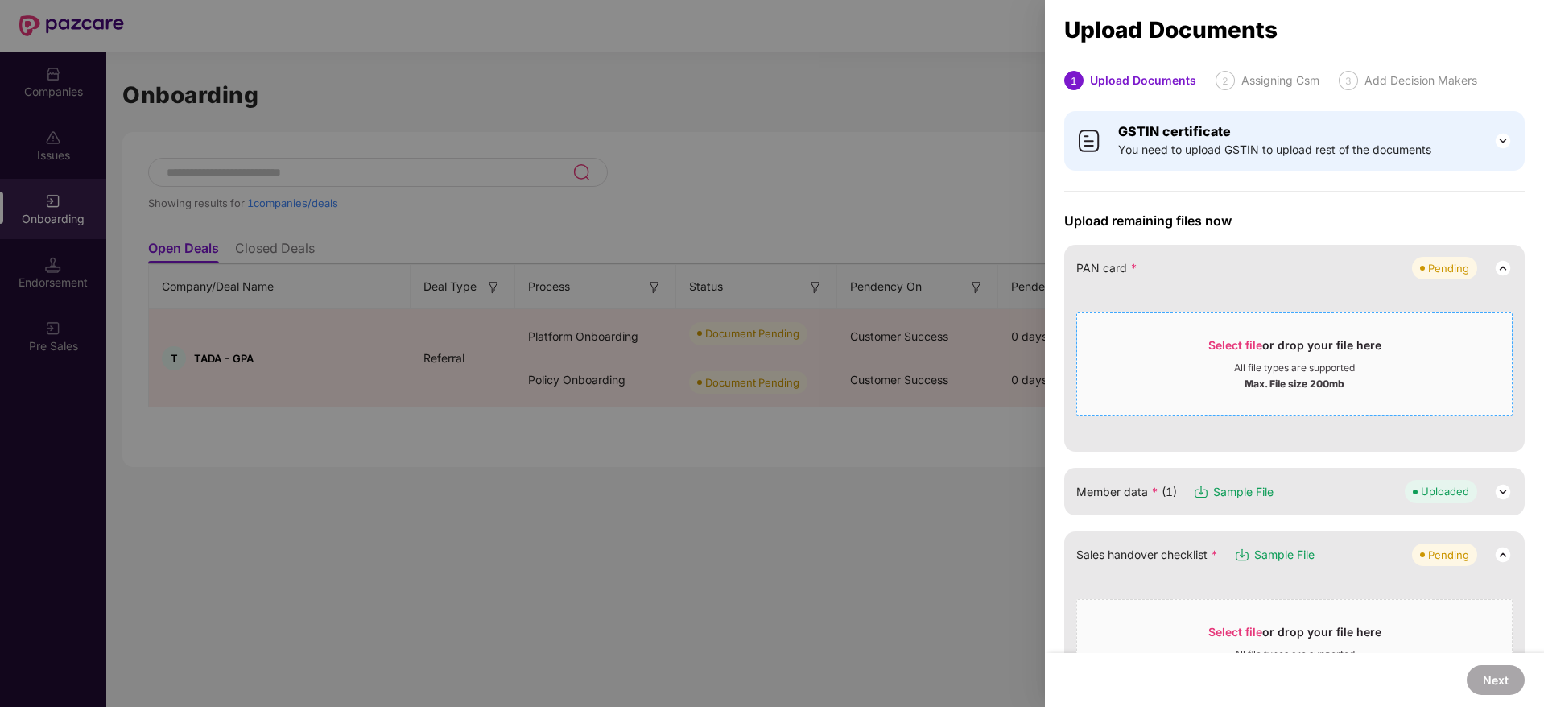
click at [1227, 347] on span "Select file" at bounding box center [1235, 345] width 54 height 14
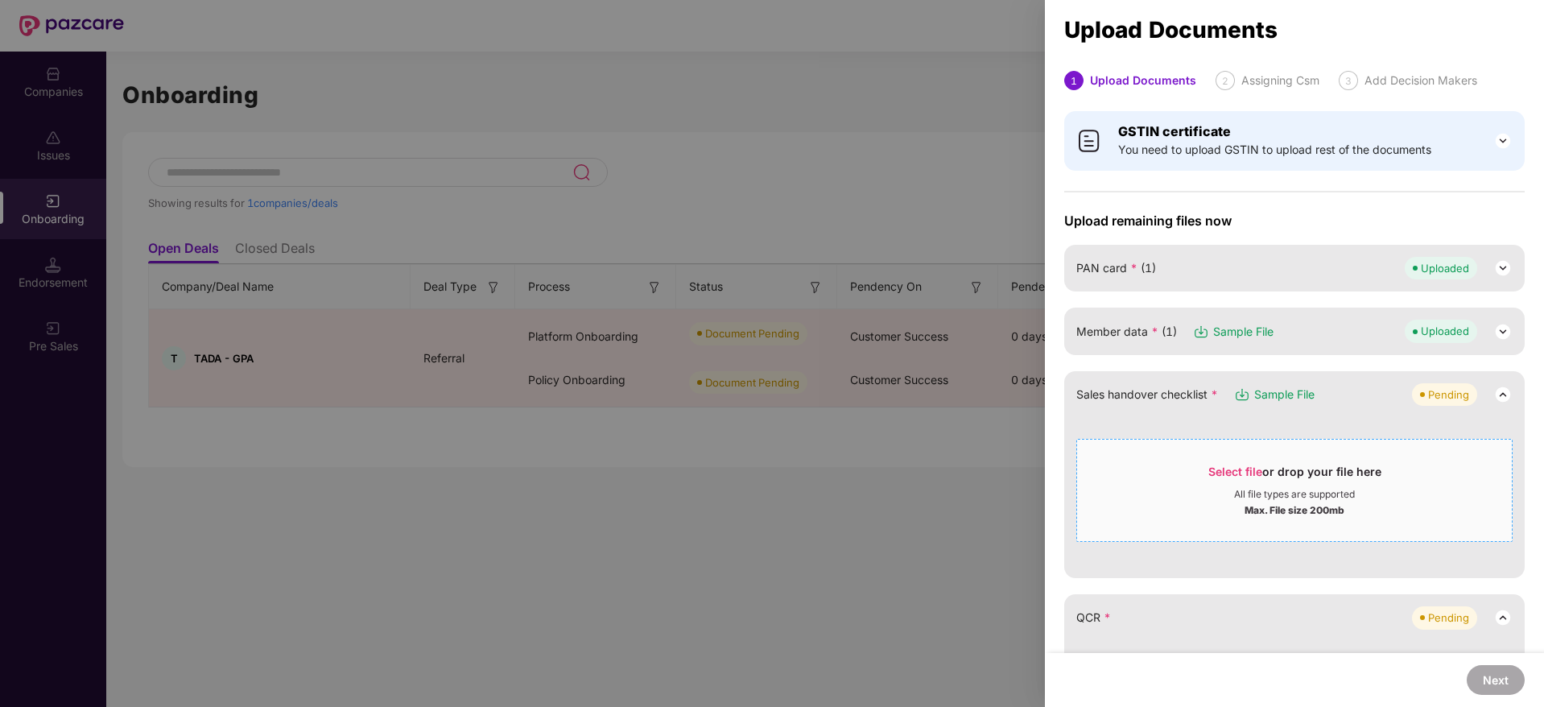
click at [1230, 477] on span "Select file" at bounding box center [1235, 471] width 54 height 14
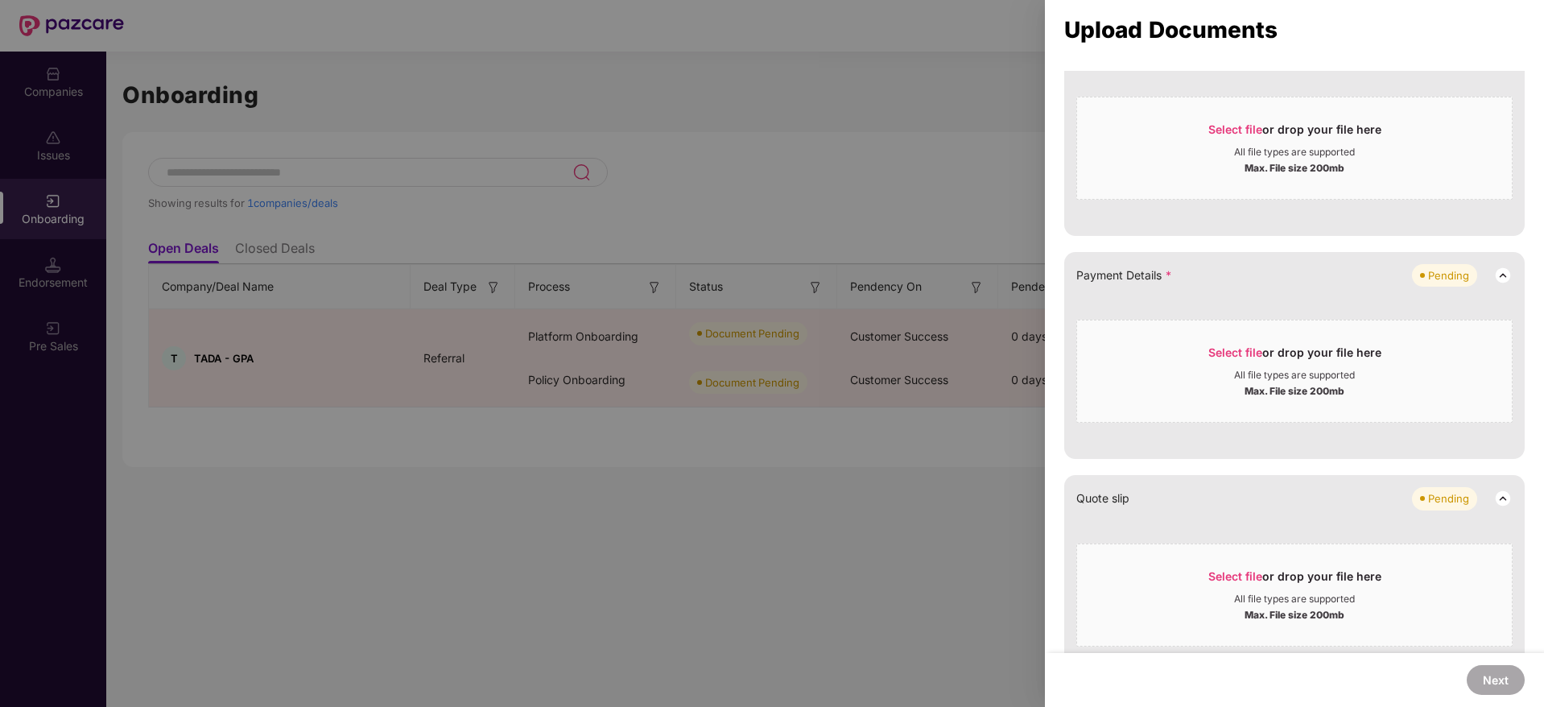
scroll to position [488, 0]
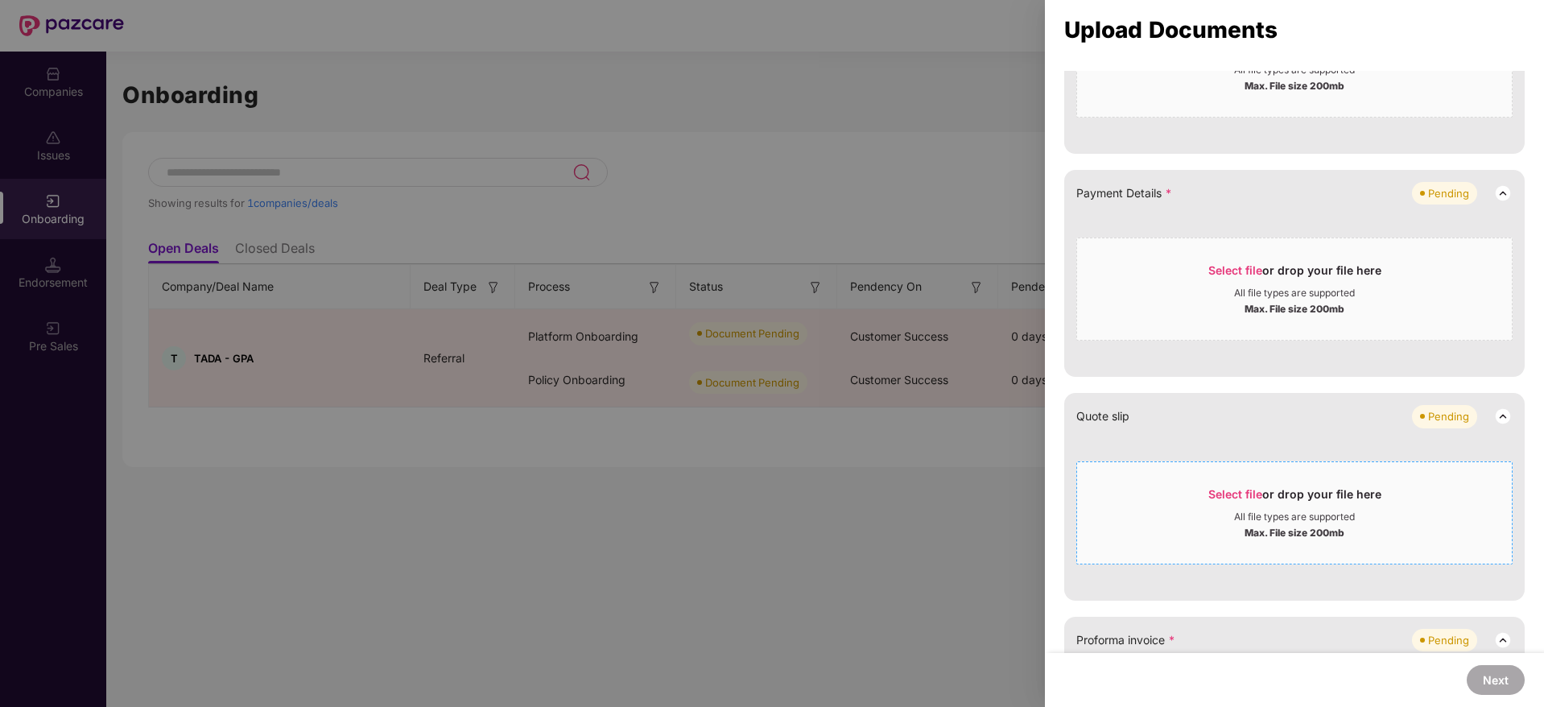
click at [1233, 486] on div "Select file or drop your file here" at bounding box center [1294, 498] width 173 height 24
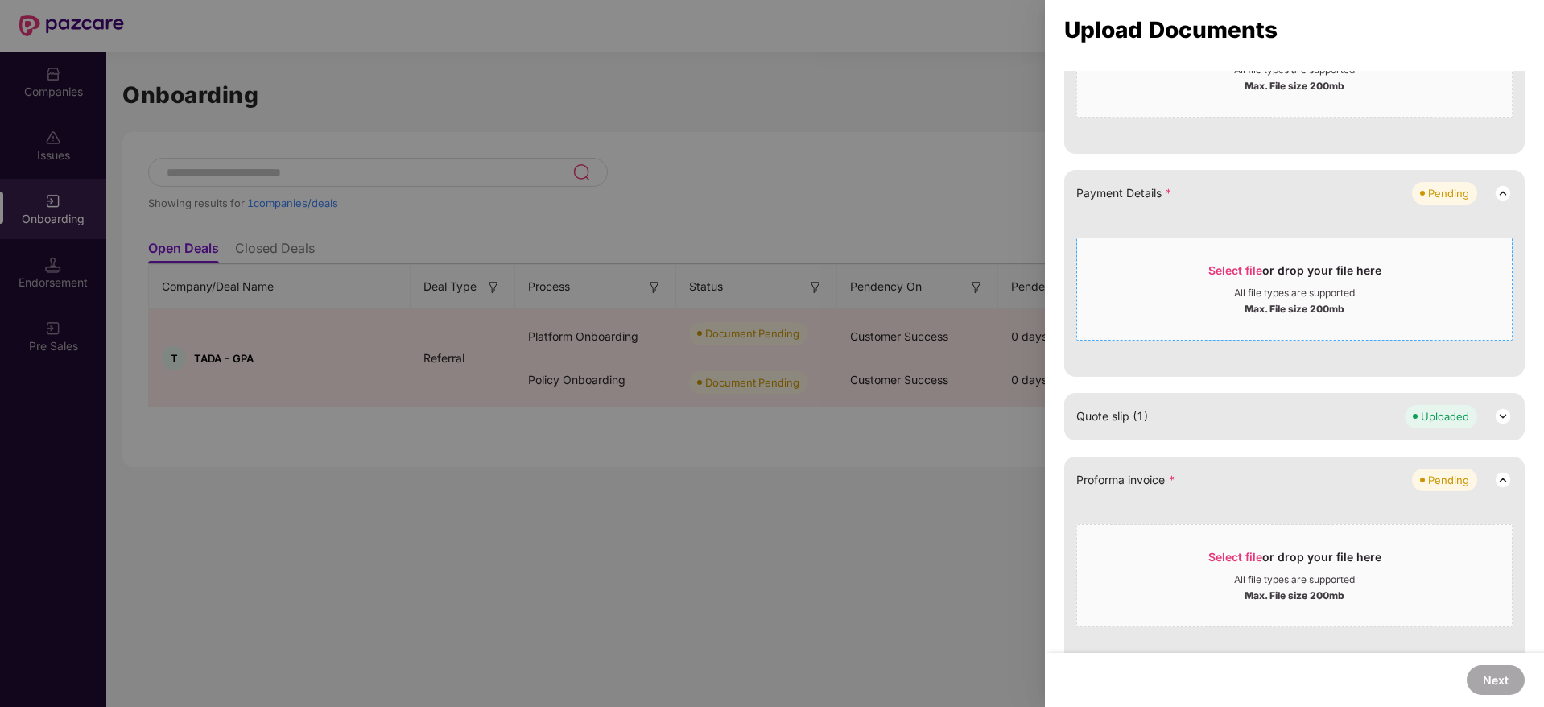
click at [1234, 269] on span "Select file" at bounding box center [1235, 270] width 54 height 14
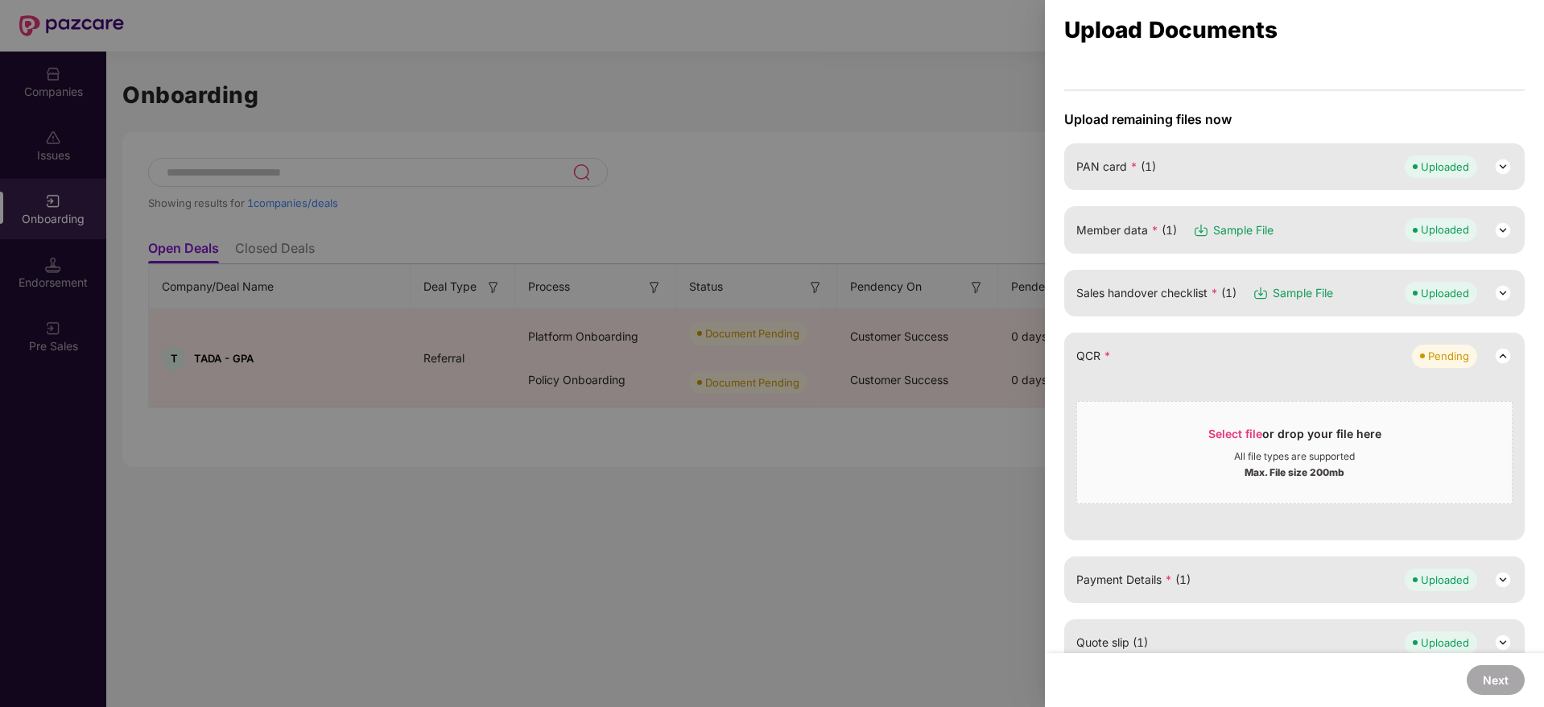
scroll to position [99, 0]
click at [1231, 430] on span "Select file" at bounding box center [1235, 436] width 54 height 14
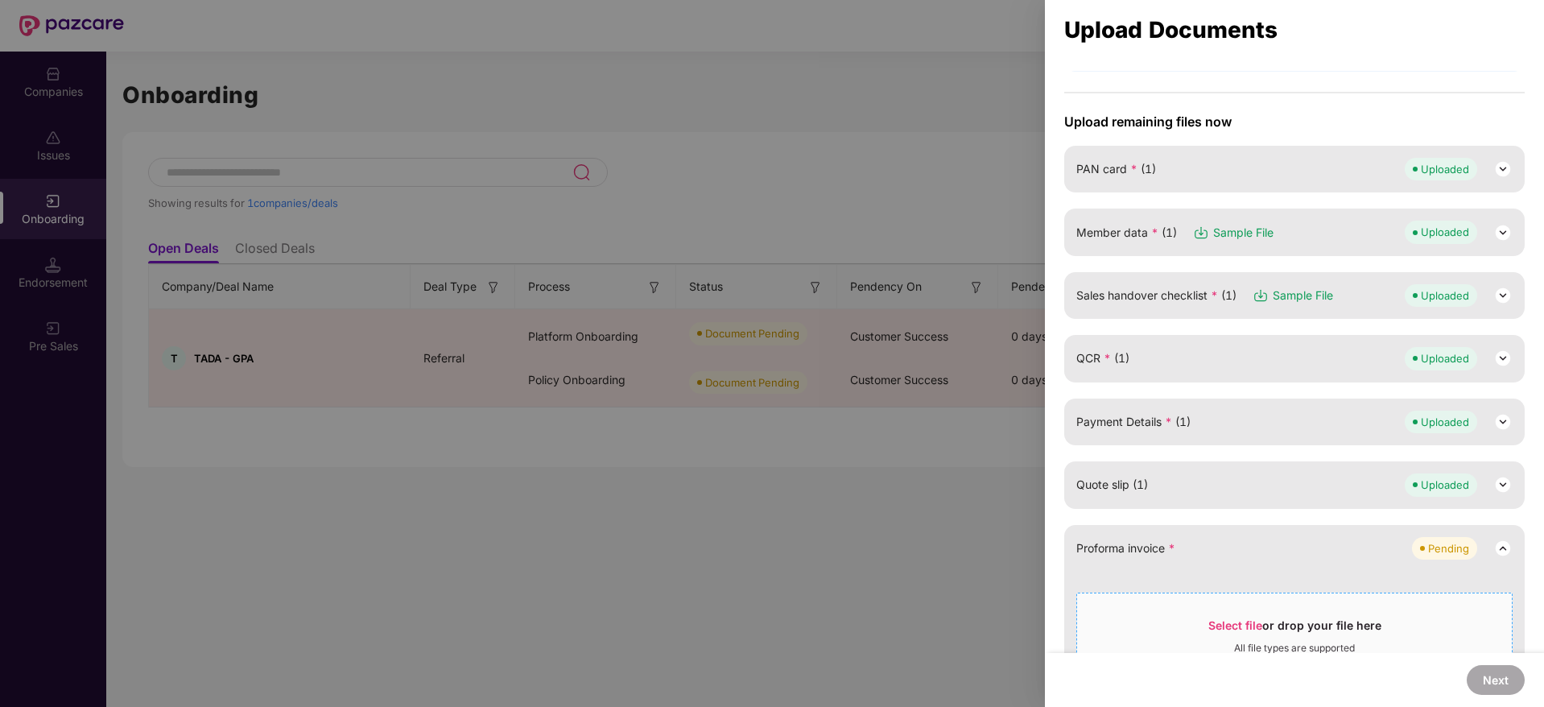
click at [1235, 630] on span "Select file" at bounding box center [1235, 625] width 54 height 14
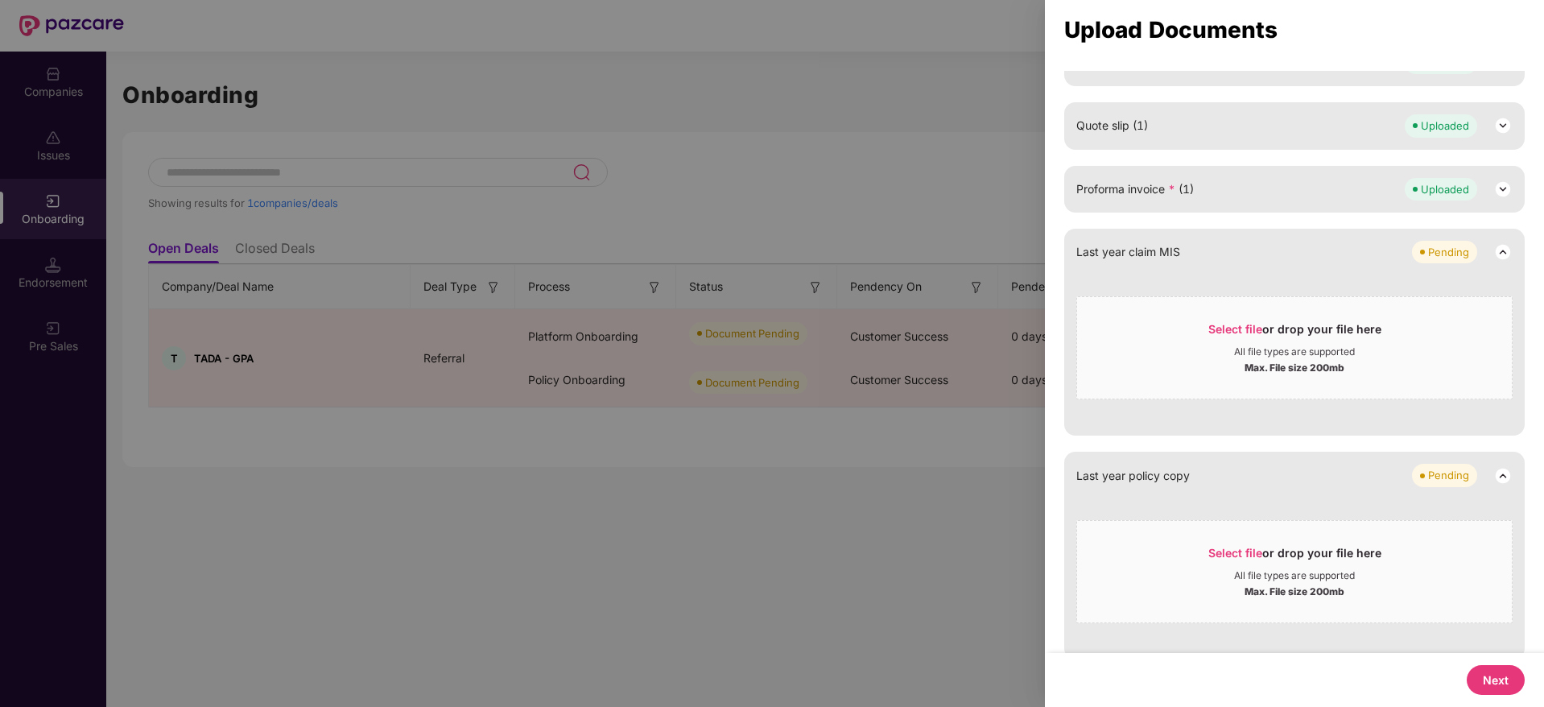
scroll to position [459, 0]
click at [1486, 683] on button "Next" at bounding box center [1496, 680] width 58 height 30
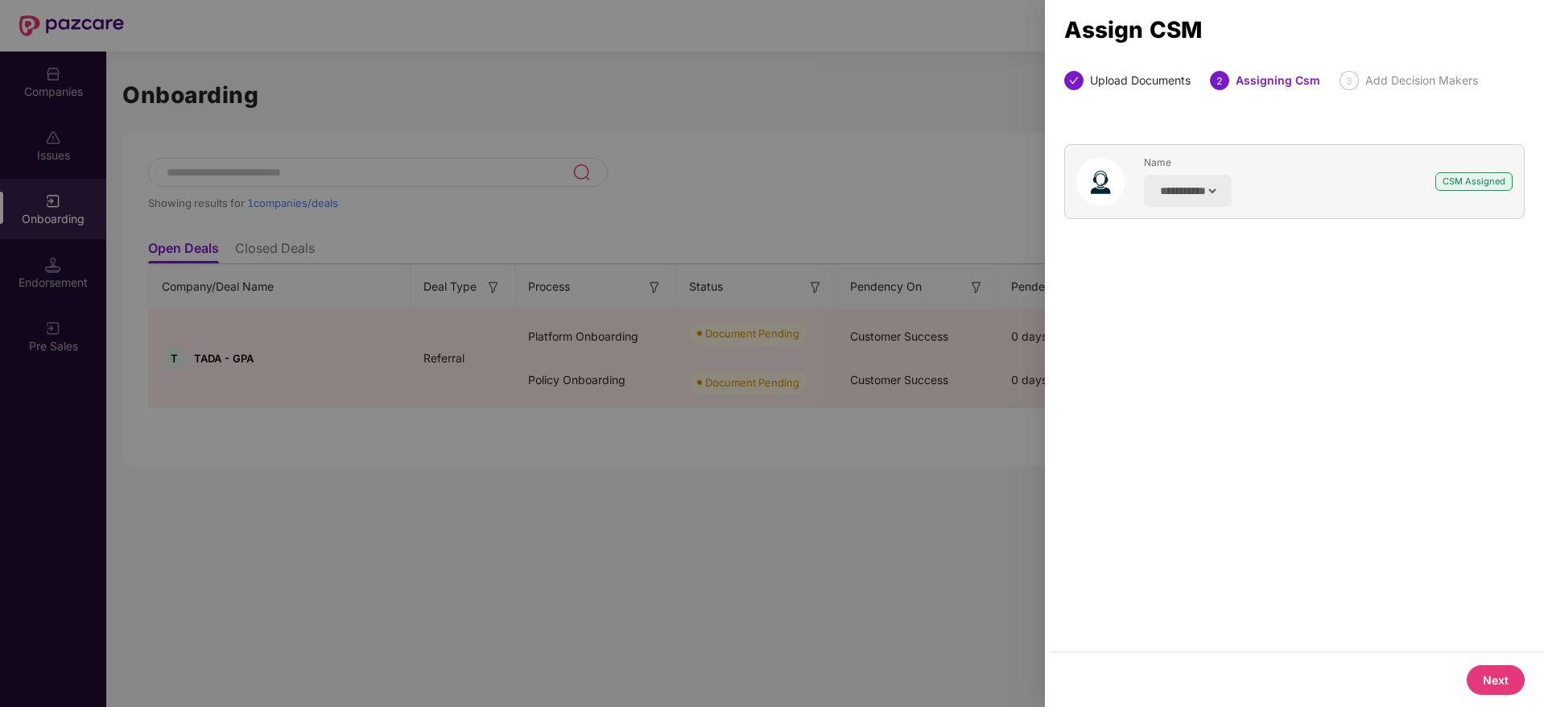
scroll to position [0, 0]
click at [1486, 683] on button "Next" at bounding box center [1496, 680] width 58 height 30
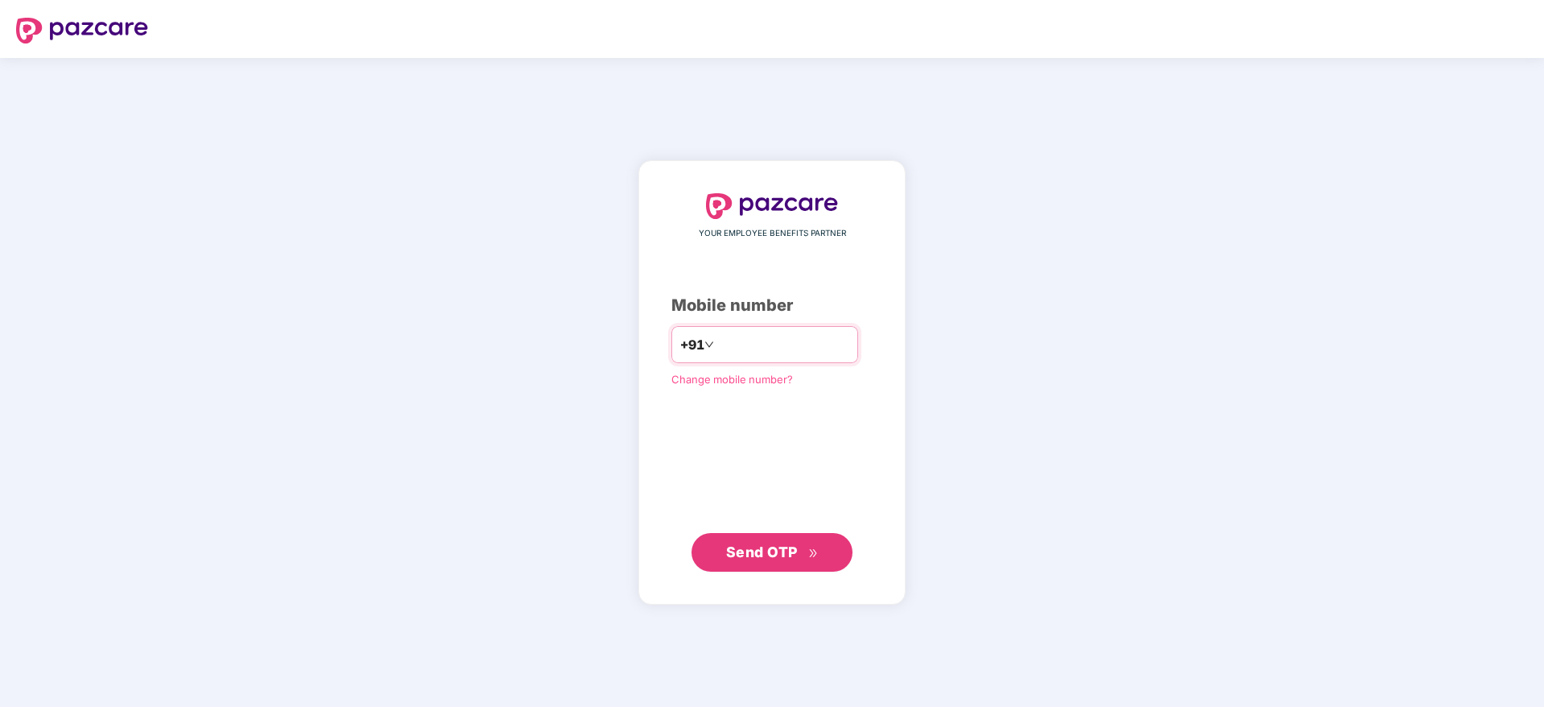
click at [717, 344] on input "number" at bounding box center [783, 345] width 132 height 26
type input "**********"
click at [795, 568] on button "Send OTP" at bounding box center [771, 551] width 161 height 39
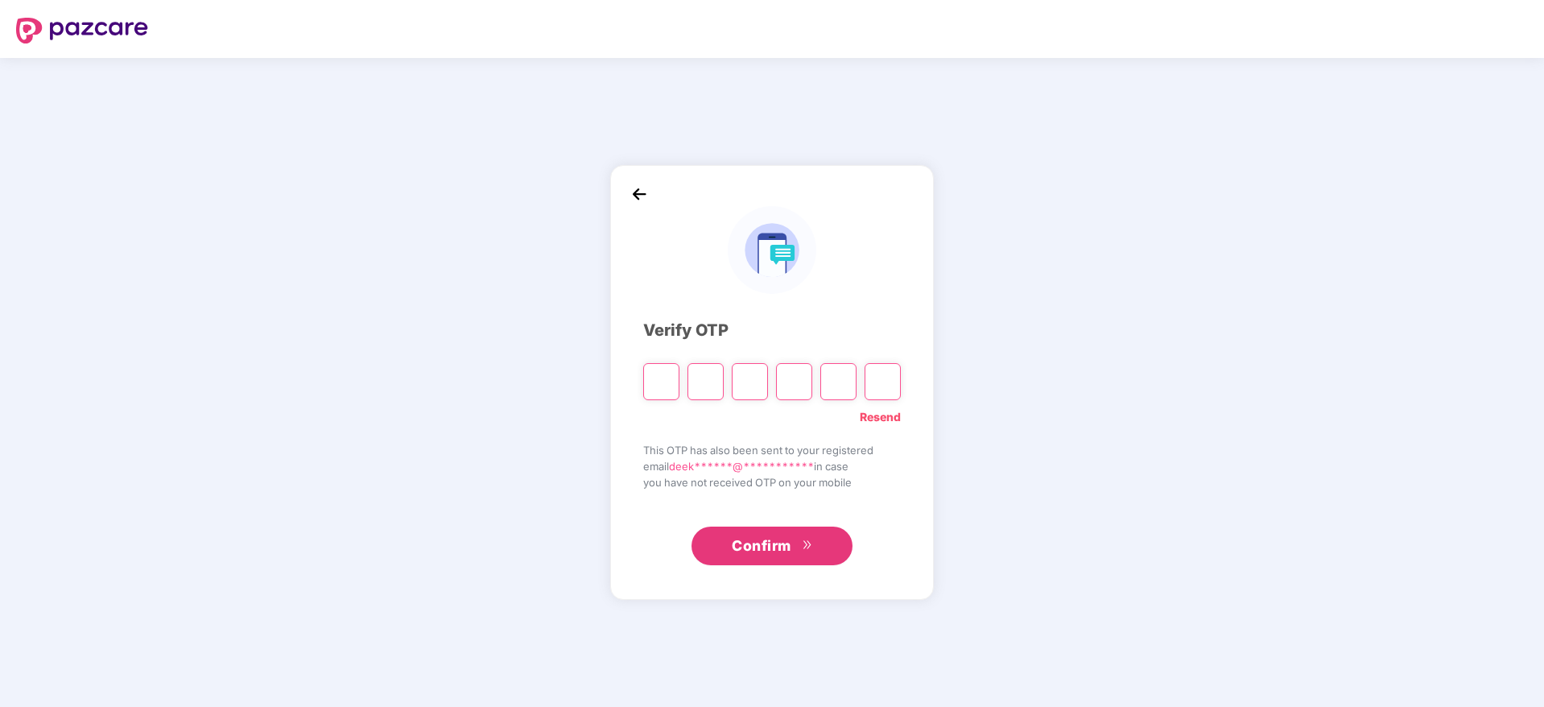
paste input "*"
type input "*"
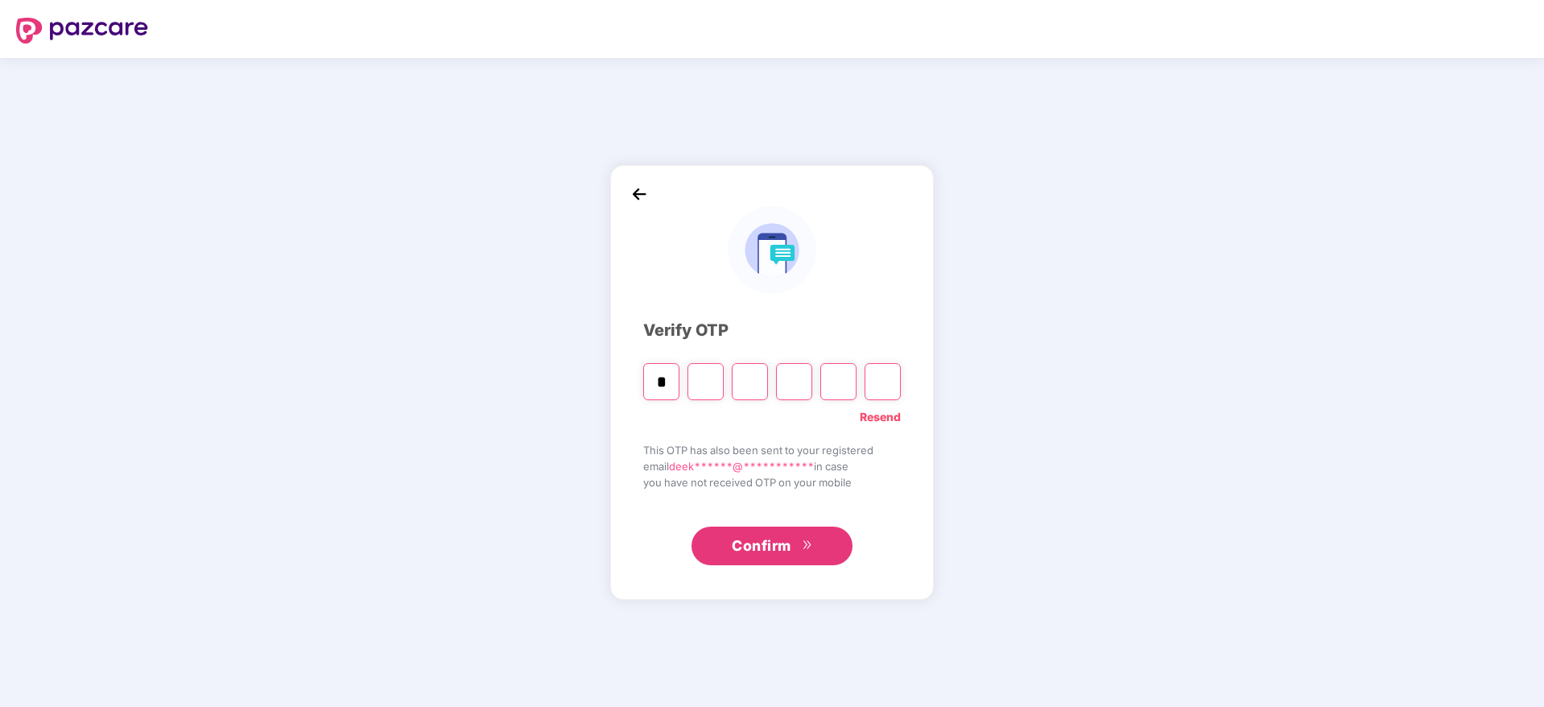
type input "*"
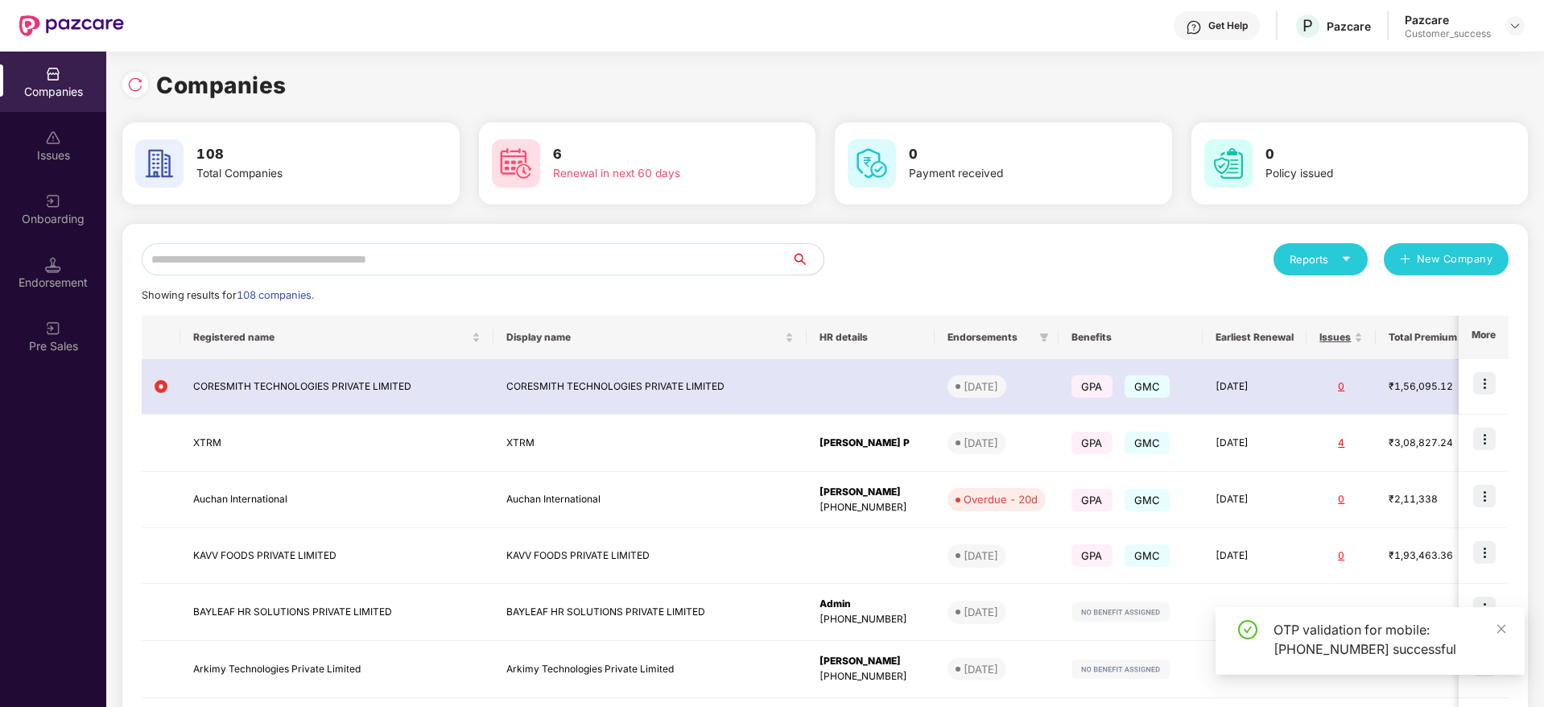
click at [73, 200] on div "Onboarding" at bounding box center [53, 209] width 106 height 60
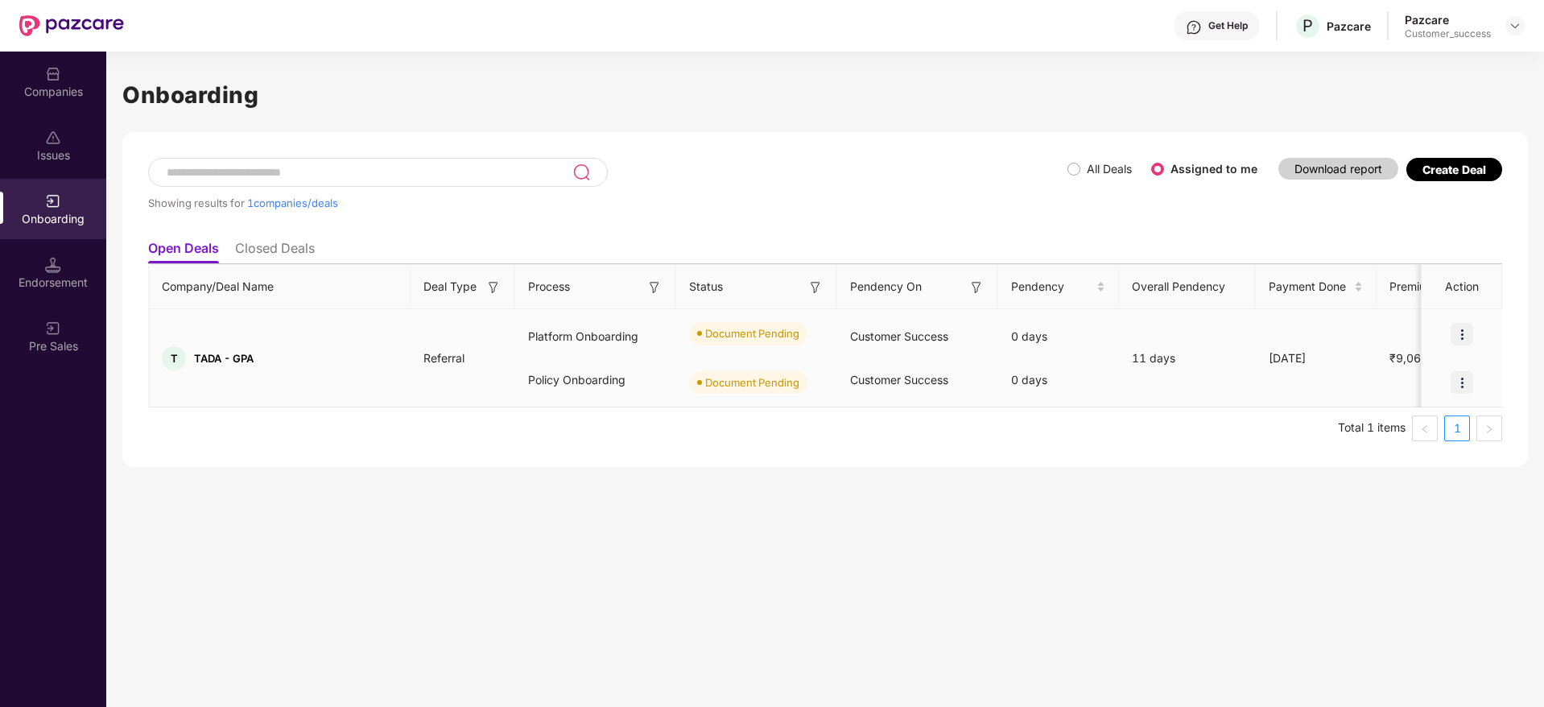
click at [1462, 340] on img at bounding box center [1461, 334] width 23 height 23
click at [1437, 366] on span "Upload Documents" at bounding box center [1387, 375] width 133 height 18
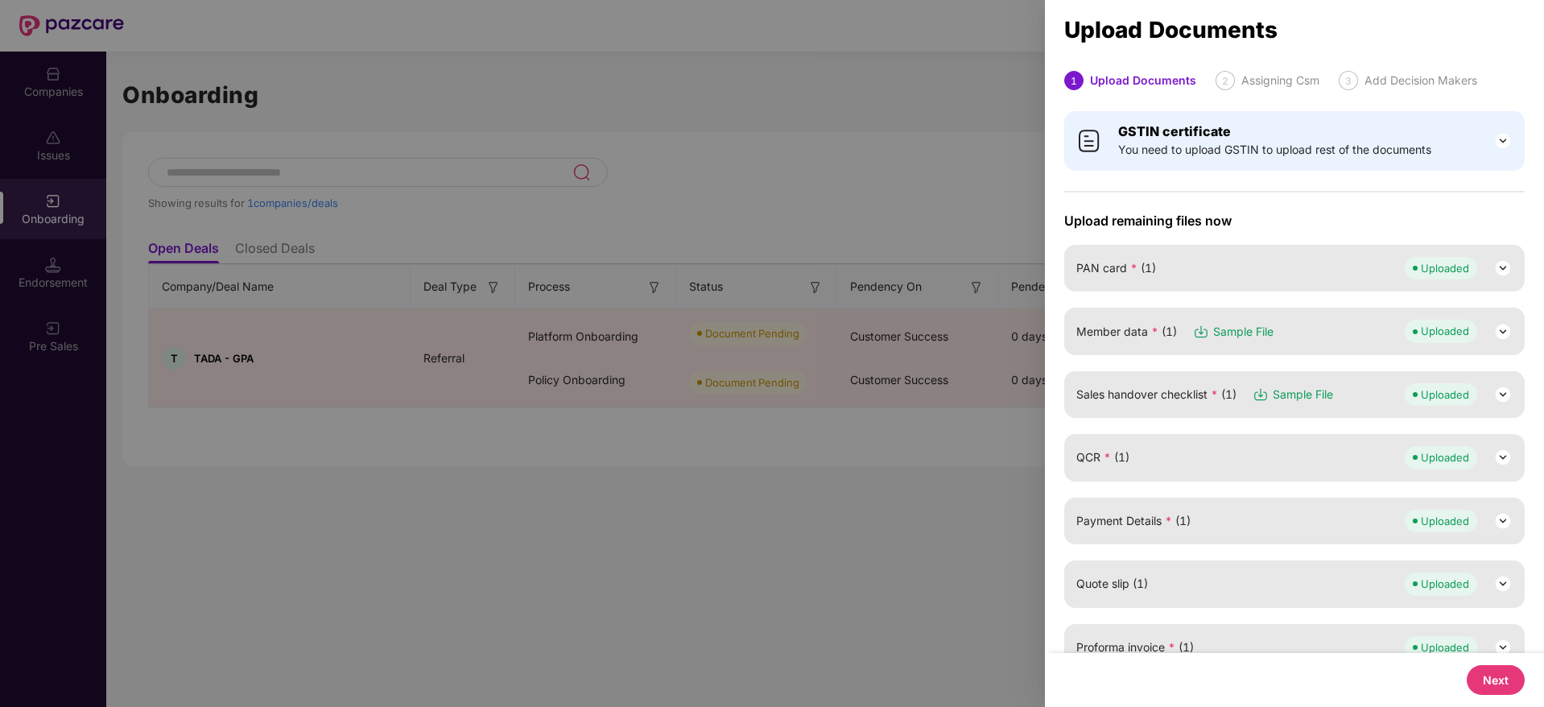
scroll to position [474, 0]
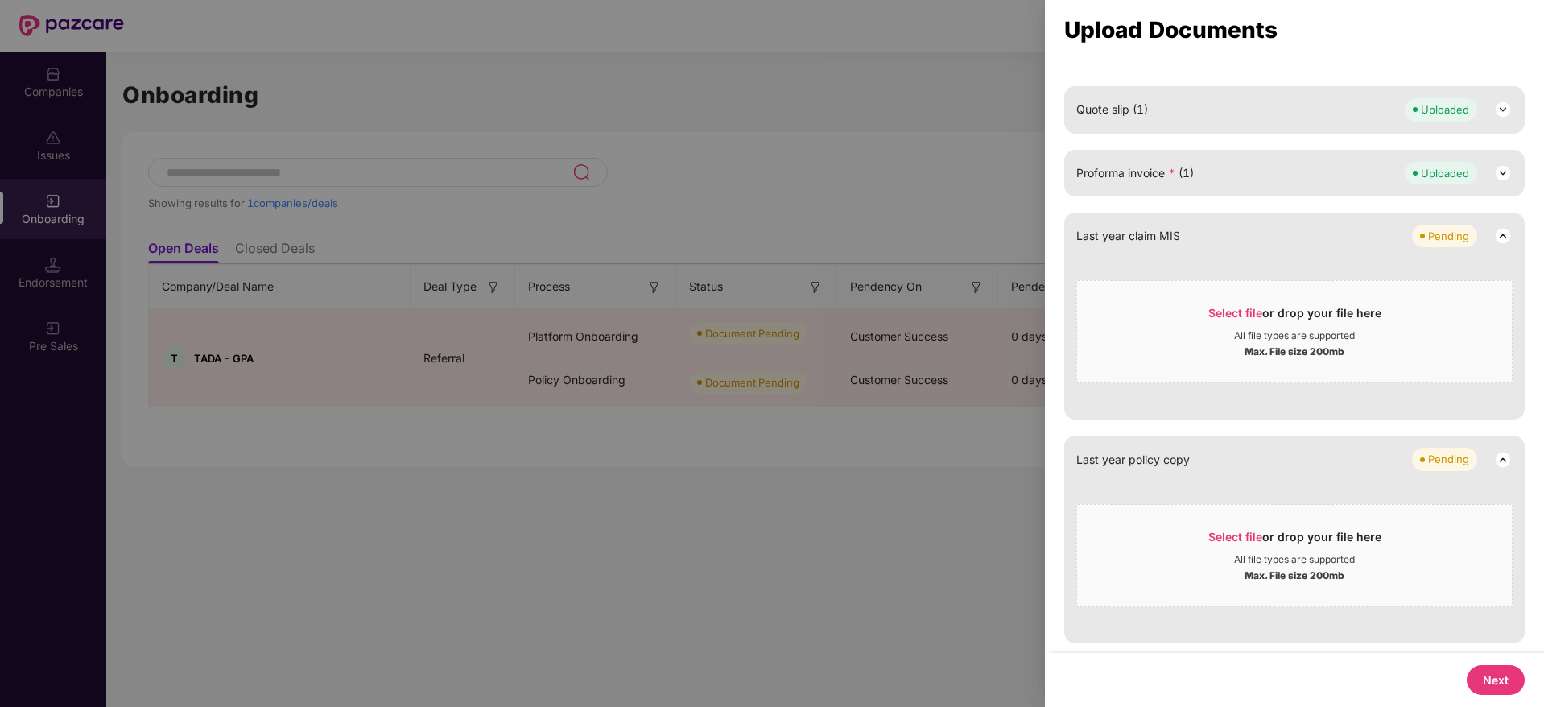
click at [1500, 688] on button "Next" at bounding box center [1496, 680] width 58 height 30
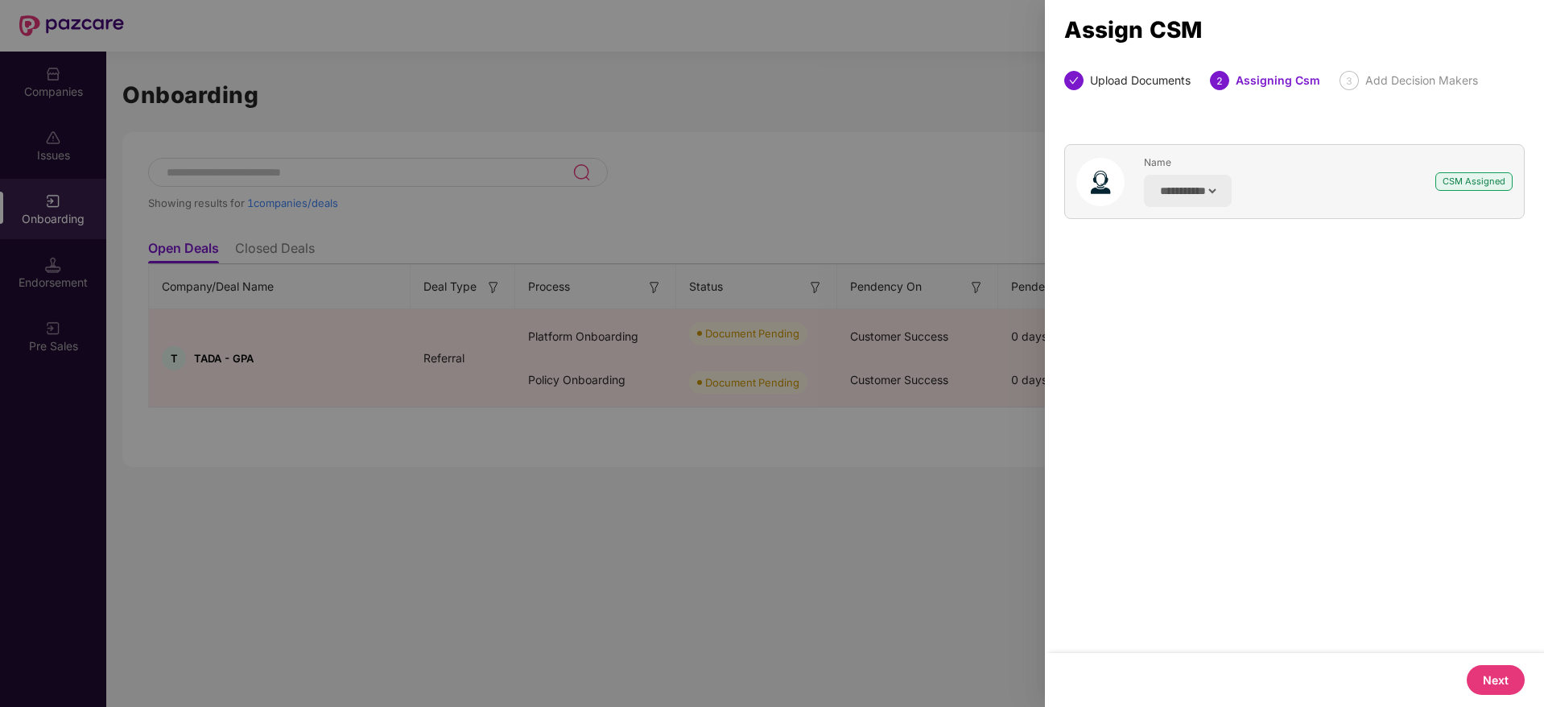
scroll to position [0, 0]
click at [1500, 679] on button "Next" at bounding box center [1496, 680] width 58 height 30
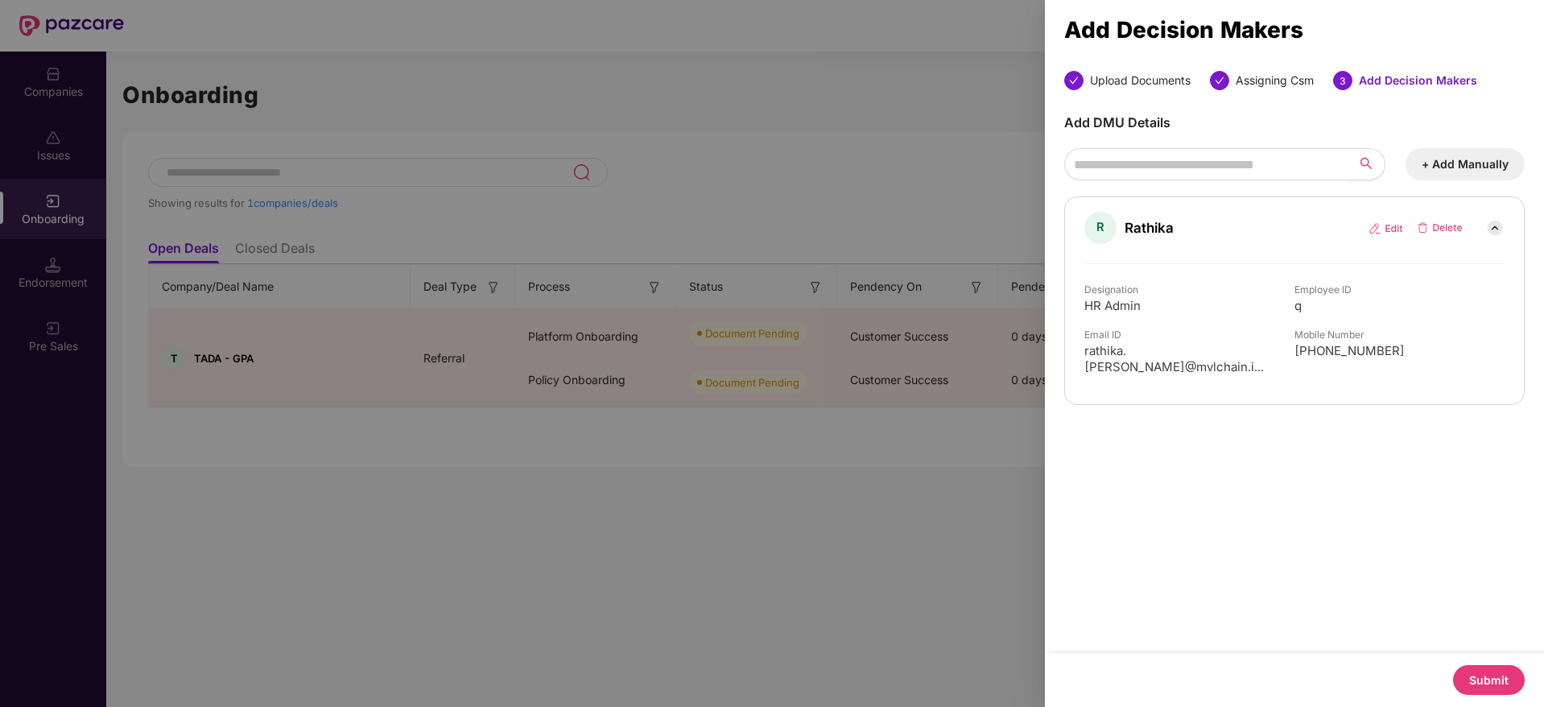
click at [1500, 679] on button "Submit" at bounding box center [1489, 680] width 72 height 30
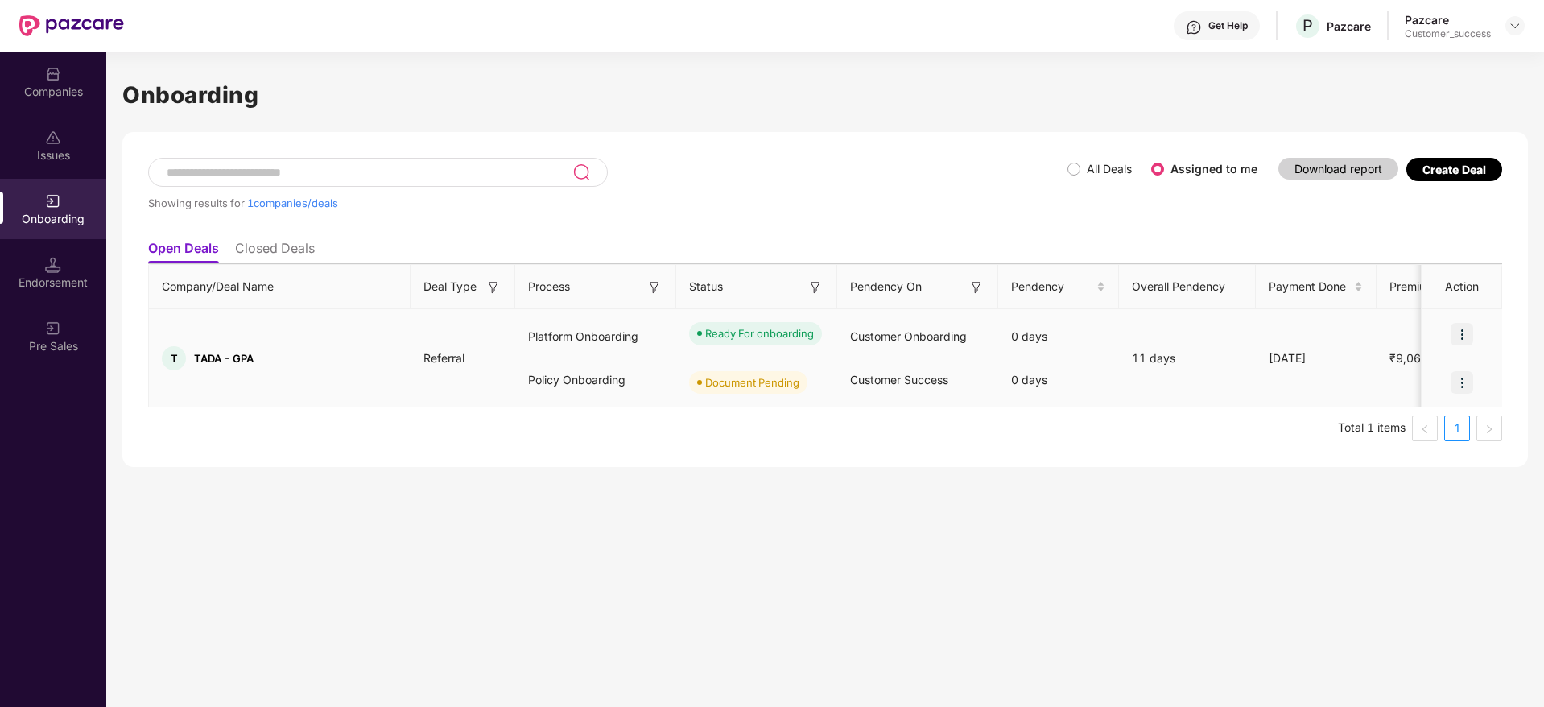
click at [1461, 376] on img at bounding box center [1461, 382] width 23 height 23
click at [1352, 422] on span "Upload Documents" at bounding box center [1387, 424] width 133 height 18
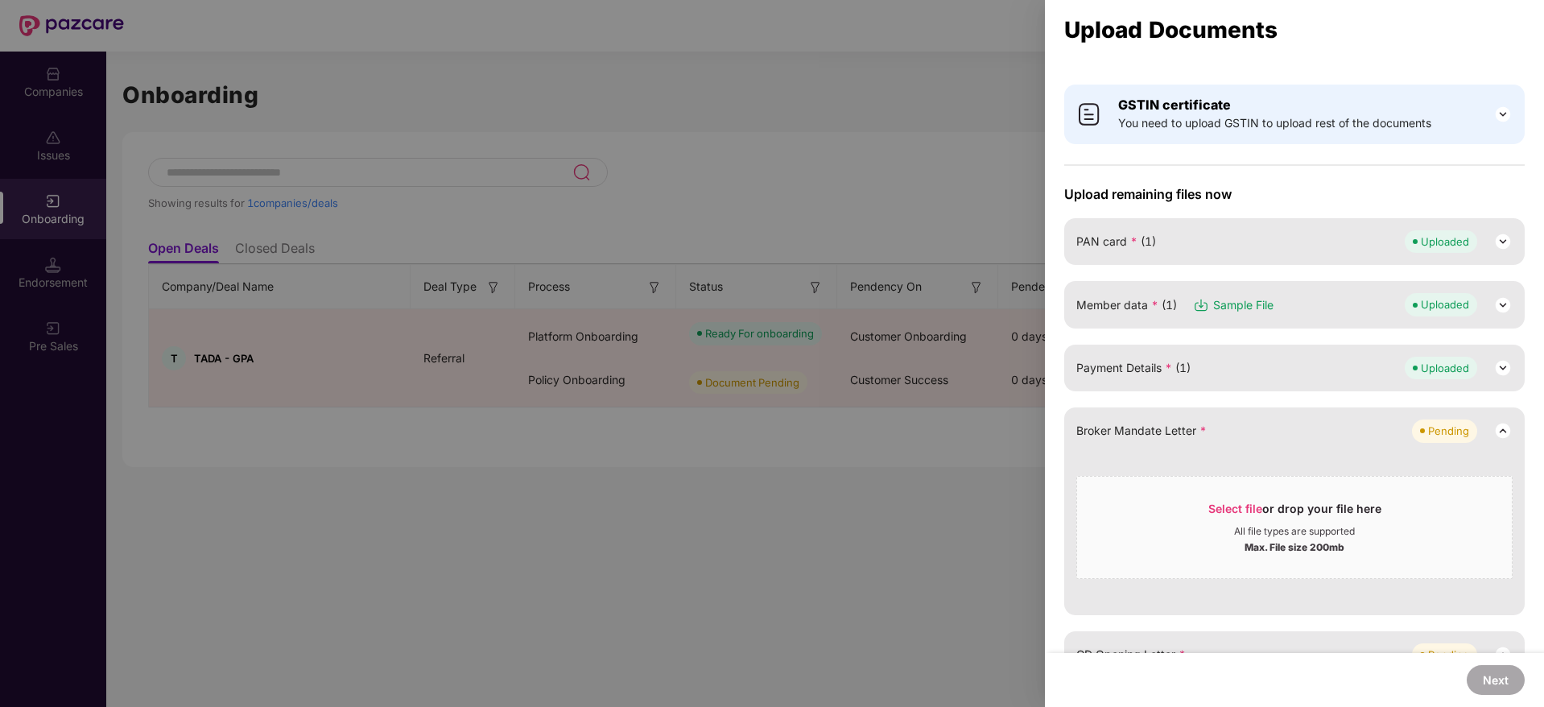
scroll to position [34, 0]
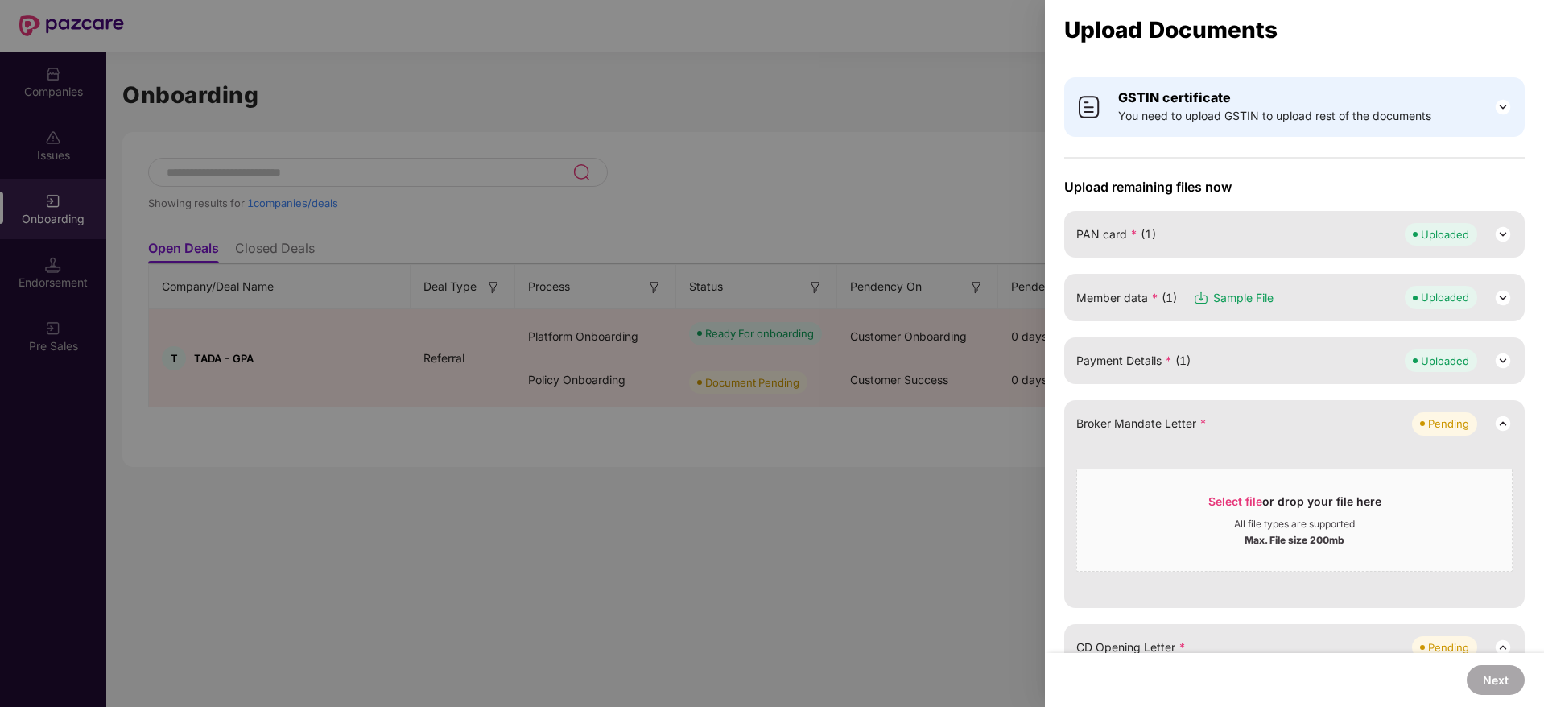
click at [1226, 497] on span "Select file" at bounding box center [1235, 501] width 54 height 14
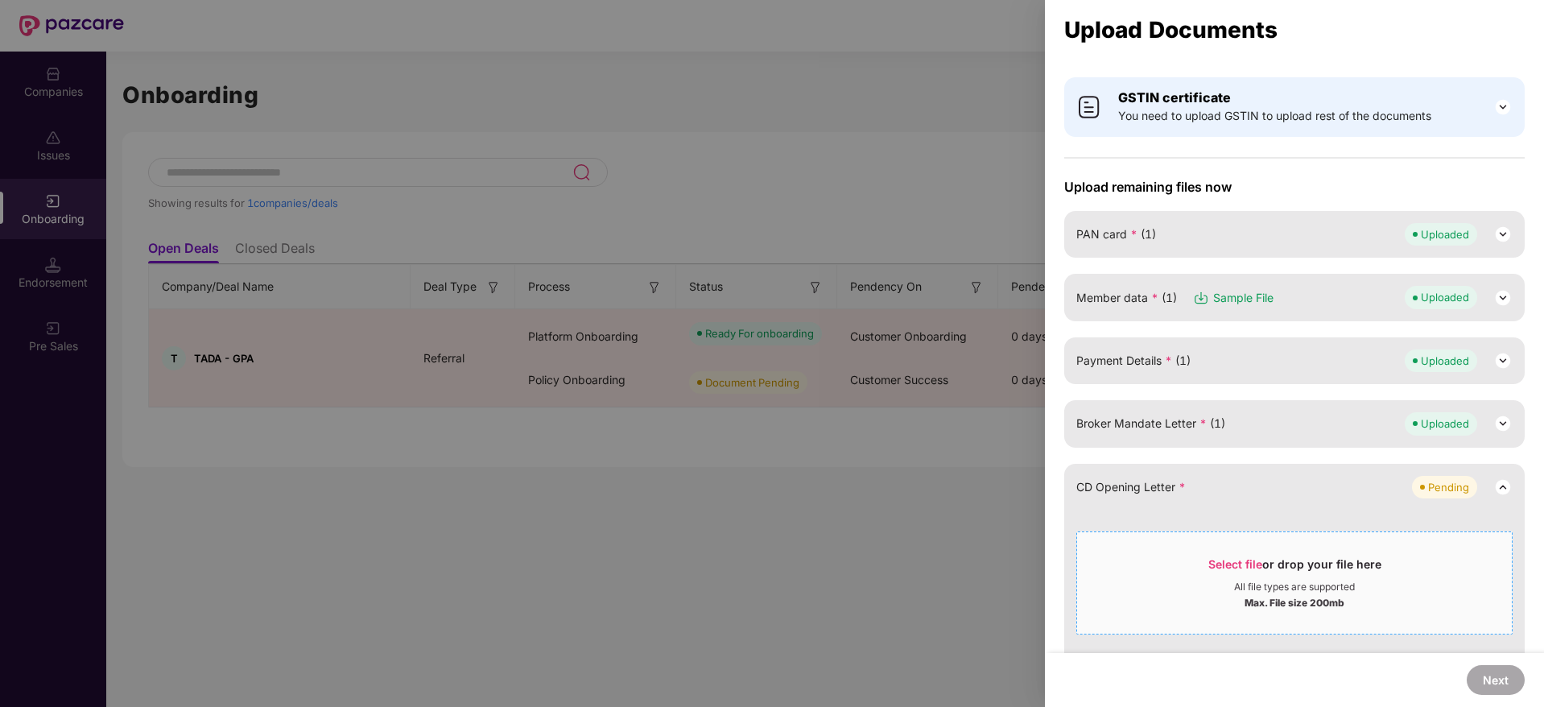
click at [1217, 559] on span "Select file" at bounding box center [1235, 564] width 54 height 14
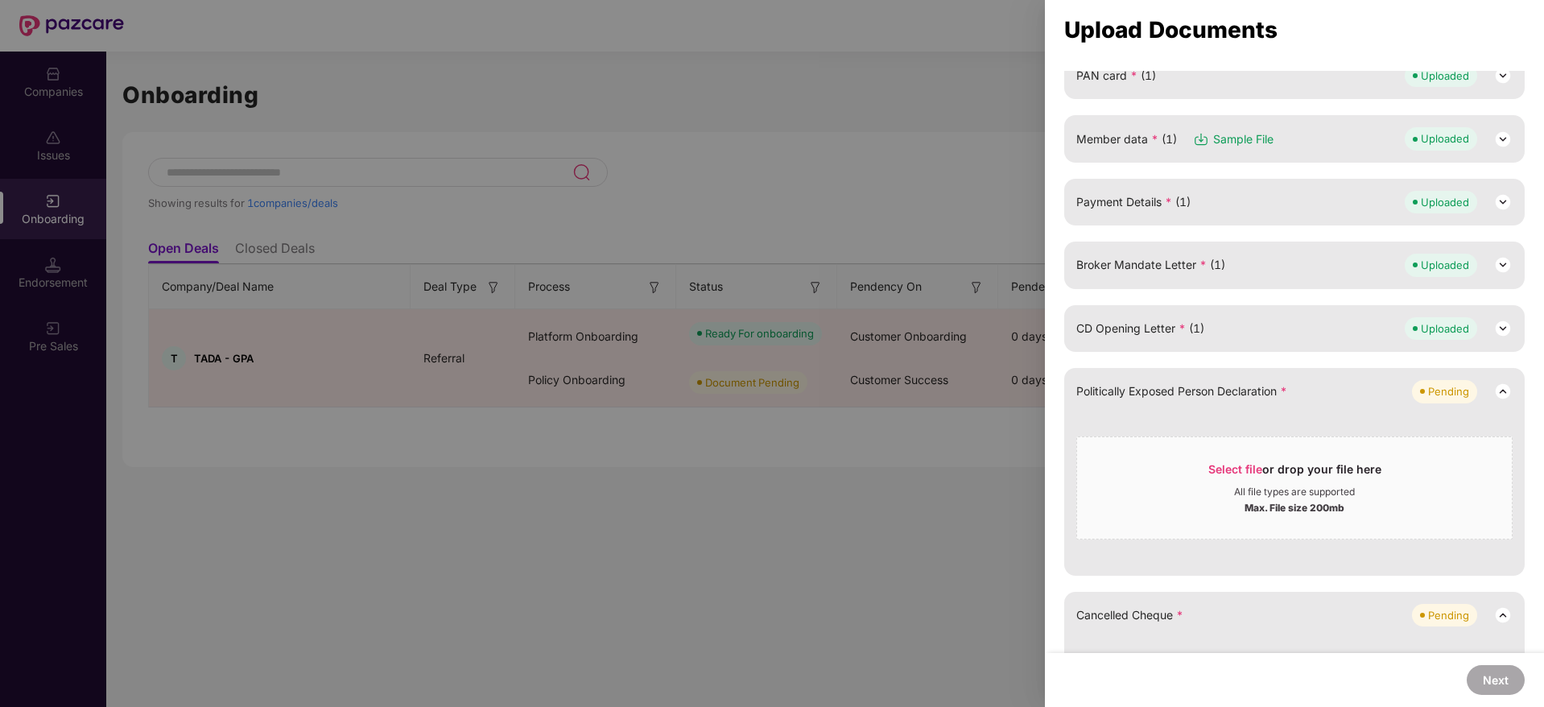
scroll to position [197, 0]
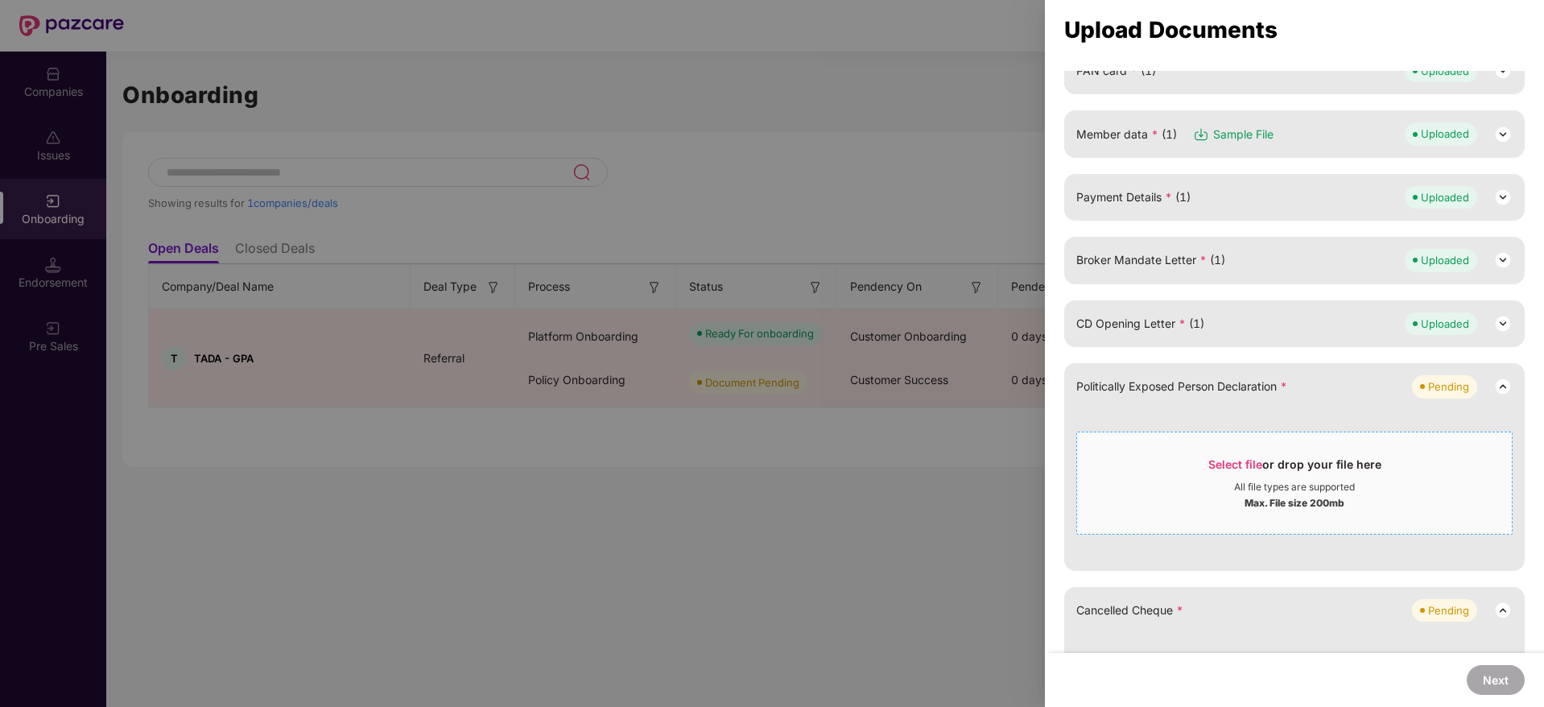
click at [1223, 464] on span "Select file" at bounding box center [1235, 464] width 54 height 14
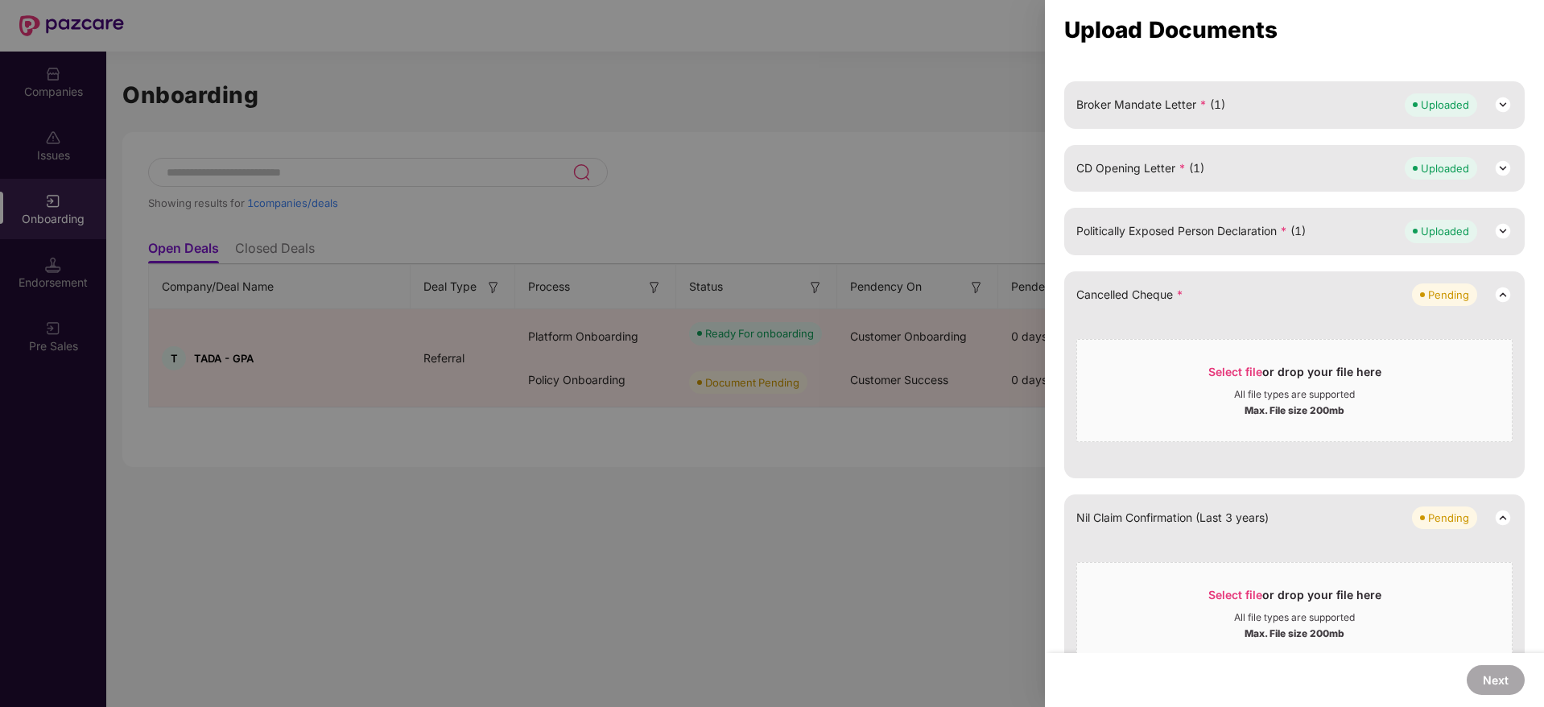
scroll to position [354, 0]
click at [1239, 359] on span "Select file or drop your file here All file types are supported Max. File size …" at bounding box center [1294, 388] width 435 height 77
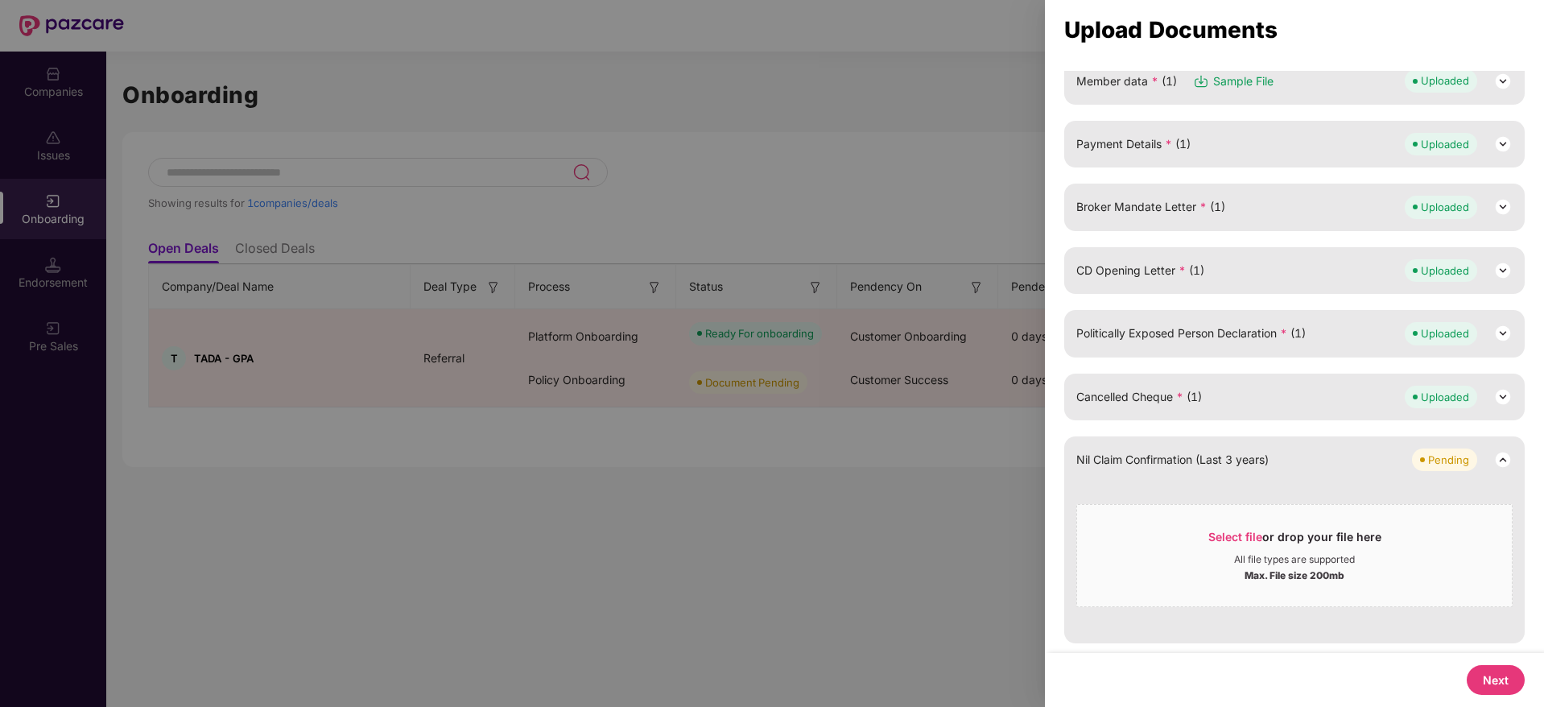
scroll to position [250, 0]
click at [1508, 687] on button "Next" at bounding box center [1496, 680] width 58 height 30
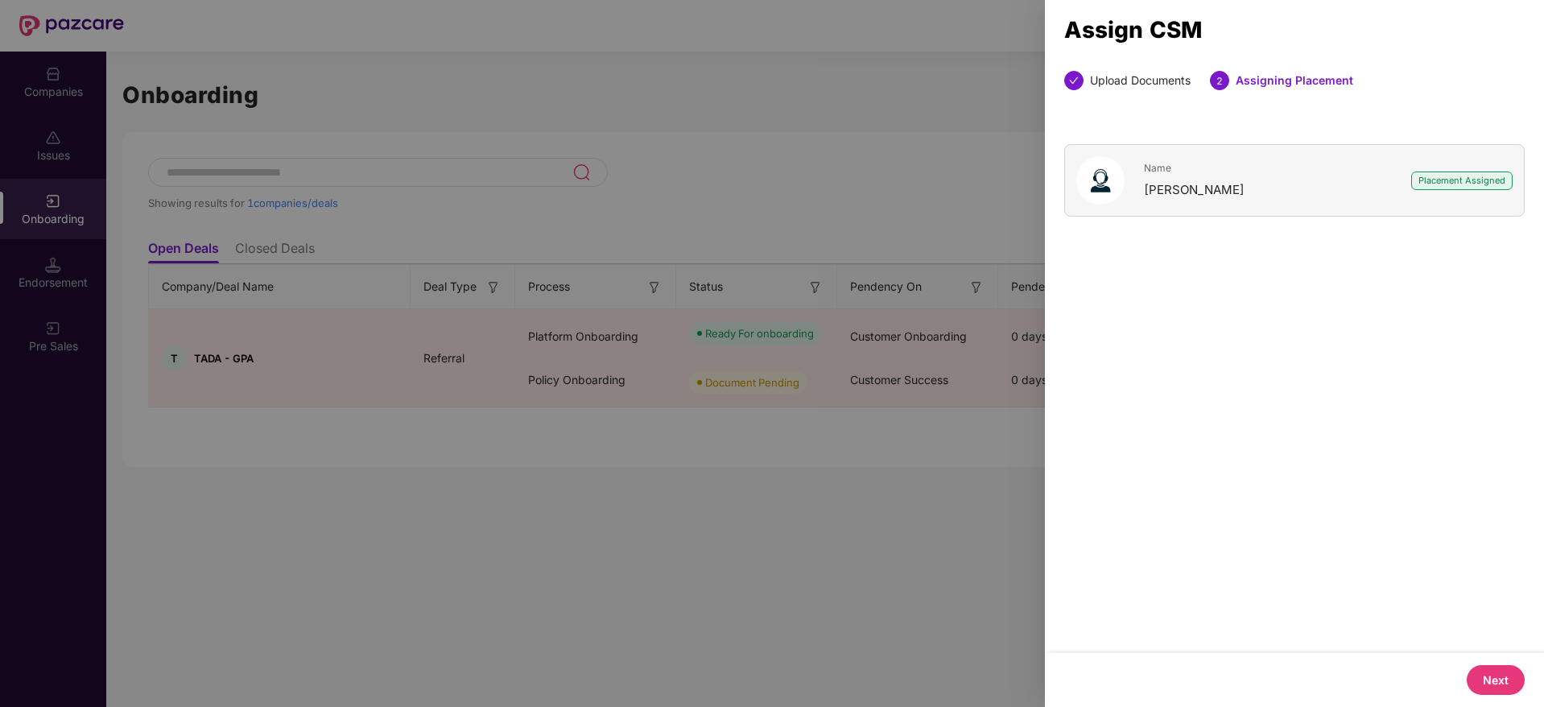
click at [1508, 687] on button "Next" at bounding box center [1496, 680] width 58 height 30
